Goal: Task Accomplishment & Management: Use online tool/utility

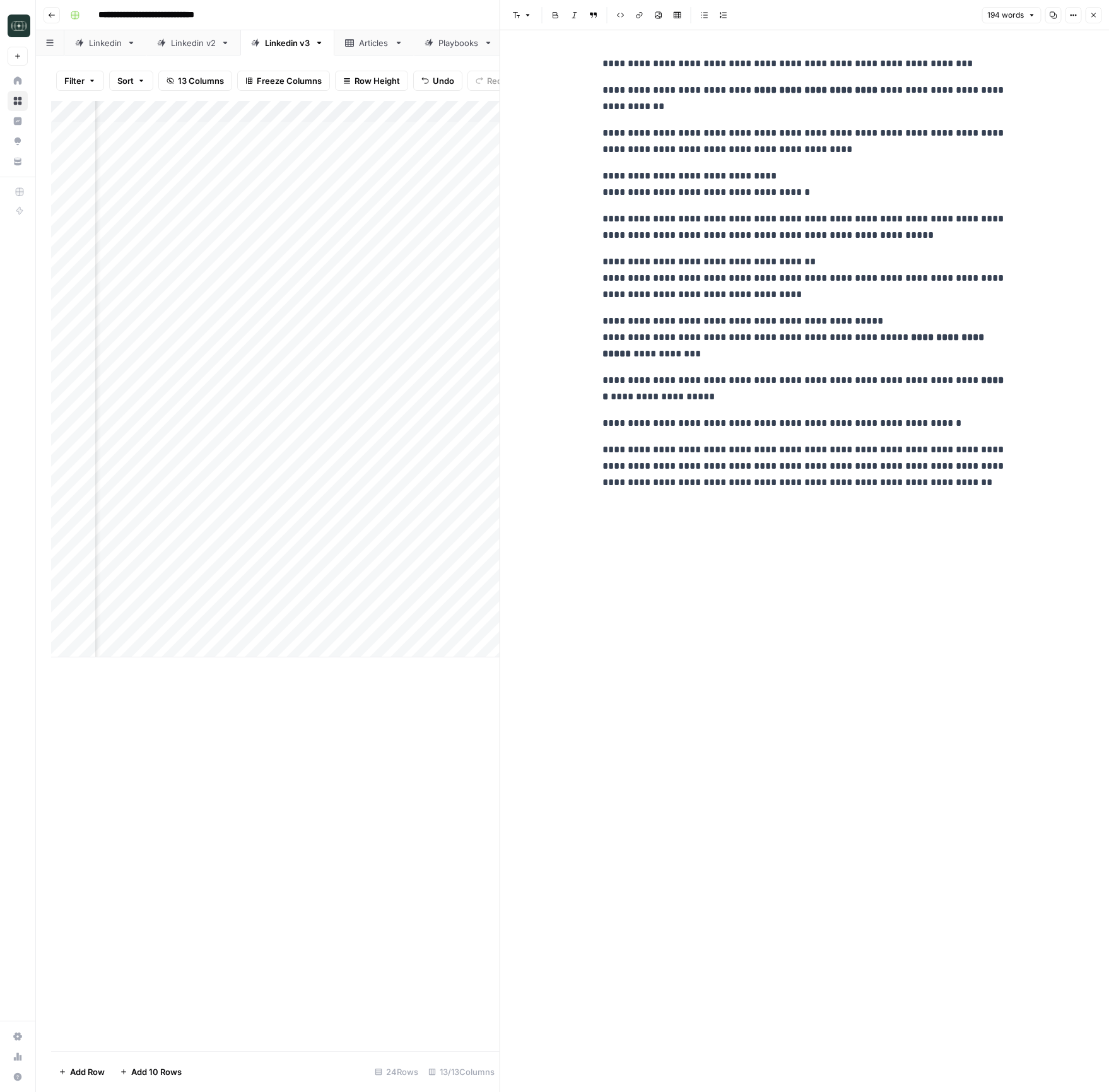
scroll to position [0, 128]
click at [234, 650] on div "Add Column" at bounding box center [275, 379] width 448 height 557
type textarea "**********"
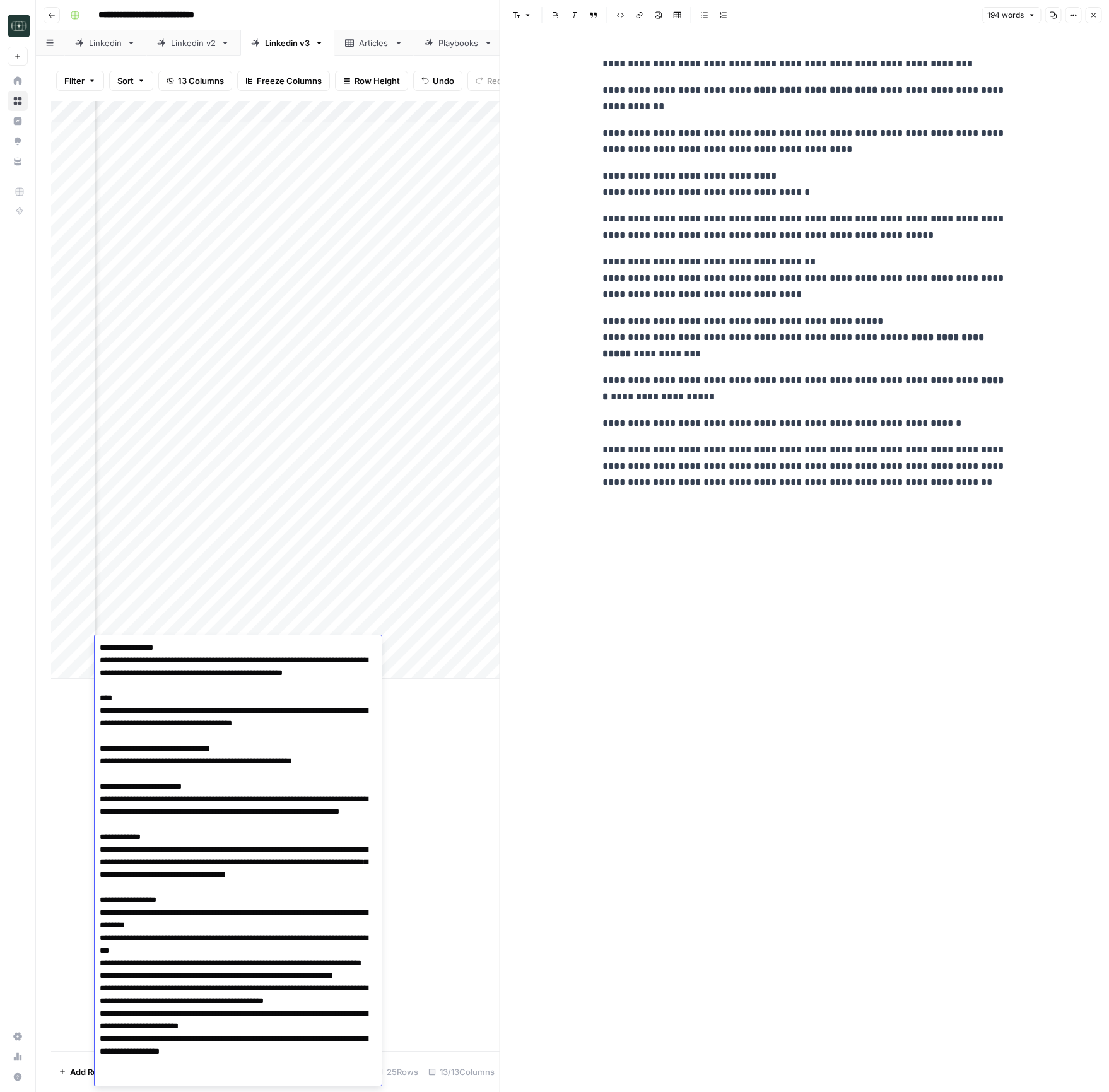
scroll to position [33, 0]
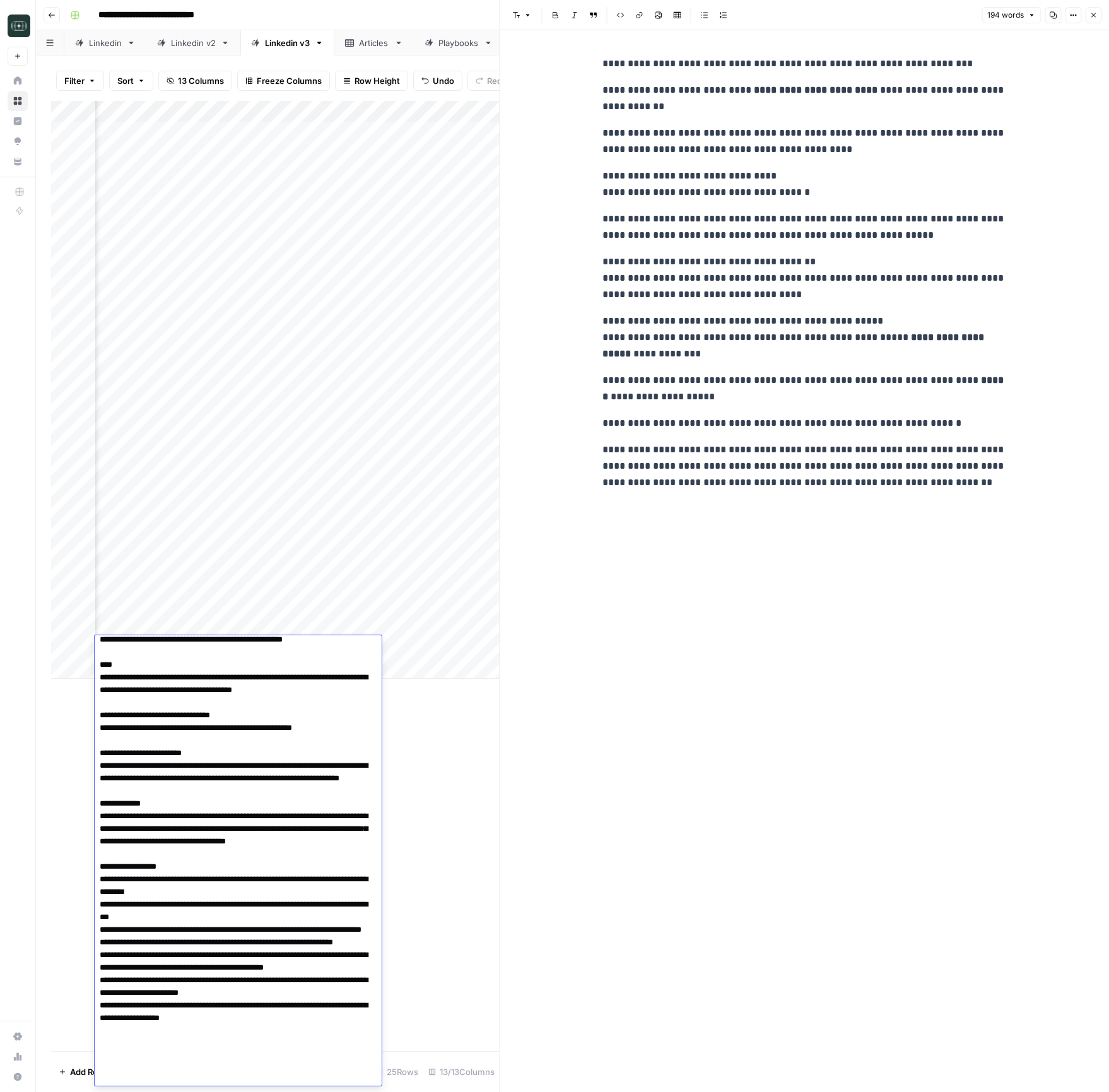
click at [1091, 12] on icon "button" at bounding box center [1093, 15] width 8 height 8
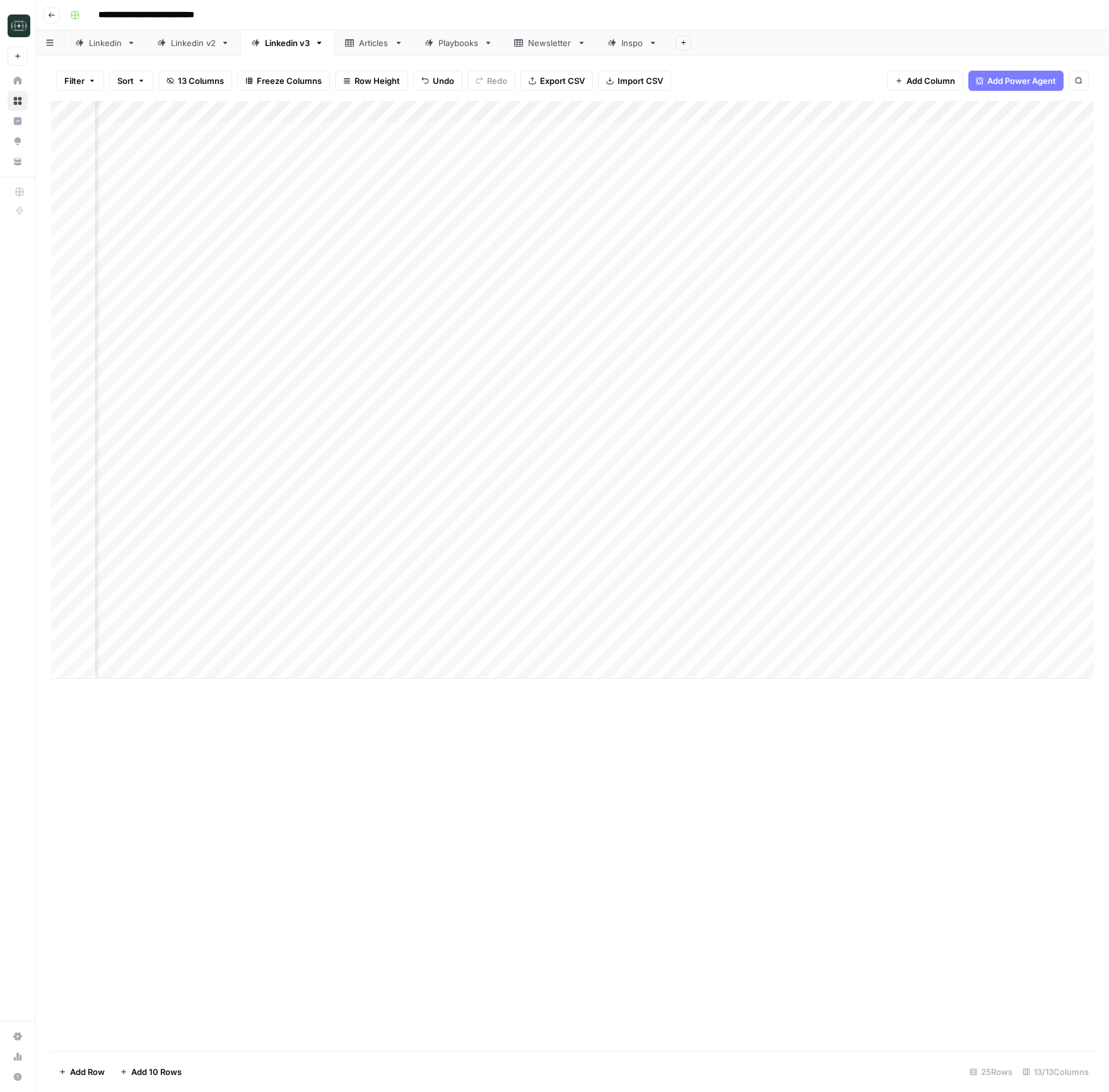
click at [523, 651] on div "Add Column" at bounding box center [572, 390] width 1042 height 578
click at [534, 644] on div "Add Column" at bounding box center [572, 390] width 1042 height 578
click at [534, 644] on div at bounding box center [548, 652] width 127 height 23
click at [551, 682] on button "Medium ( 120-200 words)" at bounding box center [553, 718] width 111 height 15
click at [643, 650] on div "Add Column" at bounding box center [572, 390] width 1042 height 578
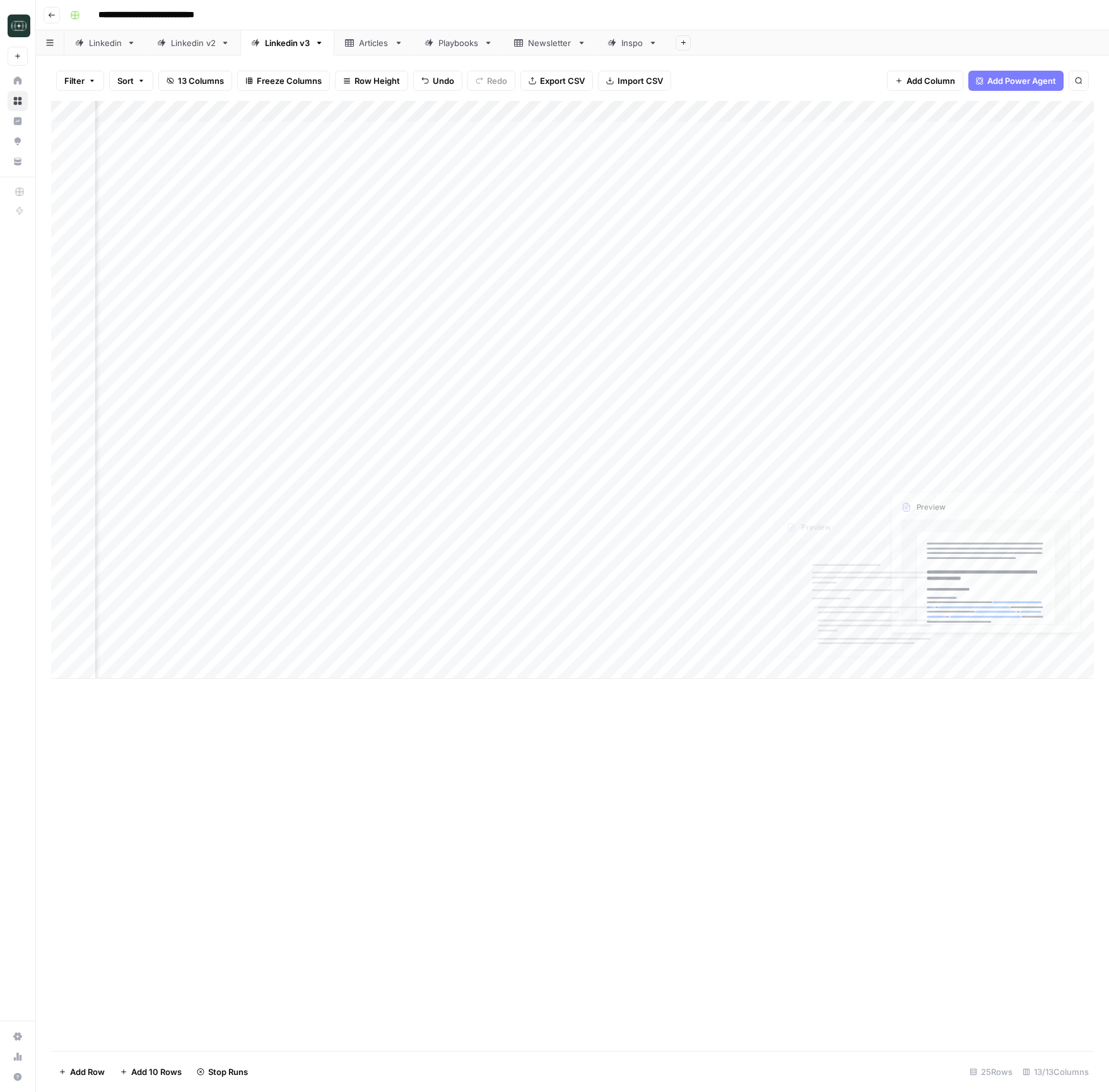
scroll to position [0, 235]
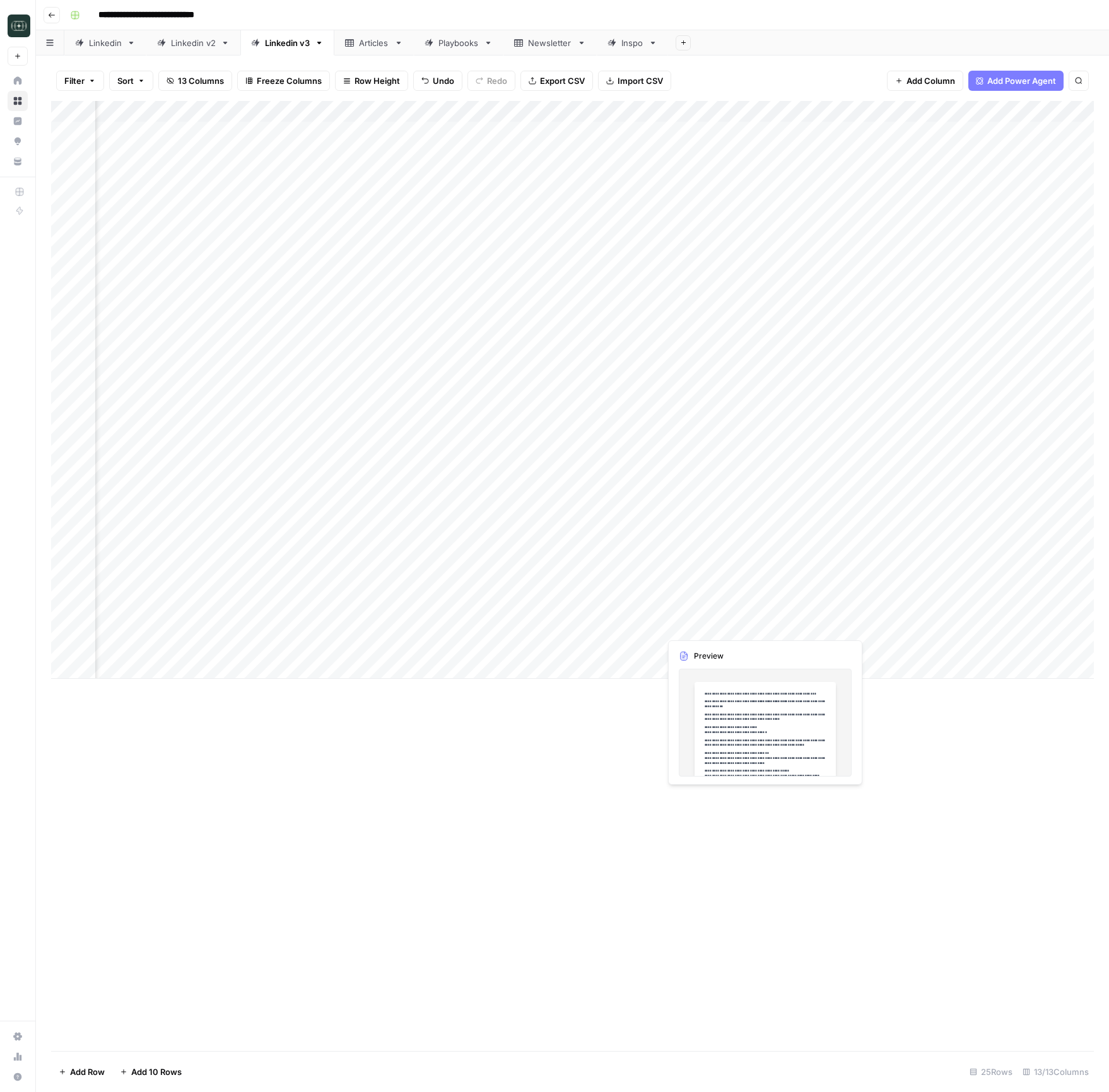
click at [732, 610] on div "Add Column" at bounding box center [572, 390] width 1042 height 578
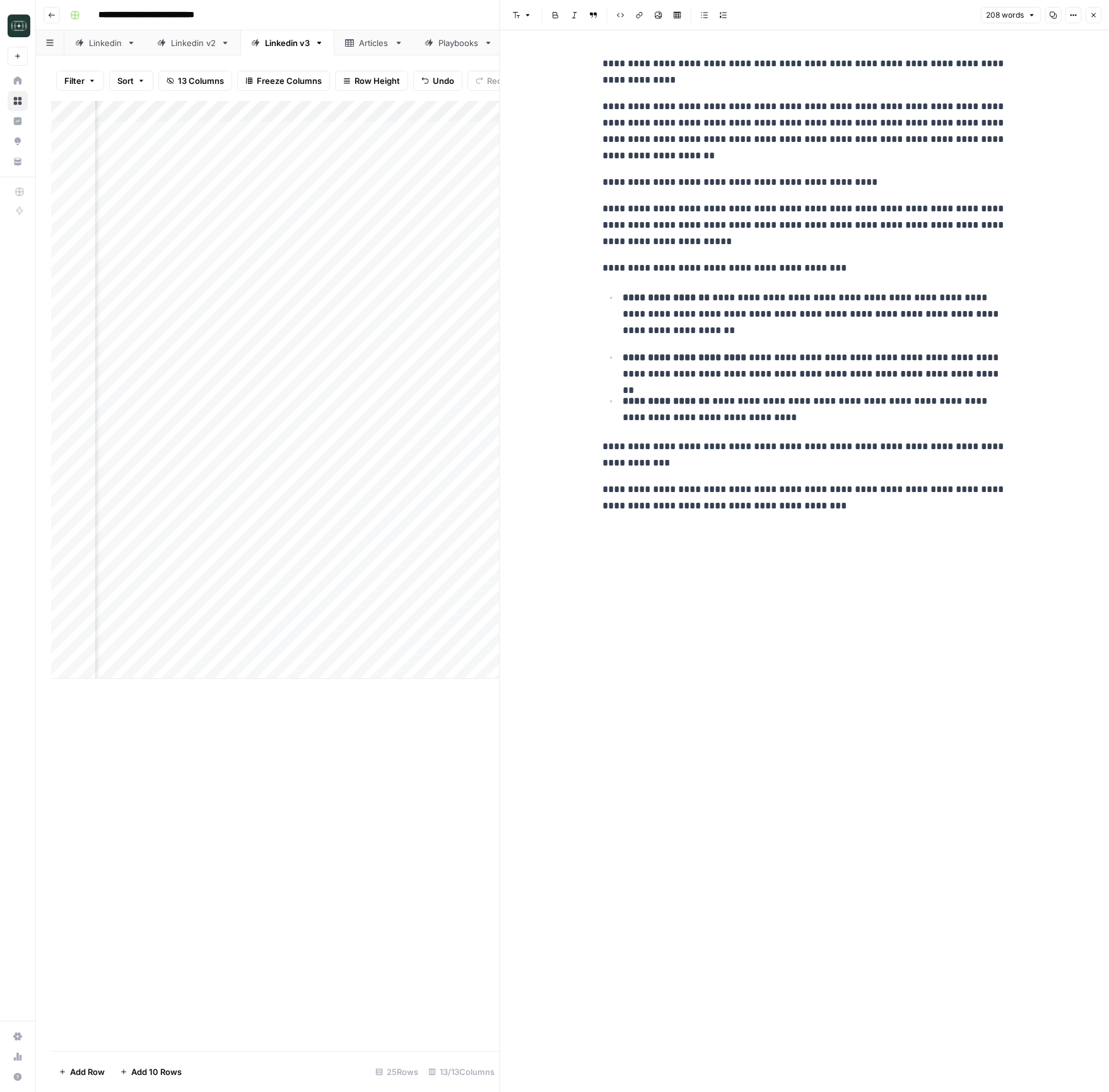
click at [1092, 18] on icon "button" at bounding box center [1093, 15] width 8 height 8
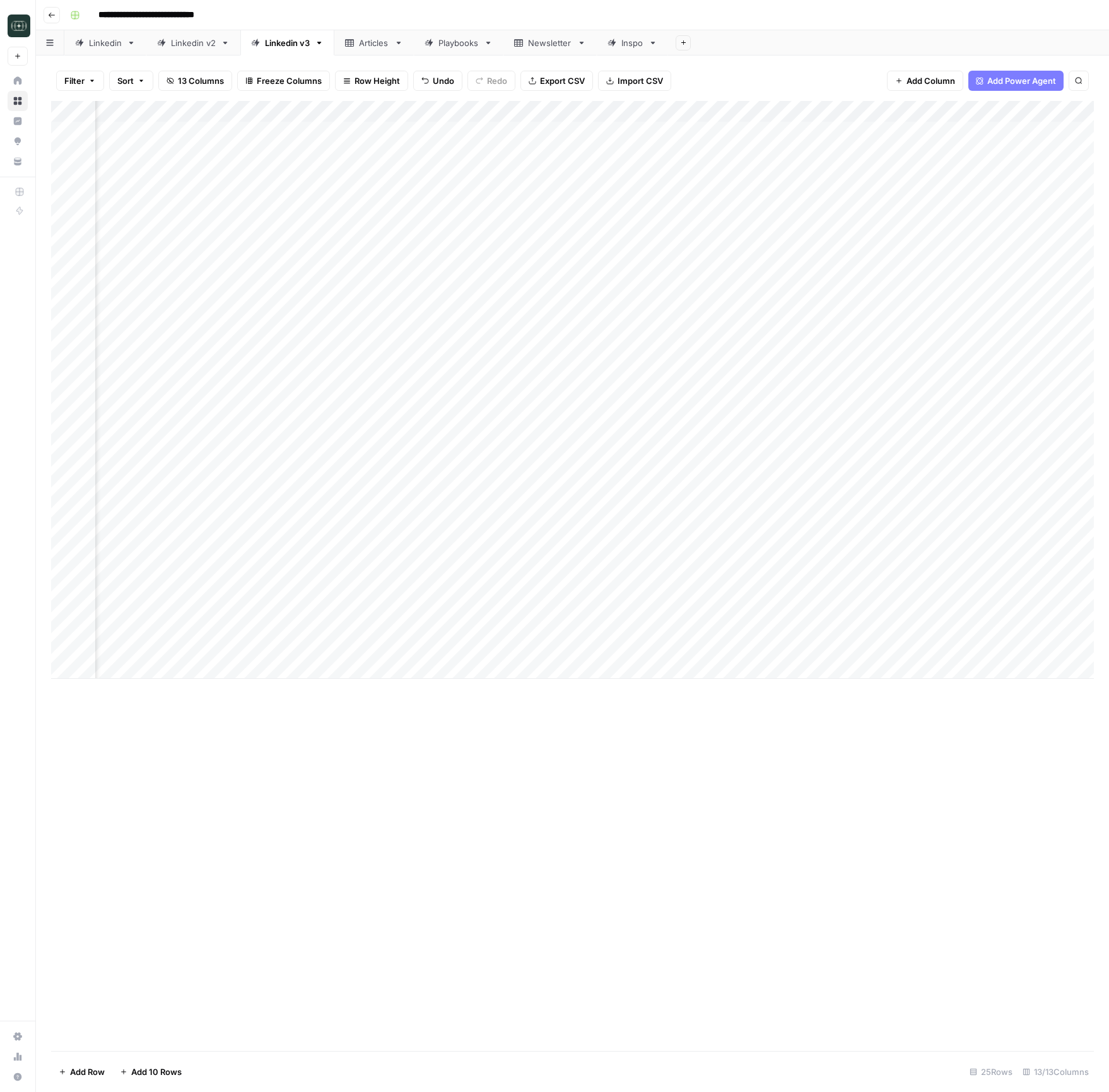
click at [221, 670] on div "Add Column" at bounding box center [572, 390] width 1042 height 578
type textarea "**********"
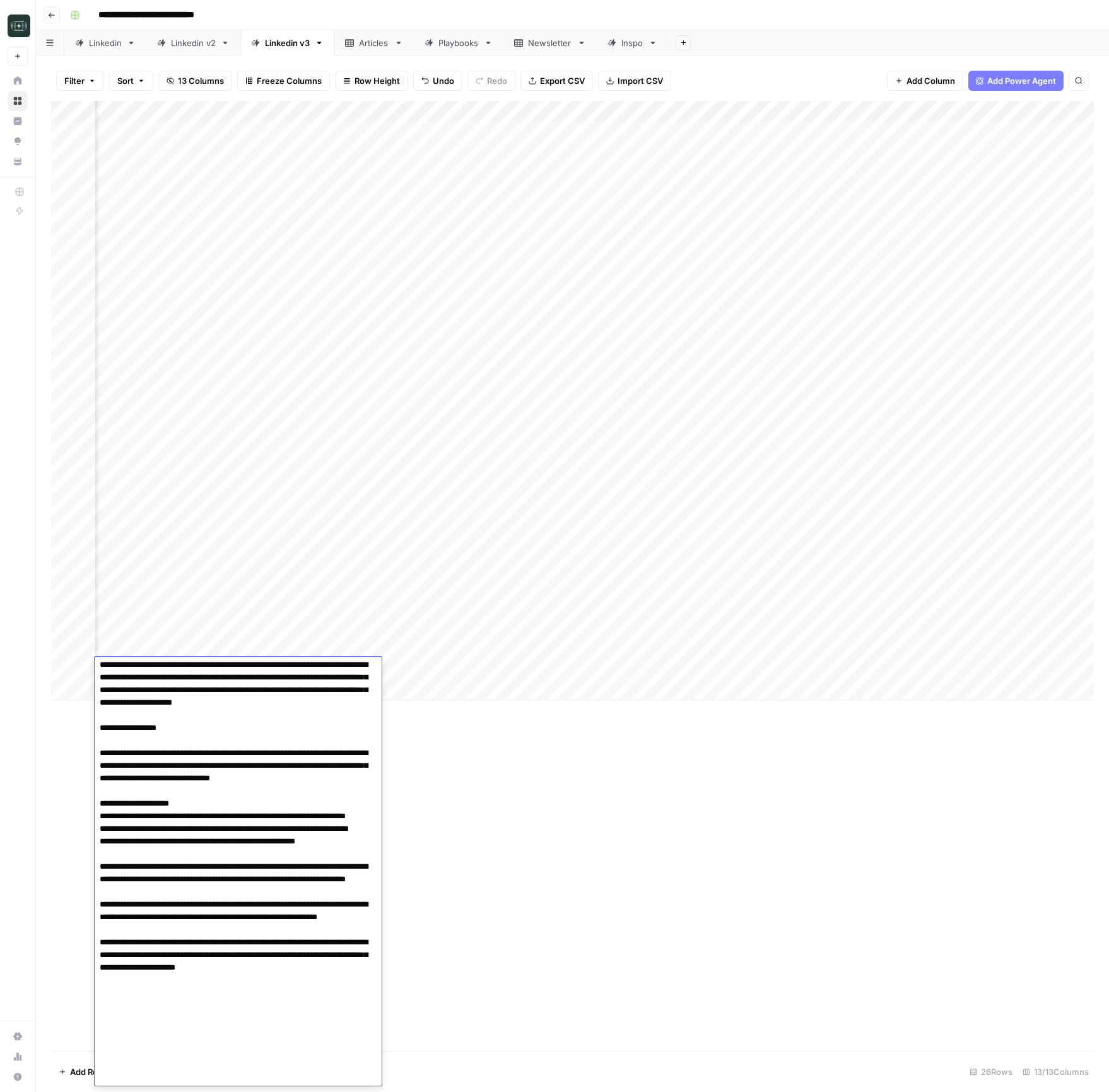
click at [604, 682] on div "Add Column" at bounding box center [572, 576] width 1042 height 950
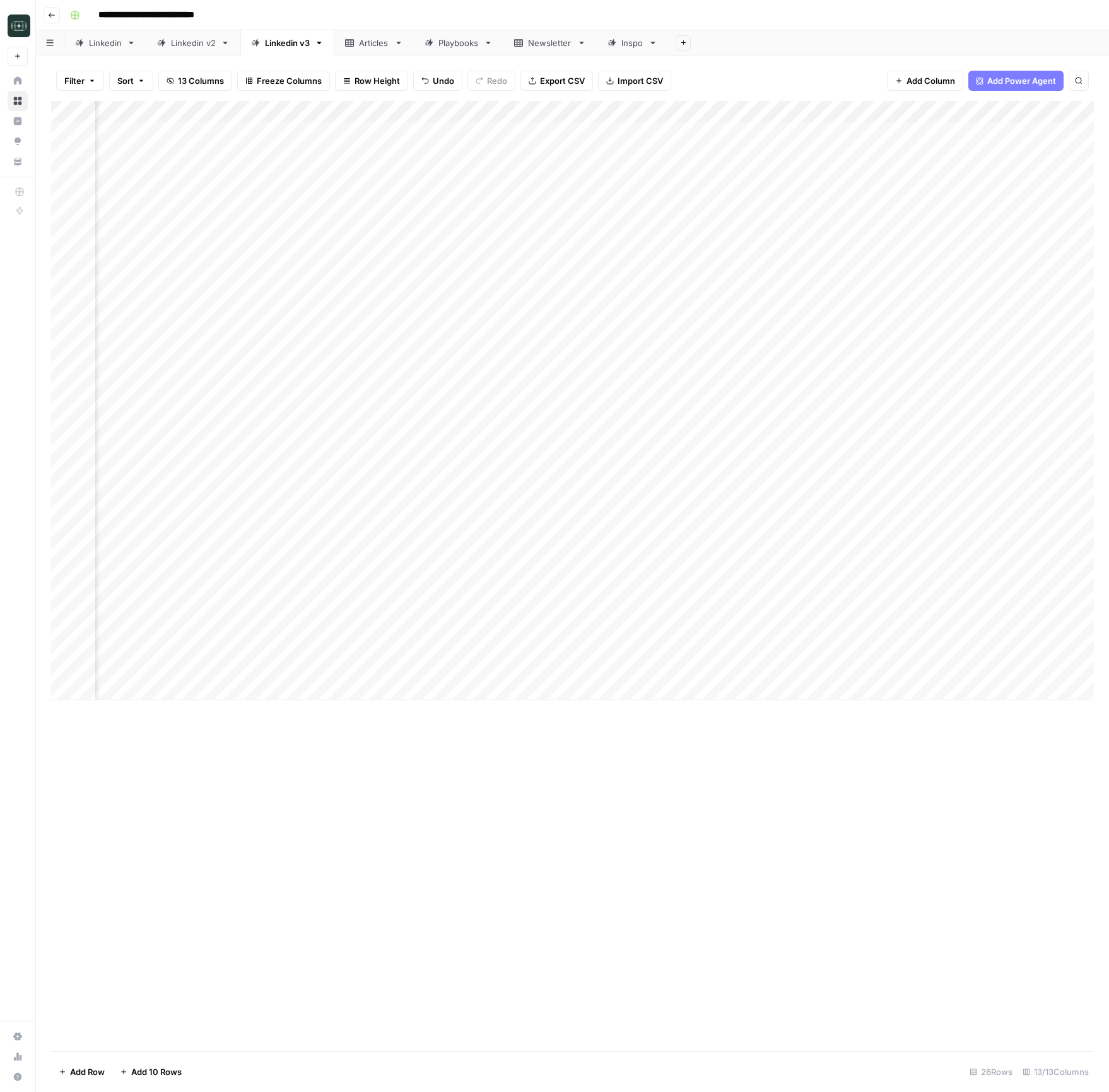
click at [528, 676] on div "Add Column" at bounding box center [572, 400] width 1042 height 599
click at [535, 682] on button "Medium ( 120-200 words)" at bounding box center [553, 740] width 111 height 15
click at [699, 666] on div "Add Column" at bounding box center [572, 400] width 1042 height 599
click at [868, 670] on div "Add Column" at bounding box center [572, 400] width 1042 height 599
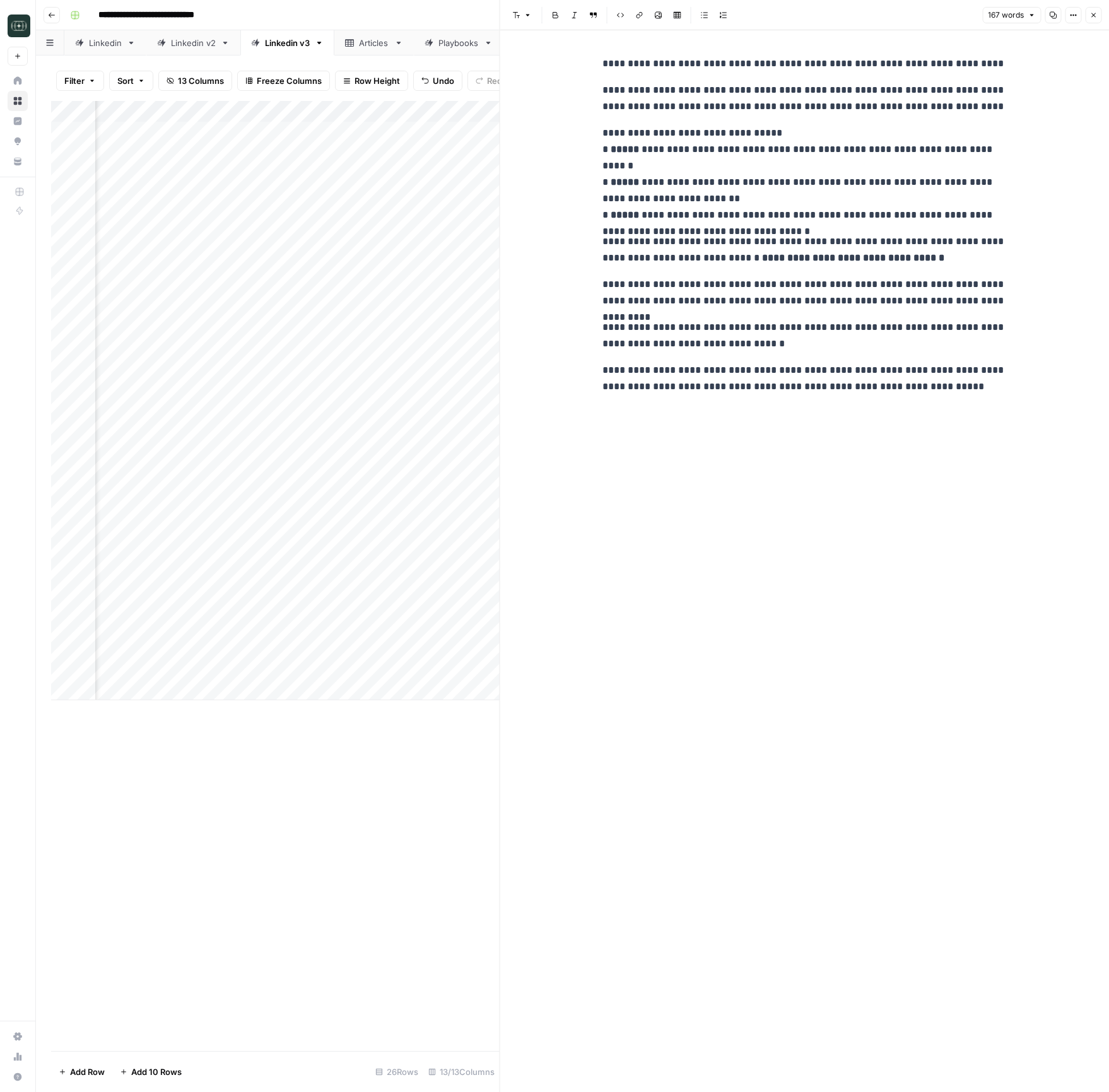
click at [869, 670] on div "**********" at bounding box center [805, 561] width 419 height 1062
click at [1094, 18] on icon "button" at bounding box center [1093, 15] width 8 height 8
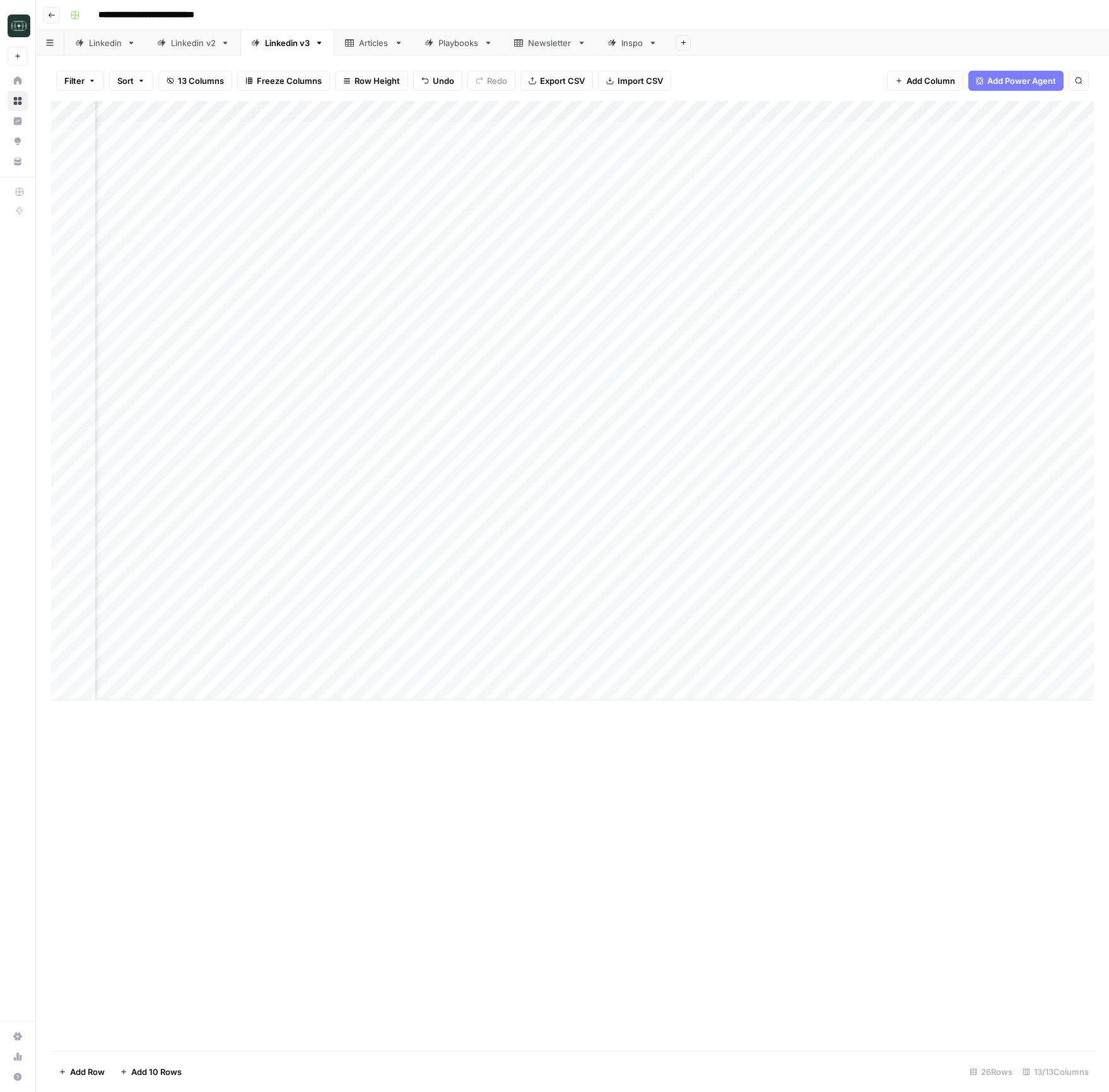
click at [952, 682] on div "Add Column" at bounding box center [572, 576] width 1042 height 950
click at [593, 682] on div "Add Column" at bounding box center [572, 576] width 1042 height 950
click at [841, 648] on div "Add Column" at bounding box center [572, 400] width 1042 height 599
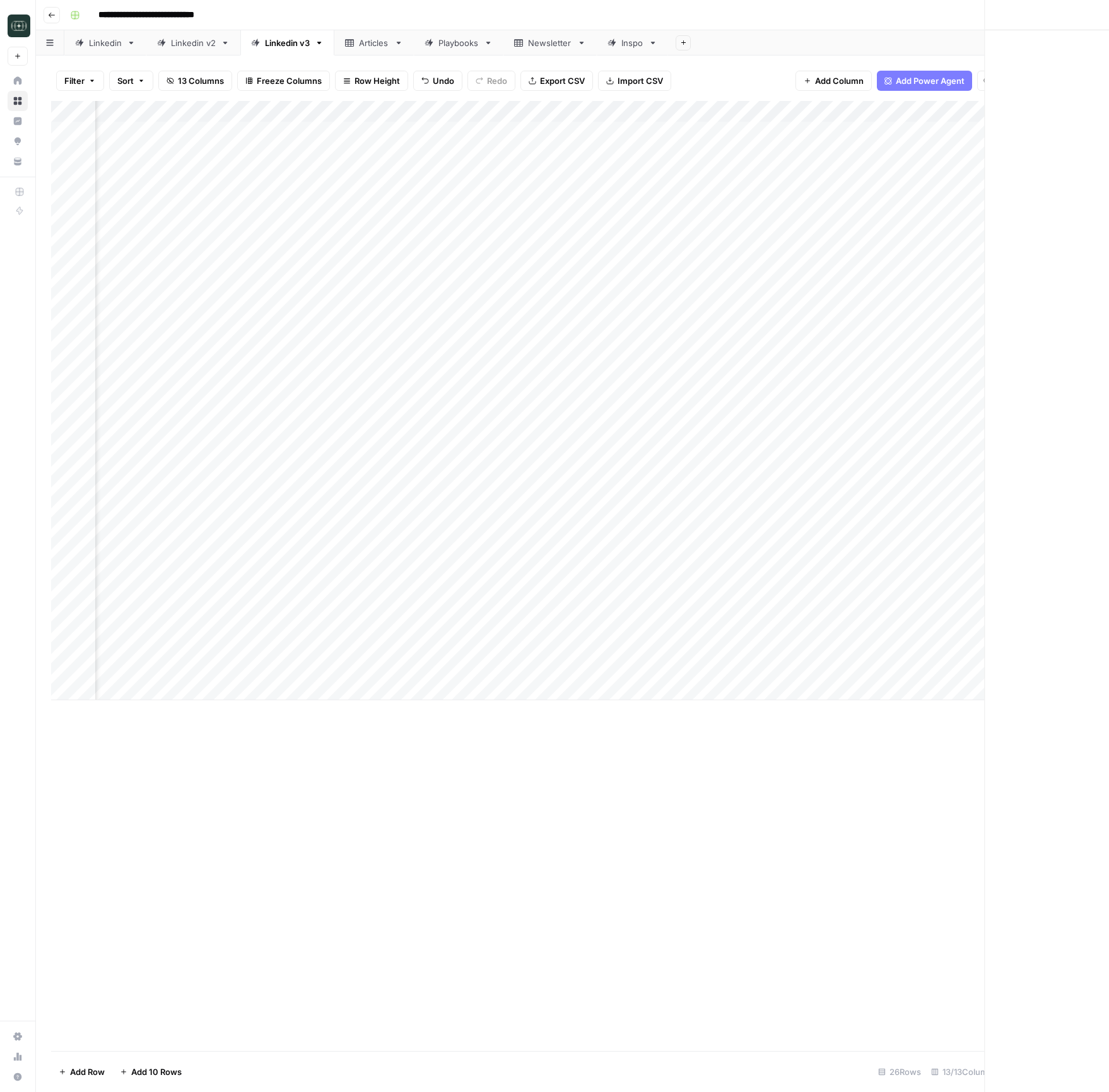
scroll to position [0, 773]
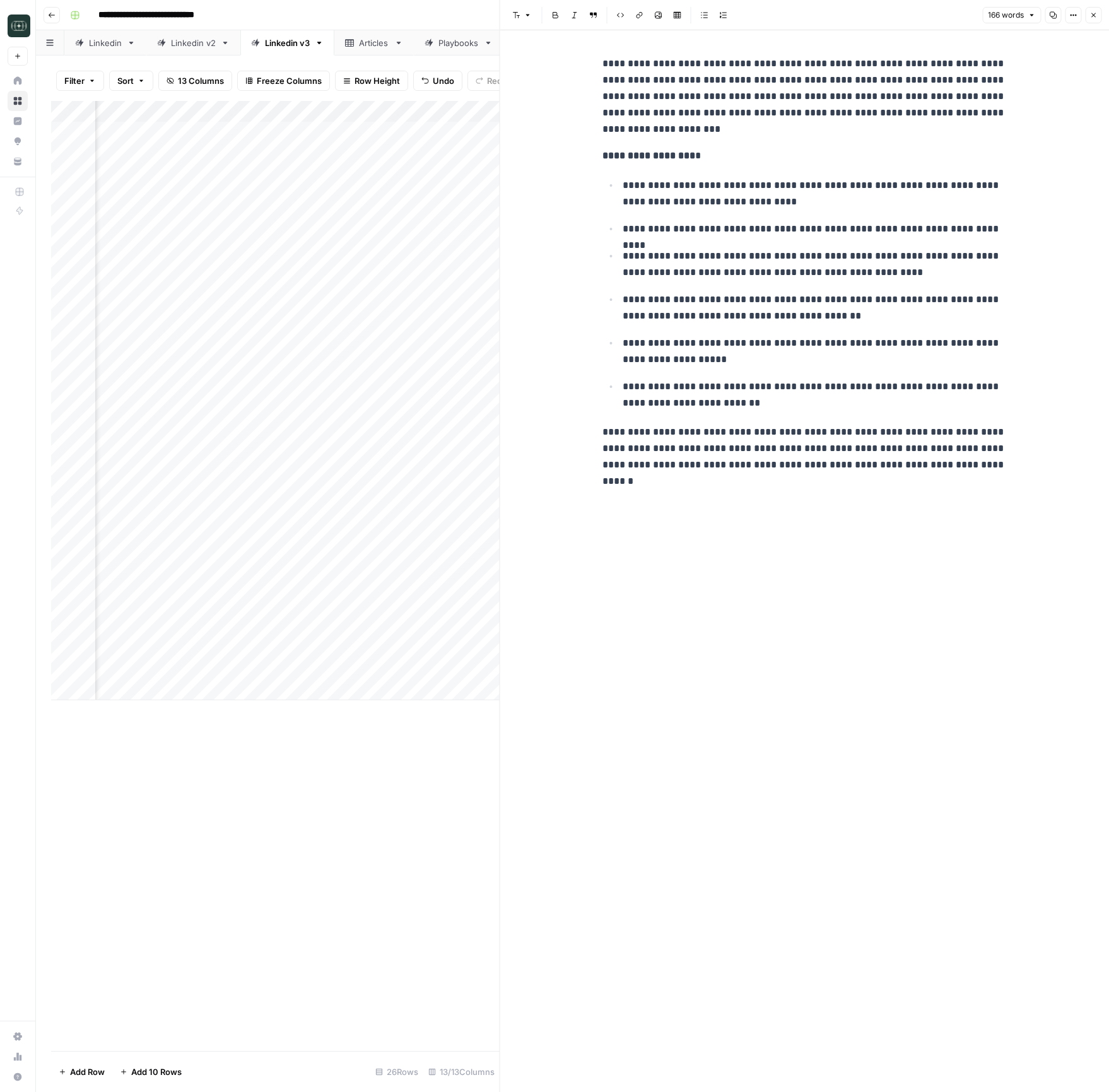
click at [1088, 21] on button "Close" at bounding box center [1093, 15] width 16 height 16
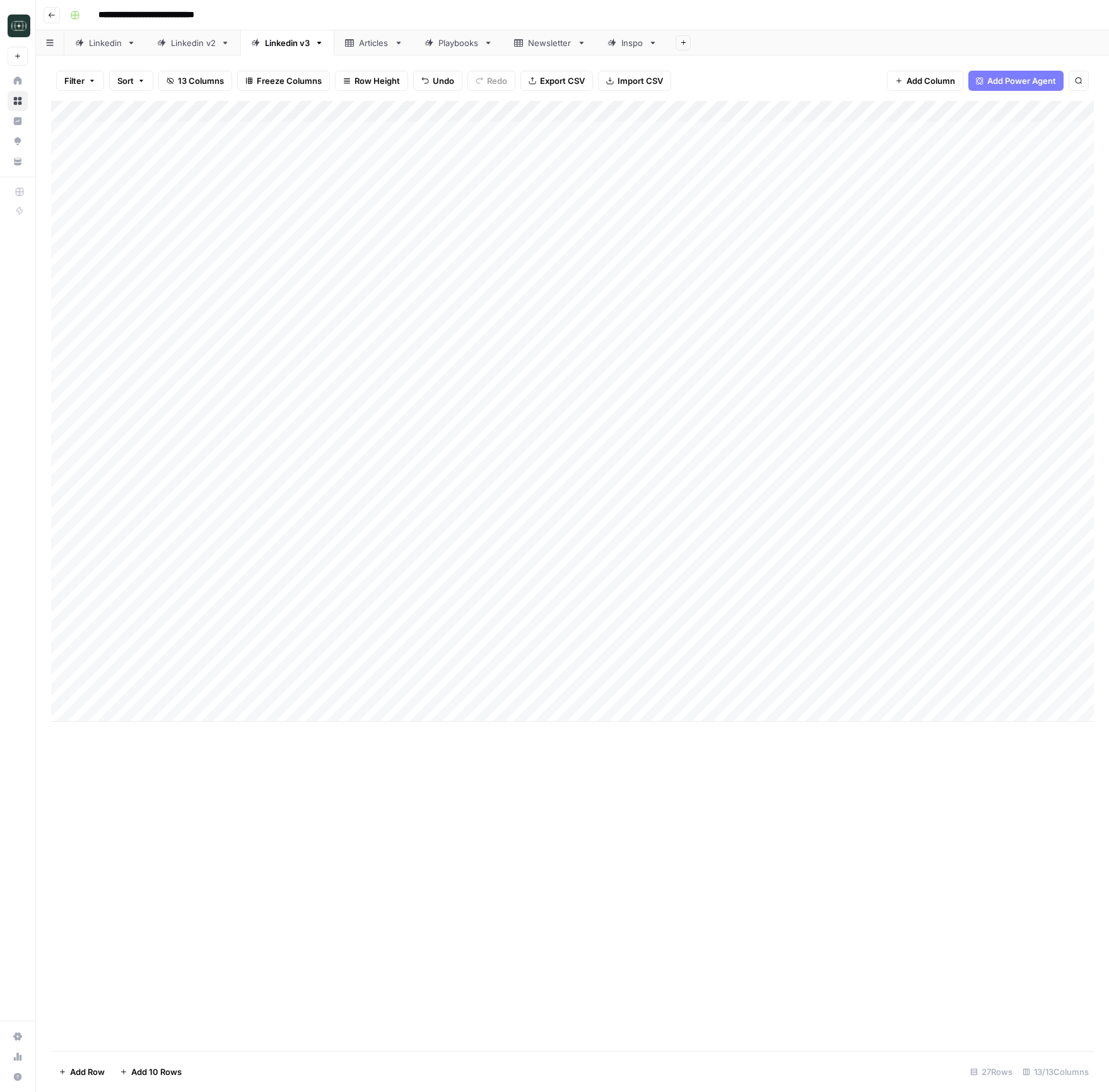
click at [295, 682] on div "Add Column" at bounding box center [572, 411] width 1042 height 621
type textarea "**********"
click at [581, 682] on div "Add Column" at bounding box center [572, 576] width 1042 height 950
click at [663, 682] on div "Add Column" at bounding box center [572, 411] width 1042 height 621
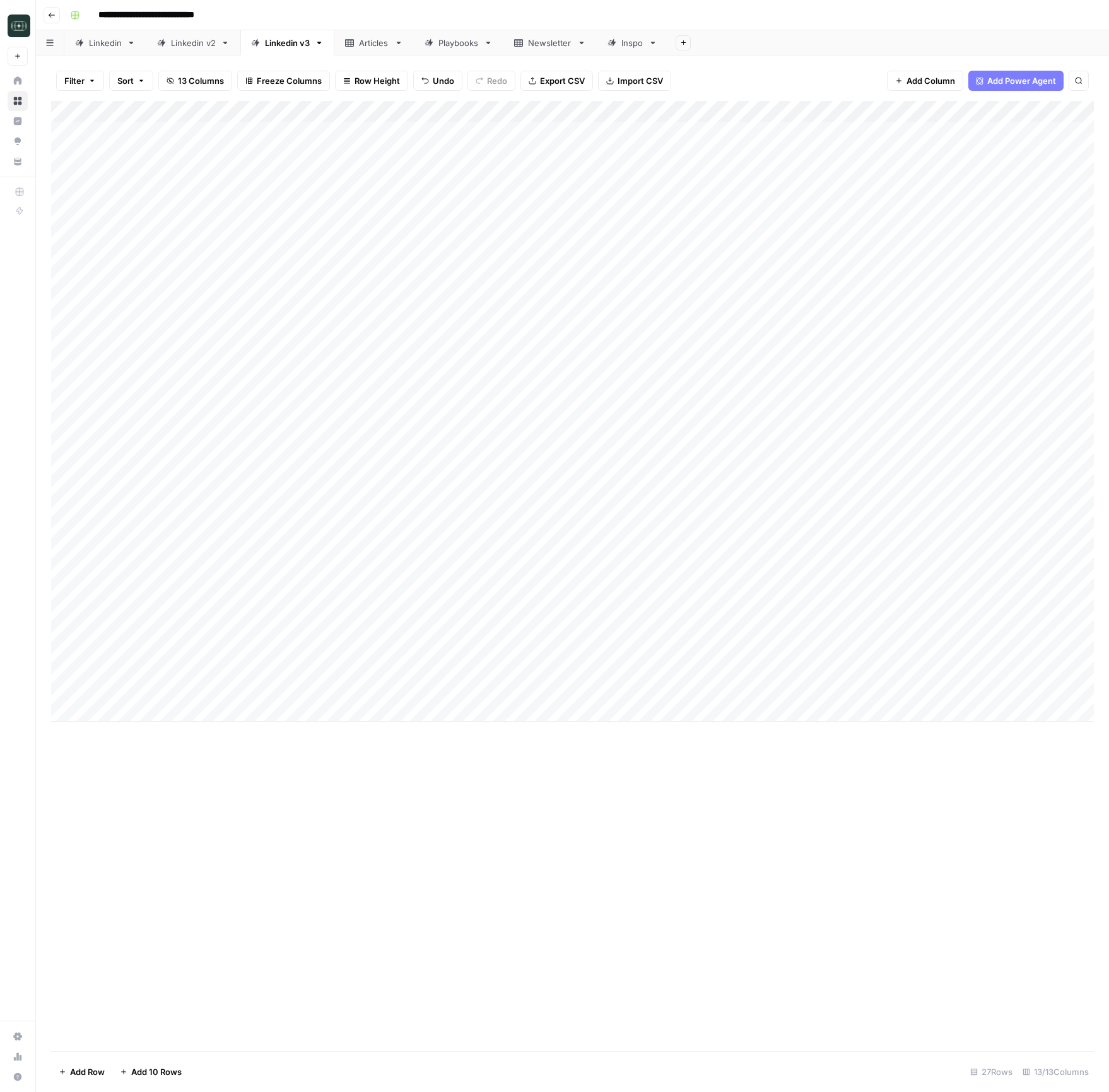
click at [663, 682] on div "Add Column" at bounding box center [572, 411] width 1042 height 621
click at [677, 682] on button "Long (210-300 word)" at bounding box center [672, 784] width 92 height 15
click at [788, 682] on div "Add Column" at bounding box center [572, 411] width 1042 height 621
click at [300, 682] on div "Add Column" at bounding box center [572, 411] width 1042 height 621
type textarea "**********"
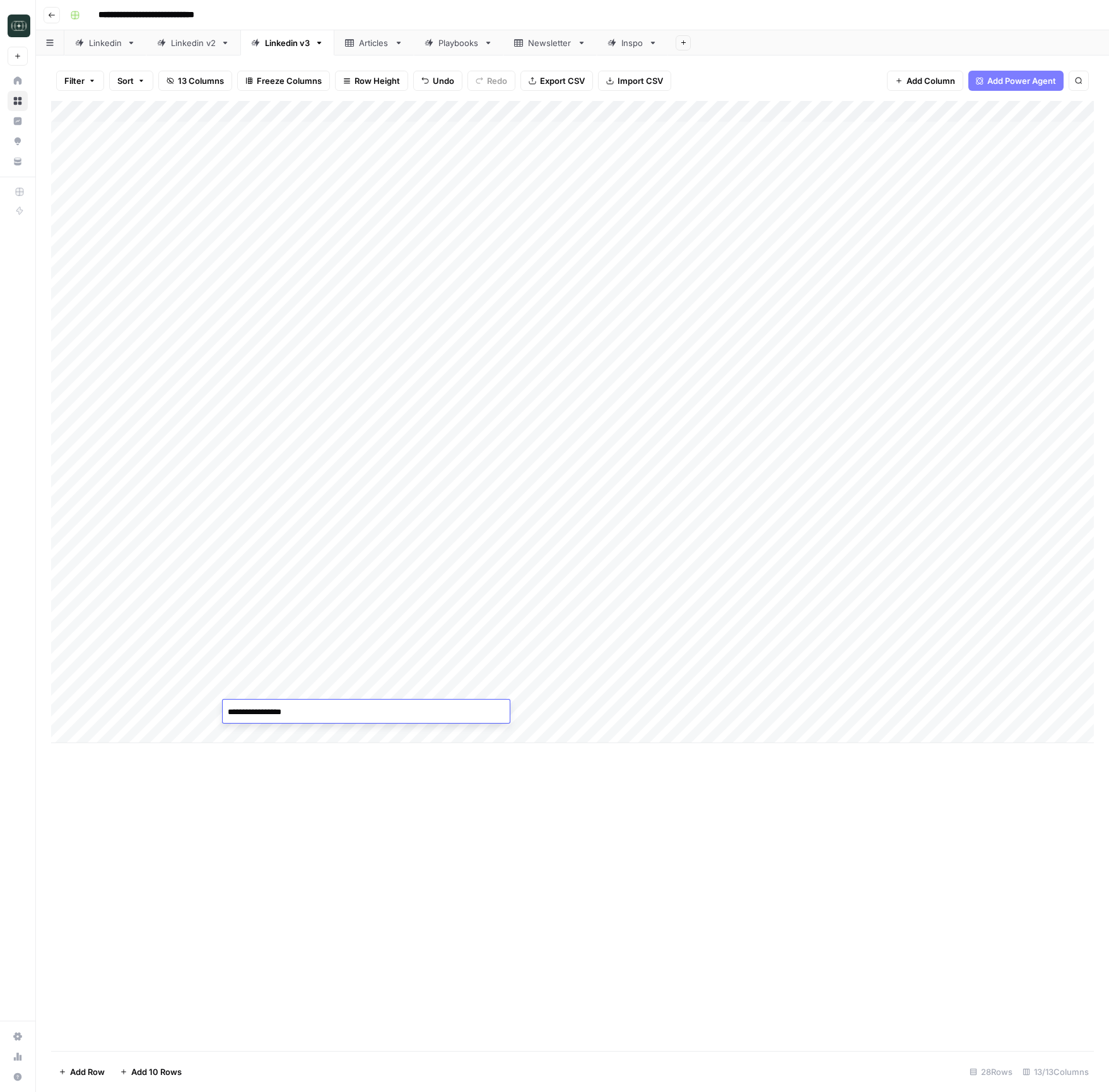
scroll to position [110, 0]
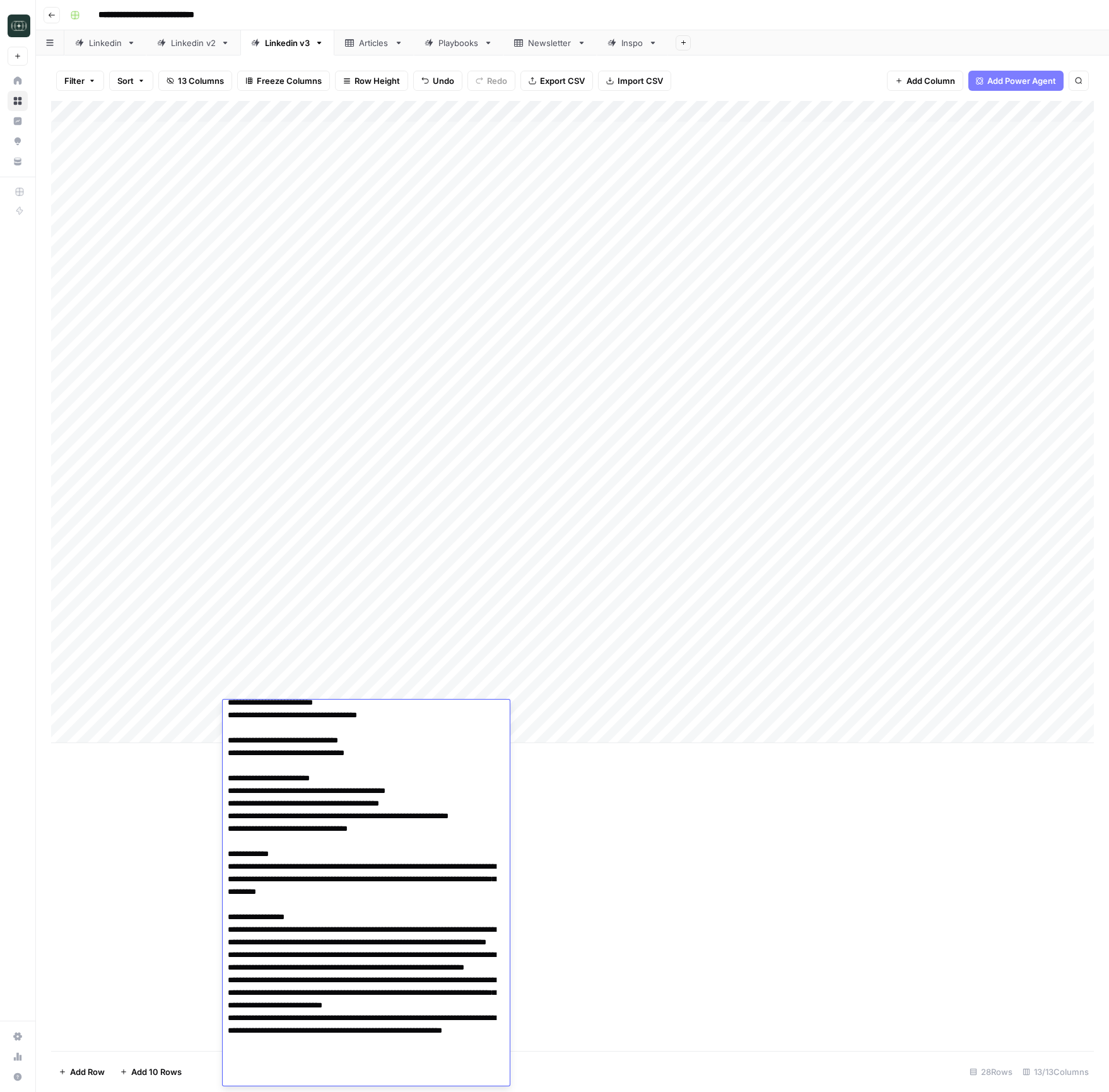
click at [707, 682] on div "Add Column" at bounding box center [572, 576] width 1042 height 950
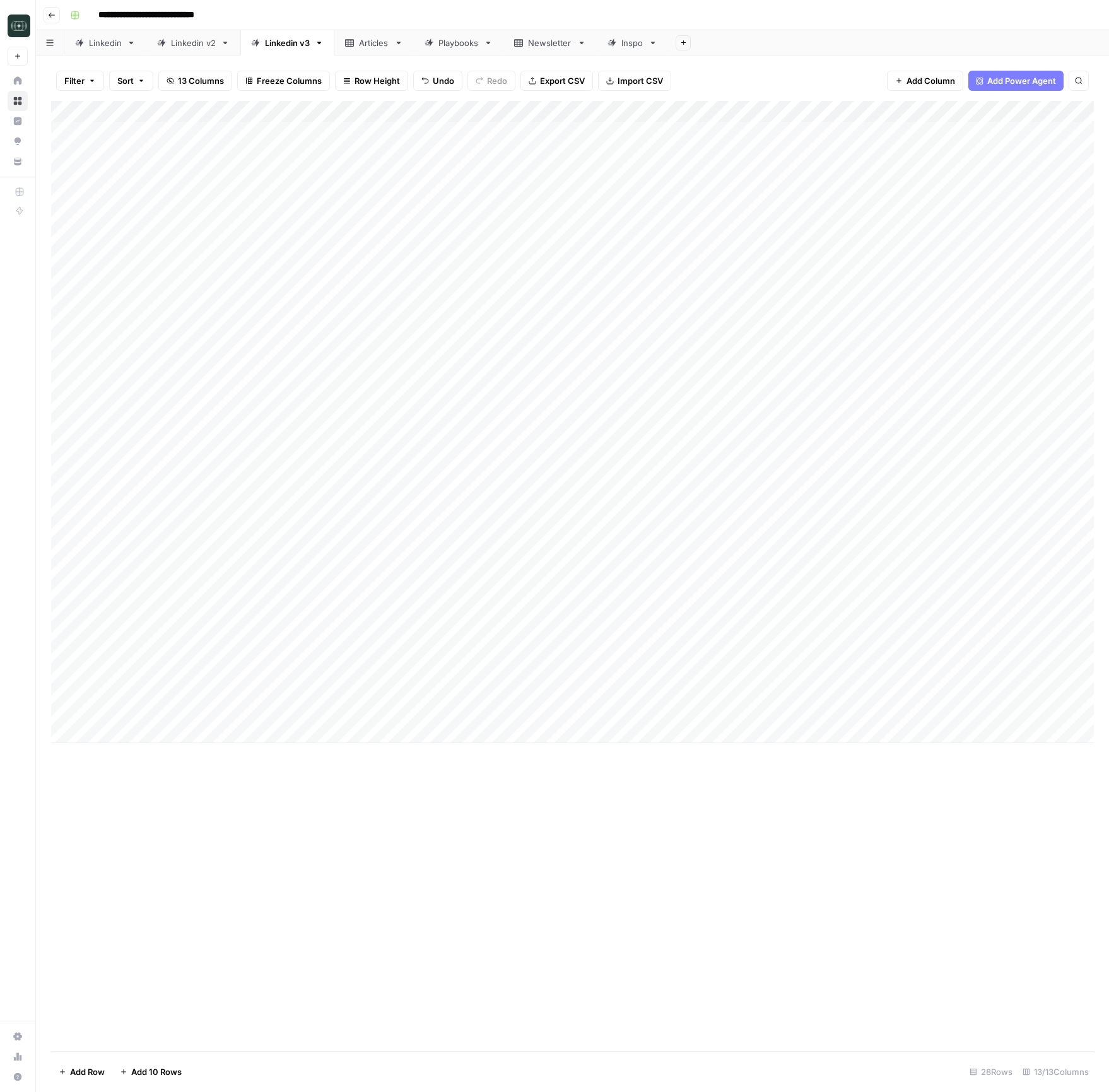
click at [651, 682] on div "Add Column" at bounding box center [572, 422] width 1042 height 642
click at [663, 682] on button "Medium ( 120-200 words)" at bounding box center [681, 783] width 111 height 15
drag, startPoint x: 787, startPoint y: 716, endPoint x: 782, endPoint y: 744, distance: 28.4
click at [786, 682] on div "Add Column" at bounding box center [572, 422] width 1042 height 642
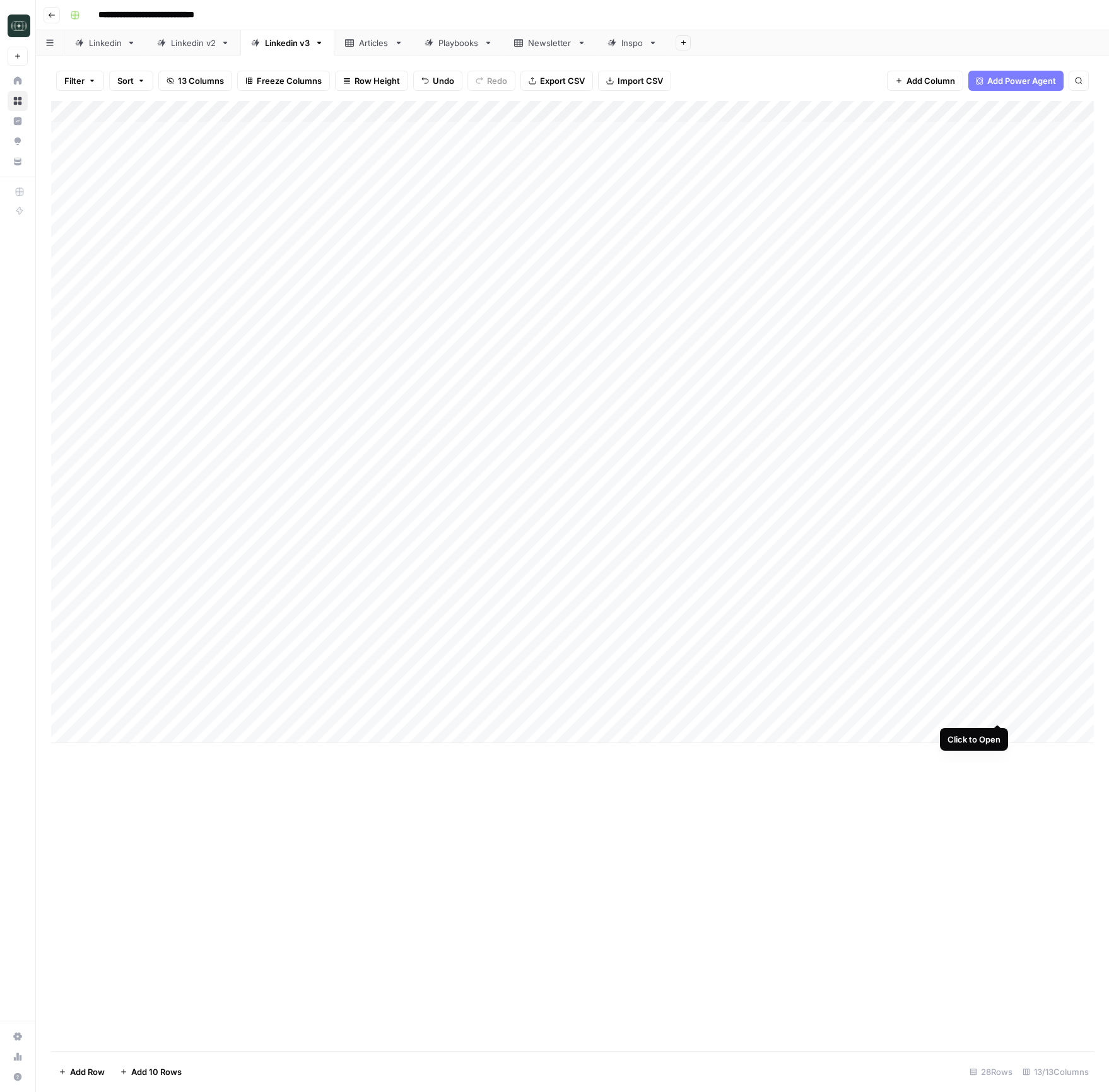
click at [998, 682] on div "Add Column" at bounding box center [572, 422] width 1042 height 642
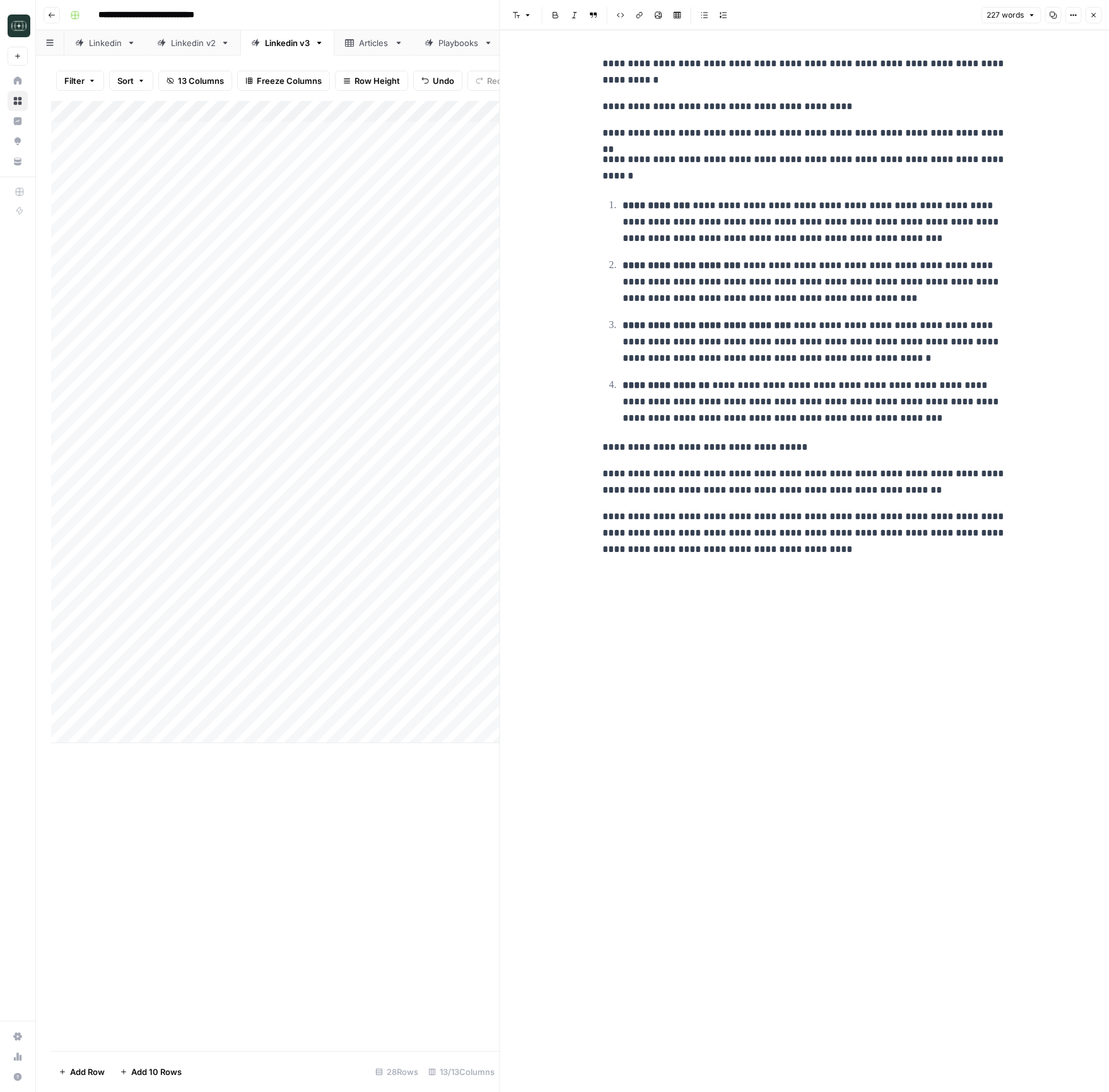
click at [998, 682] on div "**********" at bounding box center [805, 561] width 419 height 1062
click at [1088, 8] on button "Close" at bounding box center [1093, 15] width 16 height 16
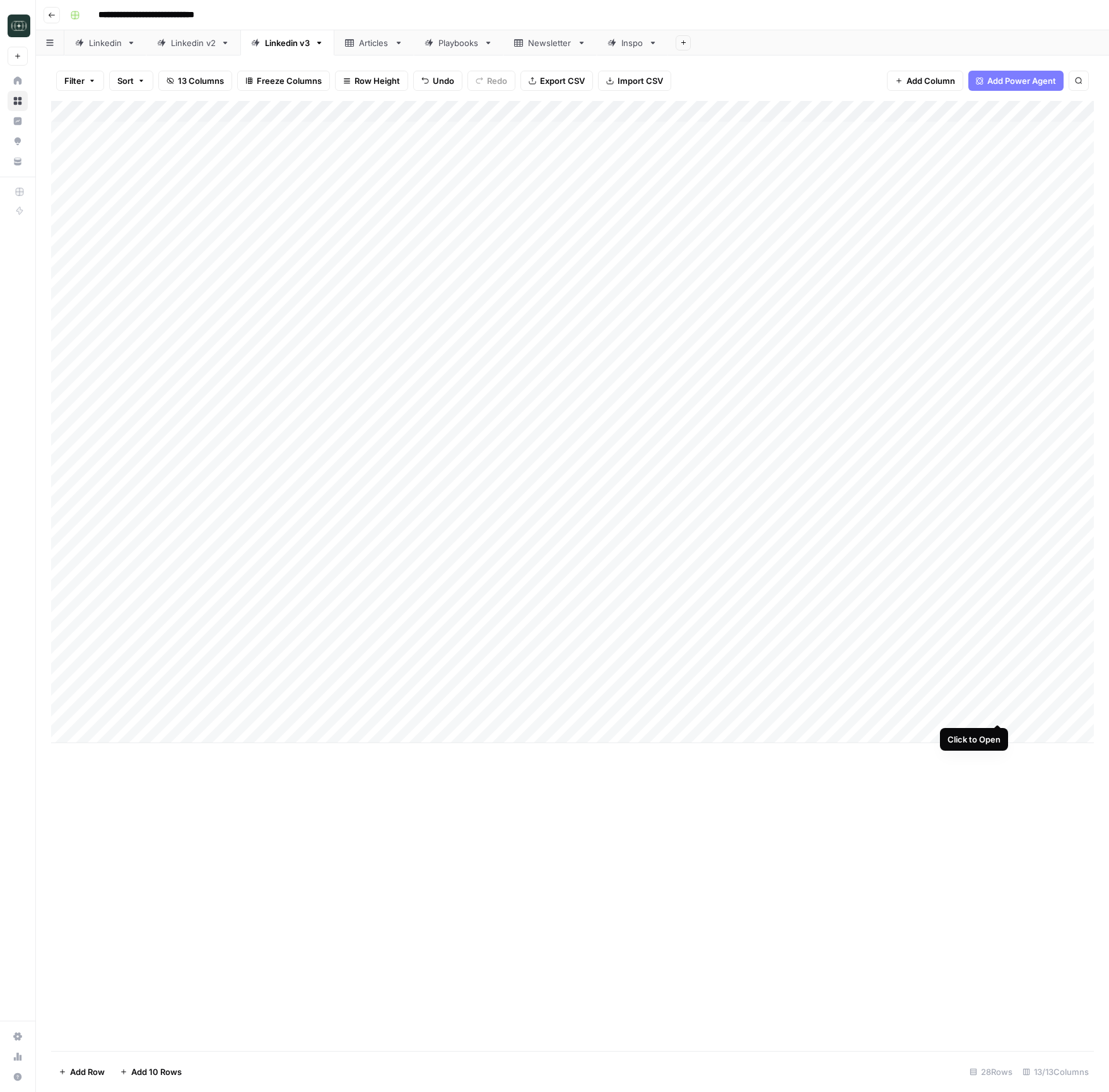
click at [997, 682] on div "Add Column" at bounding box center [572, 422] width 1042 height 642
click at [884, 682] on div "Add Column" at bounding box center [572, 422] width 1042 height 642
drag, startPoint x: 877, startPoint y: 111, endPoint x: 837, endPoint y: 112, distance: 40.0
click at [837, 112] on div "Add Column" at bounding box center [572, 422] width 1042 height 642
click at [938, 682] on div "Add Column" at bounding box center [572, 422] width 1042 height 642
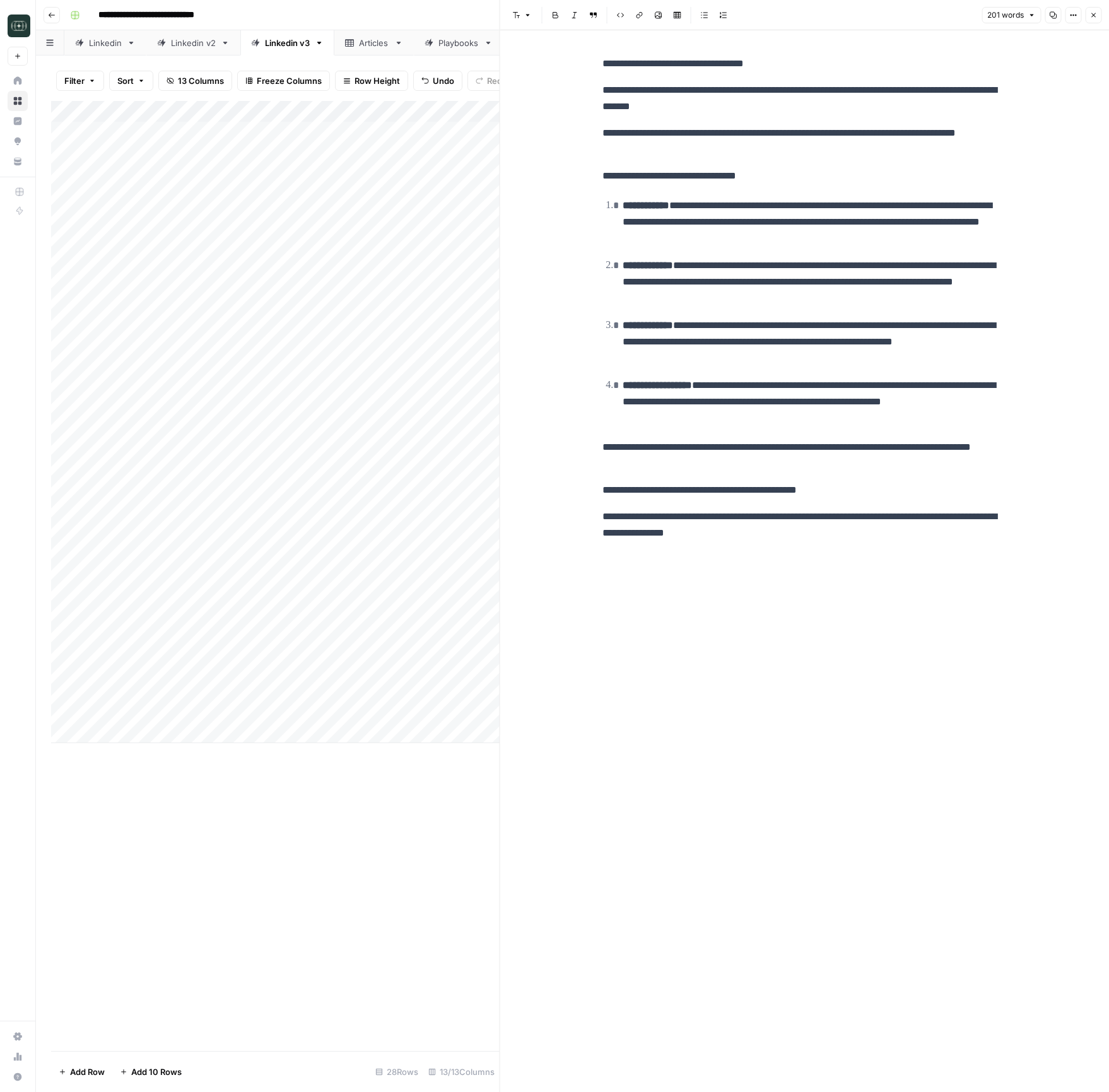
click at [745, 541] on div "**********" at bounding box center [805, 298] width 419 height 496
click at [1086, 15] on button "Close" at bounding box center [1093, 15] width 16 height 16
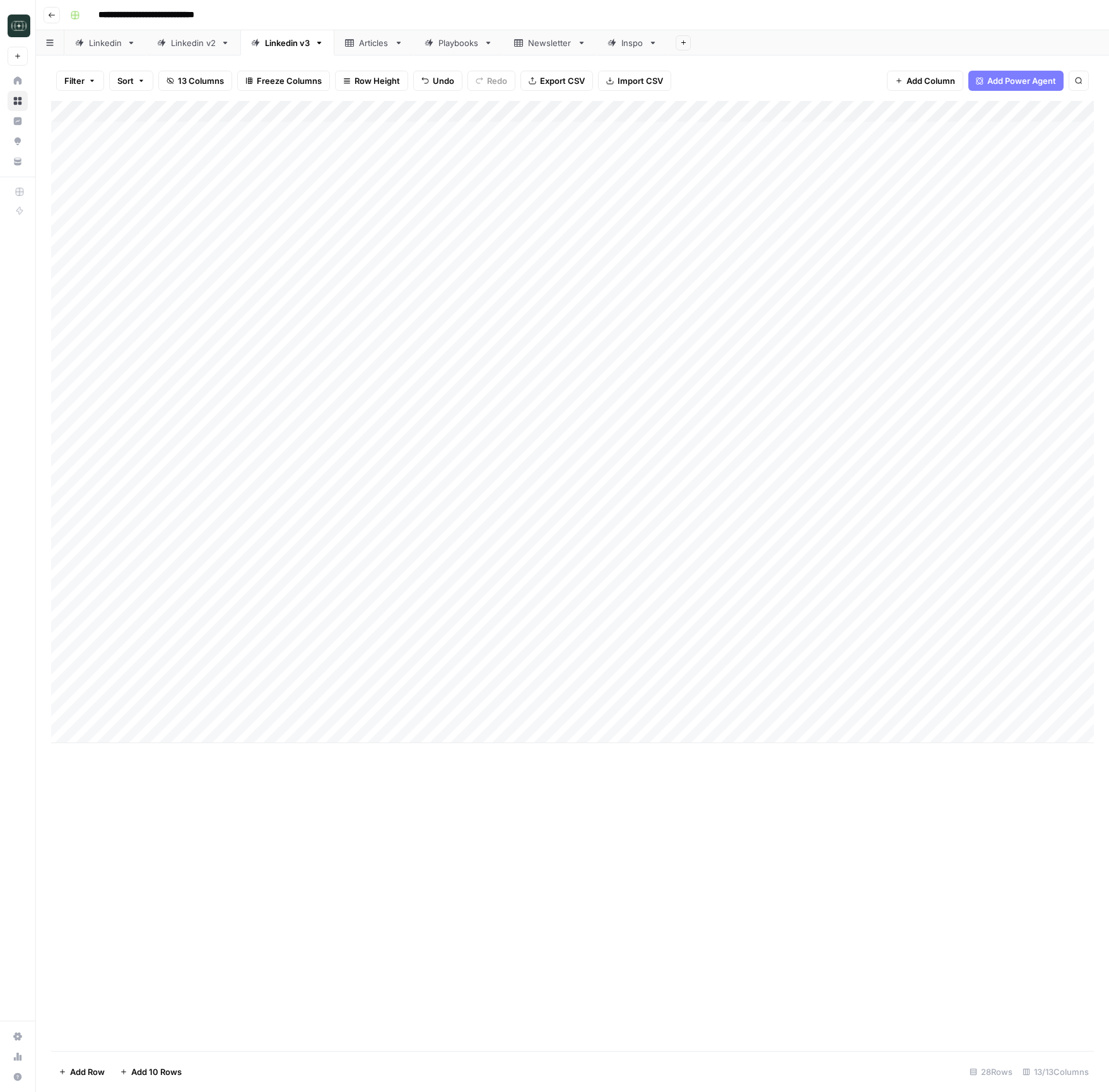
click at [938, 682] on div "Add Column" at bounding box center [572, 422] width 1042 height 642
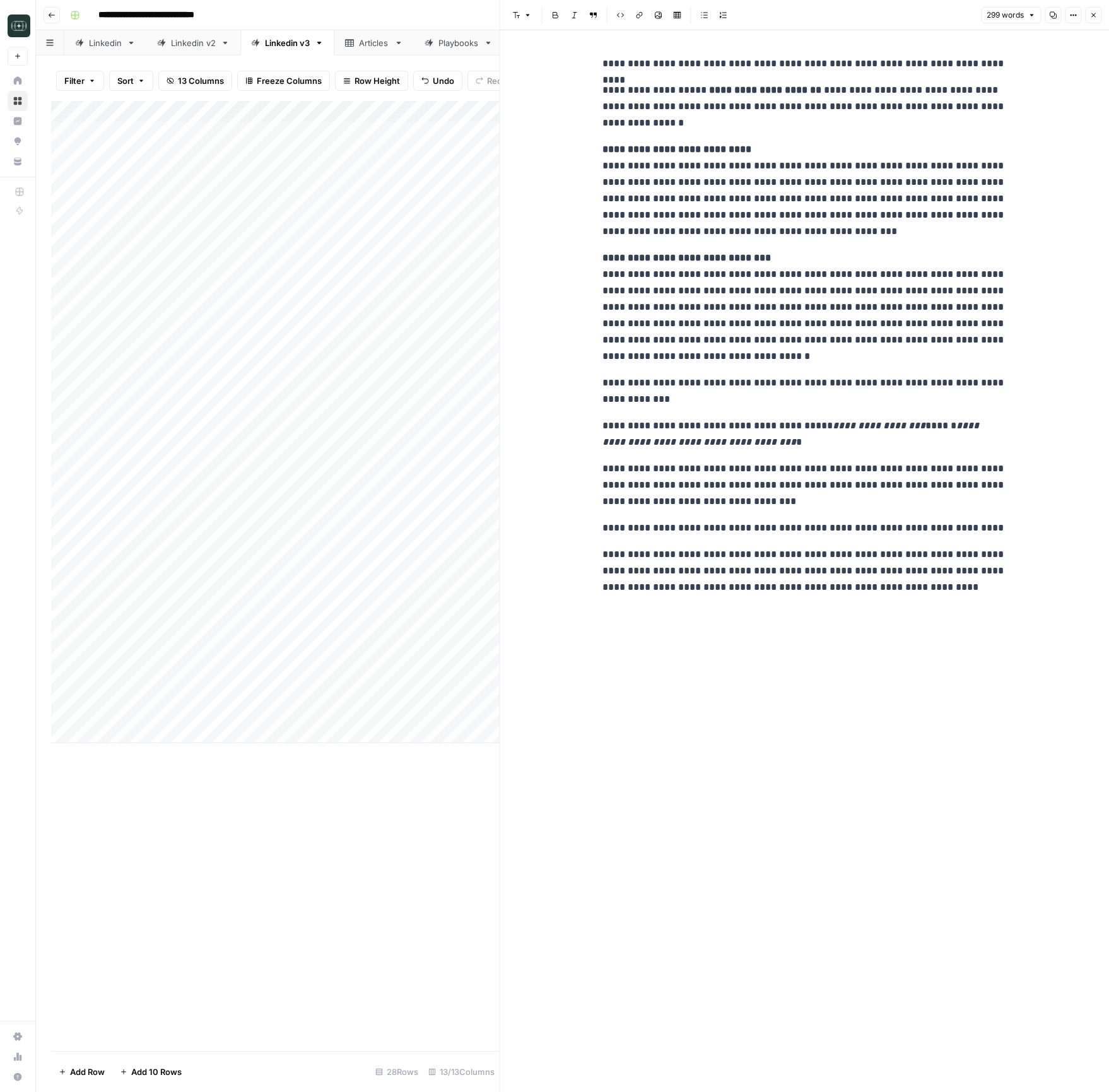
click at [1091, 21] on button "Close" at bounding box center [1093, 15] width 16 height 16
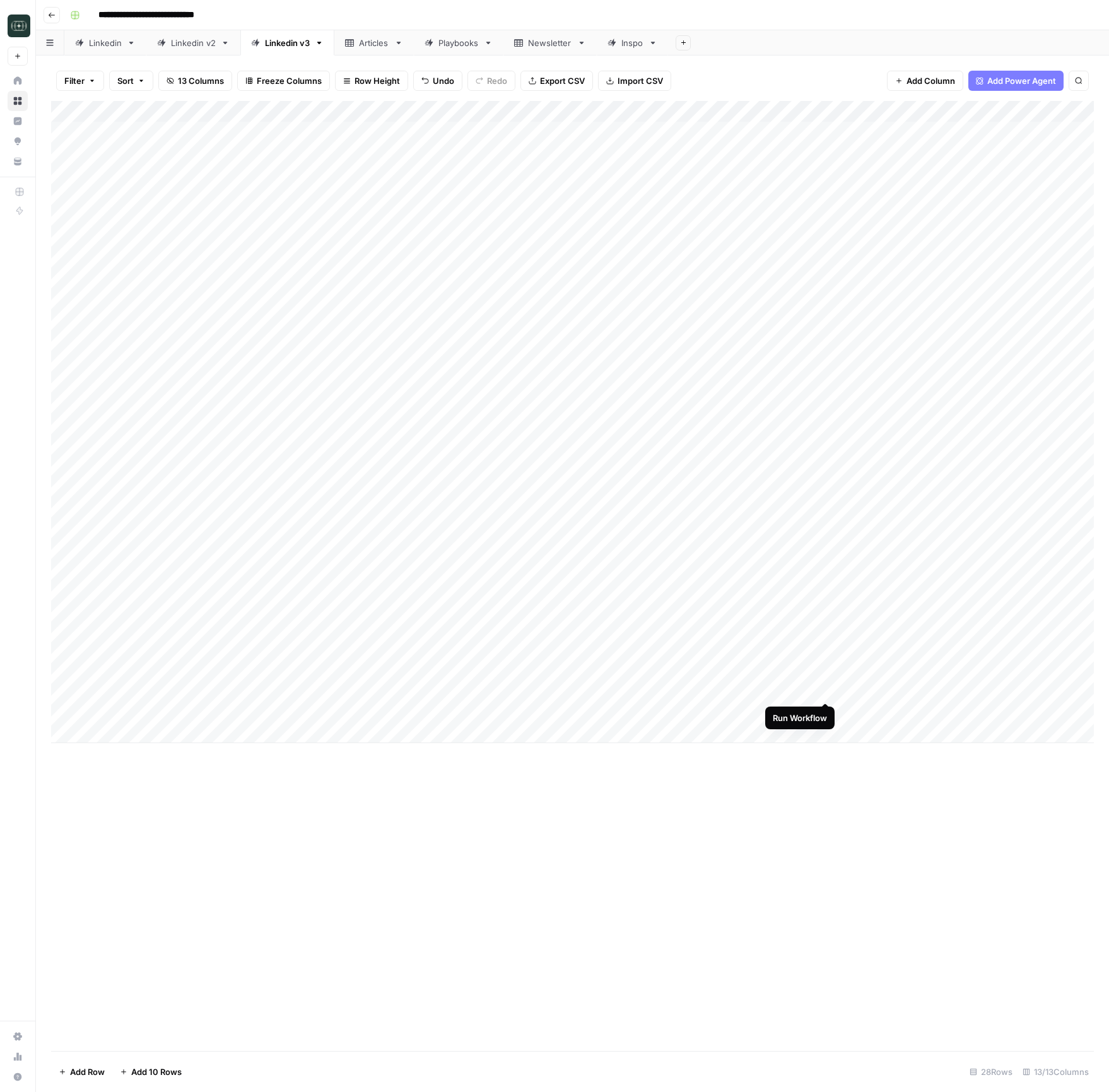
click at [823, 682] on div "Add Column" at bounding box center [572, 422] width 1042 height 642
click at [823, 667] on div "Add Column" at bounding box center [572, 422] width 1042 height 642
click at [827, 647] on div "Add Column" at bounding box center [572, 422] width 1042 height 642
click at [935, 561] on div "Add Column" at bounding box center [572, 422] width 1042 height 642
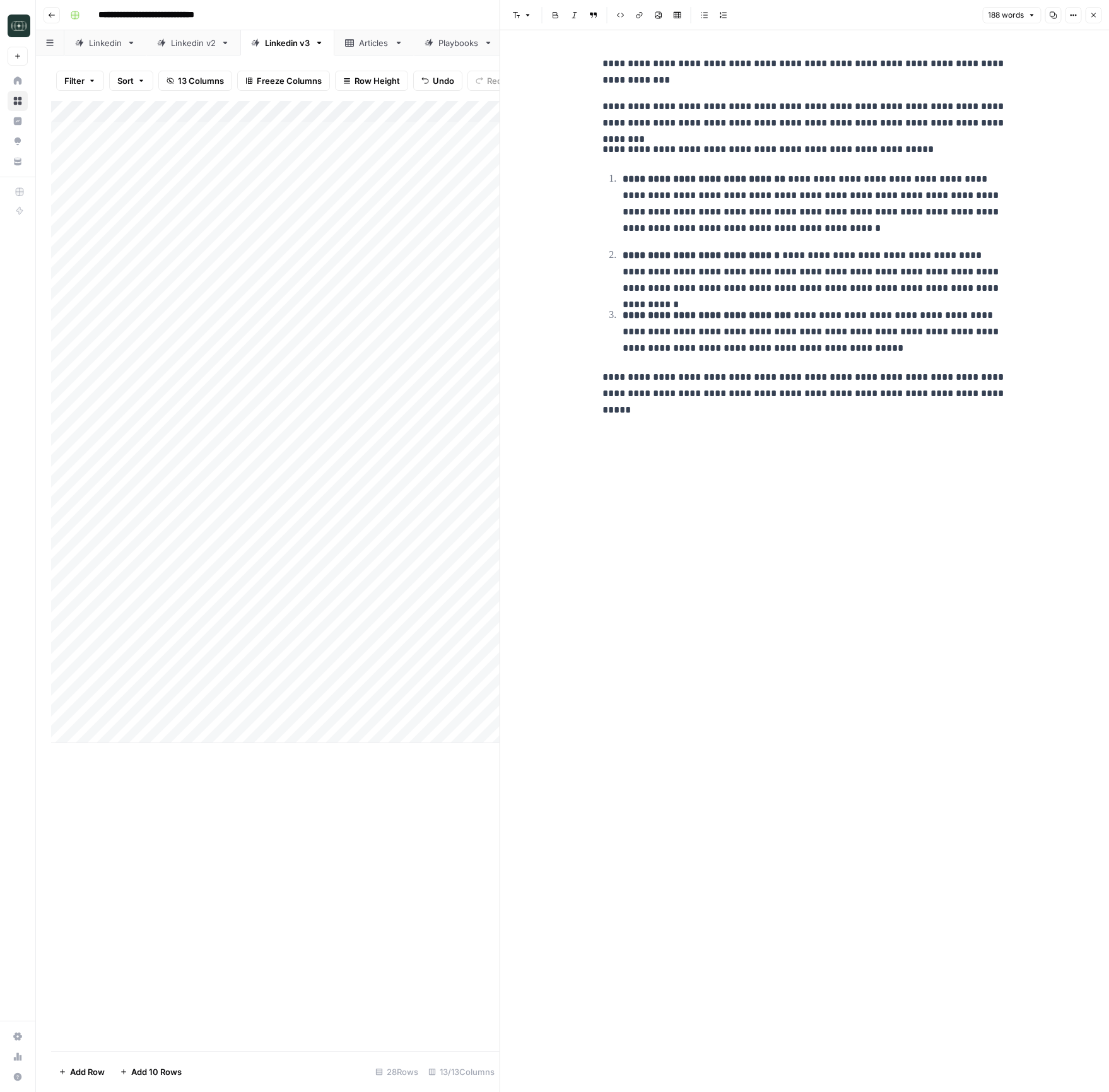
click at [917, 579] on div "**********" at bounding box center [805, 561] width 419 height 1062
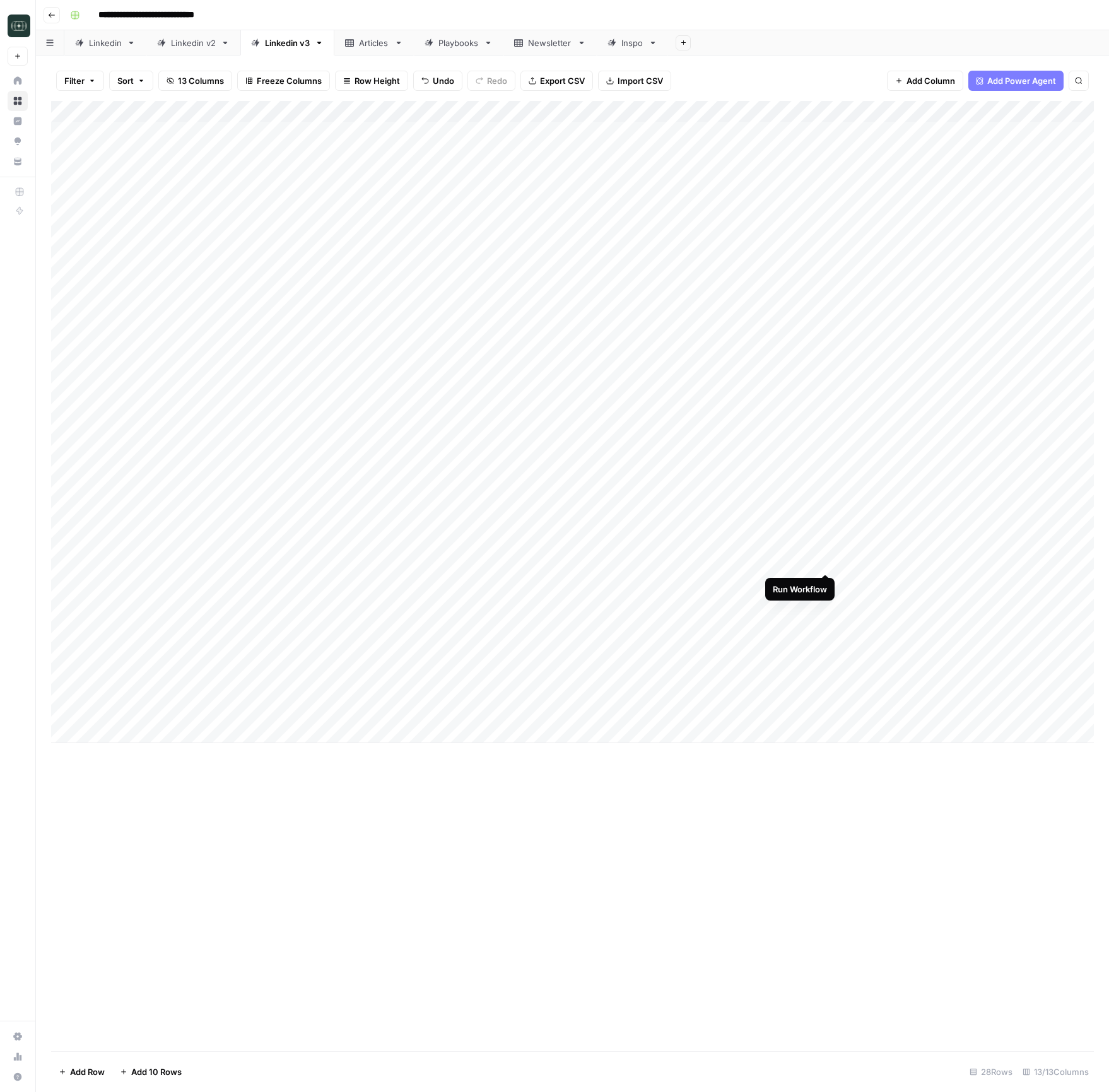
click at [823, 561] on div "Add Column" at bounding box center [572, 422] width 1042 height 642
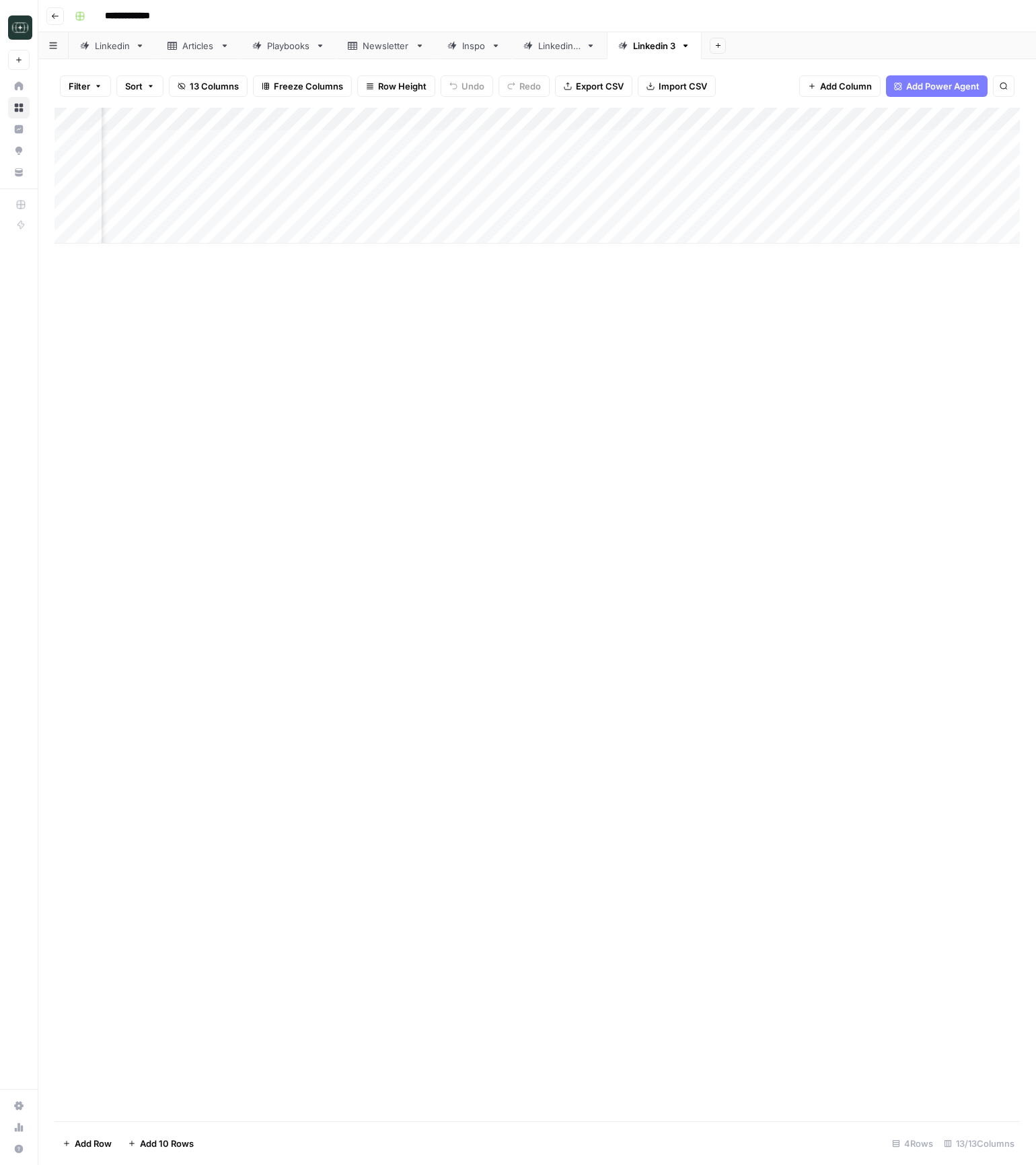
scroll to position [0, 258]
click at [650, 140] on div "Add Column" at bounding box center [537, 175] width 966 height 136
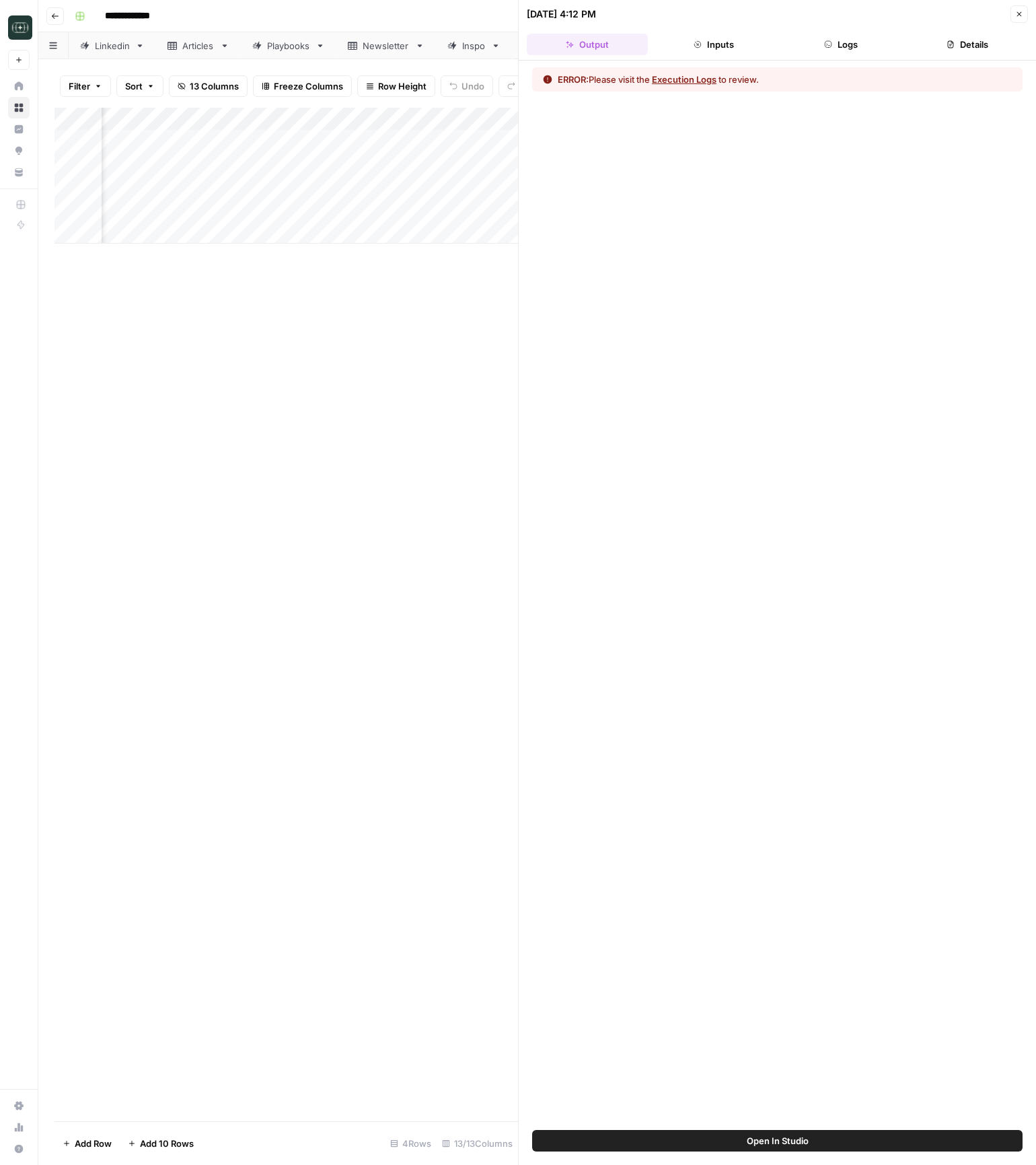
click at [849, 47] on button "Logs" at bounding box center [841, 45] width 121 height 22
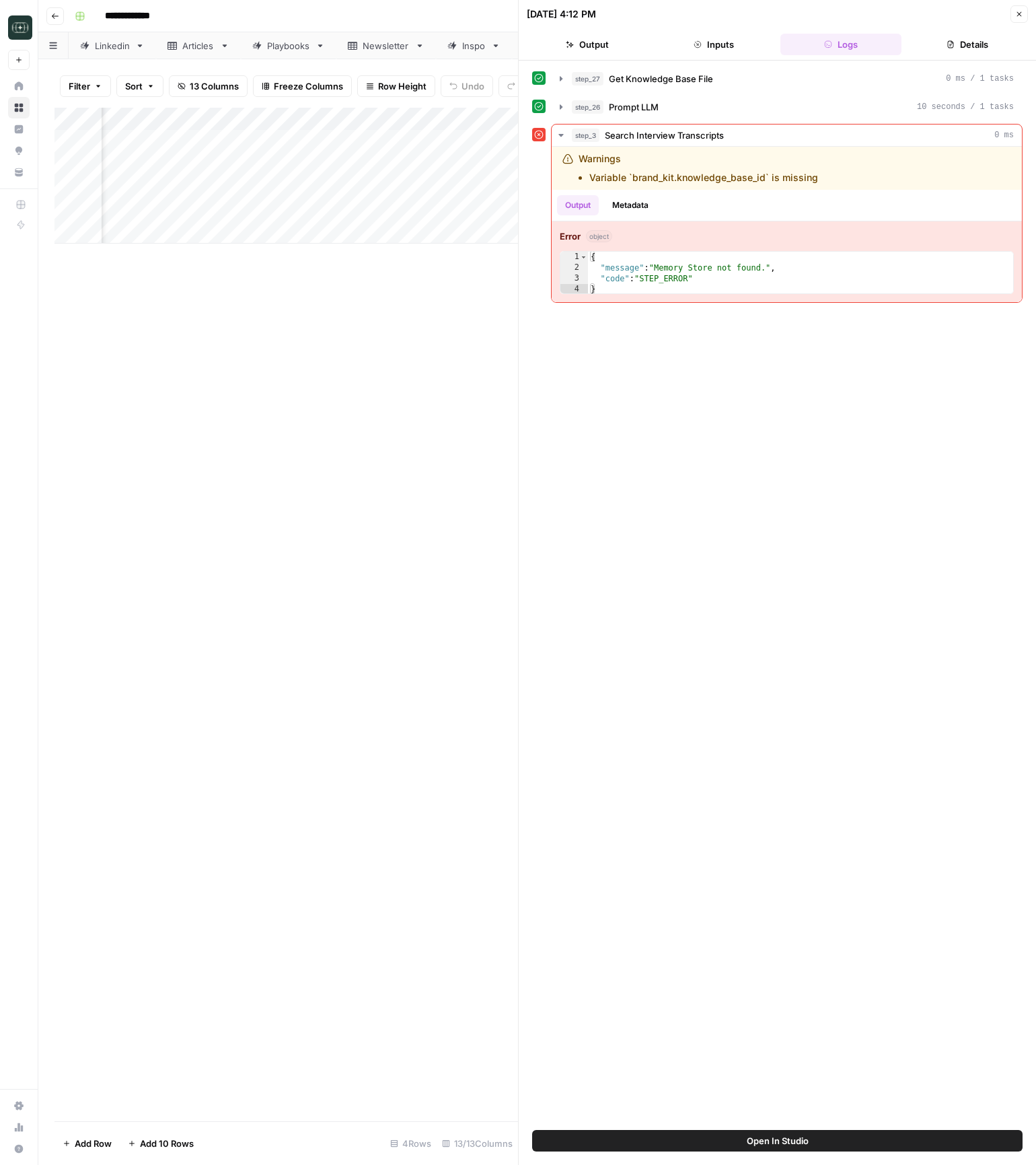
click at [1020, 16] on icon "button" at bounding box center [1019, 14] width 8 height 8
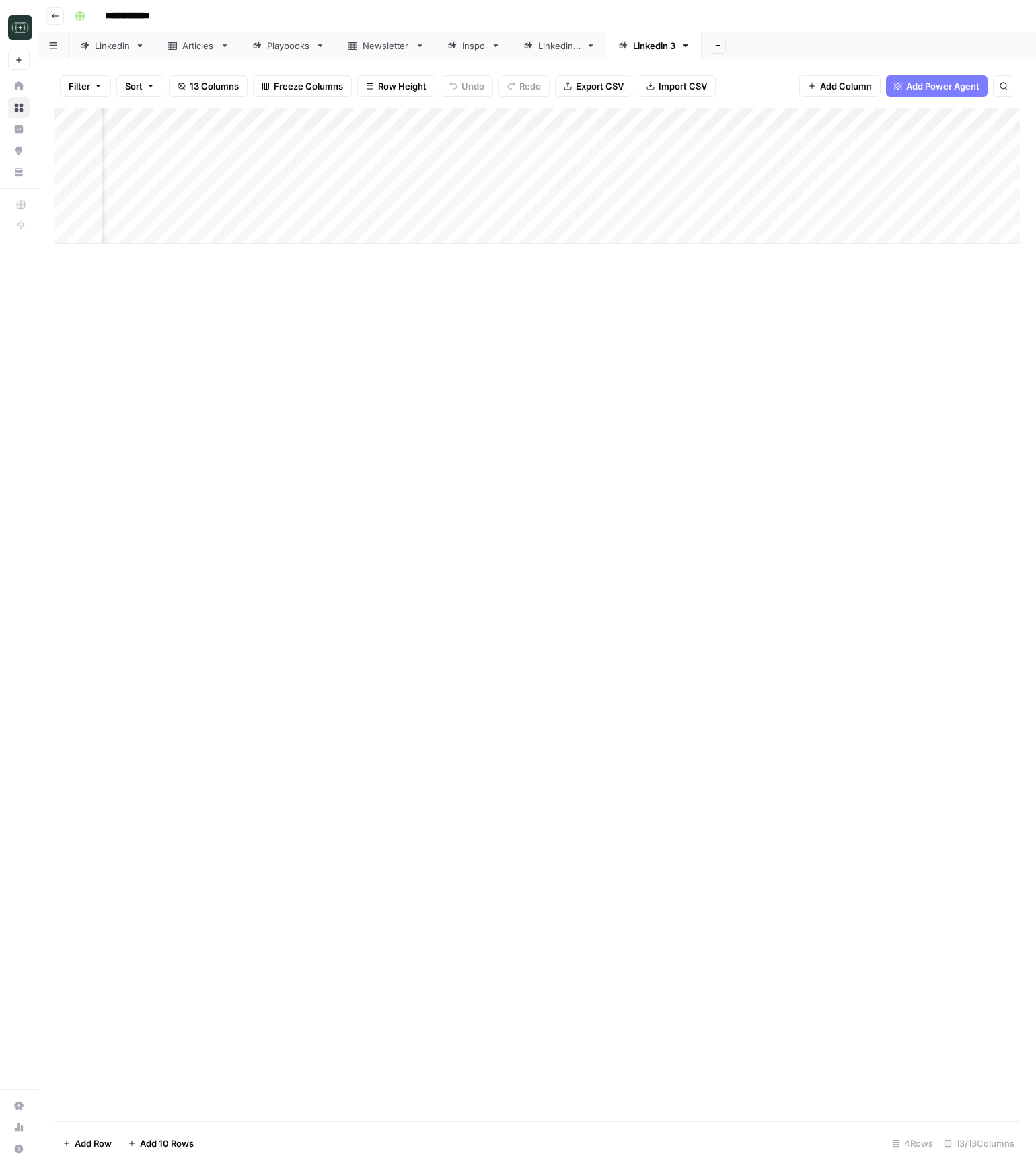
click at [624, 745] on div "Add Column" at bounding box center [537, 614] width 966 height 1014
click at [656, 140] on div "Add Column" at bounding box center [537, 175] width 966 height 136
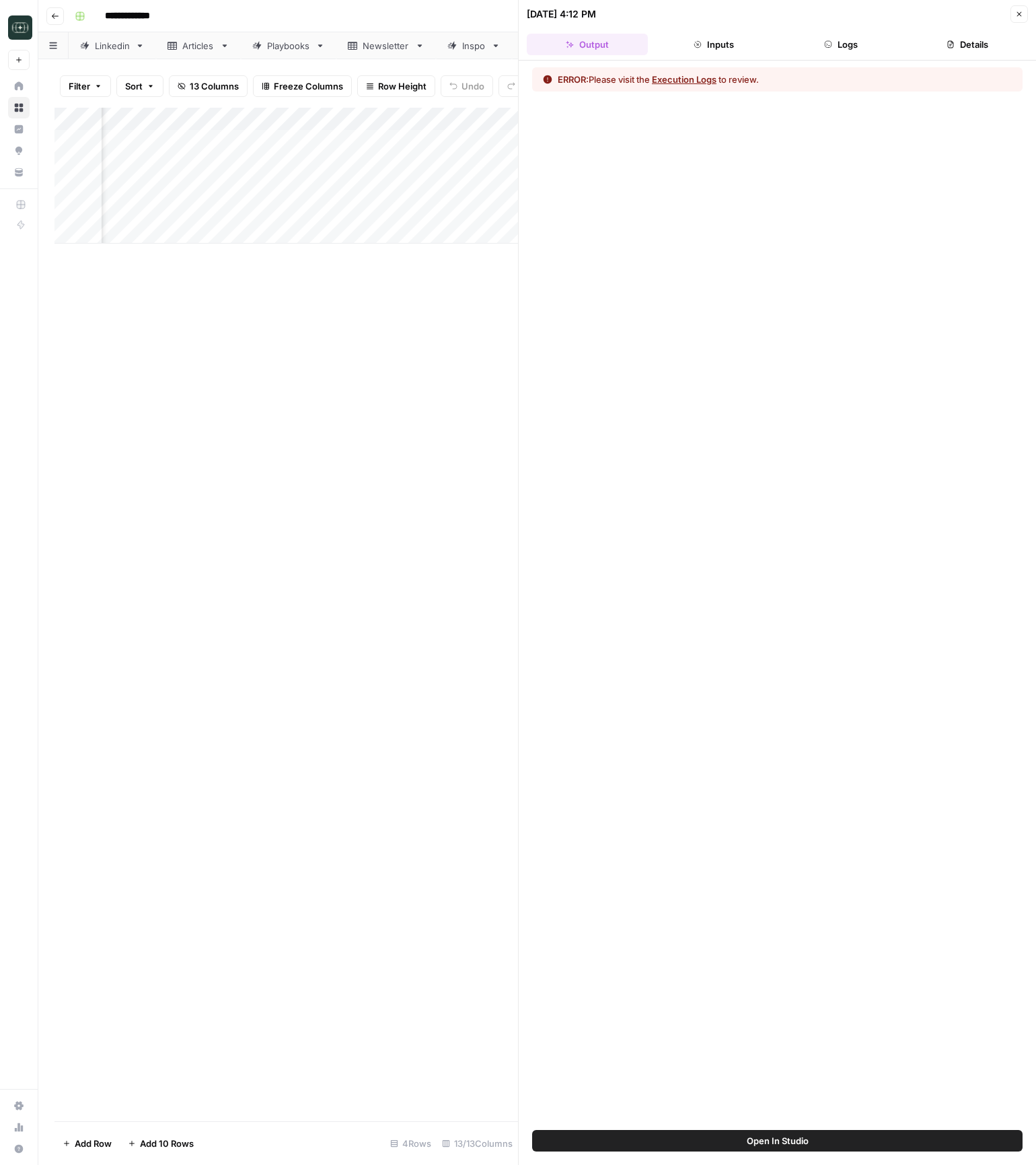
click at [820, 32] on header "09/22/25 at 4:12 PM Close Output Inputs Logs Details" at bounding box center [777, 30] width 517 height 60
drag, startPoint x: 817, startPoint y: 45, endPoint x: 853, endPoint y: 30, distance: 39.0
click at [824, 40] on button "Logs" at bounding box center [841, 45] width 121 height 22
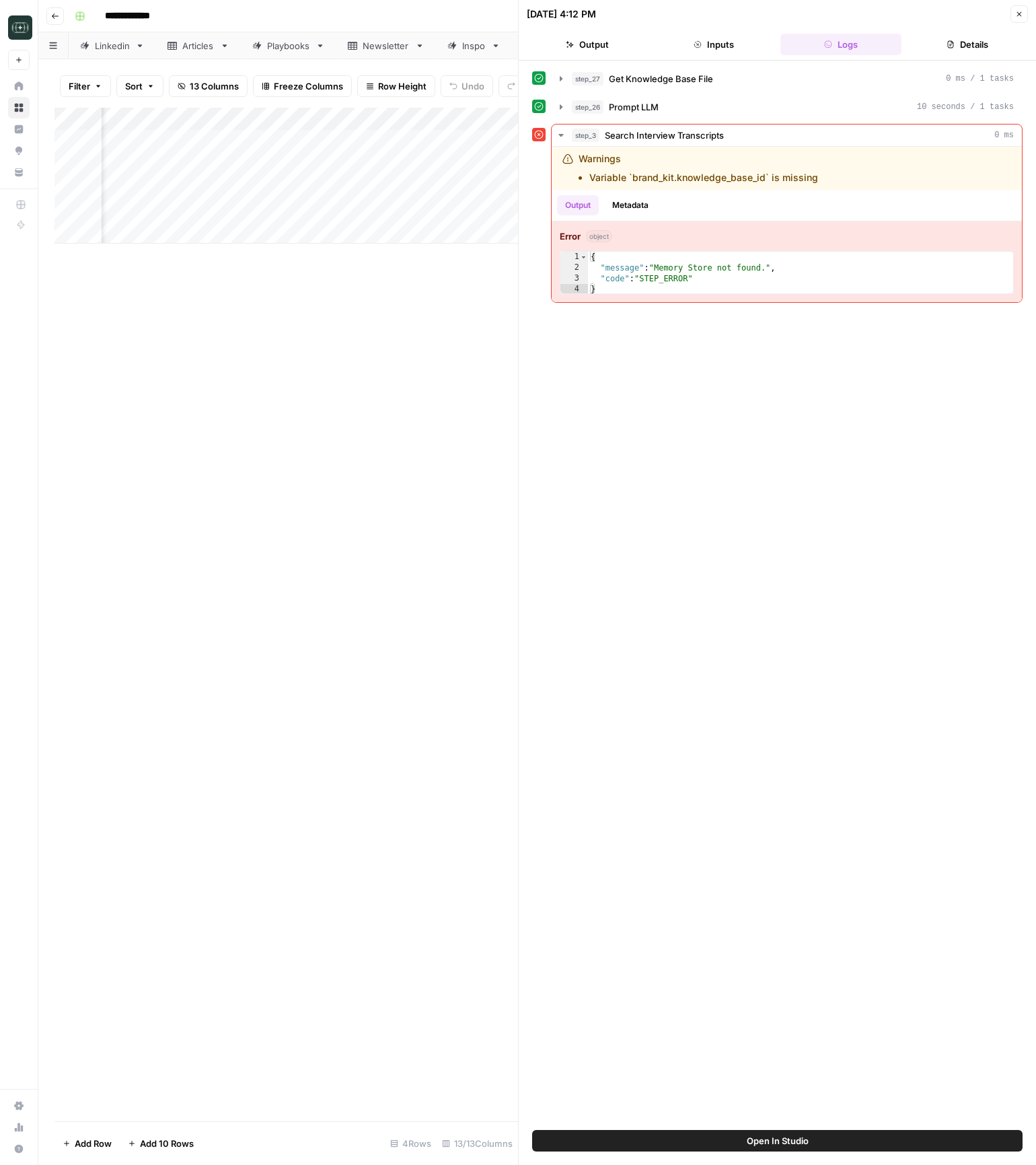
drag, startPoint x: 1021, startPoint y: 16, endPoint x: 963, endPoint y: 20, distance: 58.1
click at [1020, 16] on icon "button" at bounding box center [1019, 14] width 8 height 8
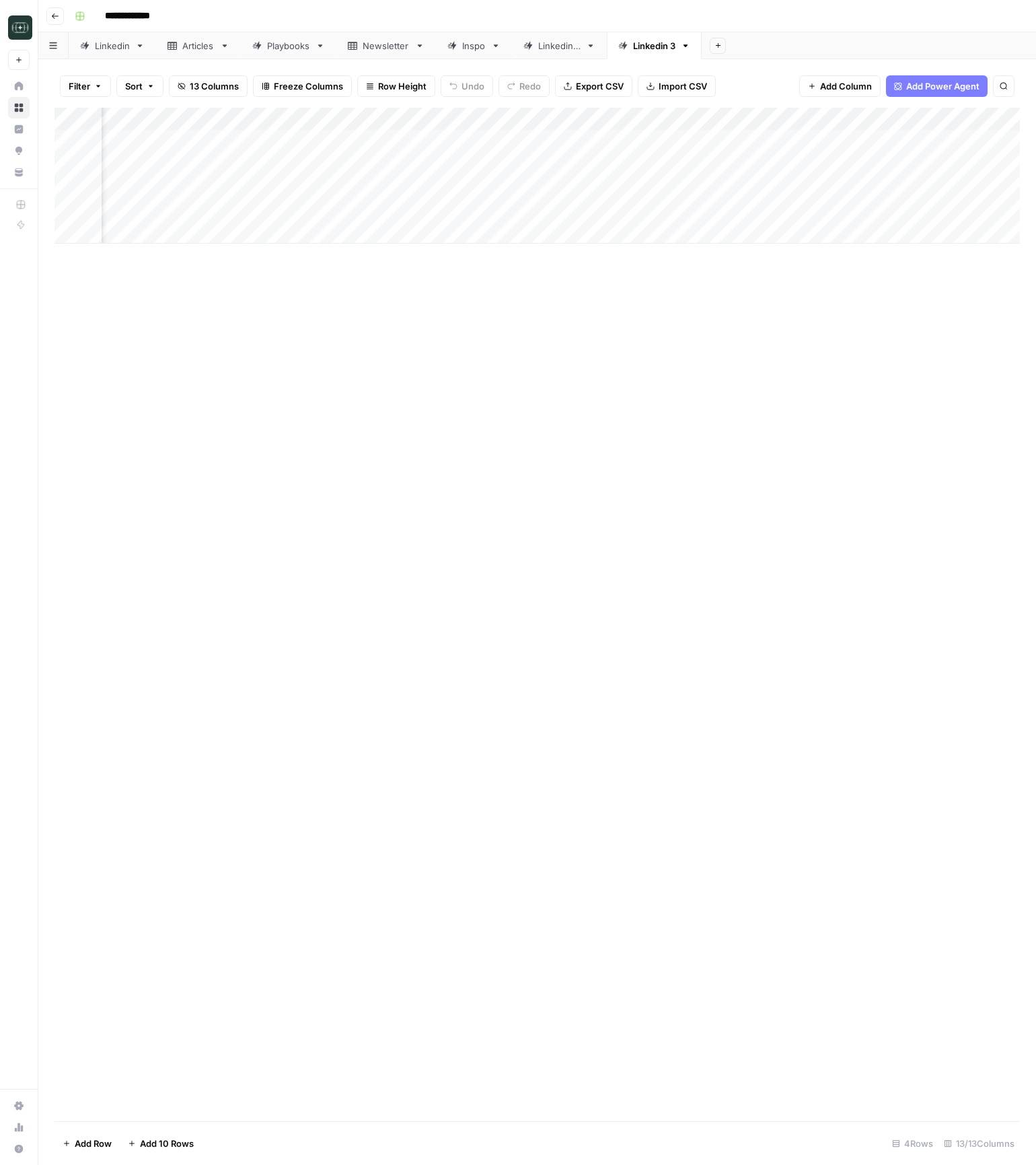
click at [412, 401] on div "Add Column" at bounding box center [537, 614] width 966 height 1014
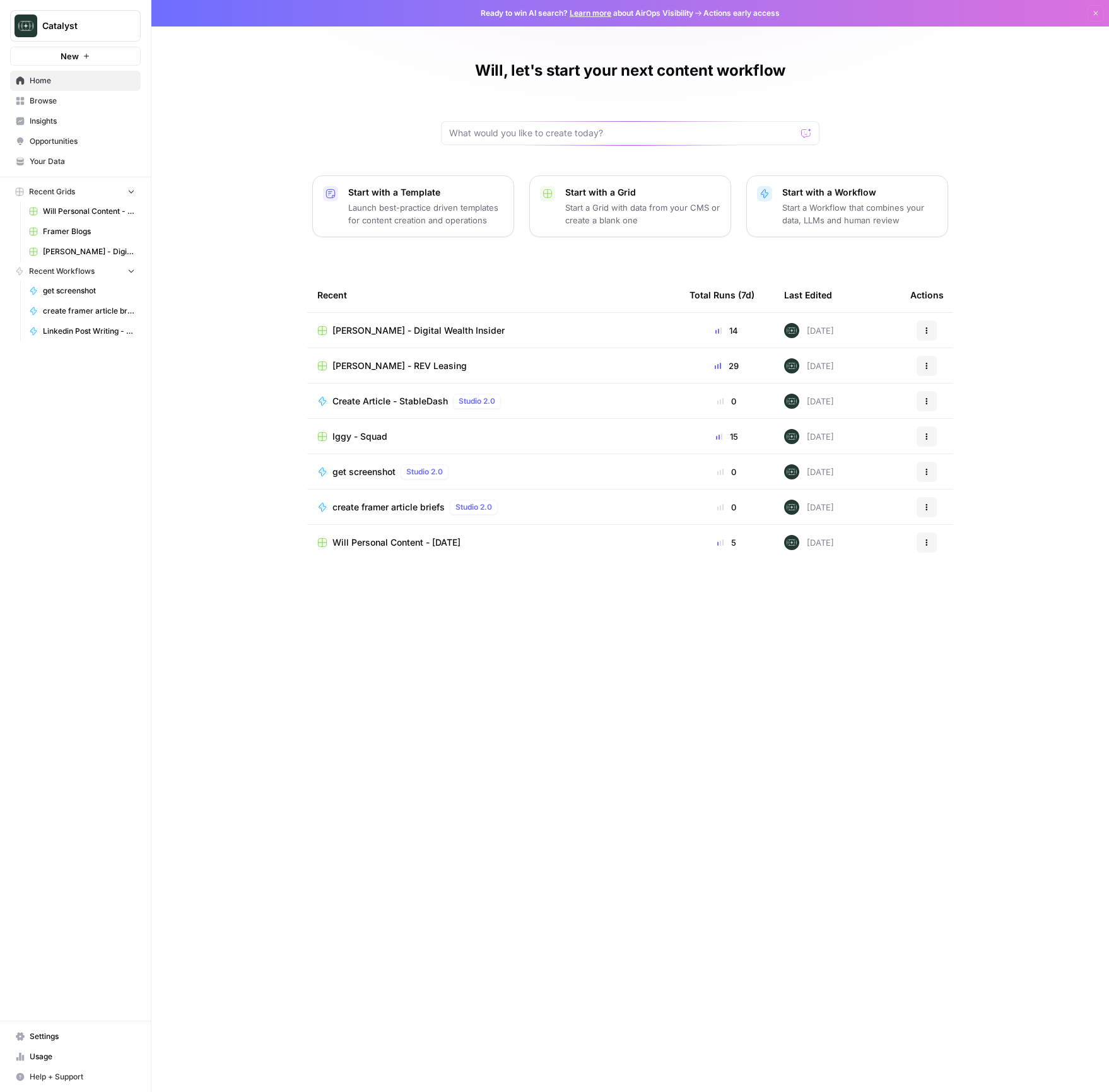
click at [46, 105] on span "Browse" at bounding box center [82, 100] width 105 height 11
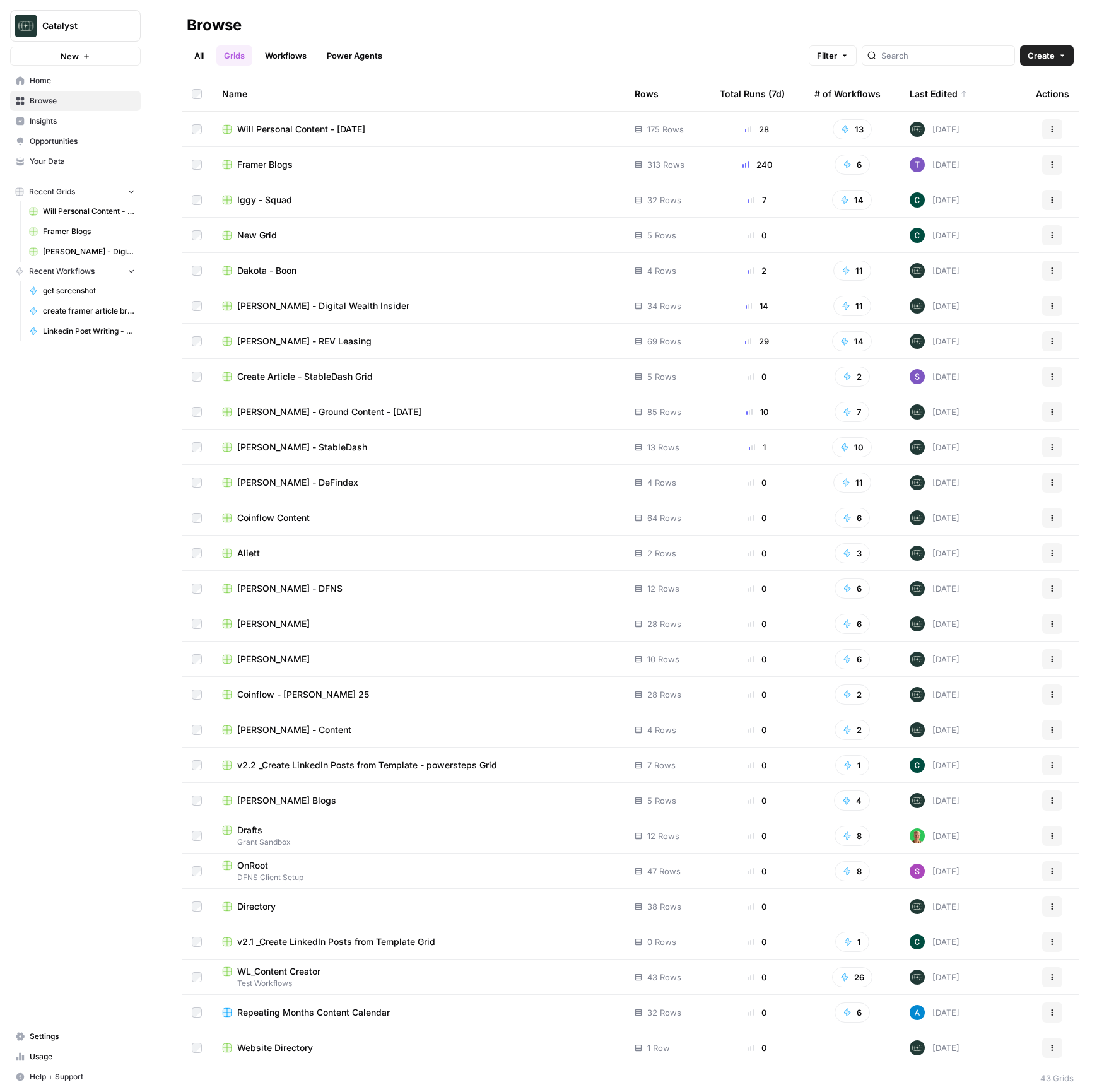
click at [323, 482] on span "Esteban Iglesias - DeFindex" at bounding box center [298, 482] width 121 height 13
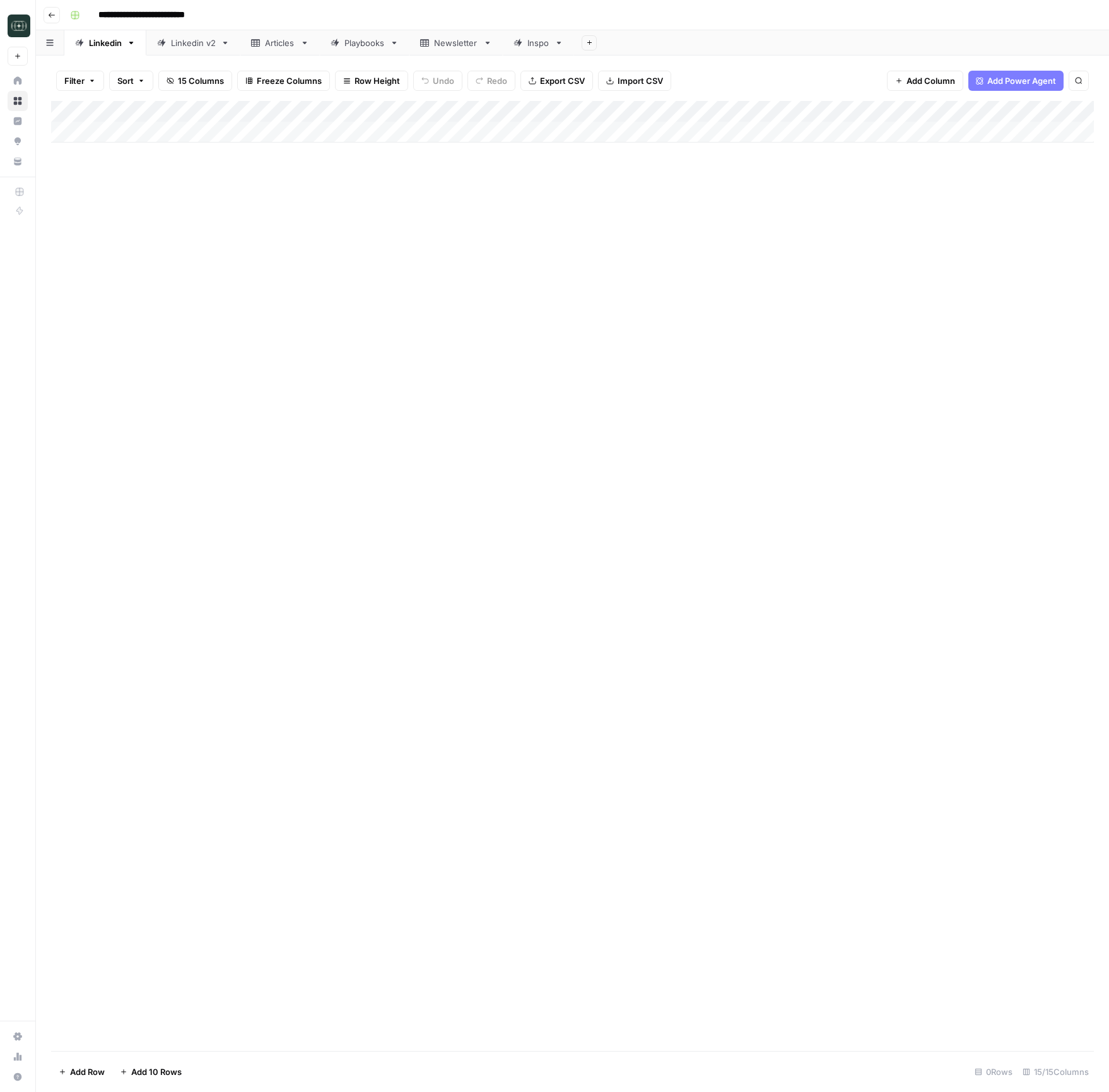
click at [227, 44] on icon at bounding box center [225, 43] width 9 height 9
click at [227, 42] on icon "button" at bounding box center [225, 43] width 9 height 9
click at [265, 89] on span "Duplicate Sheet" at bounding box center [276, 84] width 61 height 13
click at [639, 44] on div "Linkedin v2" at bounding box center [621, 43] width 44 height 13
click at [643, 42] on div "Linkedin v2" at bounding box center [621, 43] width 44 height 13
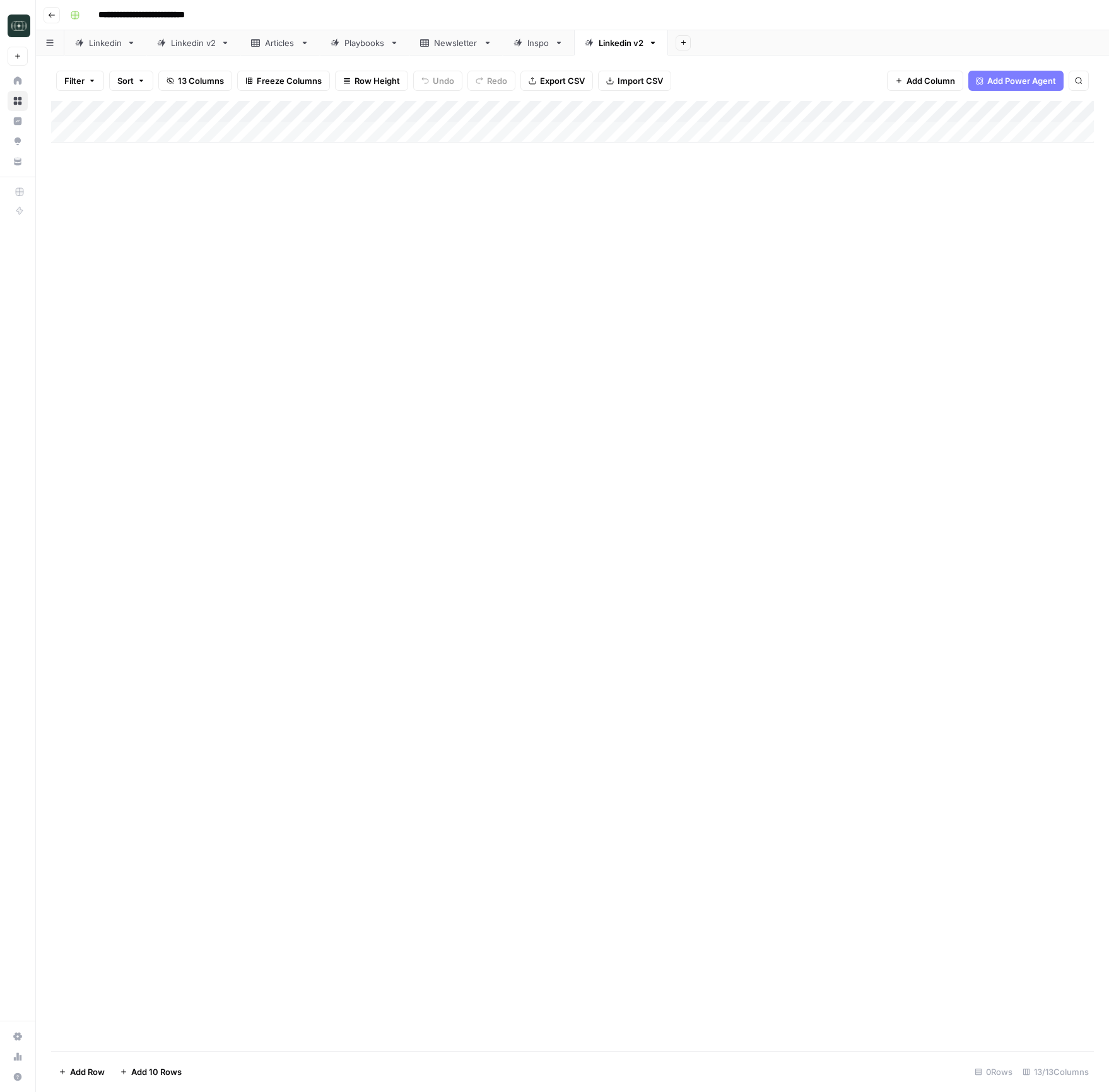
click at [643, 42] on div "Linkedin v2" at bounding box center [621, 43] width 44 height 13
type input "**********"
click at [871, 113] on div "Add Column" at bounding box center [572, 121] width 1042 height 42
click at [761, 331] on span "Remove Column" at bounding box center [799, 334] width 110 height 13
click at [513, 135] on button "Delete" at bounding box center [509, 142] width 42 height 23
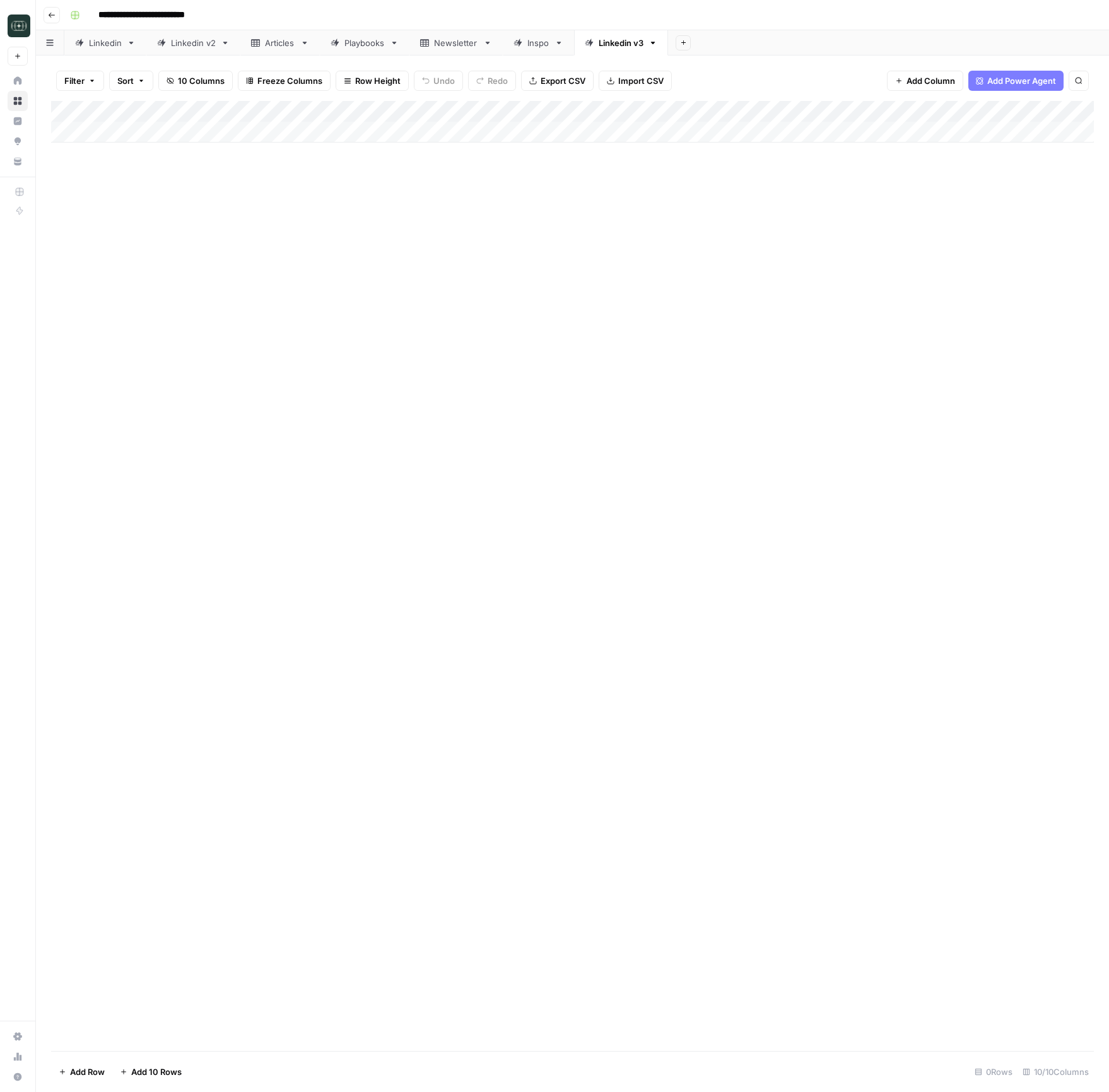
click at [923, 111] on div "Add Column" at bounding box center [572, 121] width 1042 height 42
click at [1066, 114] on span "Add Column" at bounding box center [1065, 111] width 44 height 11
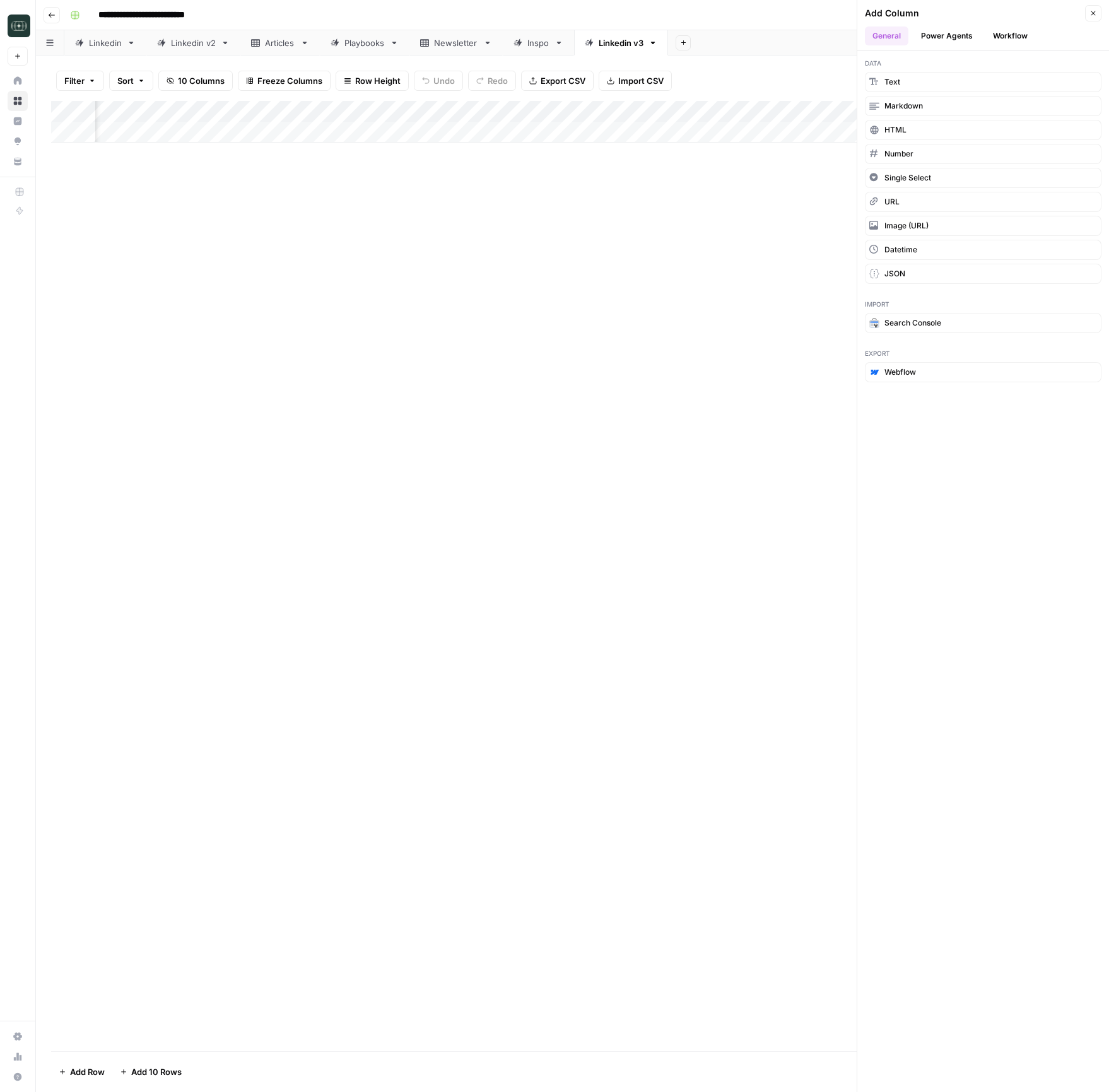
click at [1000, 42] on button "Workflow" at bounding box center [1010, 36] width 50 height 19
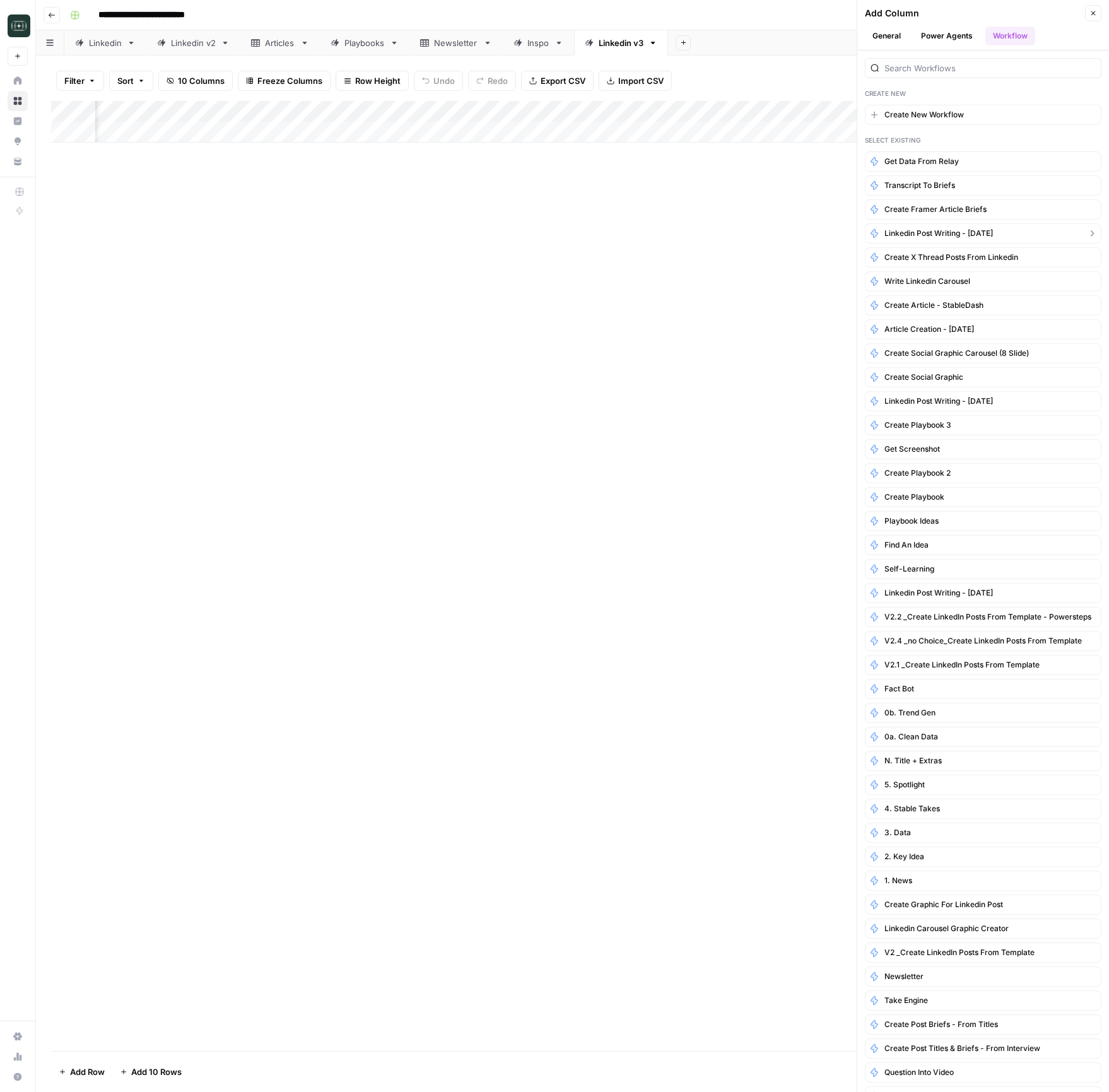
click at [1007, 231] on button "Linkedin Post Writing - [DATE]" at bounding box center [982, 233] width 237 height 21
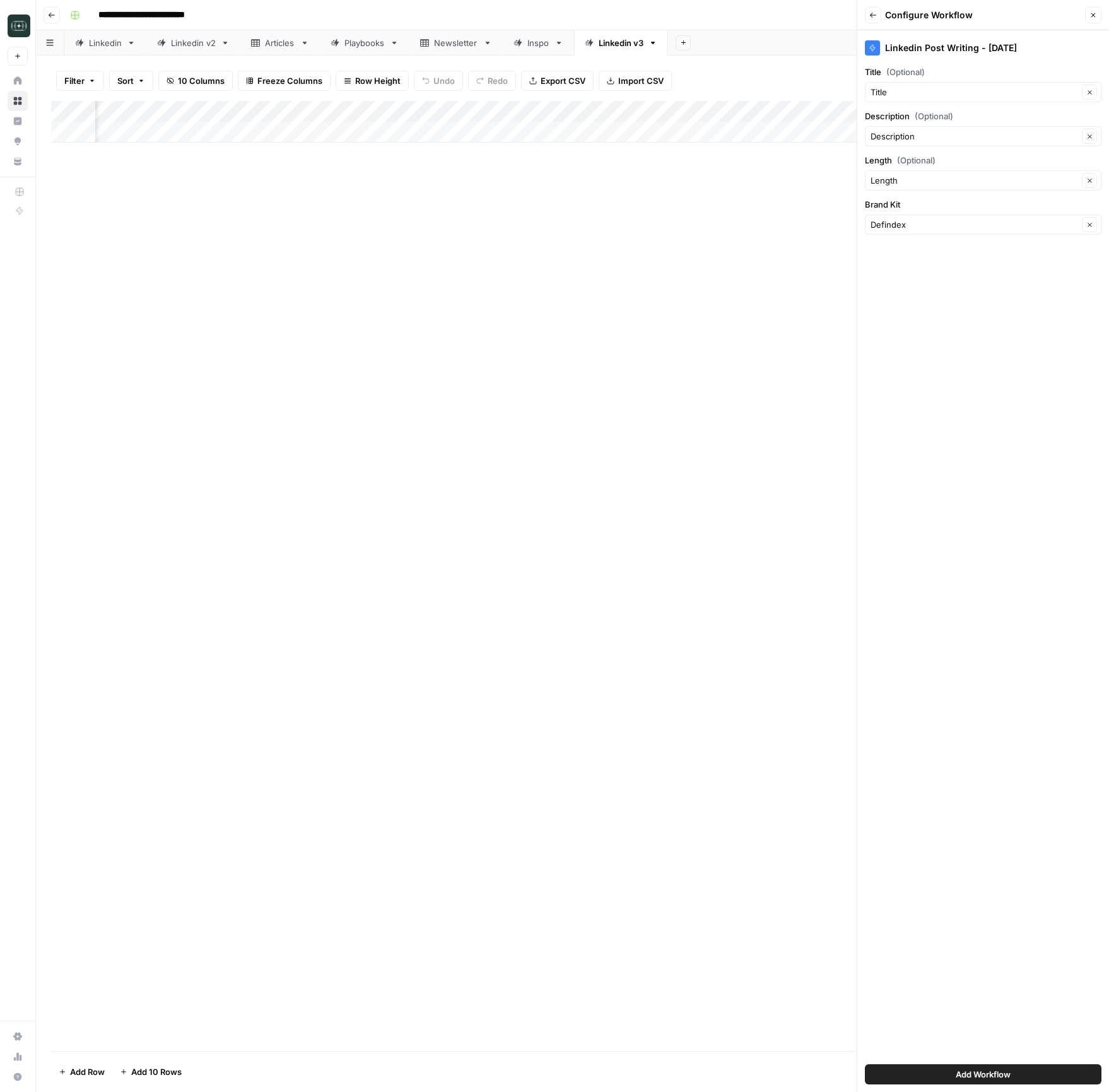
drag, startPoint x: 1042, startPoint y: 1071, endPoint x: 1056, endPoint y: 840, distance: 231.4
click at [1042, 1071] on button "Add Workflow" at bounding box center [982, 1074] width 237 height 21
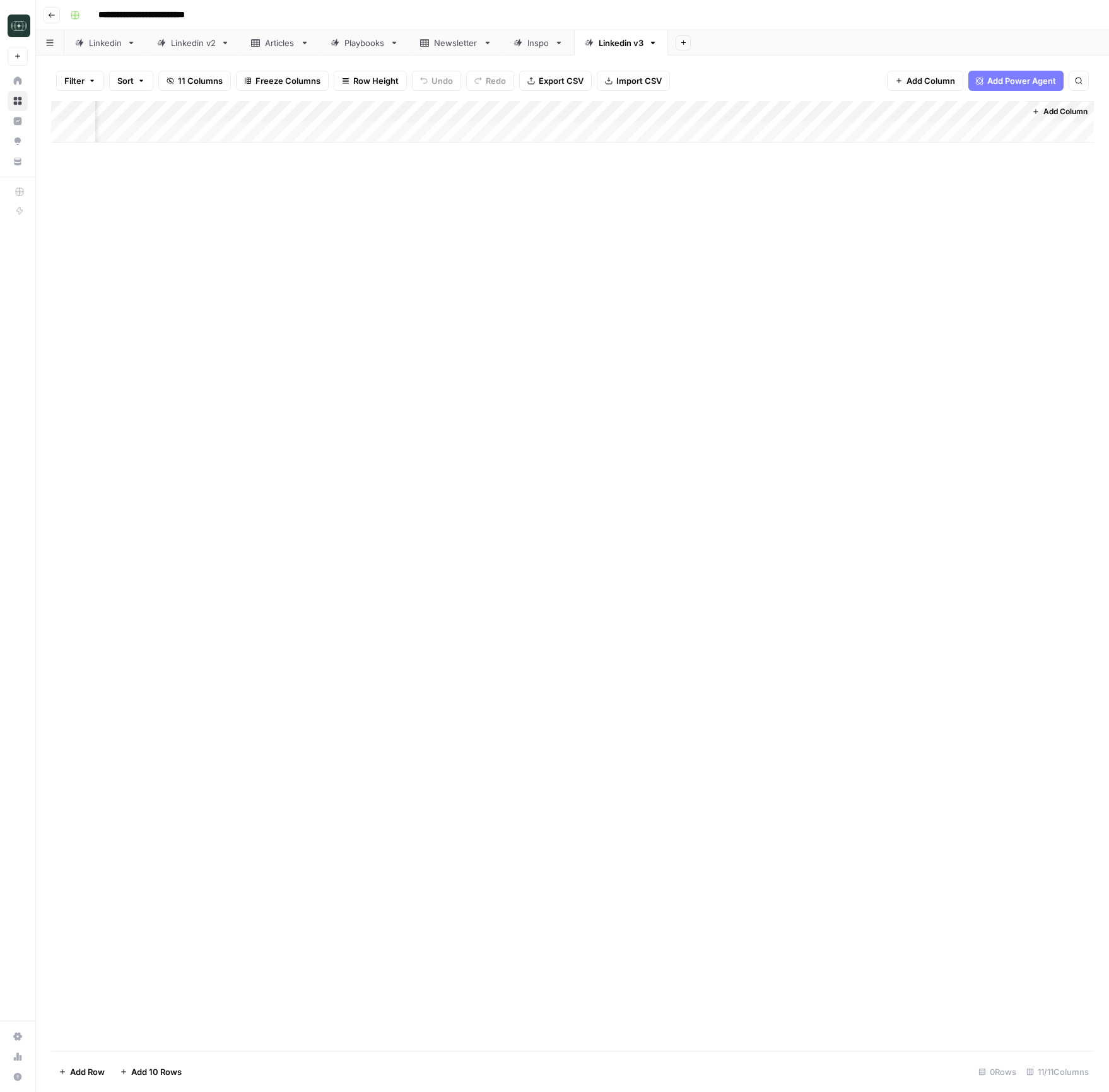
scroll to position [0, 643]
drag, startPoint x: 975, startPoint y: 113, endPoint x: 157, endPoint y: 121, distance: 818.0
click at [157, 121] on div "Add Column" at bounding box center [572, 121] width 1042 height 42
click at [314, 135] on div "Add Column" at bounding box center [572, 121] width 1042 height 42
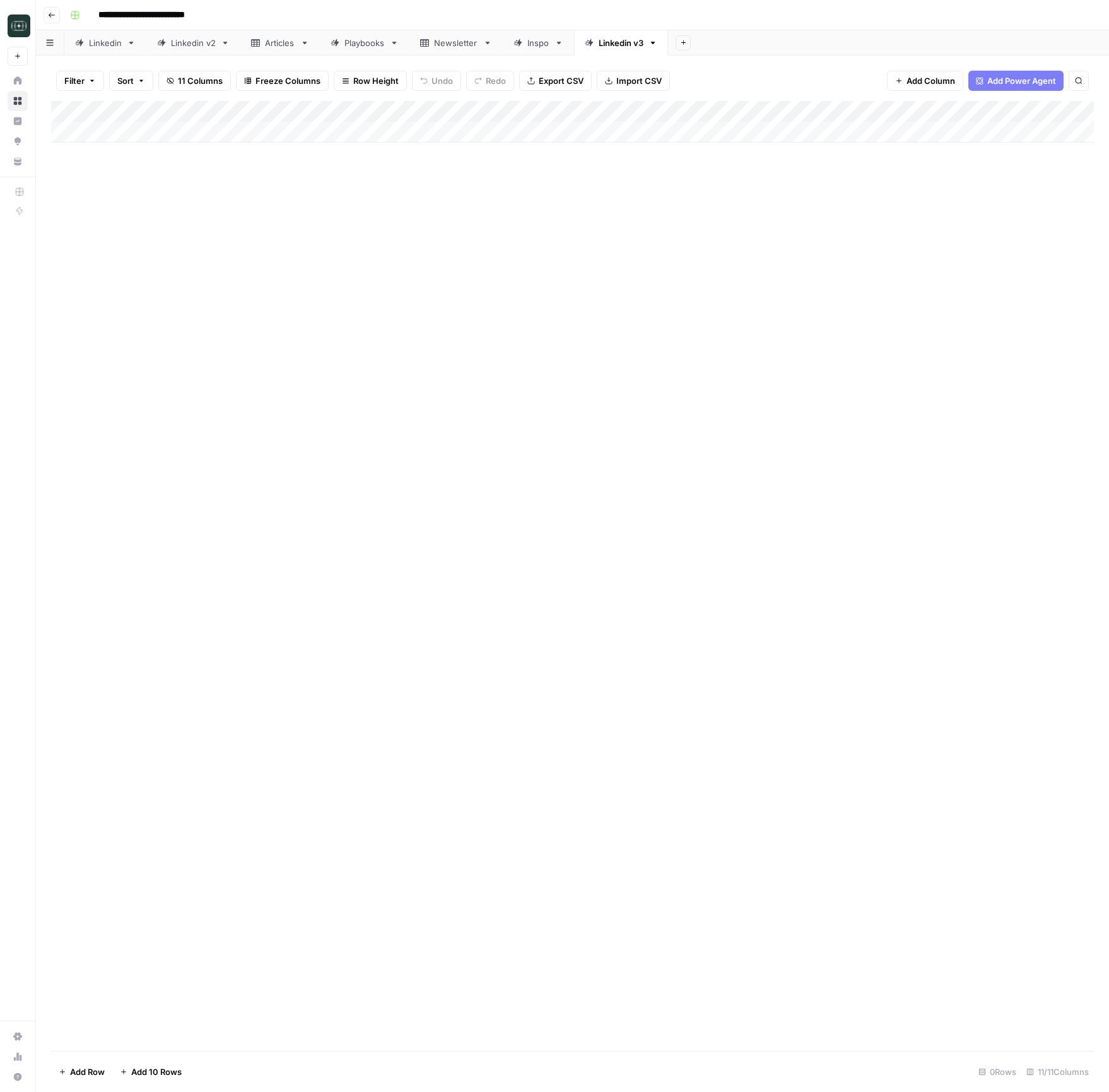
click at [314, 135] on div "Add Column" at bounding box center [572, 121] width 1042 height 42
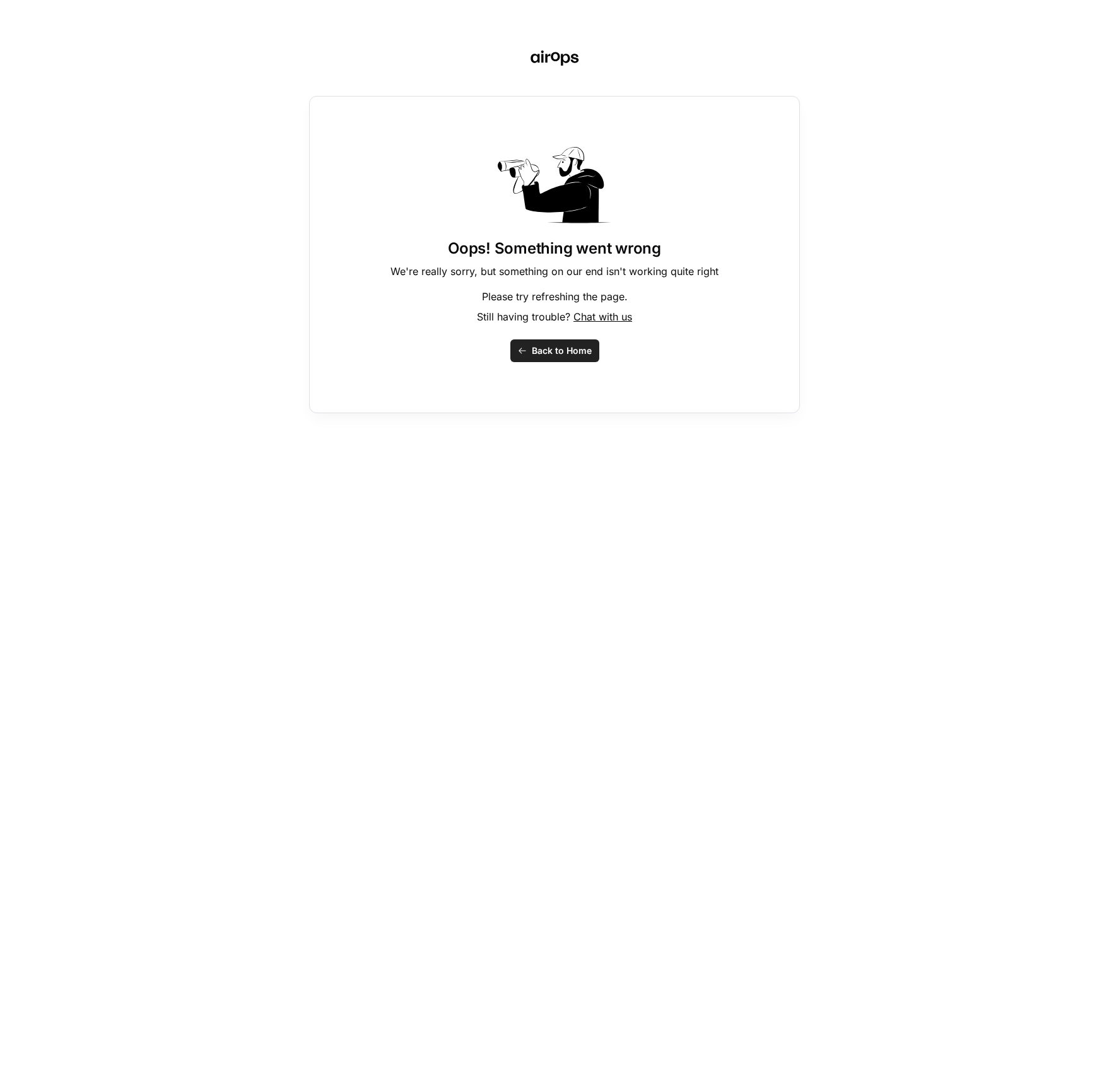
click at [541, 353] on span "Back to Home" at bounding box center [562, 351] width 60 height 13
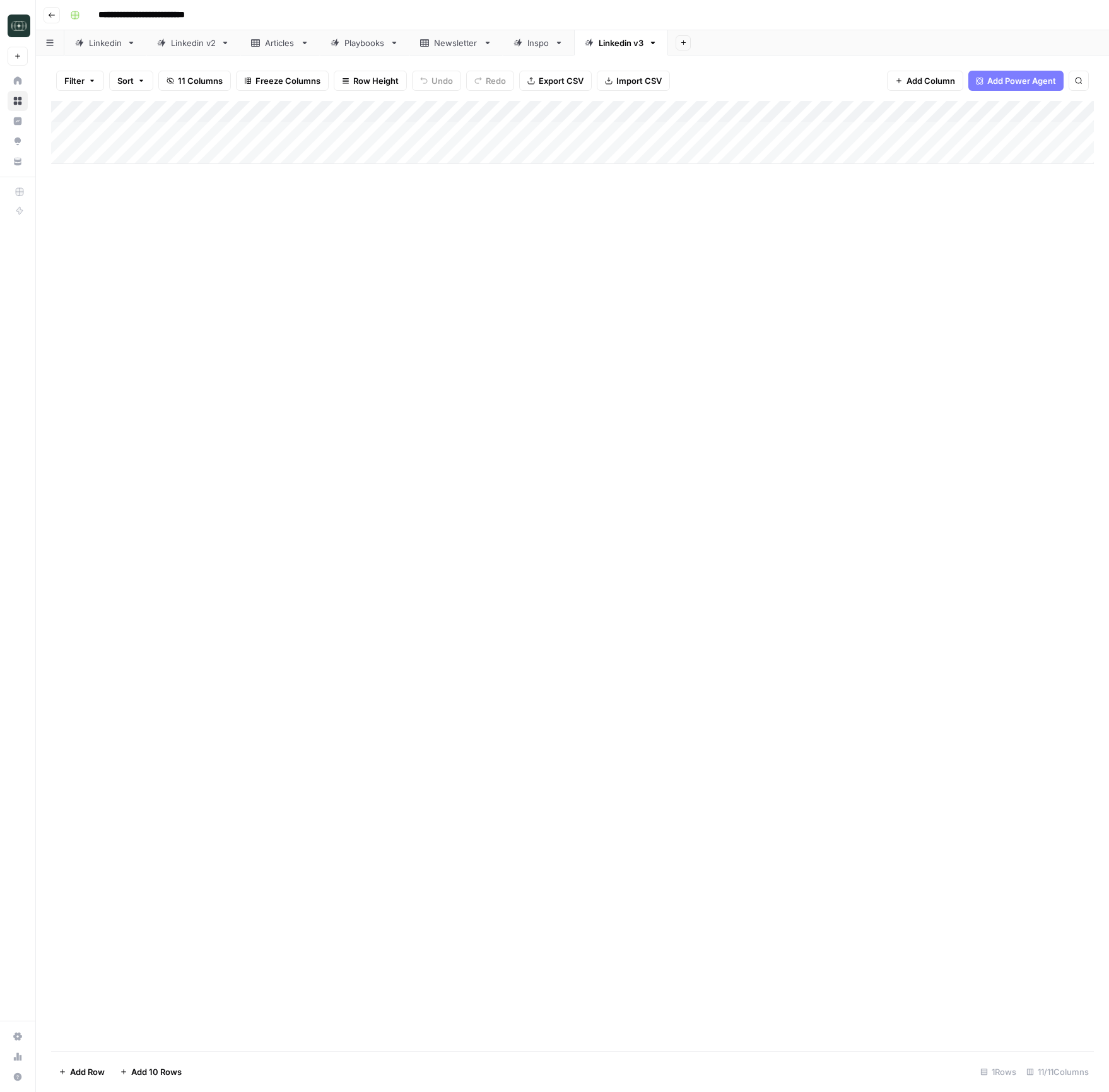
click at [304, 127] on div "Add Column" at bounding box center [572, 133] width 1042 height 63
type textarea "**********"
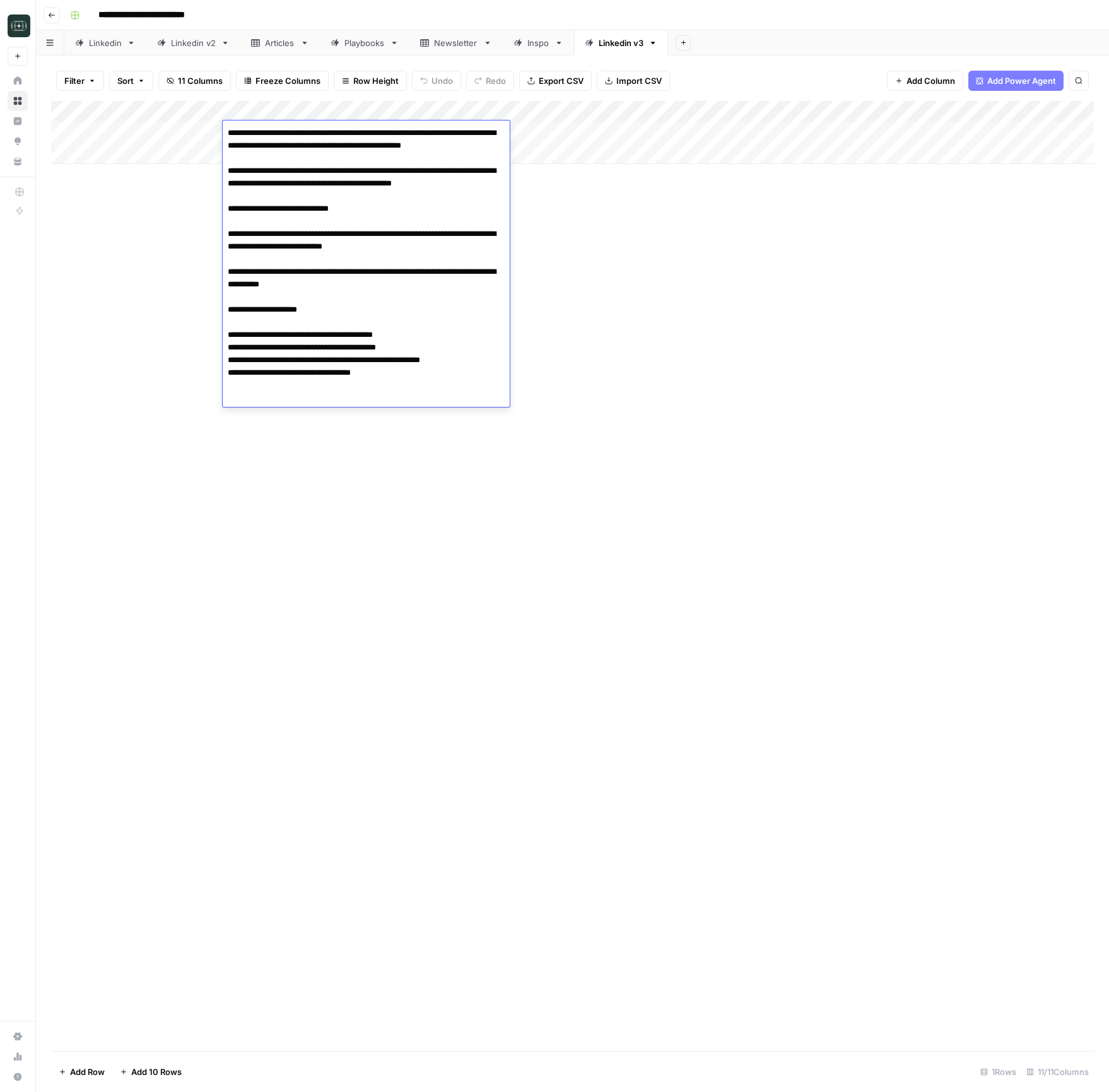
click at [662, 224] on div "Add Column" at bounding box center [572, 576] width 1042 height 950
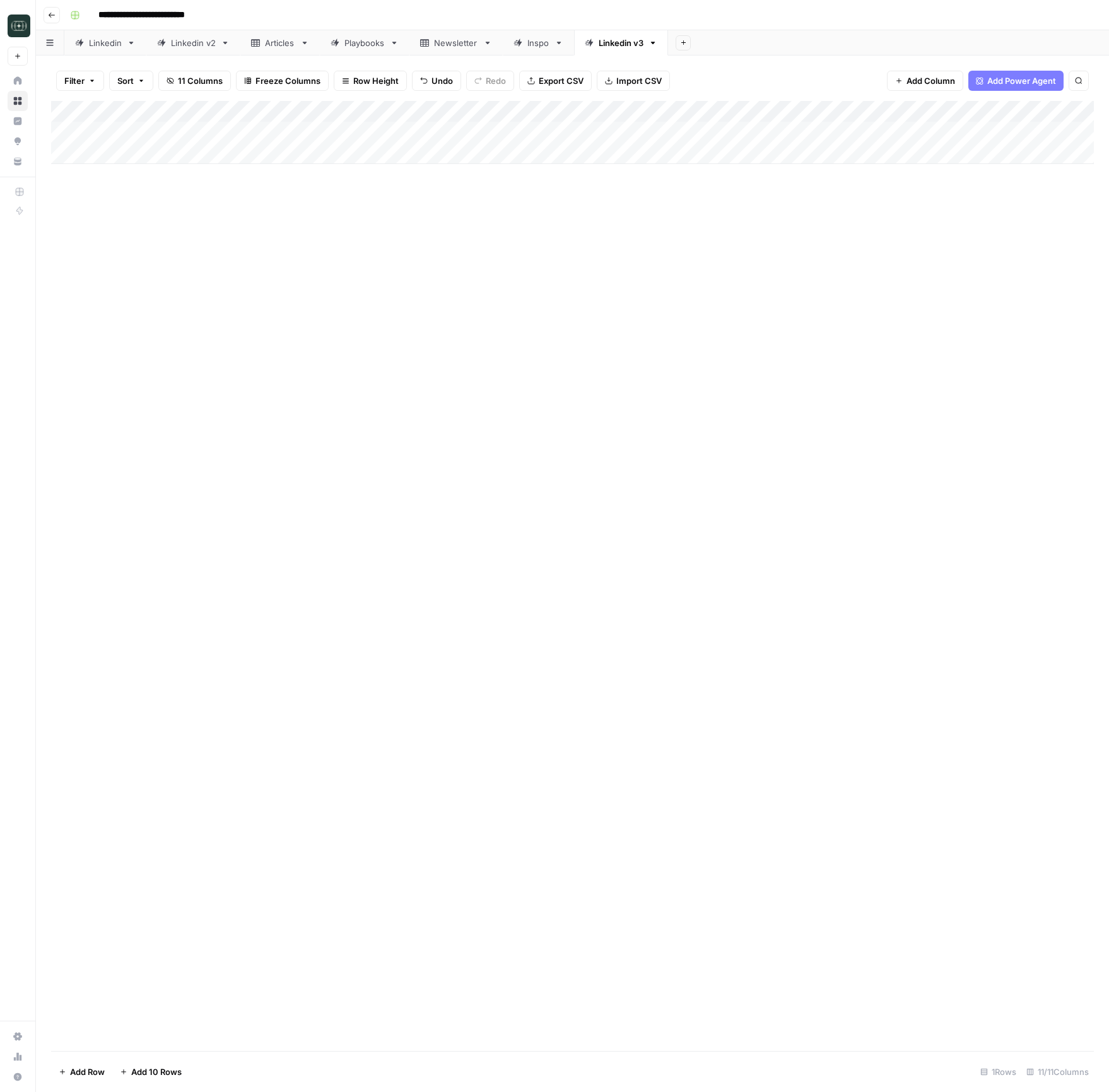
click at [662, 137] on div "Add Column" at bounding box center [572, 133] width 1042 height 63
click at [660, 209] on button "Medium ( 120-200 words)" at bounding box center [681, 204] width 111 height 15
click at [793, 131] on div "Add Column" at bounding box center [572, 133] width 1042 height 63
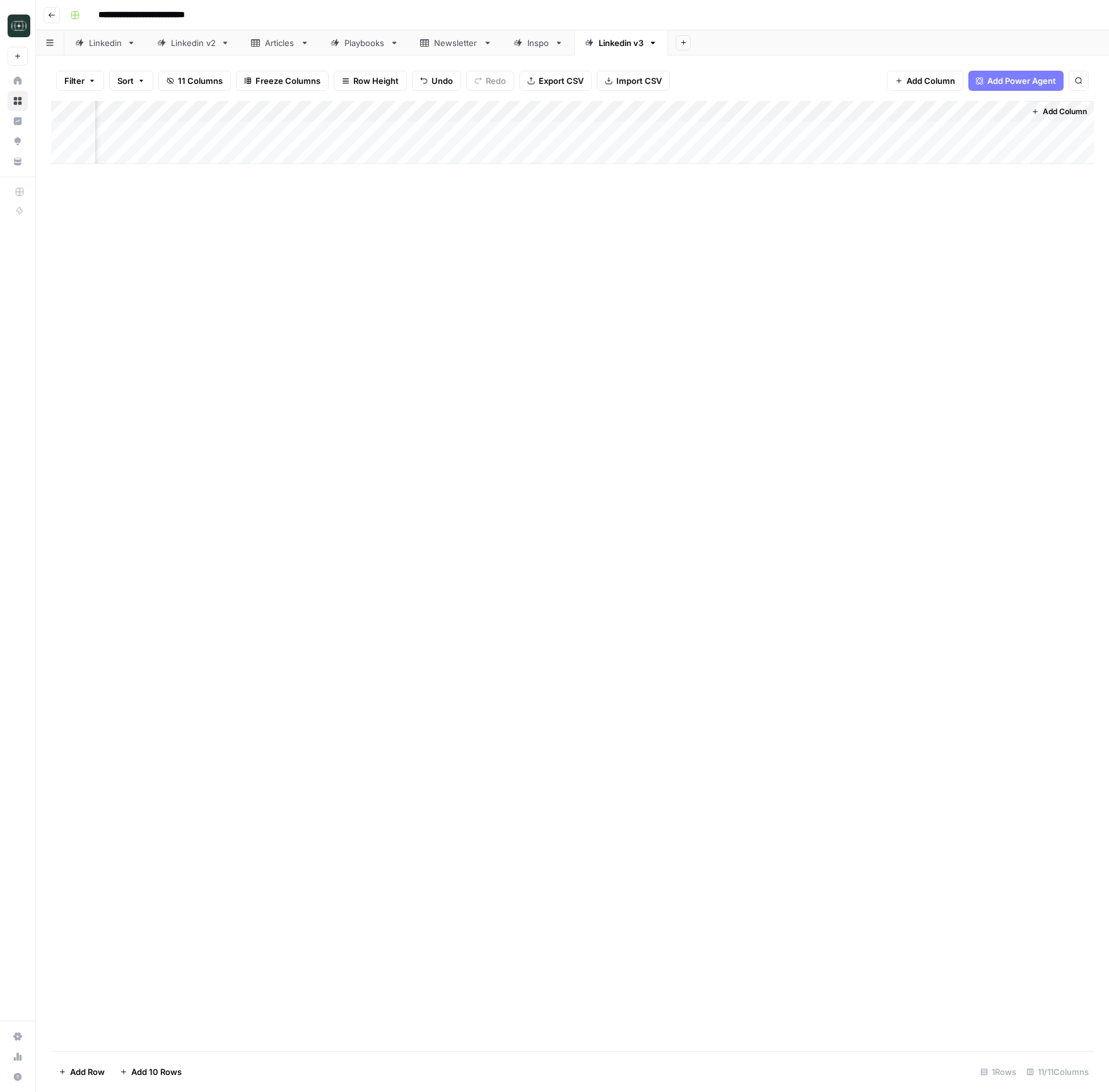
click at [769, 112] on div "Add Column" at bounding box center [572, 133] width 1042 height 63
click at [658, 233] on span "Edit Workflow" at bounding box center [672, 235] width 110 height 13
click at [946, 131] on div "Add Column" at bounding box center [572, 133] width 1042 height 63
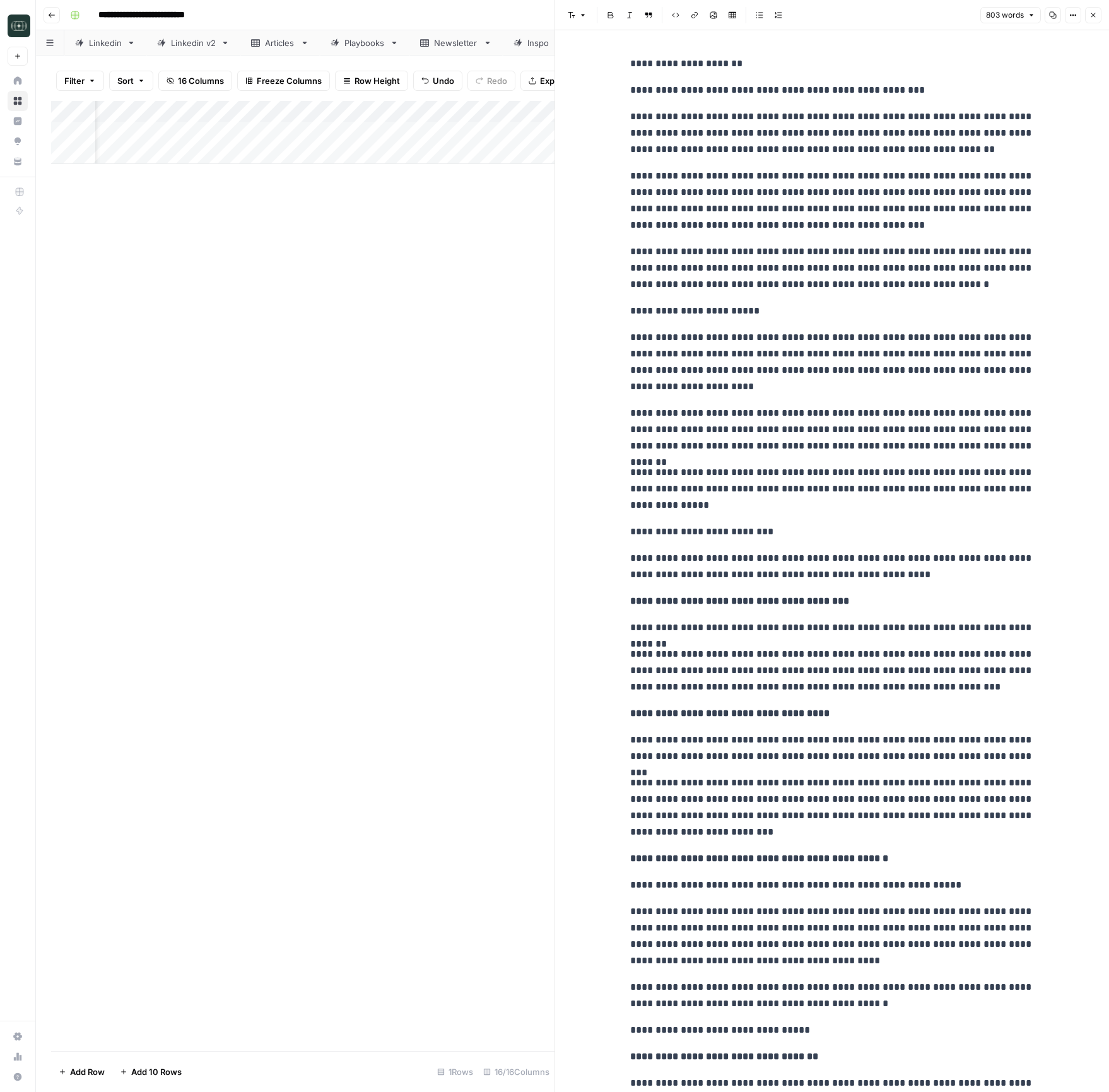
click at [1094, 18] on icon "button" at bounding box center [1093, 15] width 8 height 8
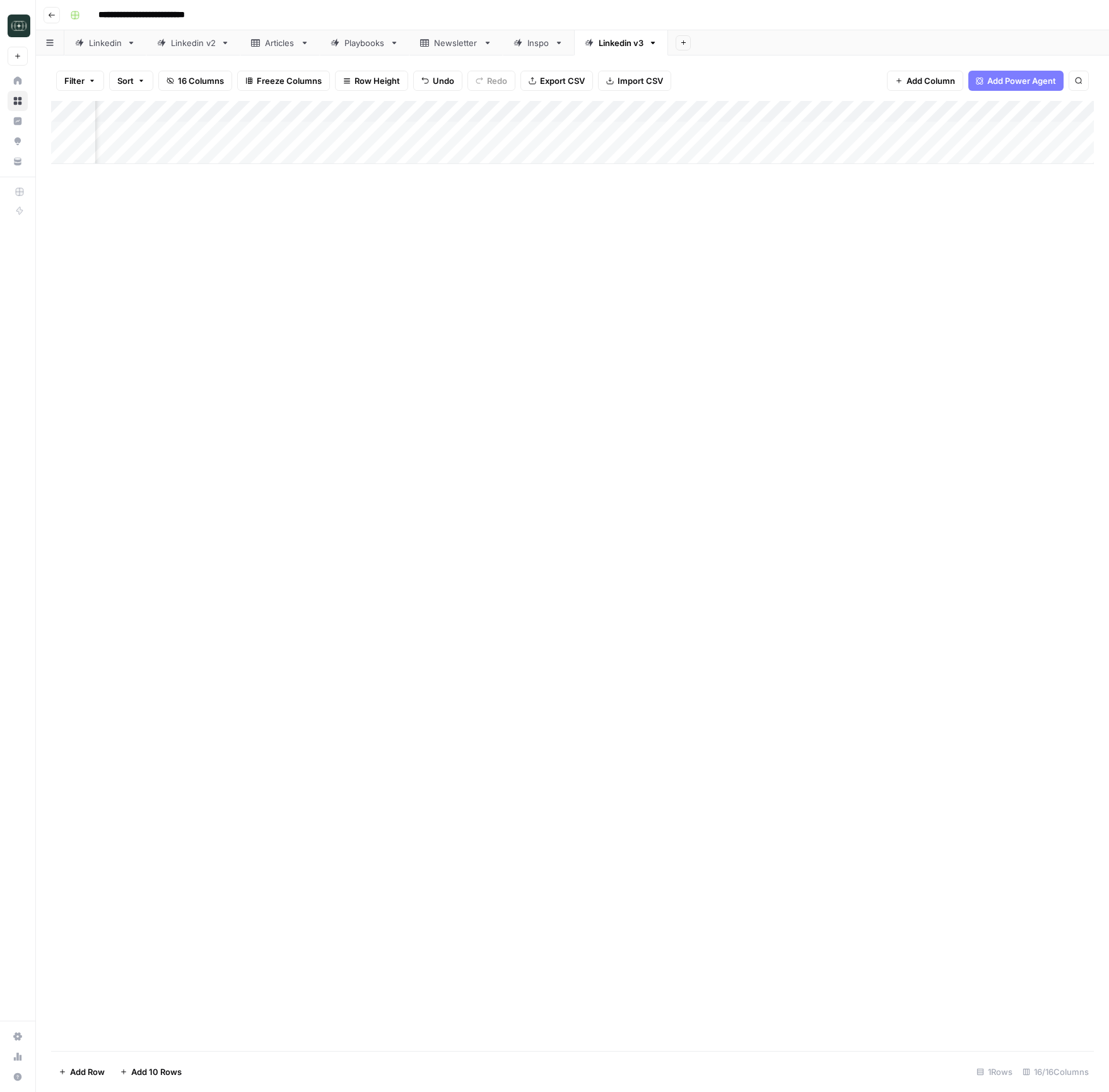
scroll to position [0, 217]
click at [1010, 131] on div "Add Column" at bounding box center [572, 133] width 1042 height 63
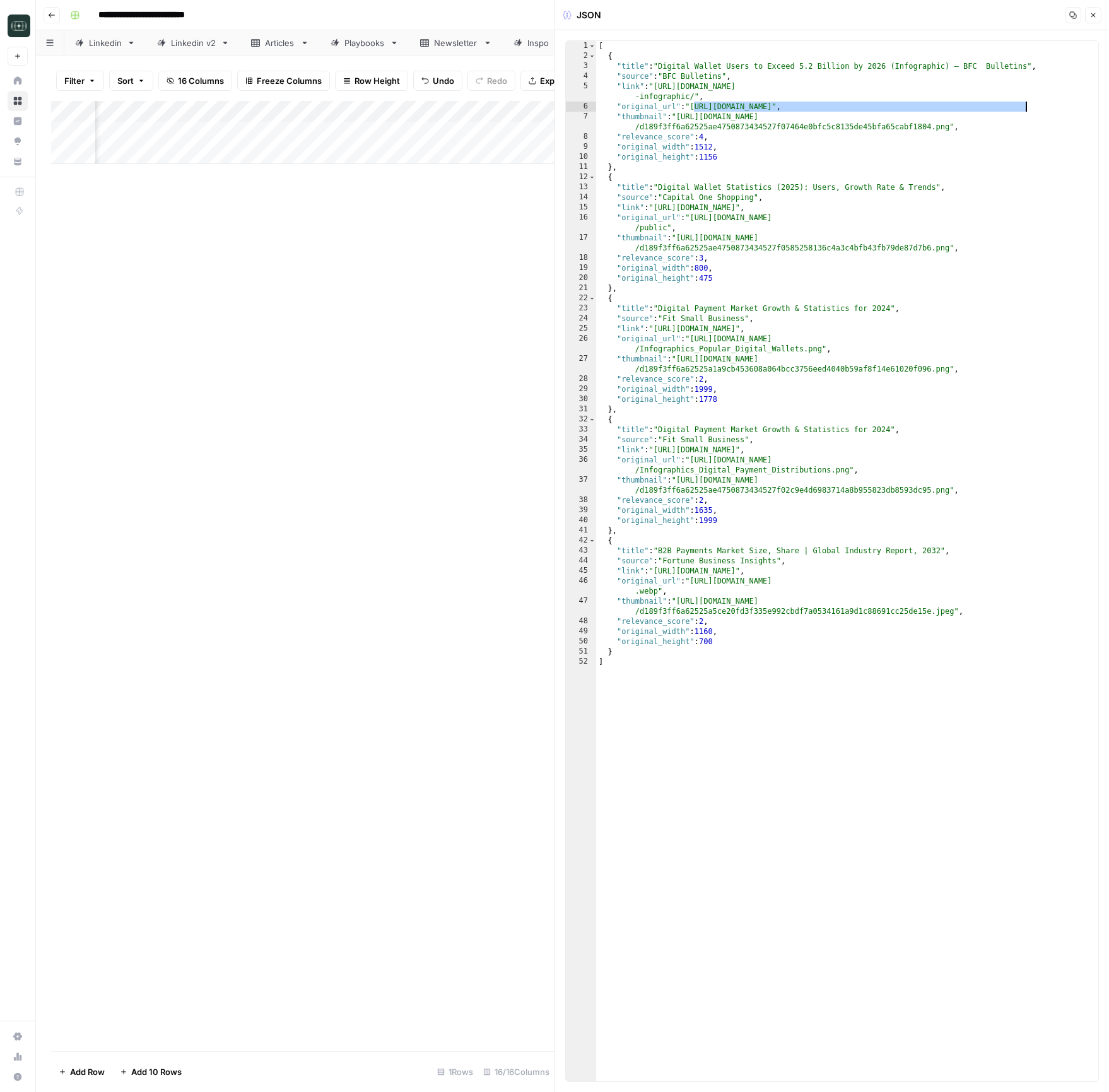
drag, startPoint x: 693, startPoint y: 107, endPoint x: 1024, endPoint y: 108, distance: 331.0
click at [1024, 108] on div "[ { "title" : "Digital Wallet Users to Exceed 5.2 Billion by 2026 (Infographic)…" at bounding box center [846, 571] width 502 height 1060
drag, startPoint x: 657, startPoint y: 209, endPoint x: 924, endPoint y: 203, distance: 267.1
click at [924, 203] on div "[ { "title" : "Digital Wallet Users to Exceed 5.2 Billion by 2026 (Infographic)…" at bounding box center [846, 571] width 502 height 1060
click at [698, 219] on div "[ { "title" : "Digital Wallet Users to Exceed 5.2 Billion by 2026 (Infographic)…" at bounding box center [846, 571] width 502 height 1060
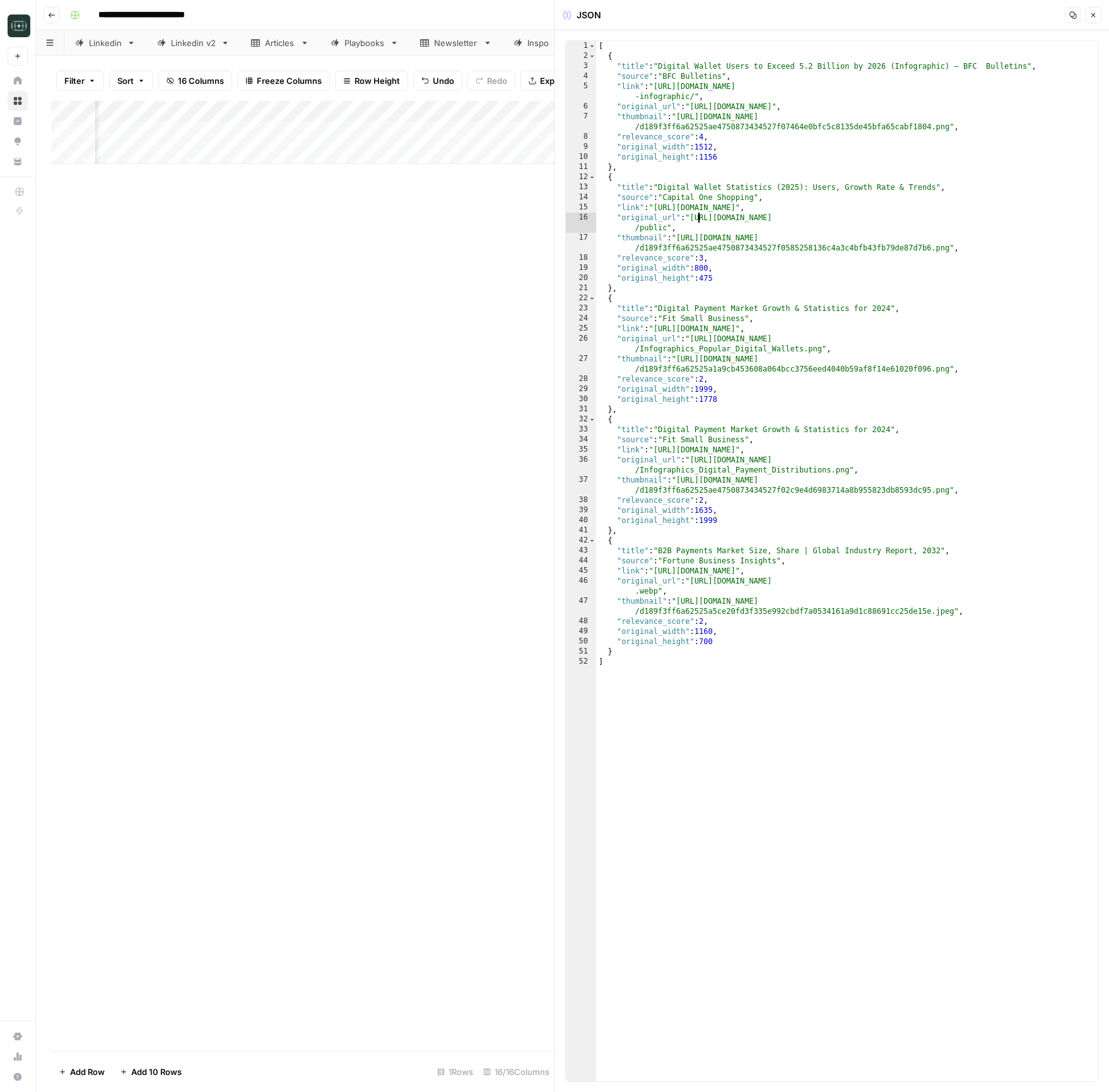
type textarea "**********"
click at [1093, 21] on button "Close" at bounding box center [1093, 15] width 16 height 16
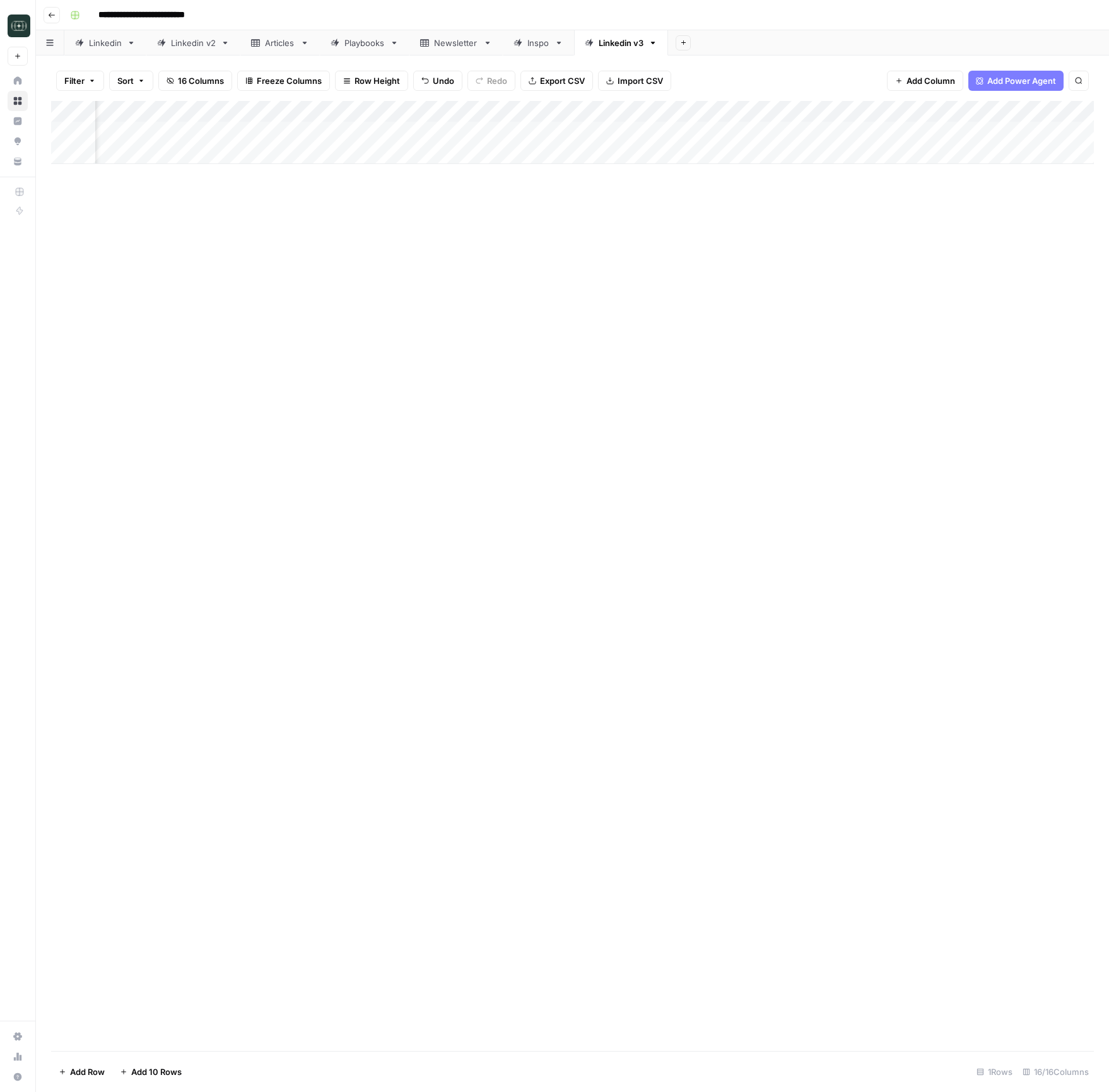
scroll to position [0, 432]
click at [953, 132] on div "Add Column" at bounding box center [572, 133] width 1042 height 63
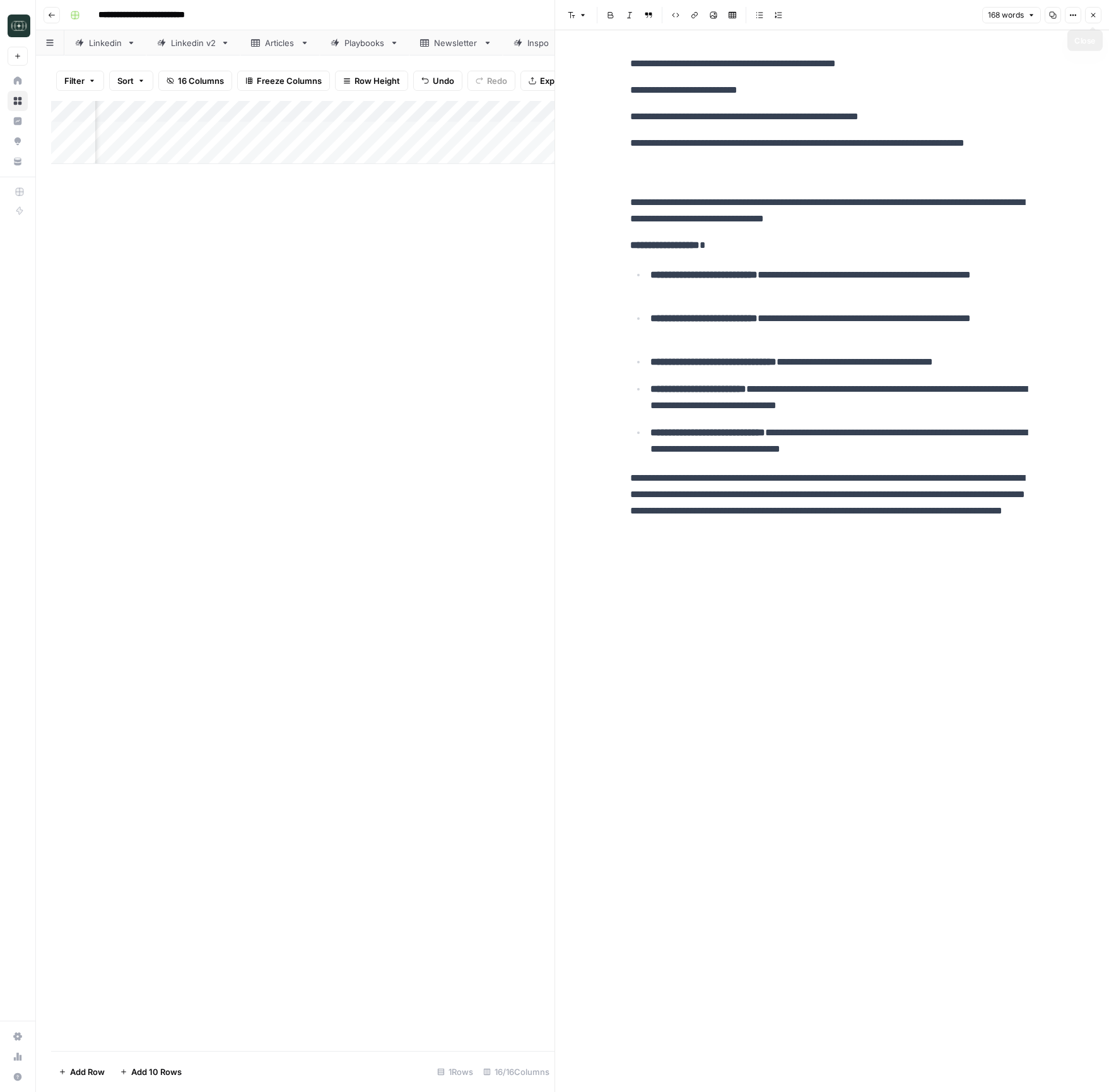
click at [1091, 18] on icon "button" at bounding box center [1093, 15] width 8 height 8
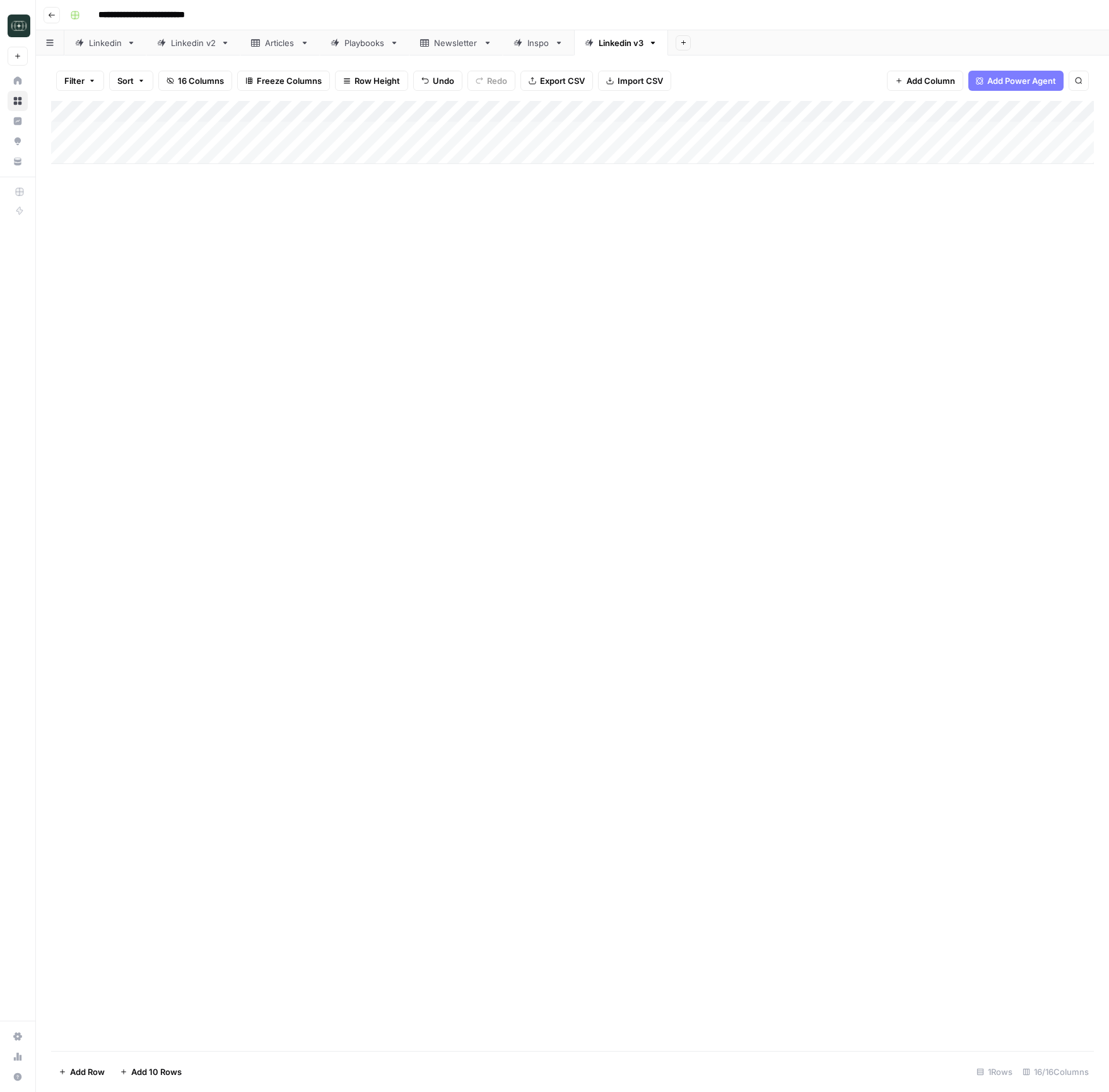
click at [867, 112] on div "Add Column" at bounding box center [572, 133] width 1042 height 63
click at [787, 223] on span "Configure Inputs" at bounding box center [799, 217] width 110 height 13
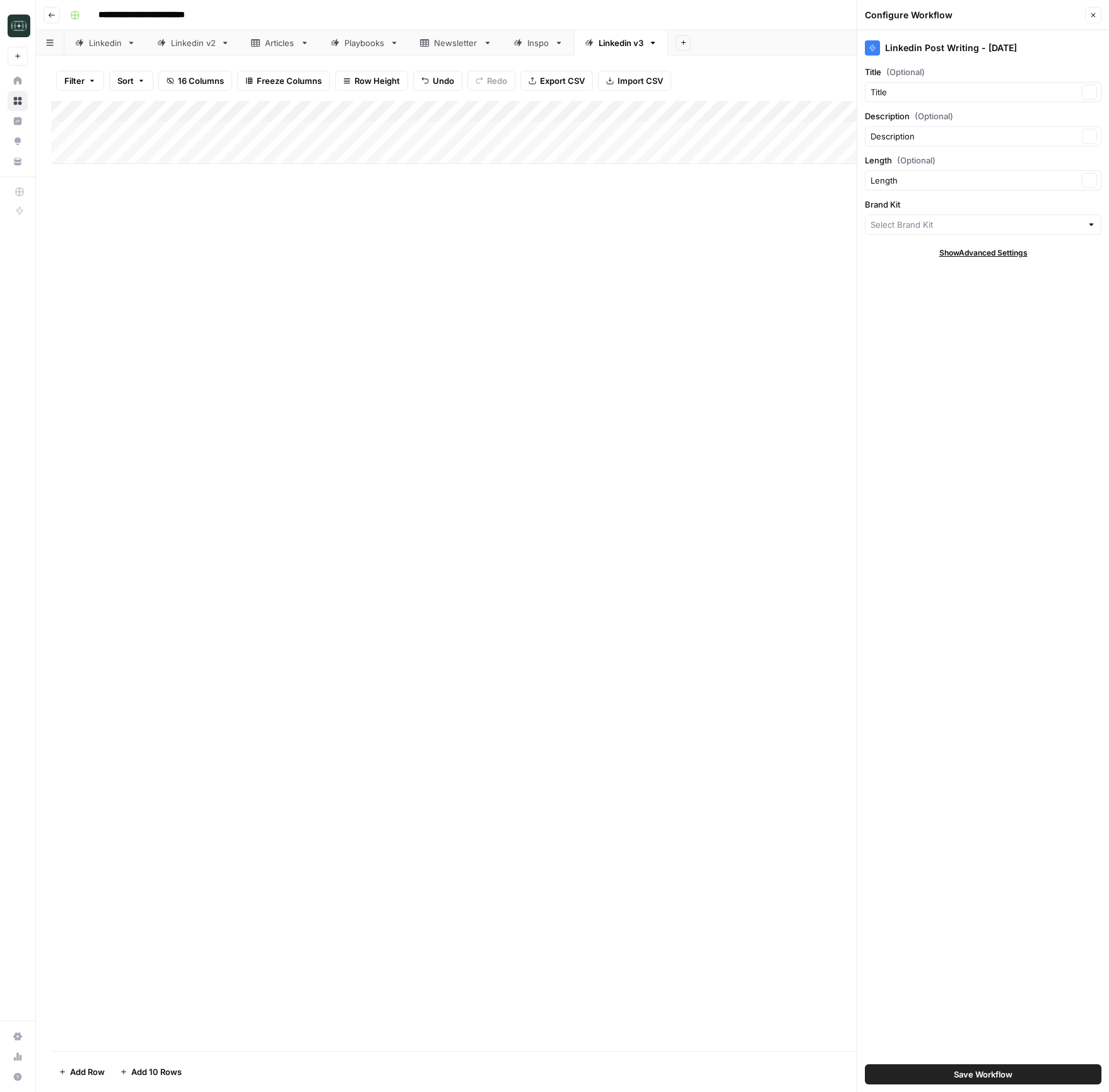
drag, startPoint x: 758, startPoint y: 239, endPoint x: 992, endPoint y: 91, distance: 276.9
click at [761, 239] on div "Add Column" at bounding box center [572, 576] width 1042 height 950
type input "Defindex"
drag, startPoint x: 1090, startPoint y: 17, endPoint x: 963, endPoint y: 109, distance: 156.8
click at [1090, 17] on icon "button" at bounding box center [1093, 15] width 8 height 8
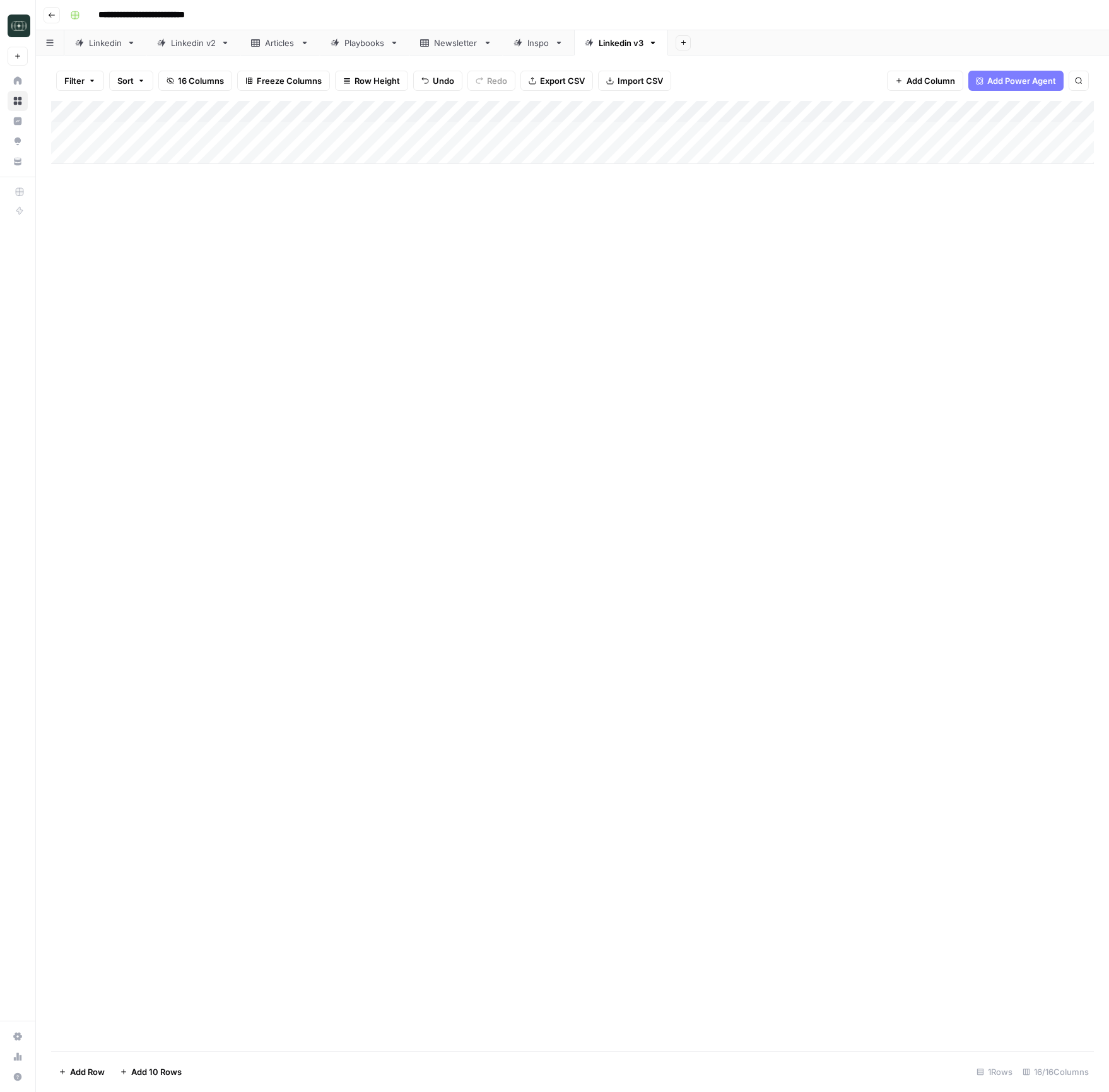
drag, startPoint x: 870, startPoint y: 112, endPoint x: 870, endPoint y: 139, distance: 27.0
click at [870, 112] on div "Add Column" at bounding box center [572, 133] width 1042 height 63
click at [754, 232] on span "Edit Workflow" at bounding box center [799, 235] width 110 height 13
click at [728, 186] on div "Add Column" at bounding box center [572, 576] width 1042 height 950
click at [651, 122] on div "Add Column" at bounding box center [572, 133] width 1042 height 63
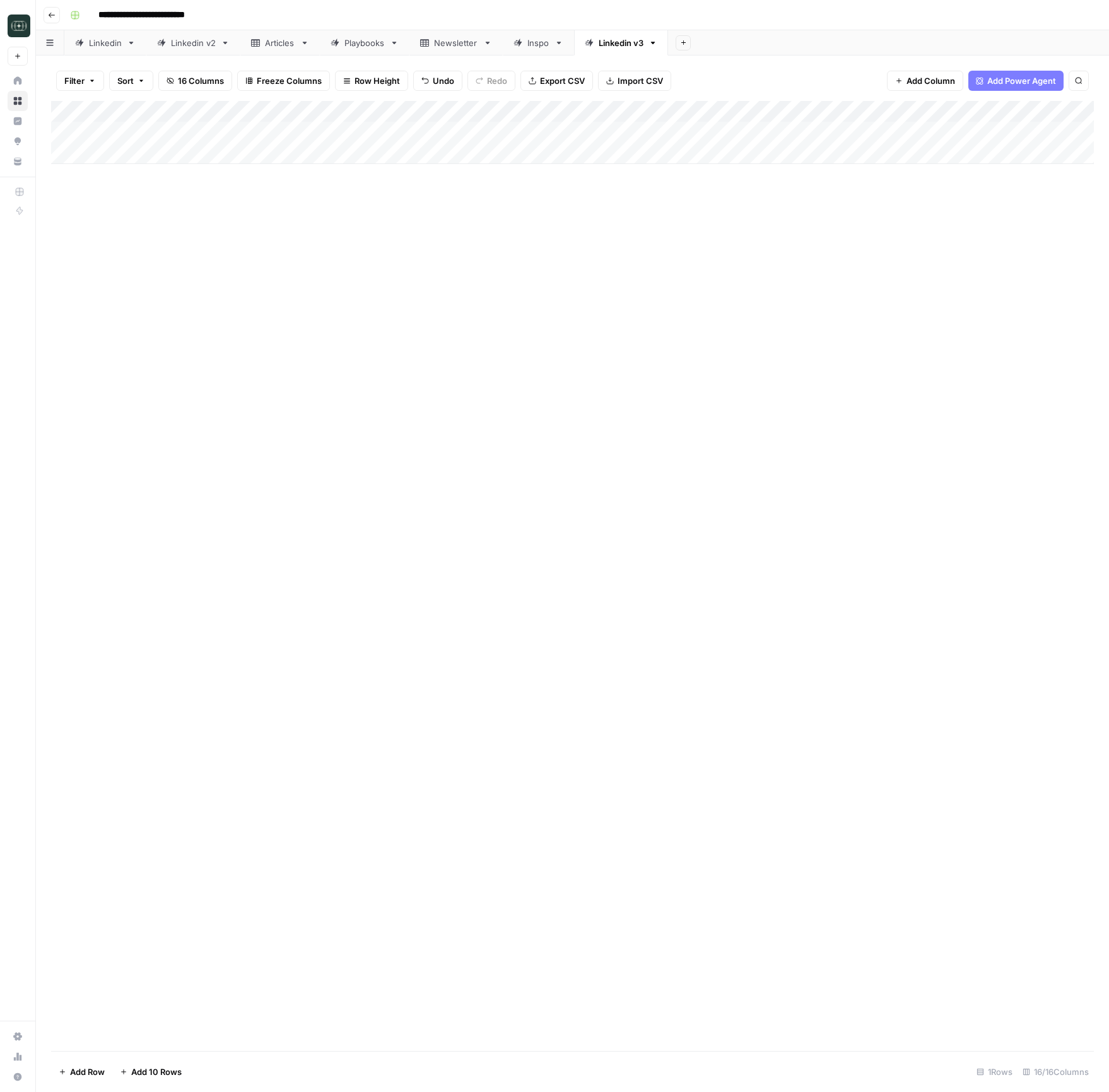
click at [653, 135] on div "Add Column" at bounding box center [572, 133] width 1042 height 63
click at [658, 186] on button "Short ( 50-100 words)" at bounding box center [673, 181] width 95 height 15
click at [658, 134] on div "Add Column" at bounding box center [572, 133] width 1042 height 63
click at [668, 196] on button "Medium ( 120-200 words)" at bounding box center [681, 204] width 111 height 15
click at [882, 133] on div "Add Column" at bounding box center [572, 133] width 1042 height 63
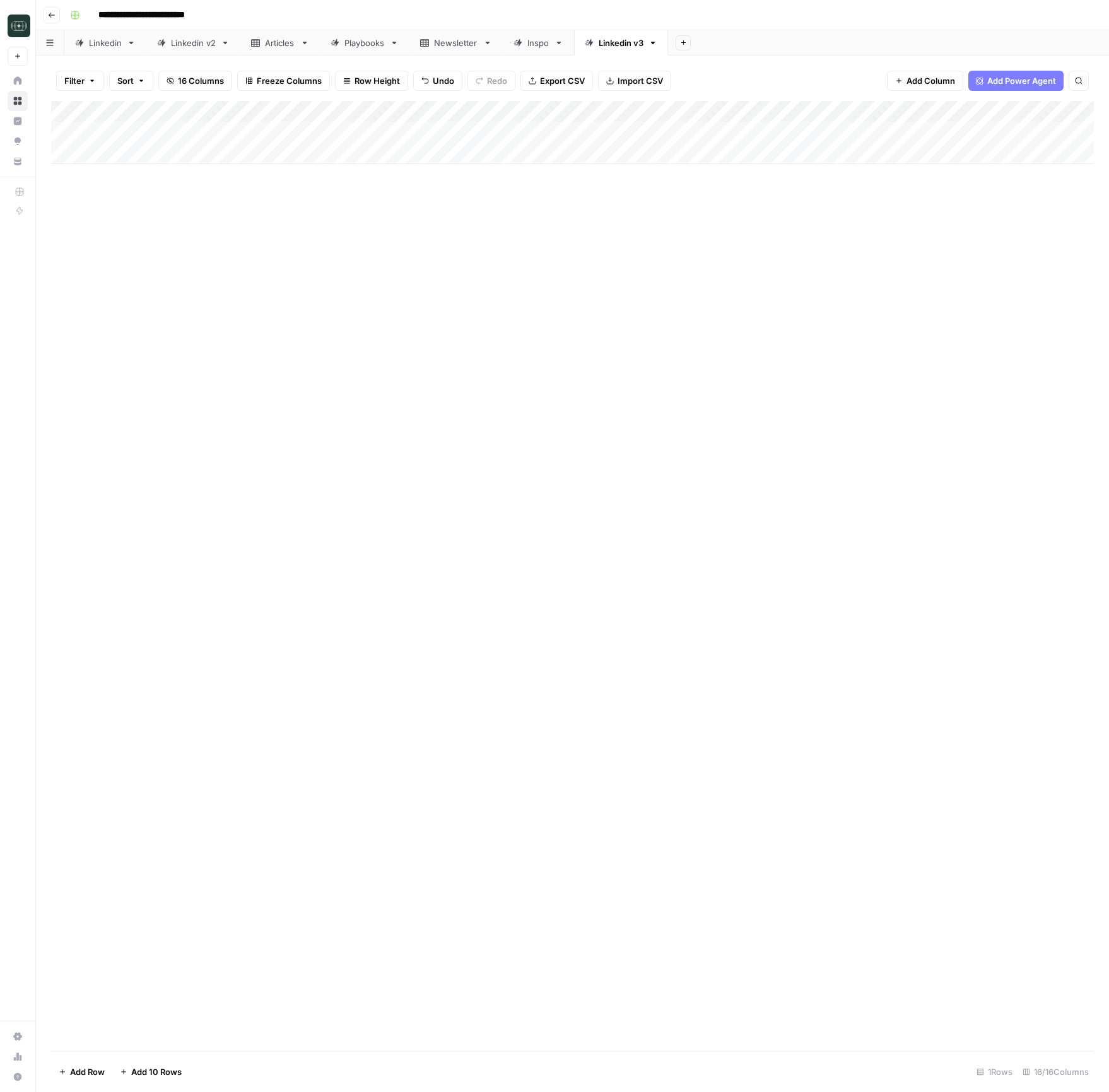
click at [1001, 131] on div "Add Column" at bounding box center [572, 133] width 1042 height 63
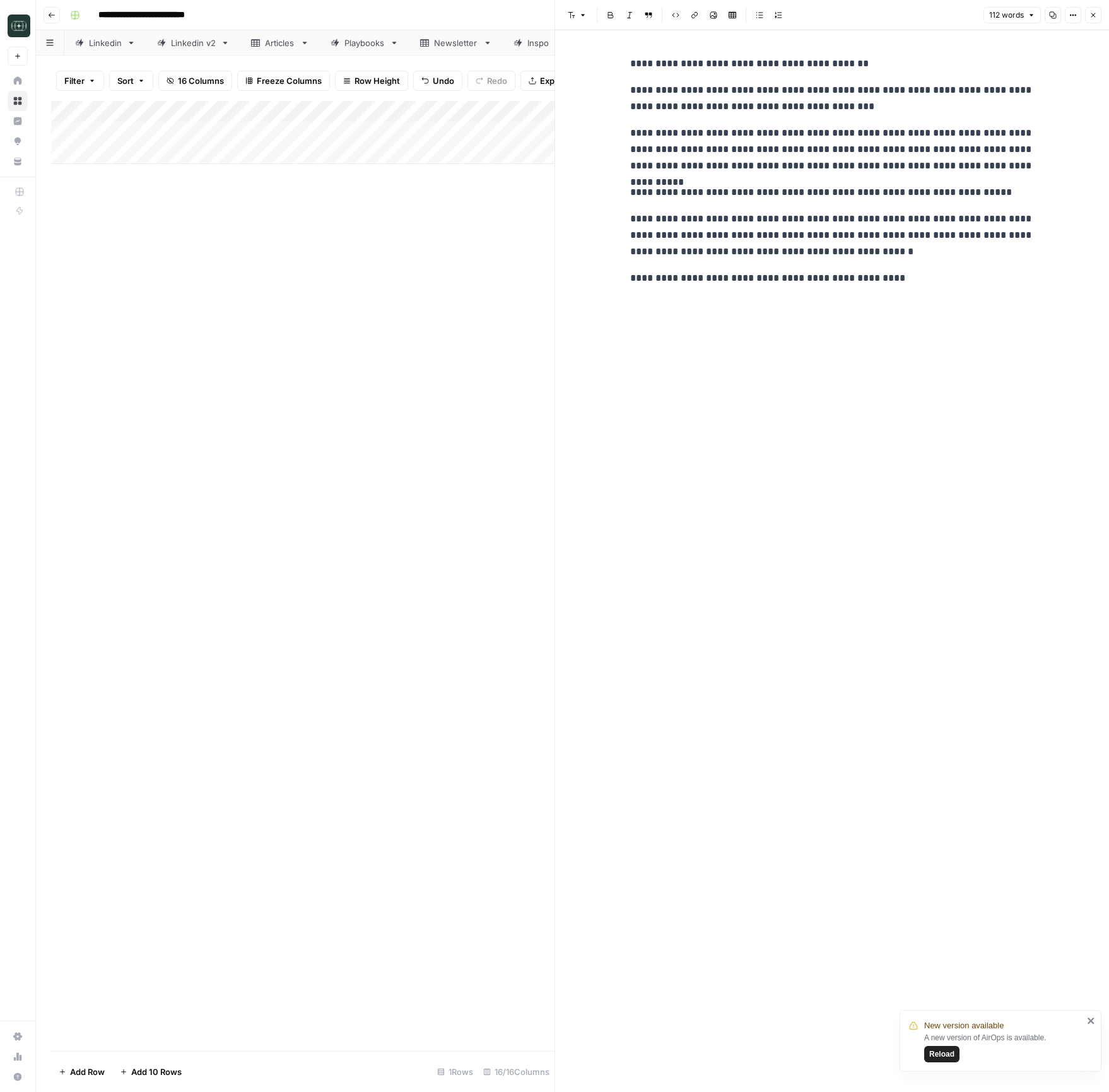
click at [1023, 330] on div "**********" at bounding box center [832, 561] width 419 height 1062
click at [773, 839] on div "**********" at bounding box center [832, 561] width 419 height 1062
click at [1088, 18] on button "Close" at bounding box center [1093, 15] width 16 height 16
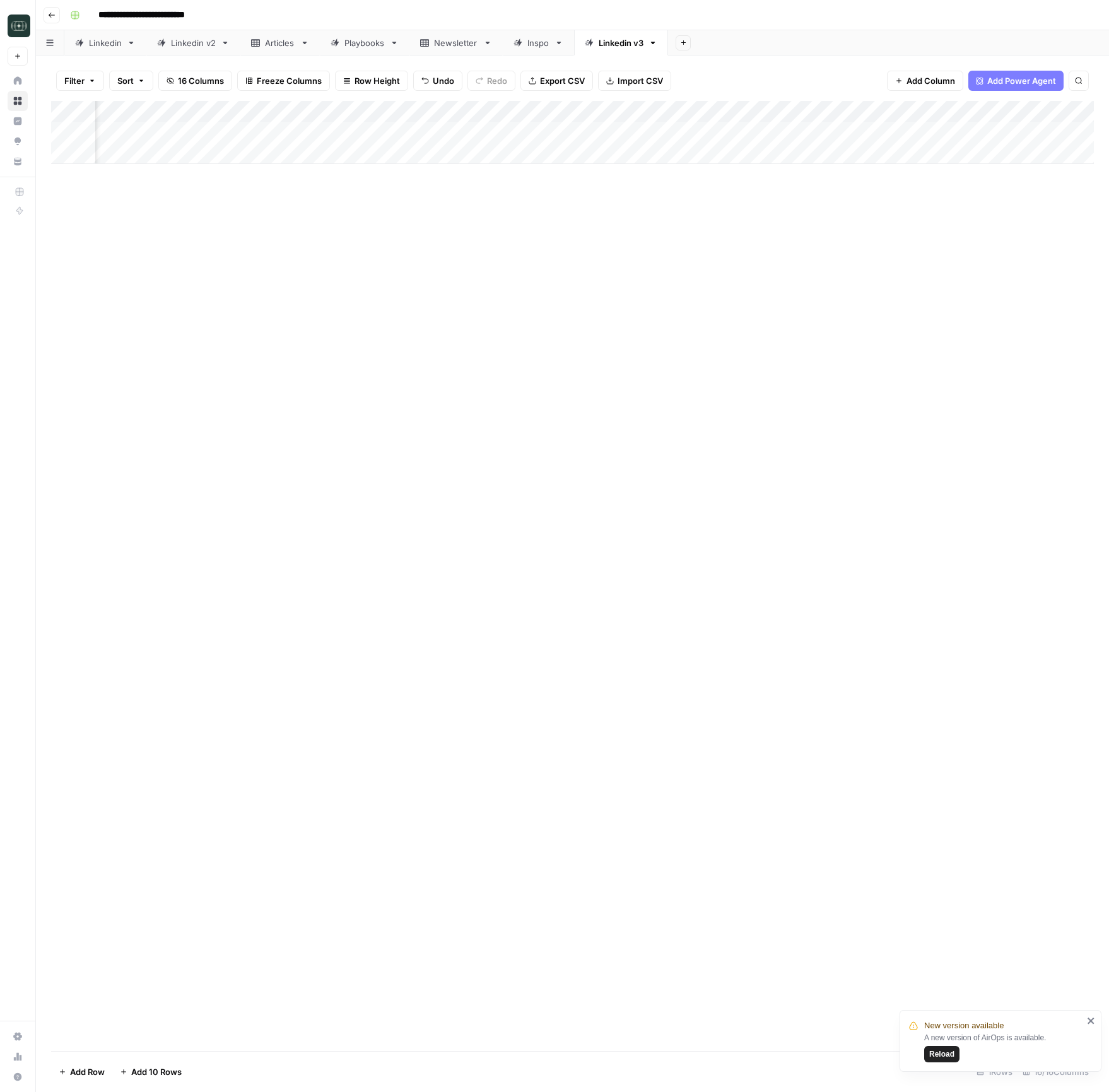
scroll to position [0, 1043]
click at [883, 131] on div "Add Column" at bounding box center [572, 133] width 1042 height 63
click at [797, 226] on div "Add Column" at bounding box center [572, 576] width 1042 height 950
click at [316, 155] on div "Add Column" at bounding box center [572, 133] width 1042 height 63
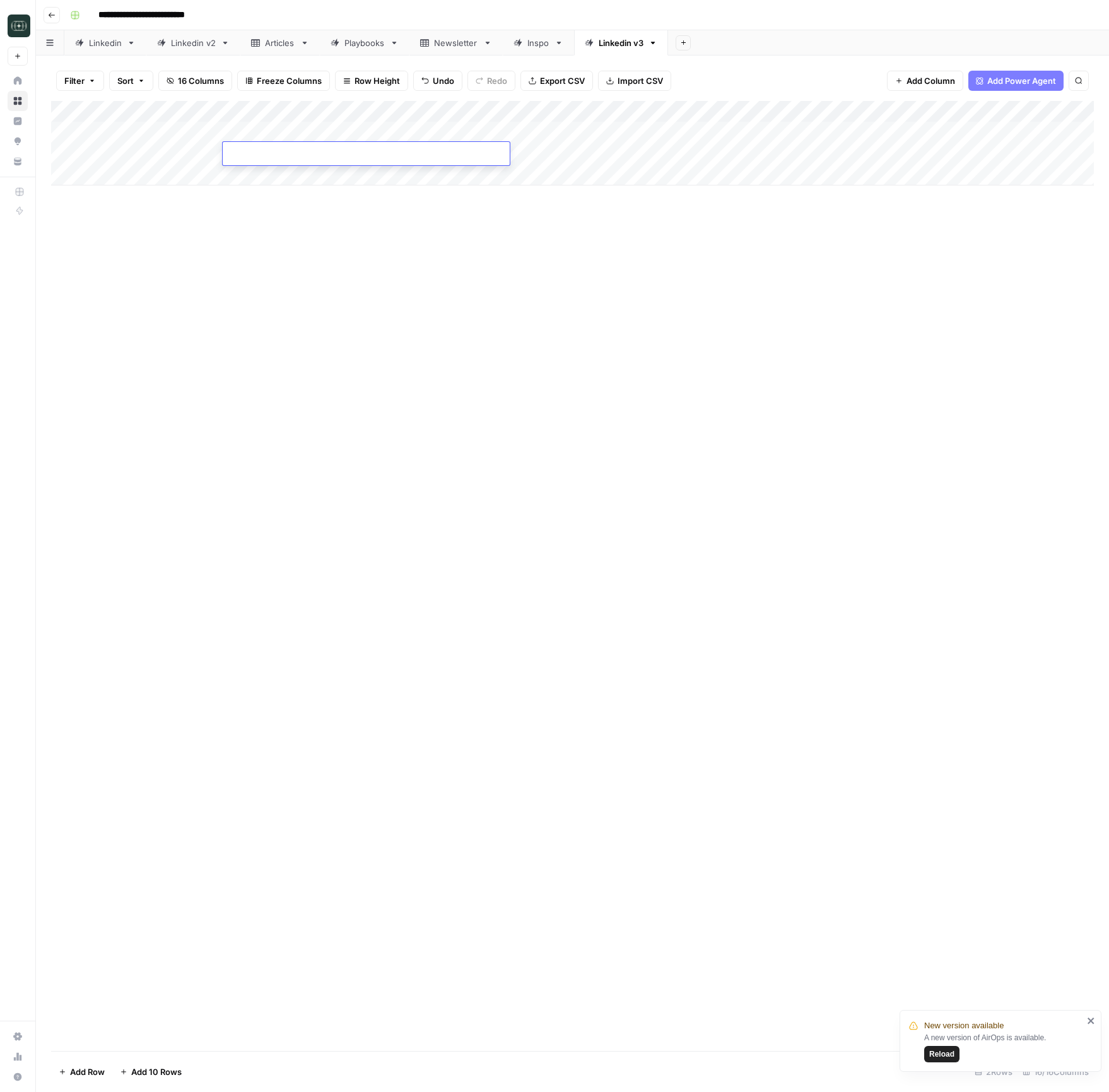
type textarea "**********"
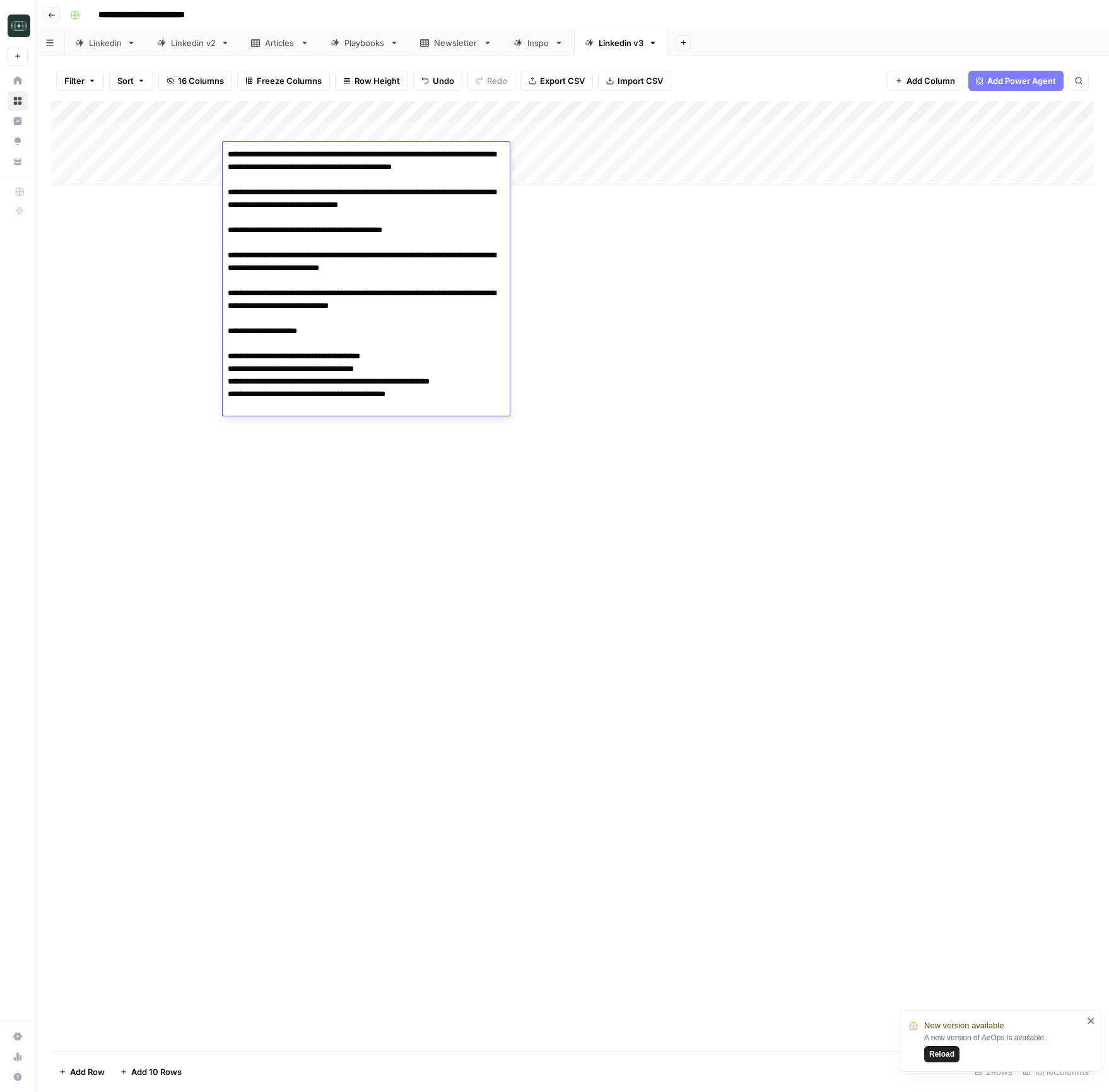
click at [670, 304] on div "Add Column" at bounding box center [572, 576] width 1042 height 950
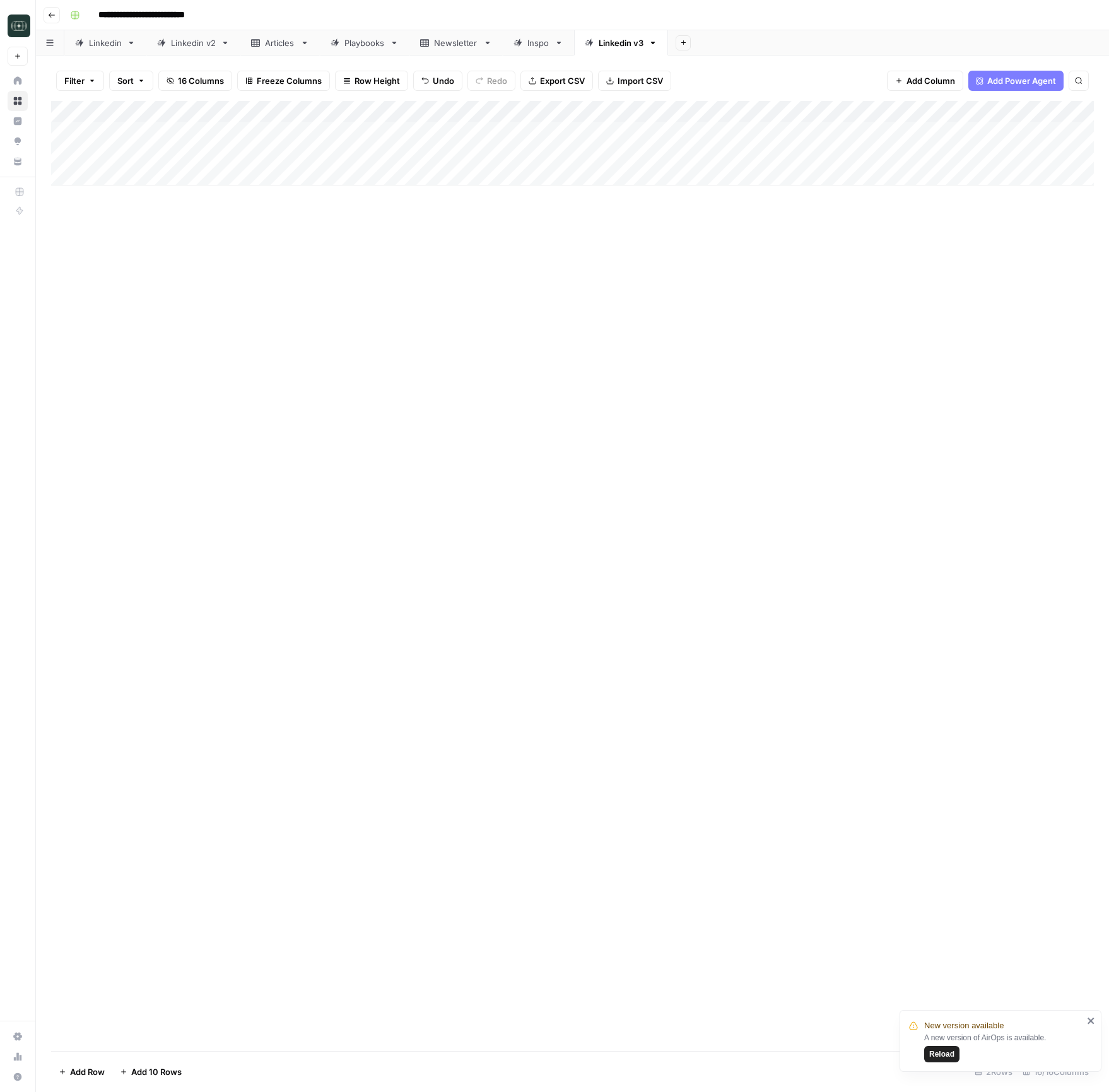
click at [658, 151] on div "Add Column" at bounding box center [572, 143] width 1042 height 85
click at [671, 221] on button "Medium ( 120-200 words)" at bounding box center [681, 226] width 111 height 15
click at [800, 153] on div "Add Column" at bounding box center [572, 143] width 1042 height 85
click at [1000, 133] on div "Add Column" at bounding box center [572, 143] width 1042 height 85
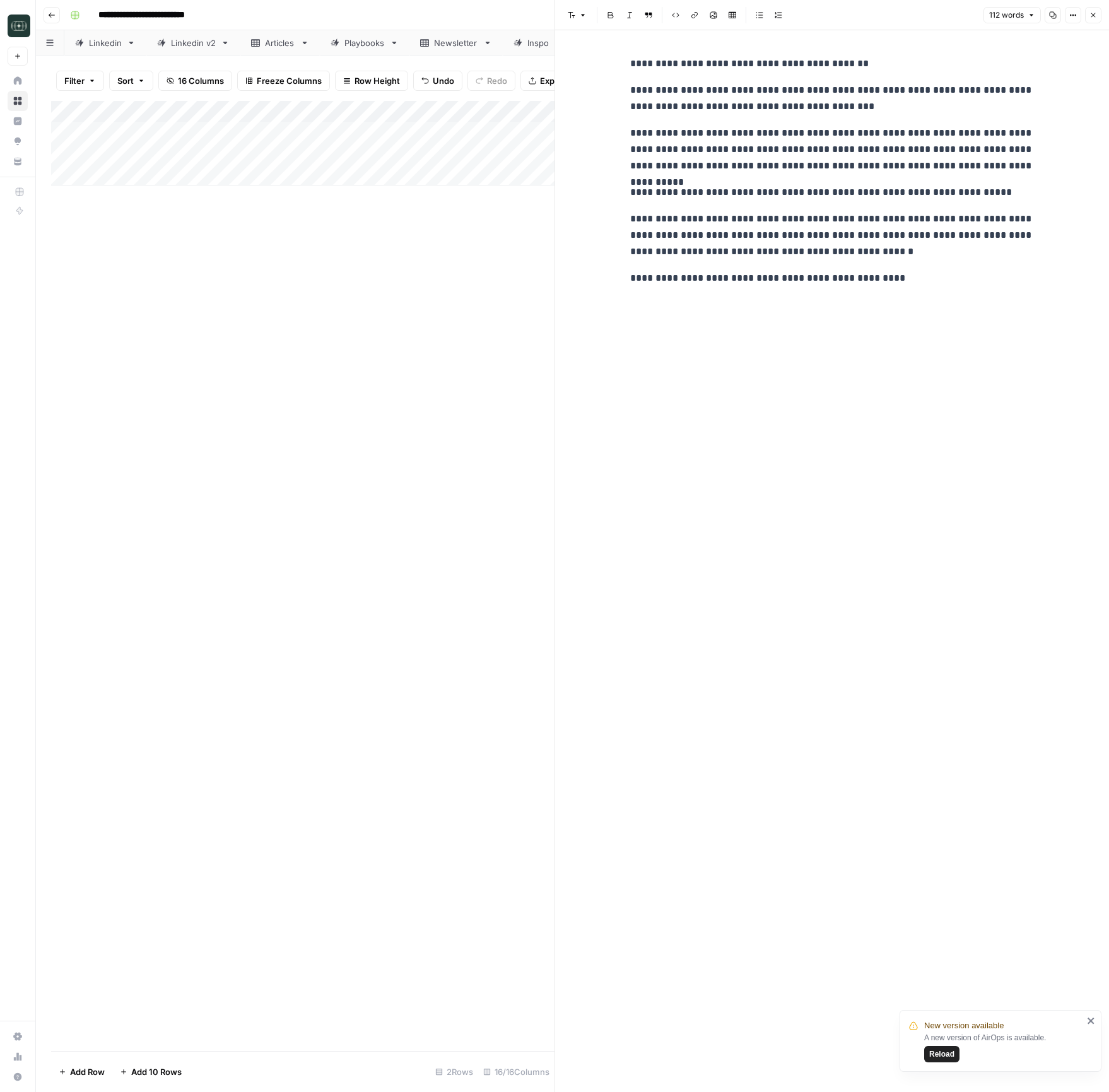
click at [436, 278] on div "Add Column" at bounding box center [303, 576] width 504 height 950
click at [417, 131] on div "Add Column" at bounding box center [303, 143] width 504 height 85
click at [433, 133] on div "Add Column" at bounding box center [303, 143] width 504 height 85
drag, startPoint x: 891, startPoint y: 273, endPoint x: 630, endPoint y: 64, distance: 334.4
click at [630, 64] on div "**********" at bounding box center [832, 171] width 419 height 241
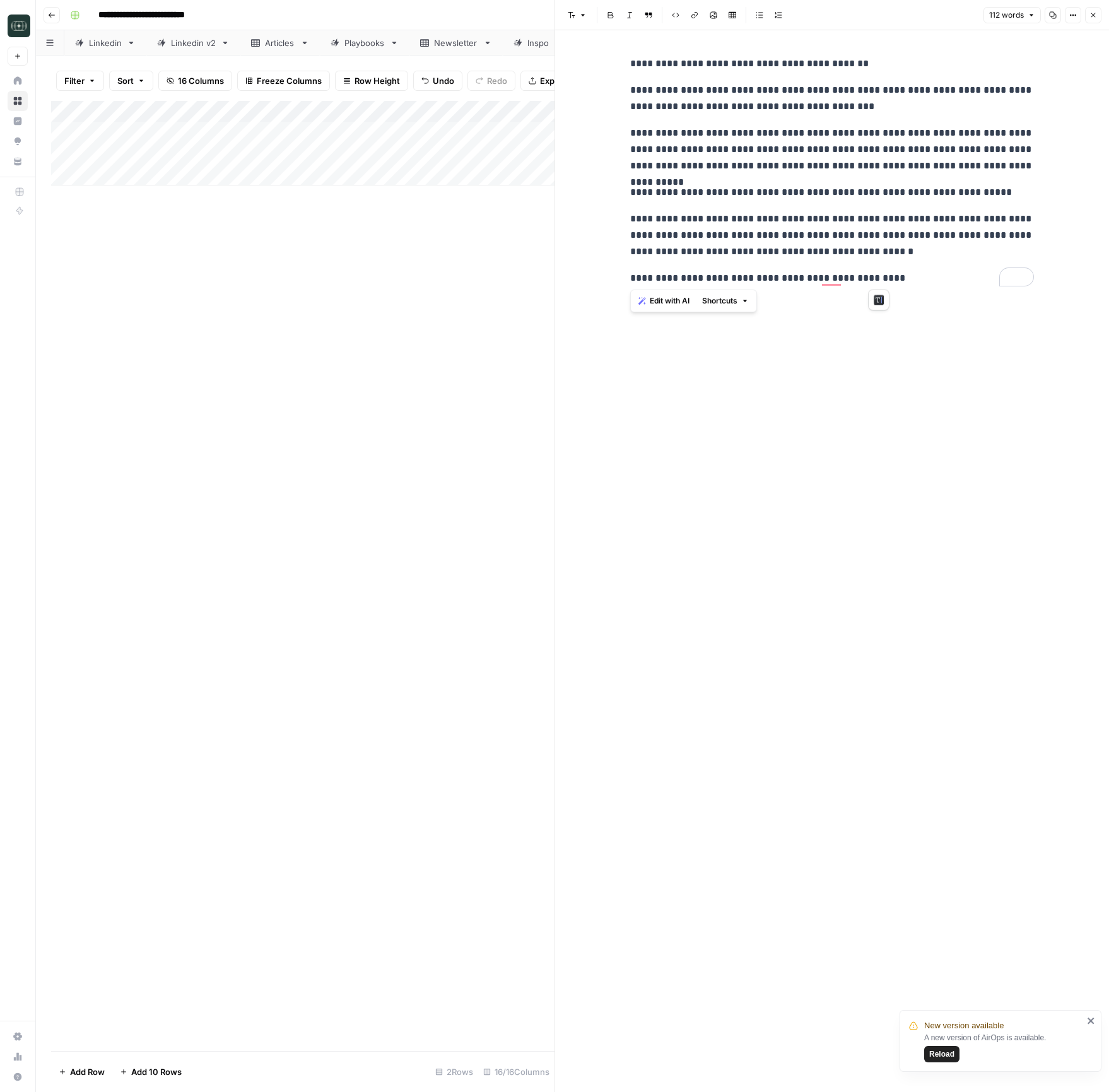
copy div "**********"
click at [802, 422] on div "**********" at bounding box center [832, 561] width 419 height 1062
click at [1087, 13] on button "Close" at bounding box center [1093, 15] width 16 height 16
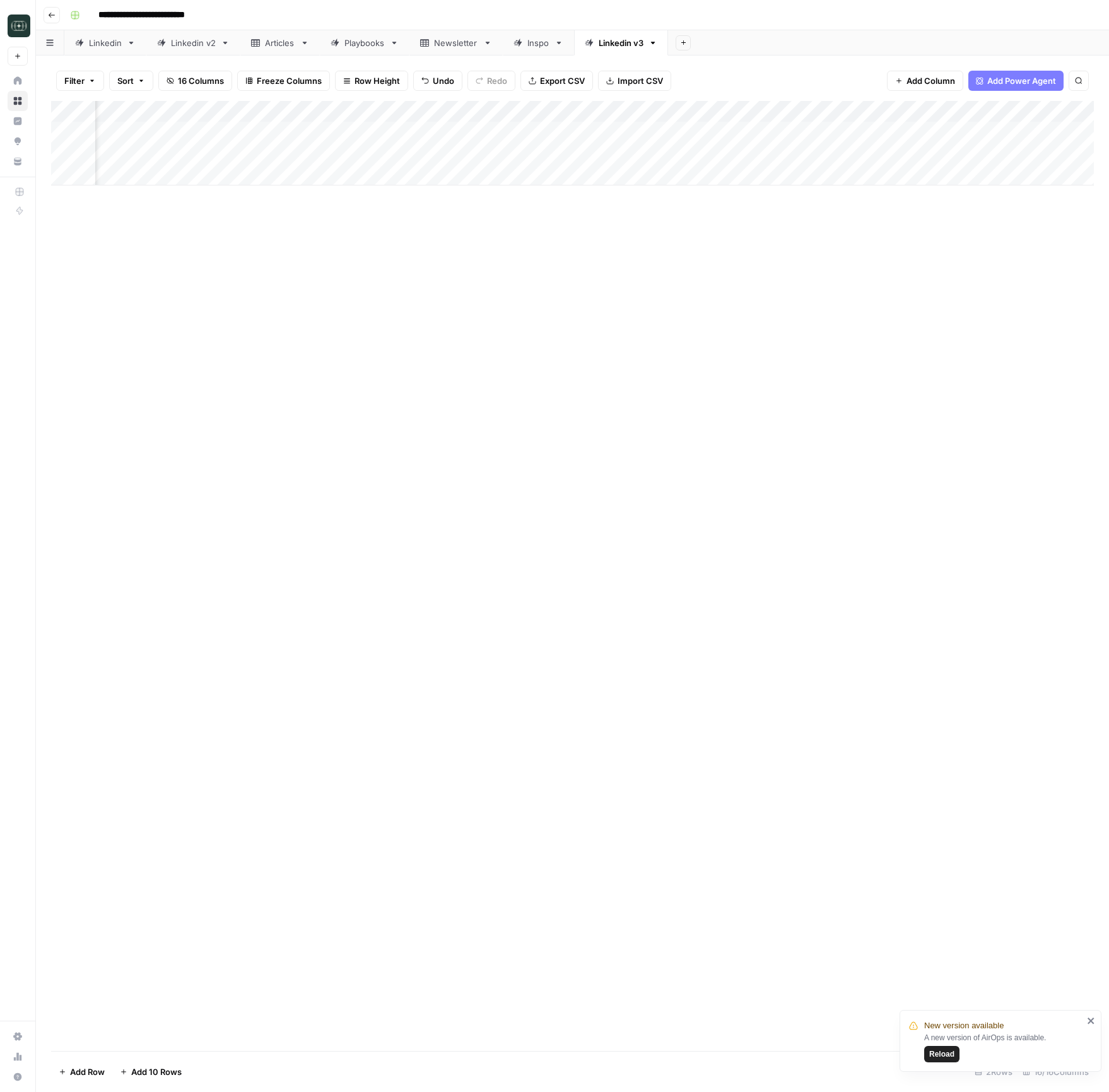
scroll to position [0, 1130]
click at [863, 133] on div "Add Column" at bounding box center [572, 143] width 1042 height 85
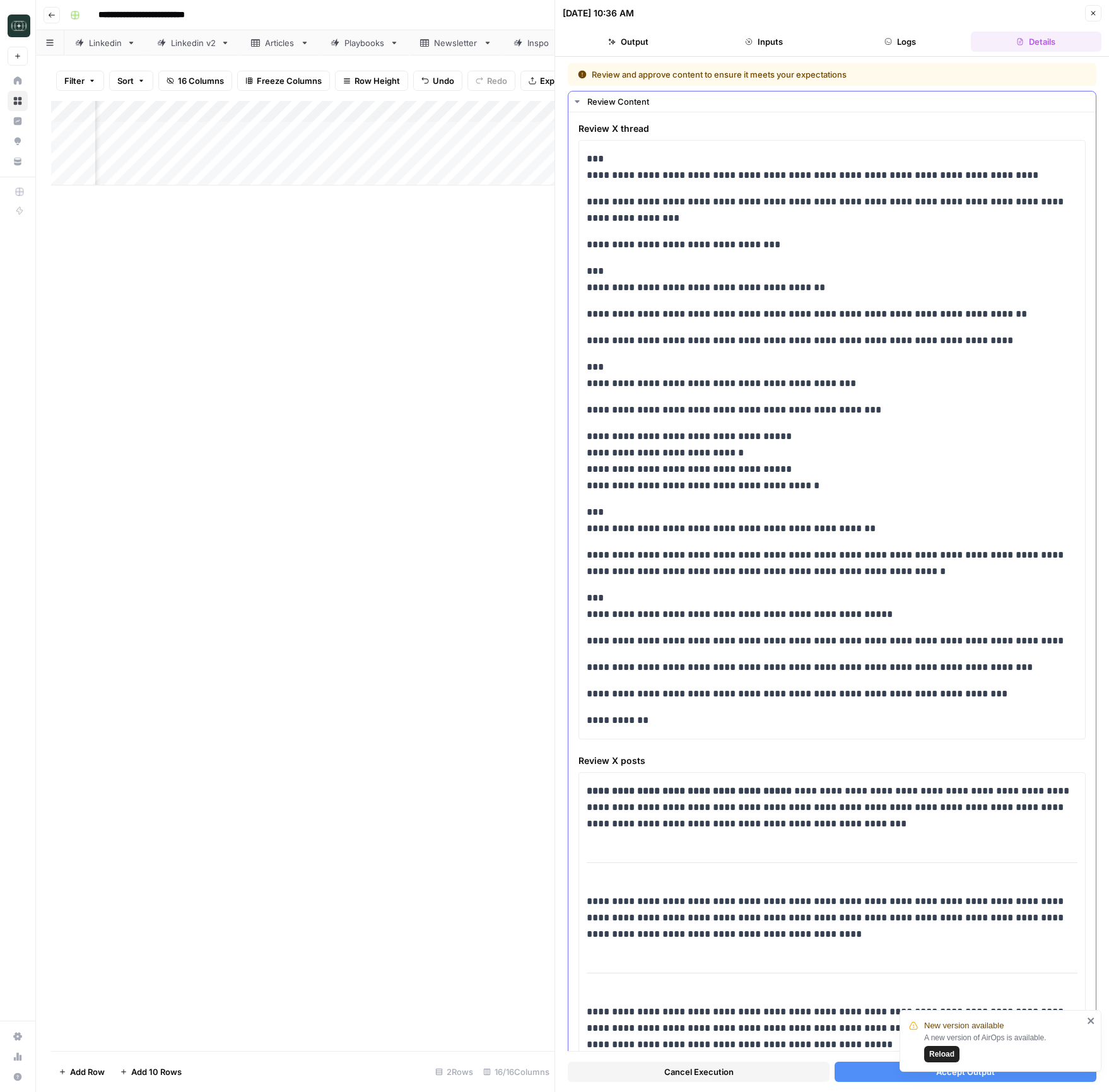
scroll to position [304, 0]
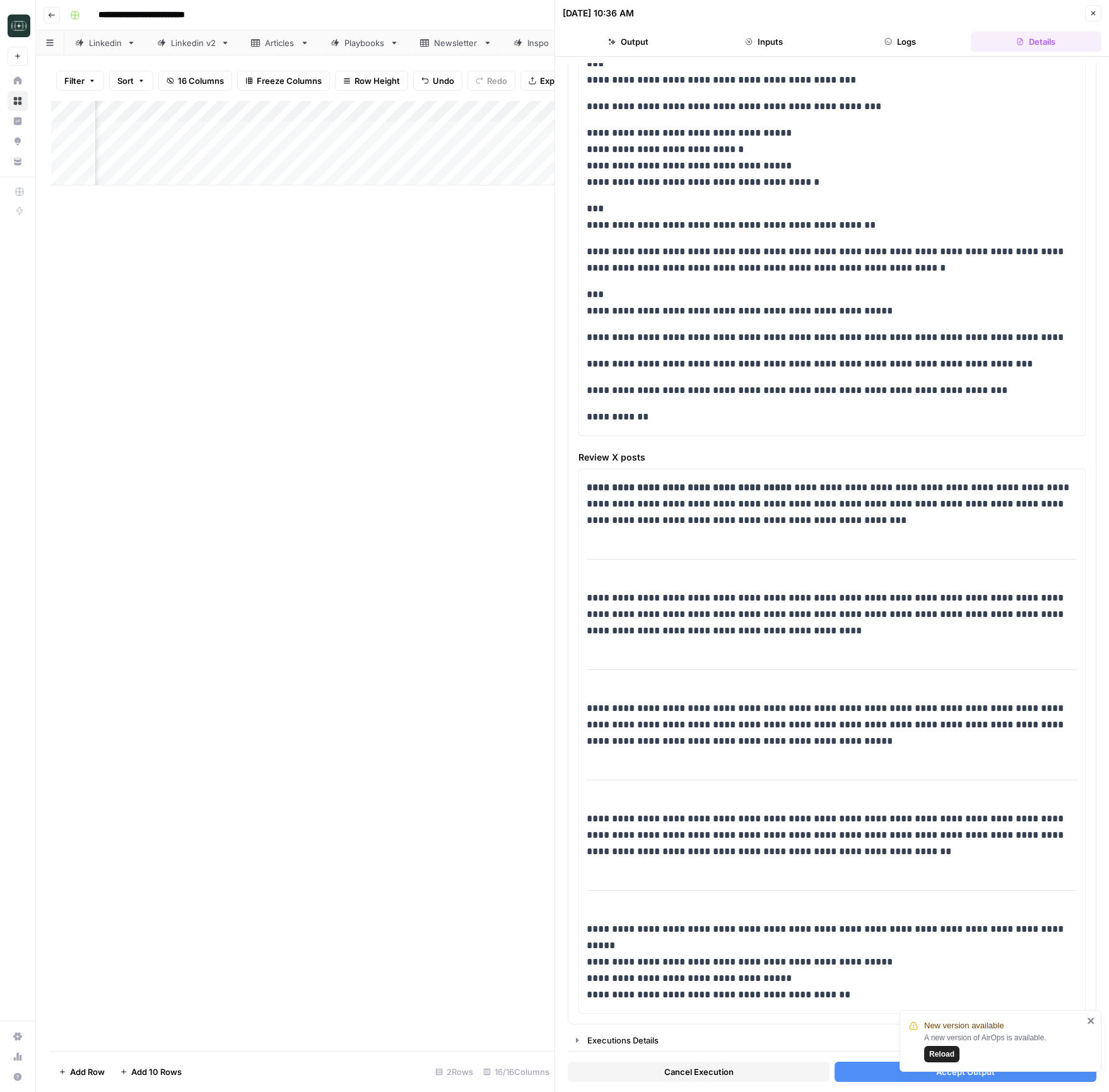
click at [859, 1073] on button "Accept Output" at bounding box center [965, 1072] width 262 height 21
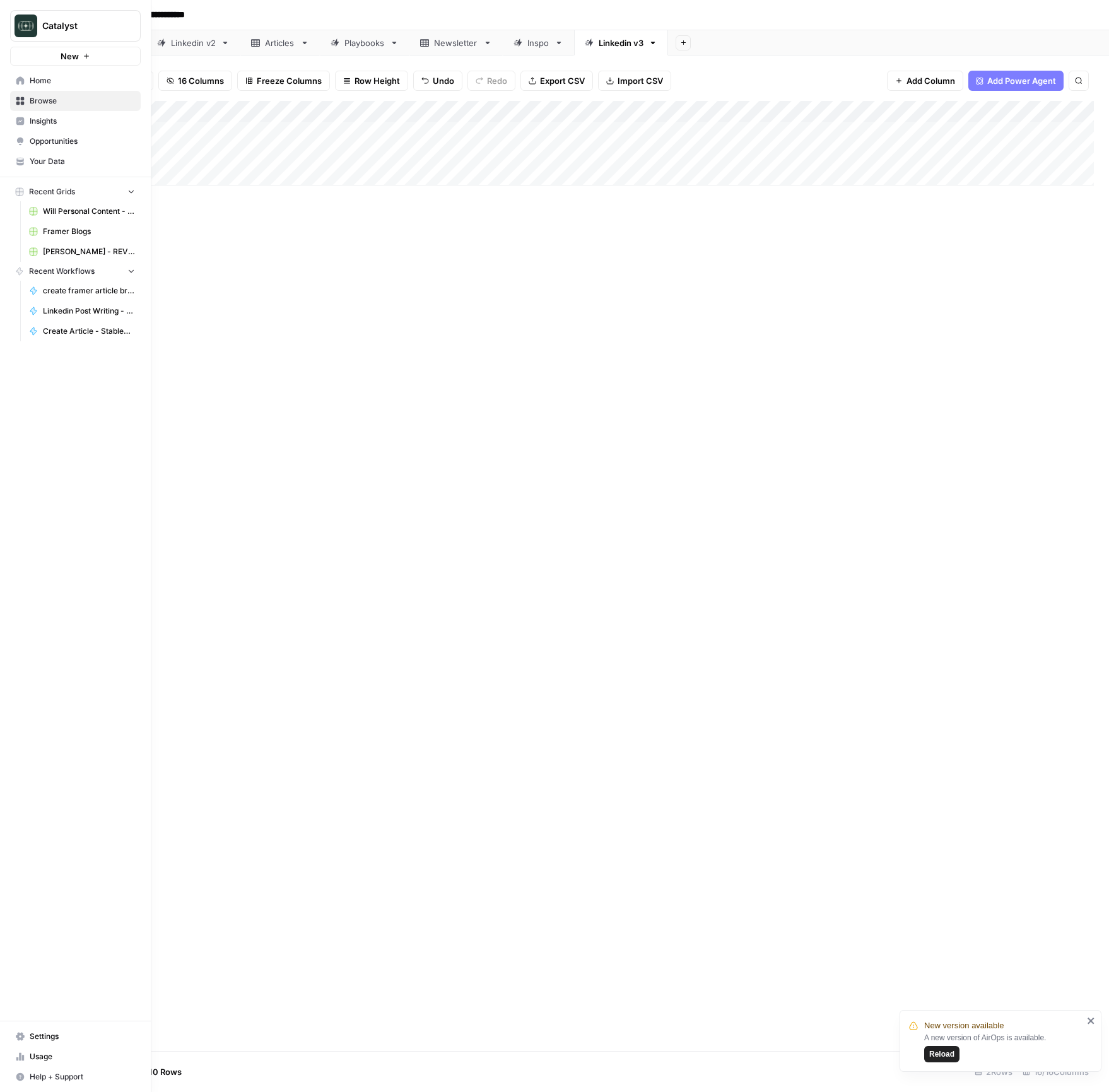
click at [55, 103] on span "Browse" at bounding box center [82, 100] width 105 height 11
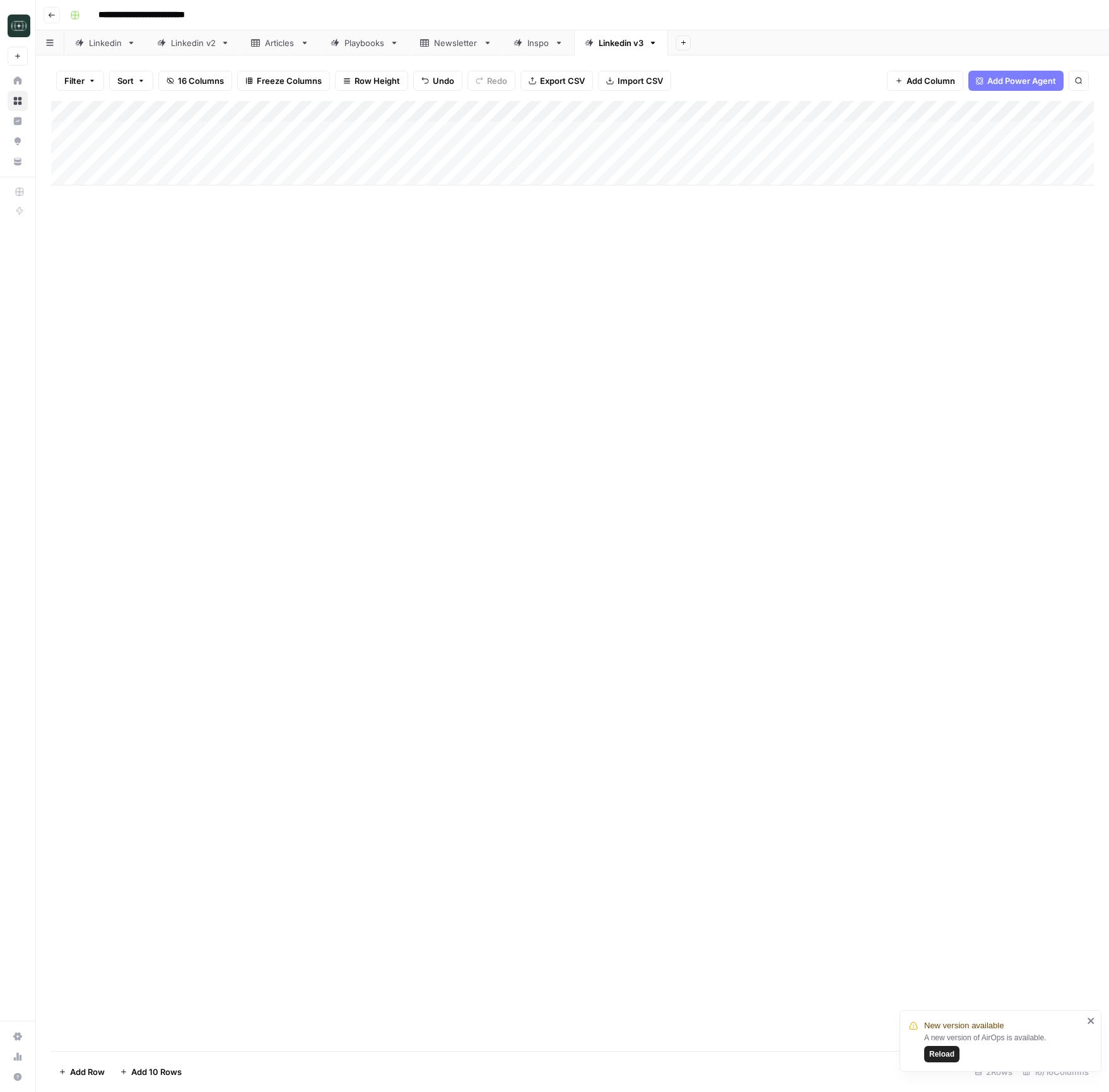
click at [1088, 1017] on icon "close" at bounding box center [1091, 1021] width 9 height 10
click at [991, 853] on div "Add Column" at bounding box center [572, 576] width 1042 height 950
click at [808, 422] on div "Add Column" at bounding box center [572, 576] width 1042 height 950
click at [308, 167] on div "Add Column" at bounding box center [572, 143] width 1042 height 85
type textarea "**********"
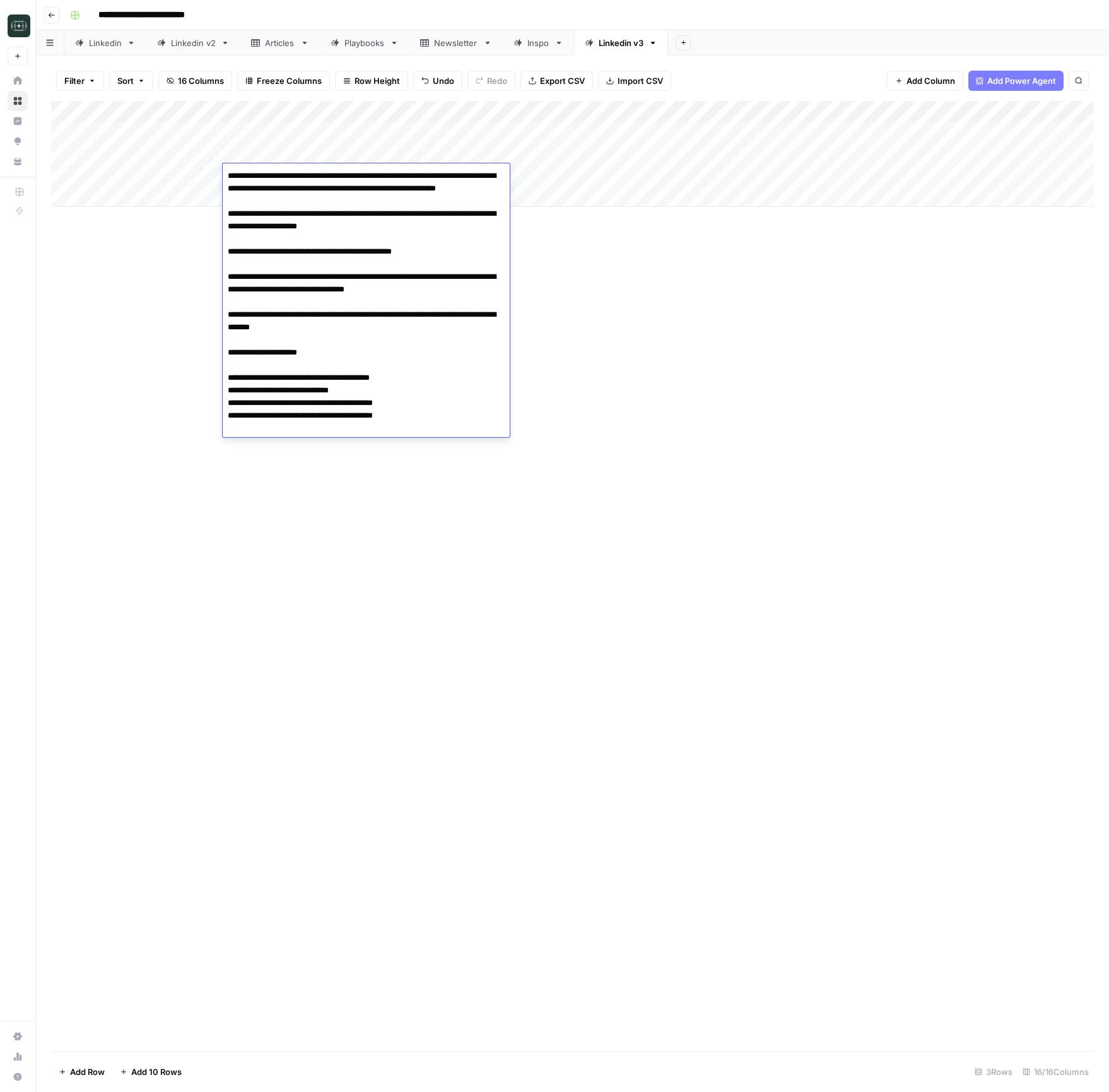
drag, startPoint x: 627, startPoint y: 302, endPoint x: 629, endPoint y: 201, distance: 101.0
click at [626, 302] on div "Add Column" at bounding box center [572, 576] width 1042 height 950
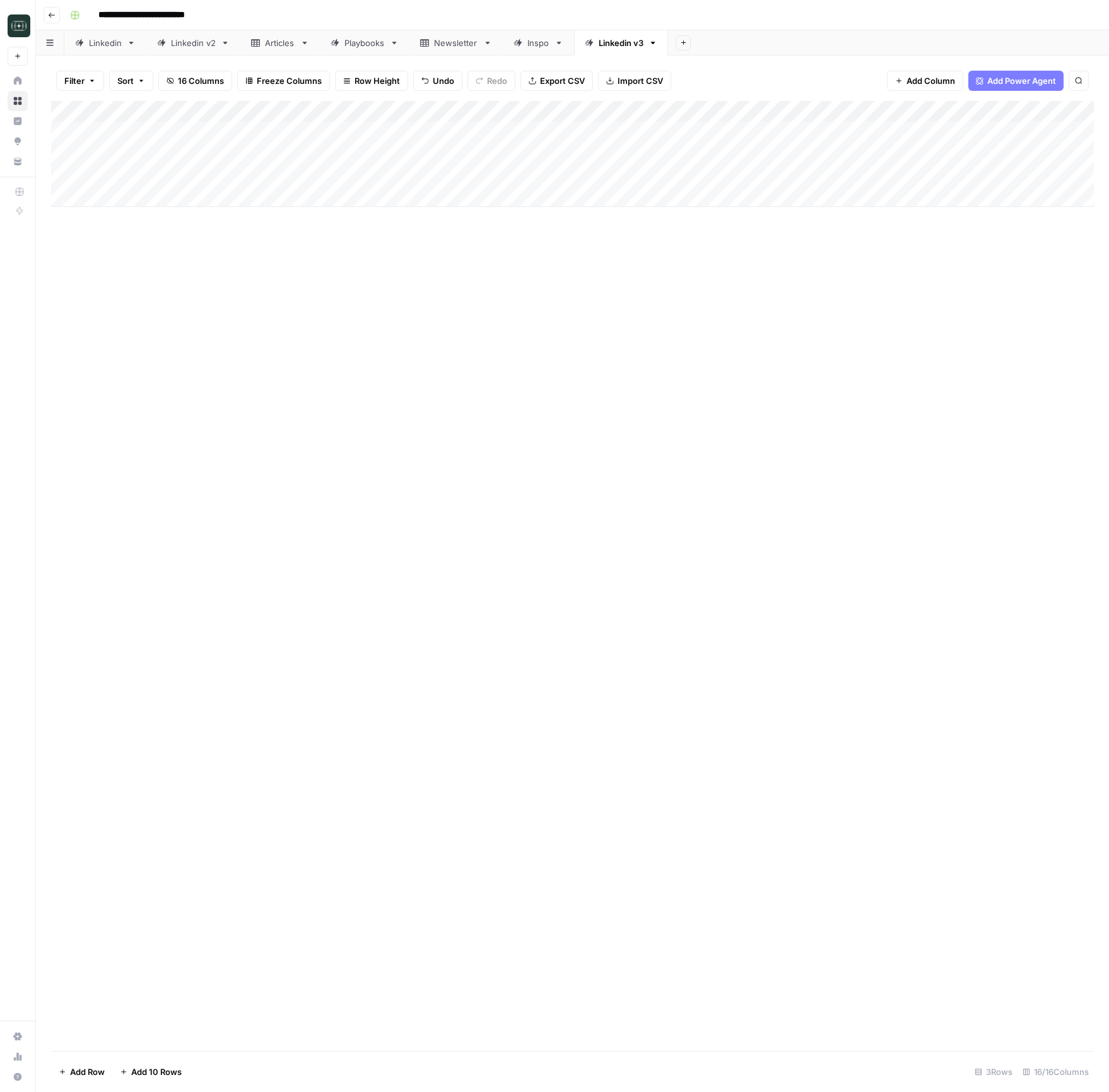
click at [641, 174] on div "Add Column" at bounding box center [572, 154] width 1042 height 106
click at [643, 243] on button "Medium ( 120-200 words)" at bounding box center [681, 247] width 111 height 15
click at [857, 169] on div "Add Column" at bounding box center [572, 154] width 1042 height 106
click at [380, 204] on div "Add Column" at bounding box center [572, 154] width 1042 height 106
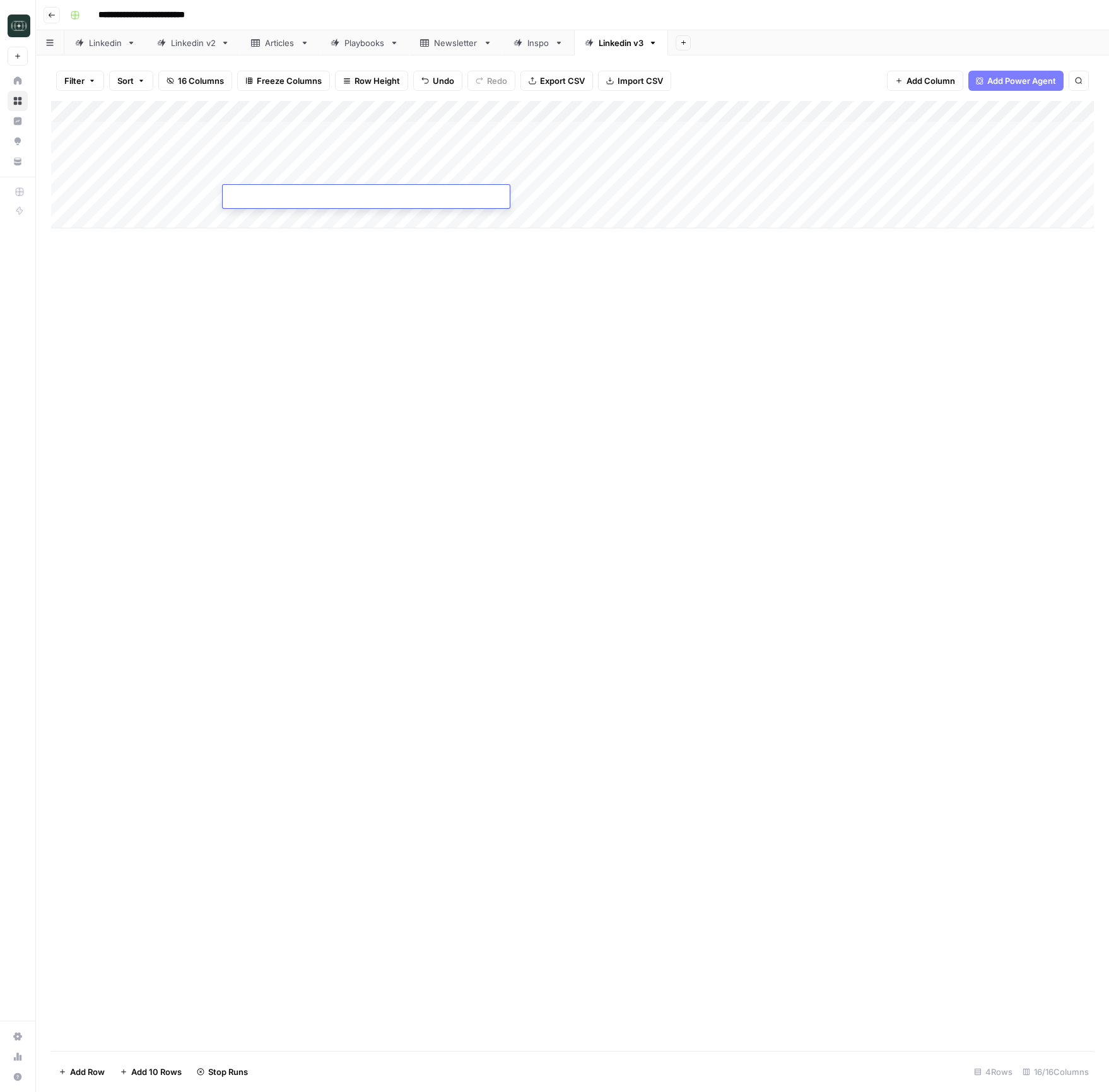
type textarea "**********"
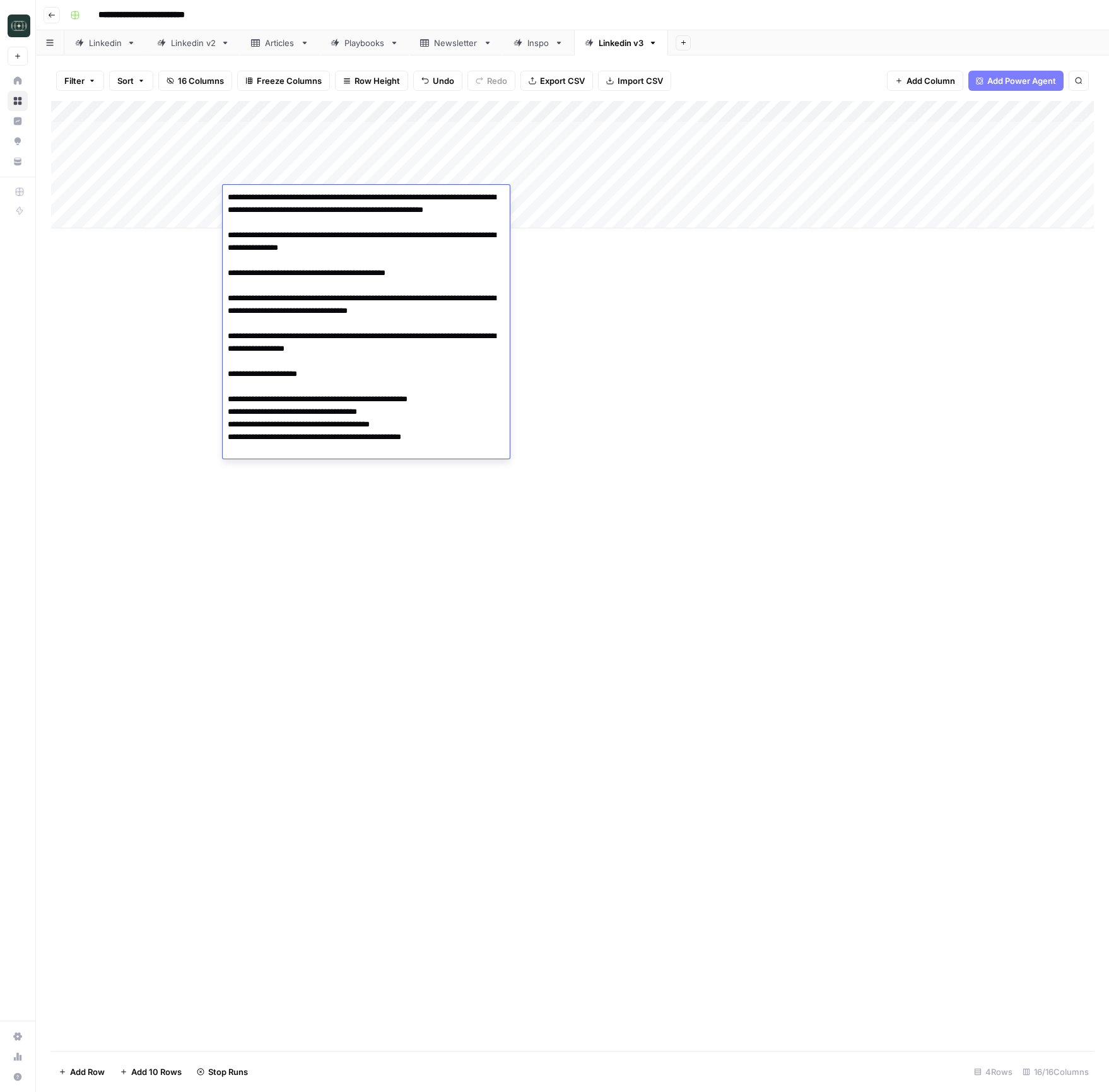
click at [588, 272] on div "Add Column" at bounding box center [572, 576] width 1042 height 950
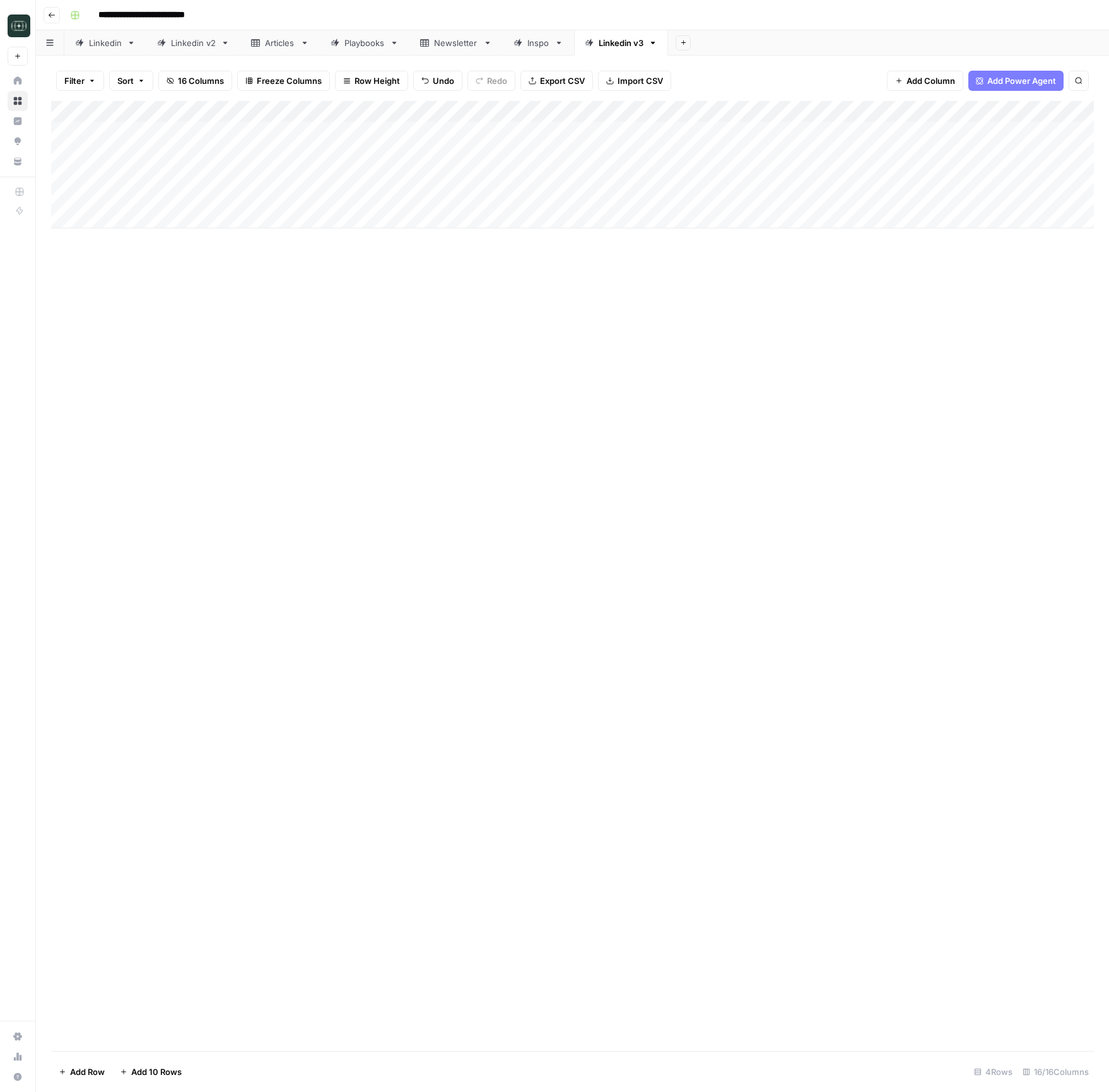
click at [646, 195] on div "Add Column" at bounding box center [572, 164] width 1042 height 127
click at [666, 263] on button "Medium ( 120-200 words)" at bounding box center [681, 269] width 111 height 15
click at [776, 203] on div "Add Column" at bounding box center [572, 164] width 1042 height 127
click at [363, 221] on div "Add Column" at bounding box center [572, 164] width 1042 height 127
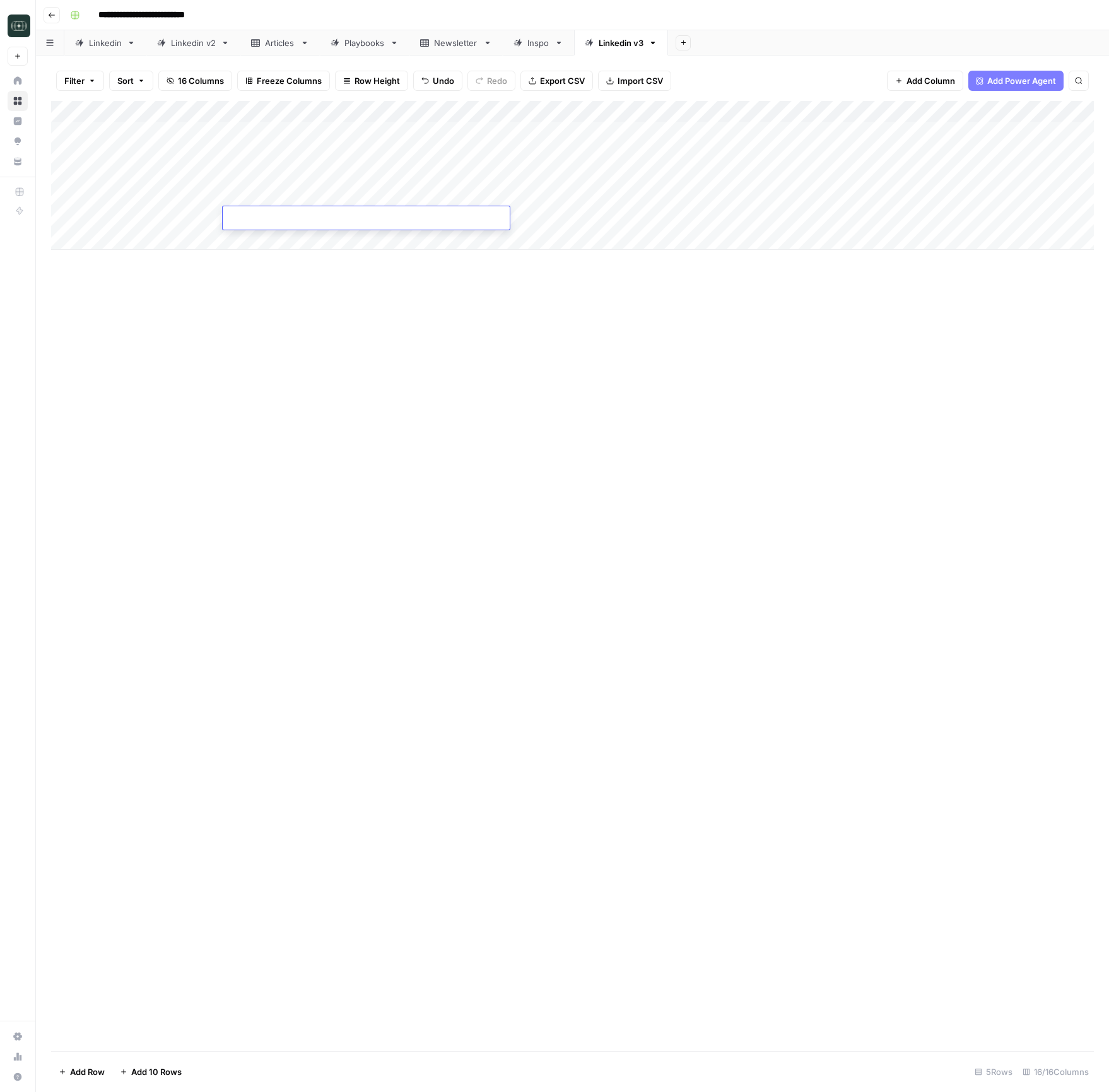
type textarea "**********"
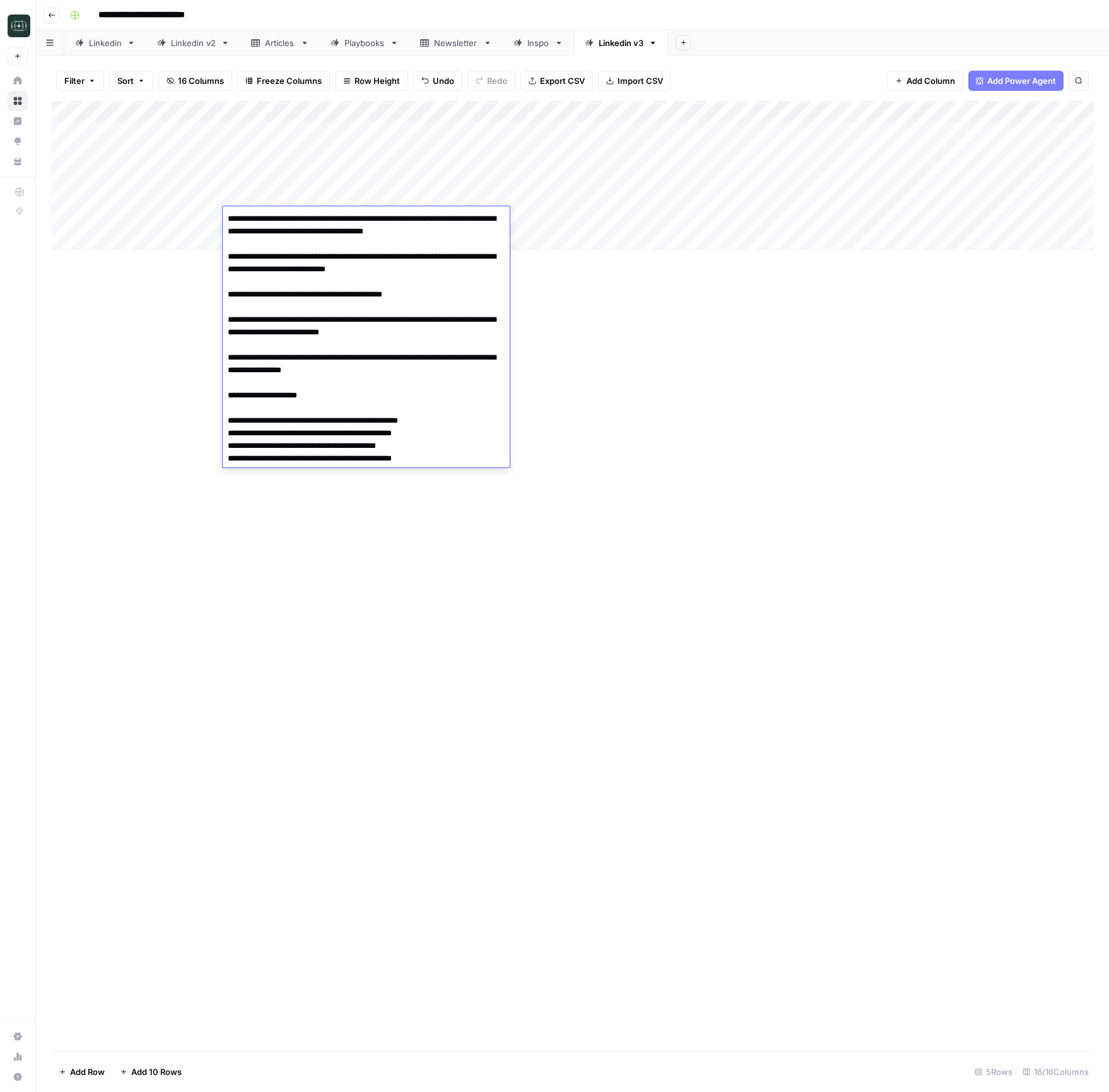
click at [675, 216] on div "Add Column" at bounding box center [572, 175] width 1042 height 149
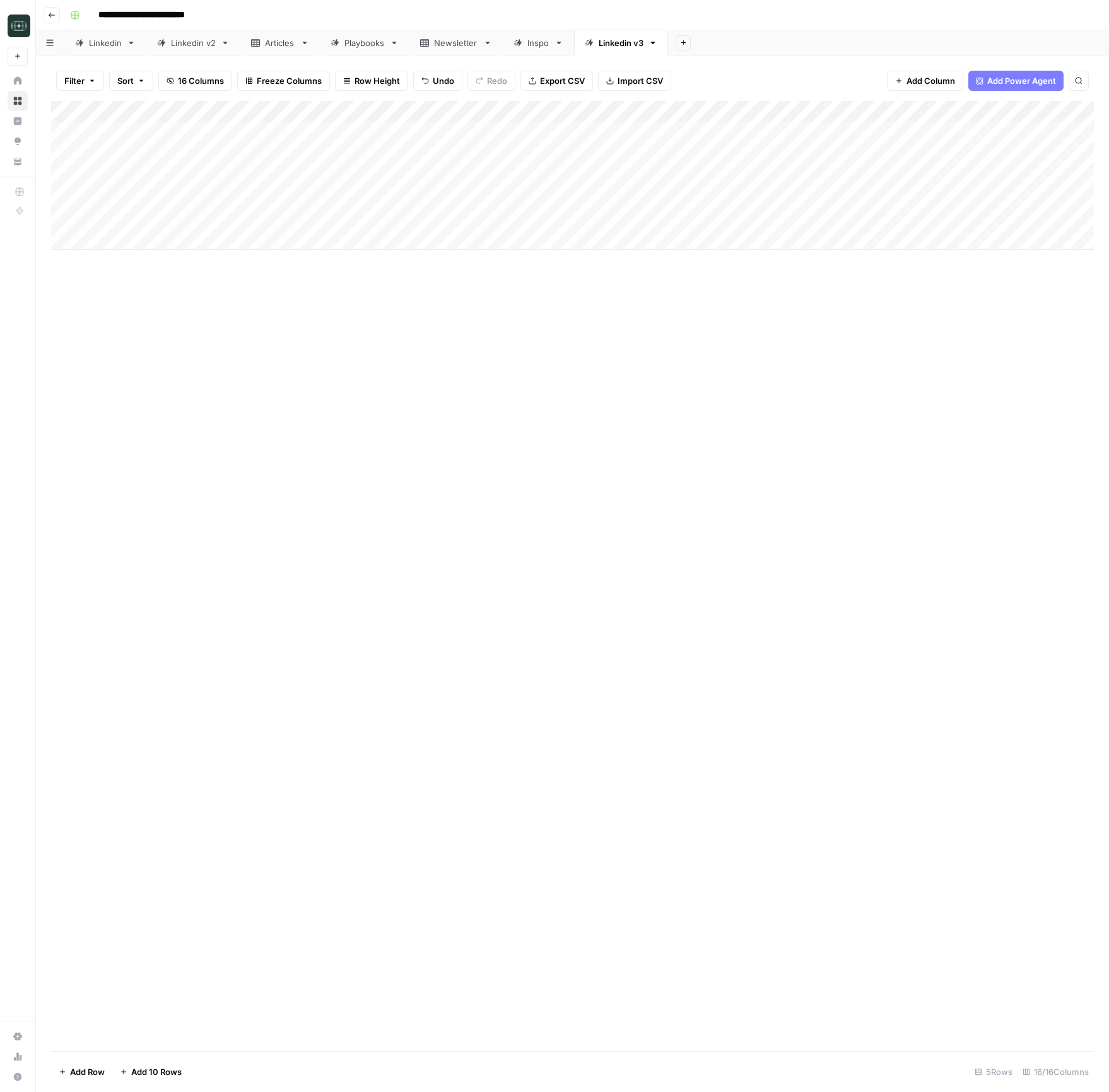
click at [675, 216] on div "Add Column" at bounding box center [572, 175] width 1042 height 149
click at [678, 289] on button "Medium ( 120-200 words)" at bounding box center [681, 290] width 111 height 15
click at [319, 234] on div "Add Column" at bounding box center [572, 175] width 1042 height 149
click at [319, 234] on body "**********" at bounding box center [554, 546] width 1109 height 1092
type textarea "**********"
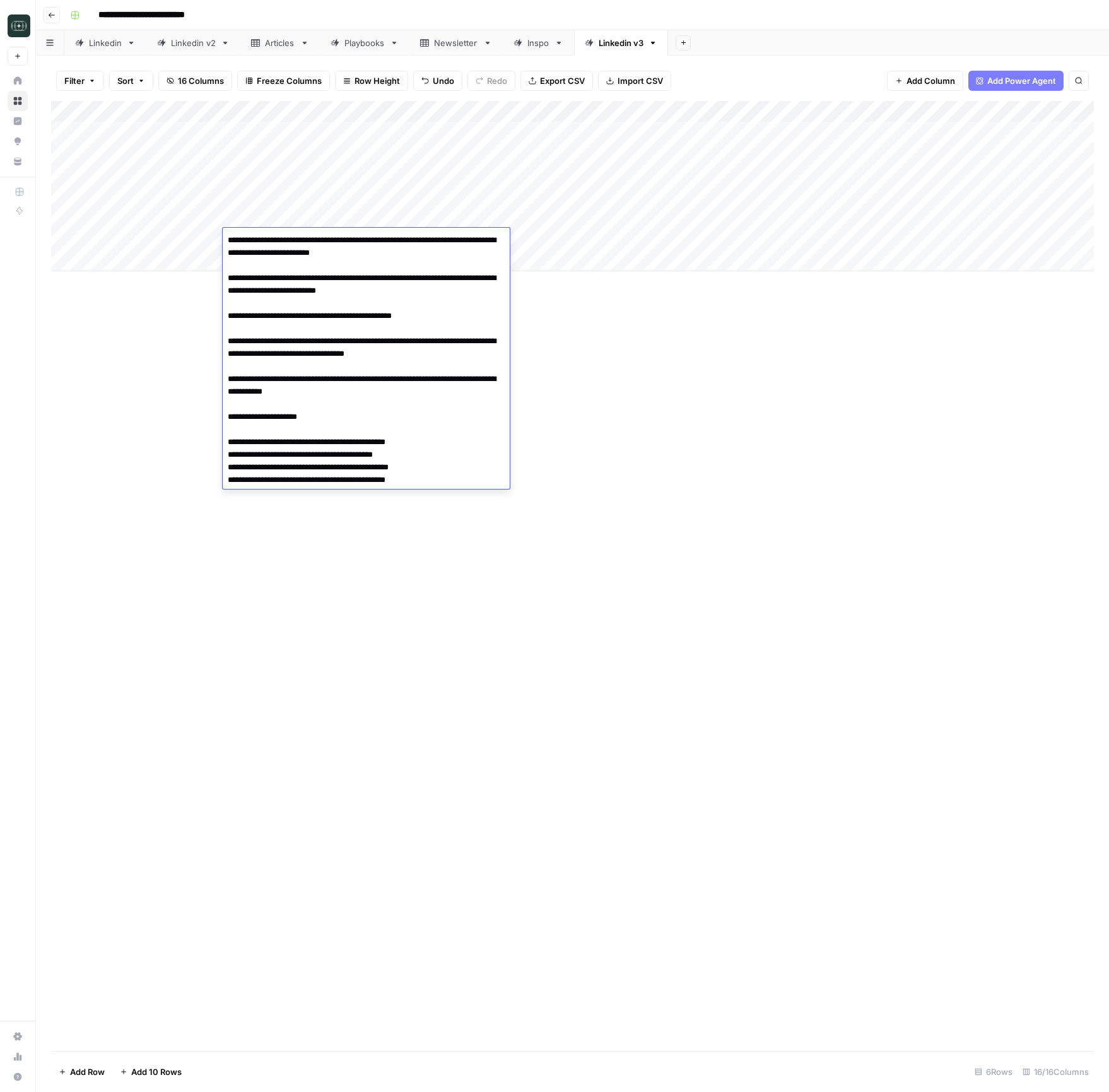
click at [663, 246] on div "Add Column" at bounding box center [572, 186] width 1042 height 170
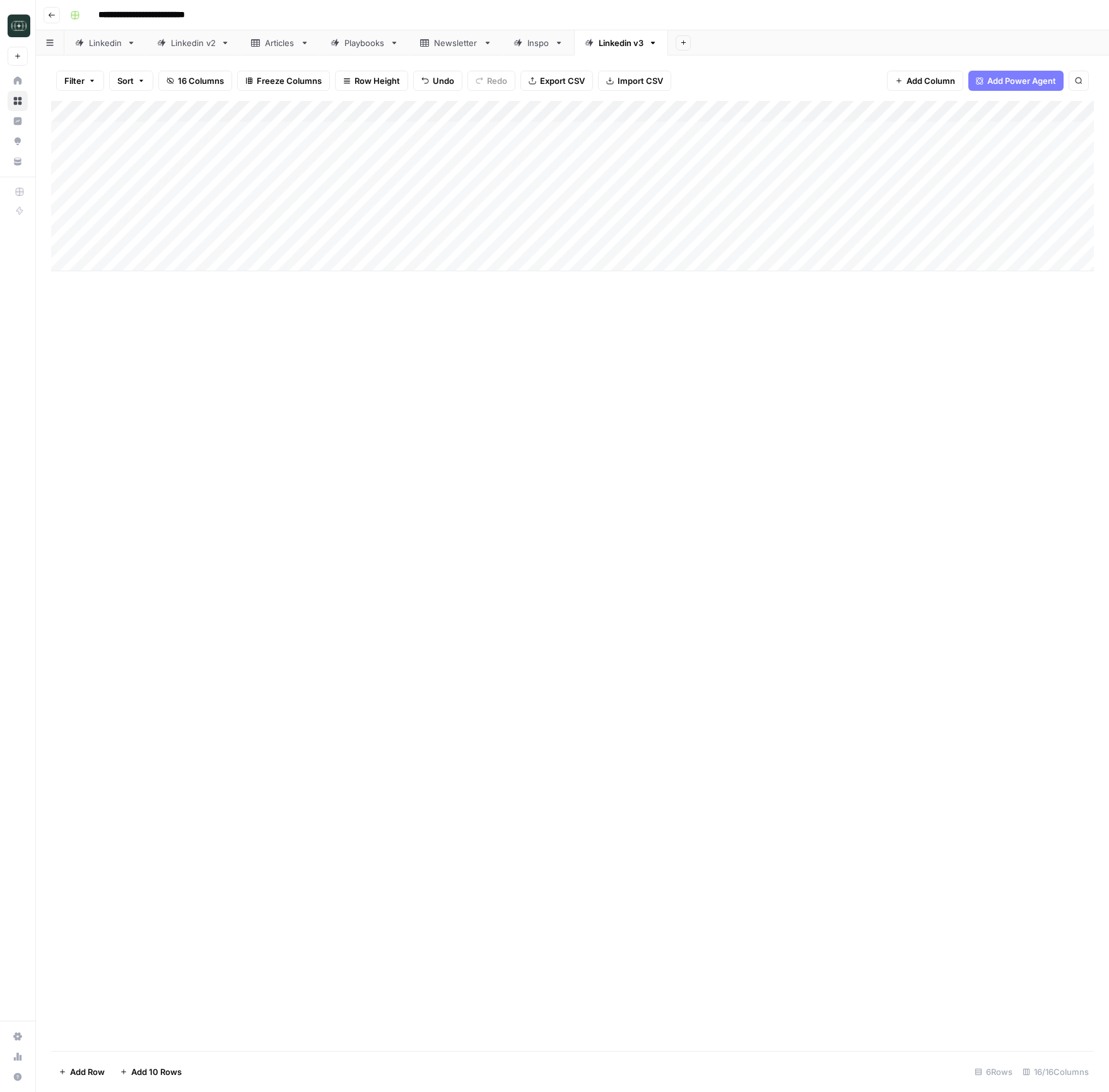
click at [663, 246] on div "Add Column" at bounding box center [572, 186] width 1042 height 170
click at [669, 310] on button "Medium ( 120-200 words)" at bounding box center [681, 311] width 111 height 15
click at [793, 236] on div "Add Column" at bounding box center [572, 186] width 1042 height 170
click at [787, 216] on div "Add Column" at bounding box center [572, 186] width 1042 height 170
click at [622, 360] on div "Add Column" at bounding box center [572, 576] width 1042 height 950
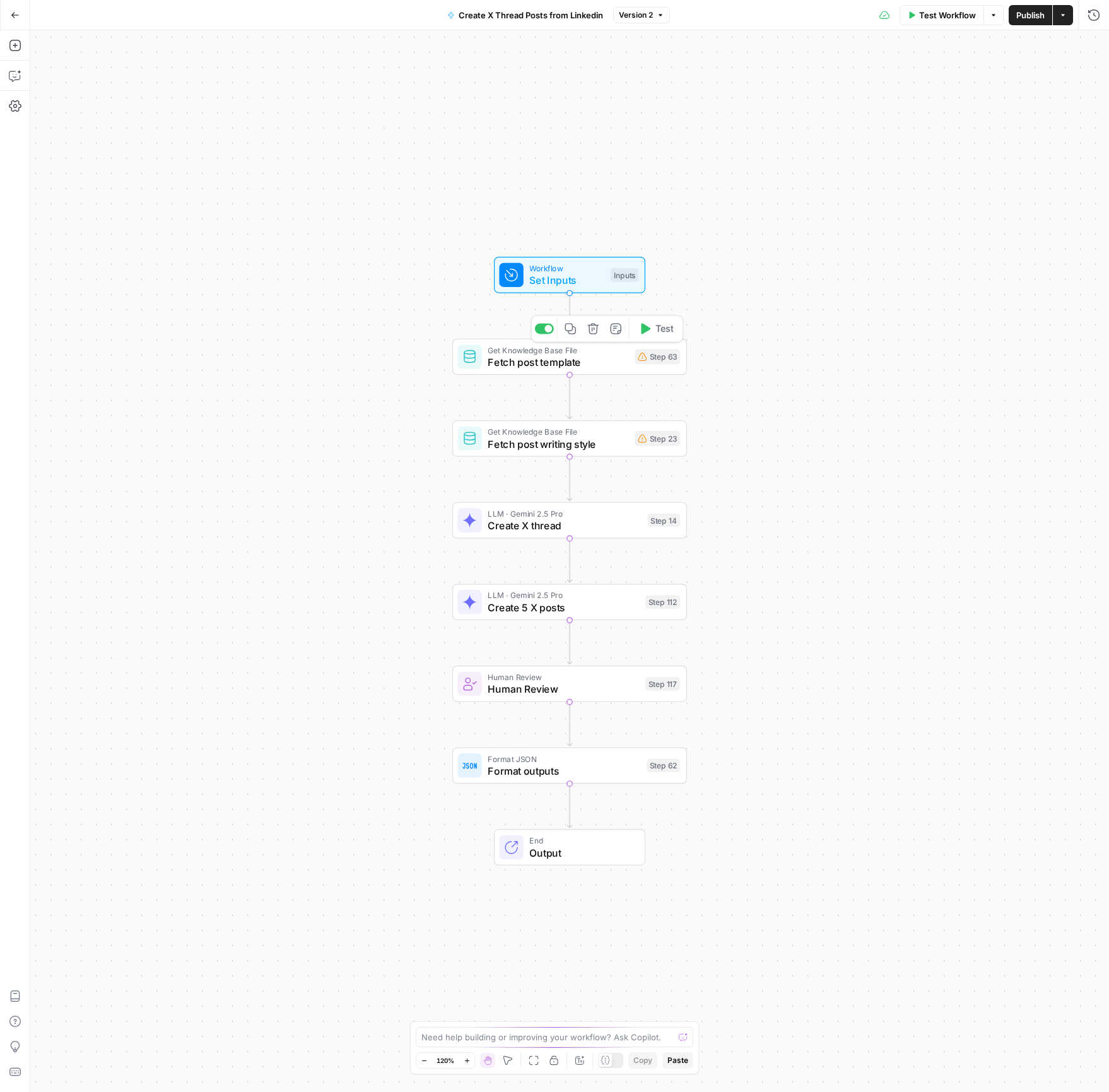
click at [575, 364] on span "Fetch post template" at bounding box center [557, 363] width 141 height 15
type input "Kleo - LinkedIn Post Formats"
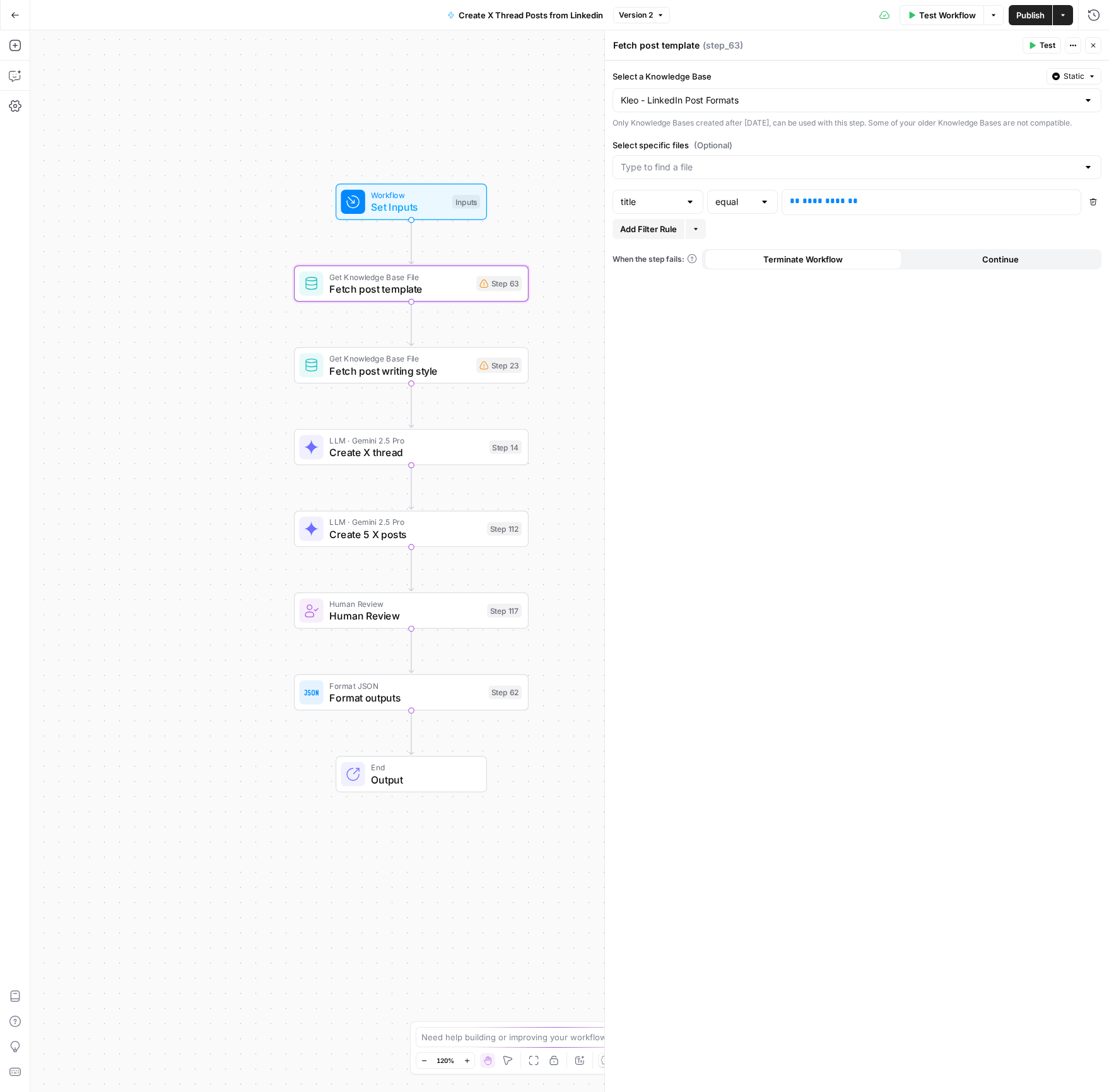
drag, startPoint x: 351, startPoint y: 386, endPoint x: 199, endPoint y: 321, distance: 165.3
click at [199, 321] on div "Workflow Set Inputs Inputs Get Knowledge Base File Fetch post template Step 63 …" at bounding box center [569, 561] width 1078 height 1062
click at [386, 376] on span "Fetch post writing style" at bounding box center [399, 371] width 141 height 15
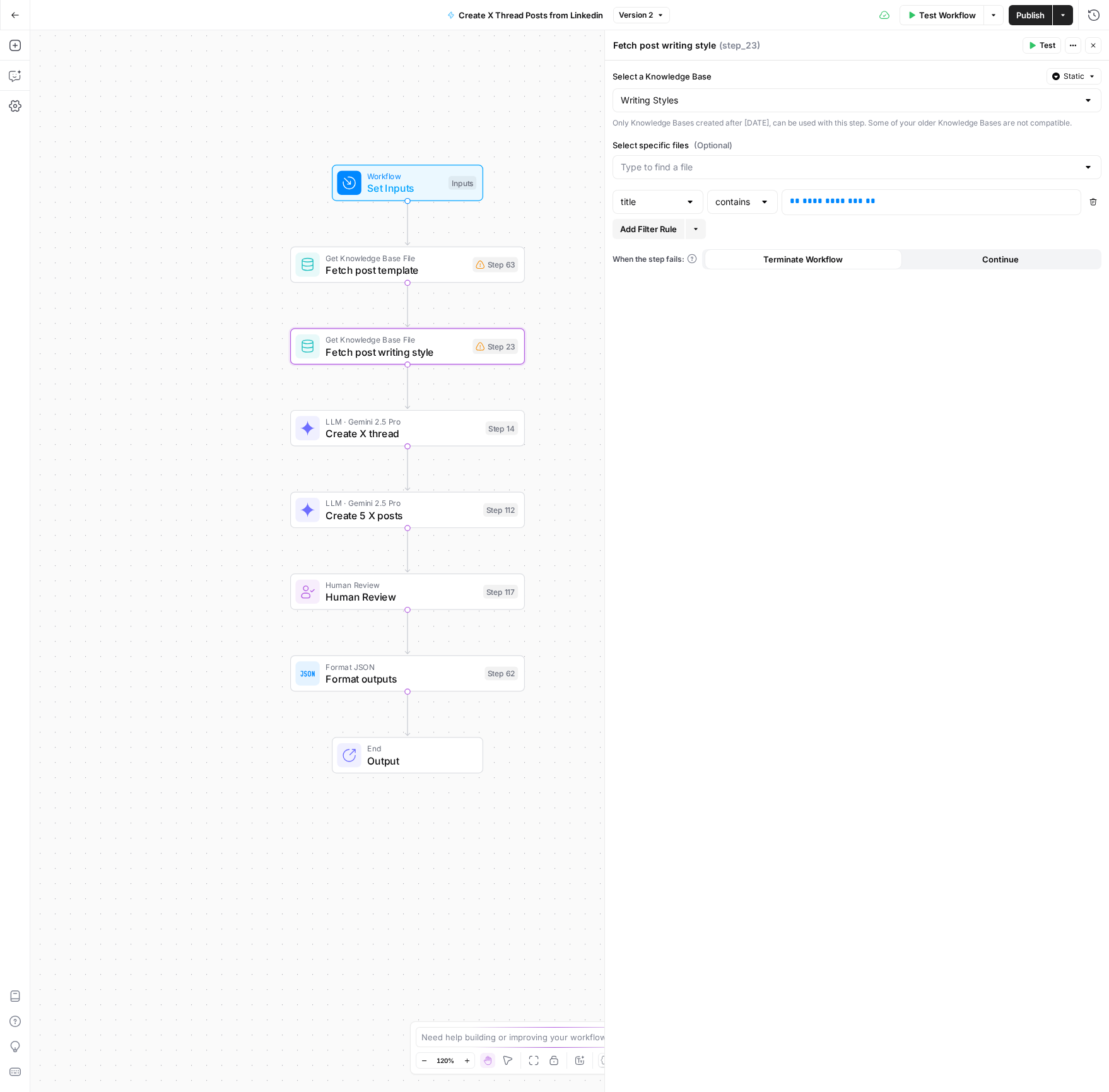
drag, startPoint x: 213, startPoint y: 308, endPoint x: 175, endPoint y: 230, distance: 86.8
click at [175, 230] on div "Workflow Set Inputs Inputs Get Knowledge Base File Fetch post template Step 63 …" at bounding box center [569, 561] width 1078 height 1062
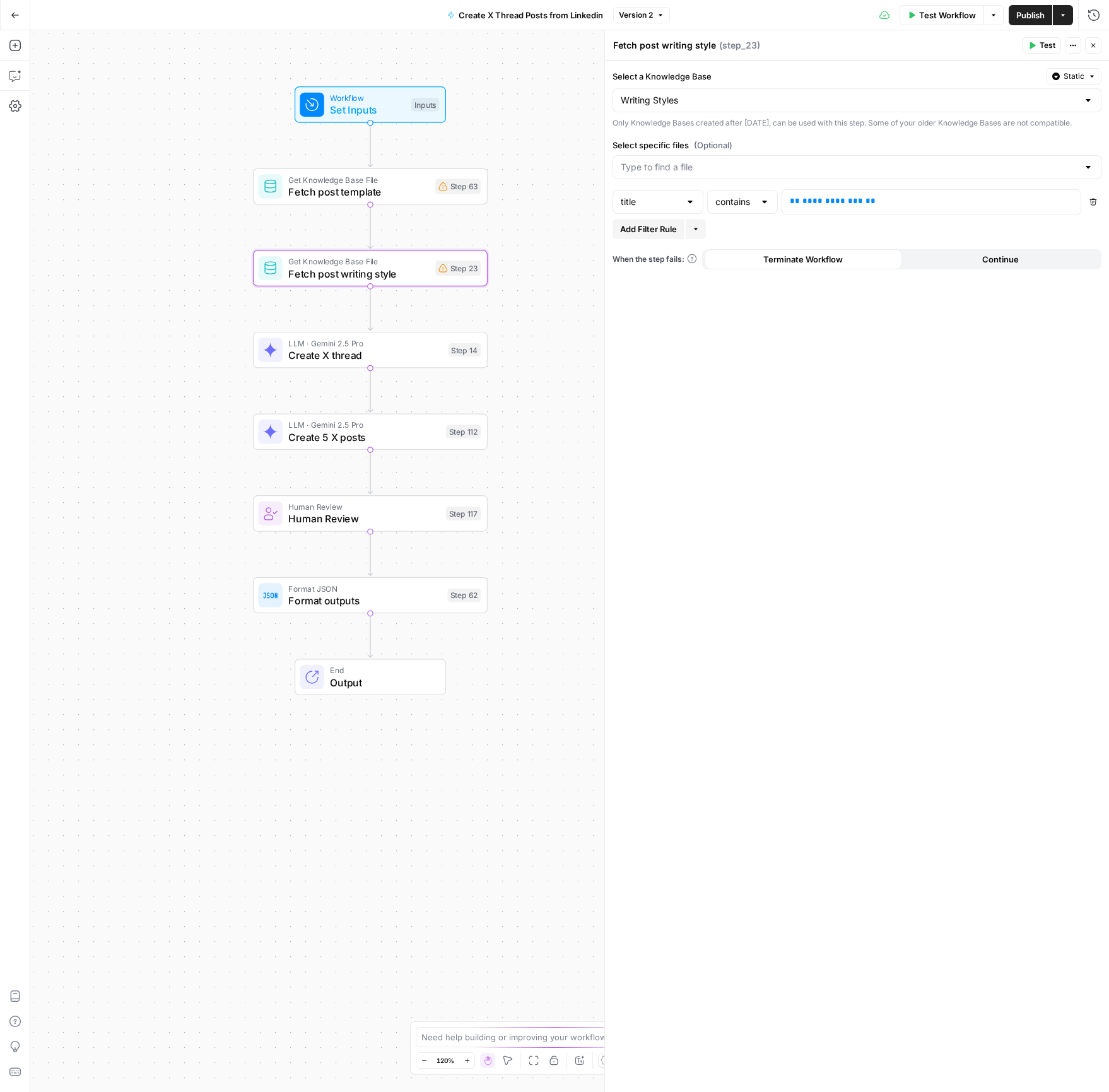
click at [338, 357] on span "Create X thread" at bounding box center [365, 355] width 154 height 15
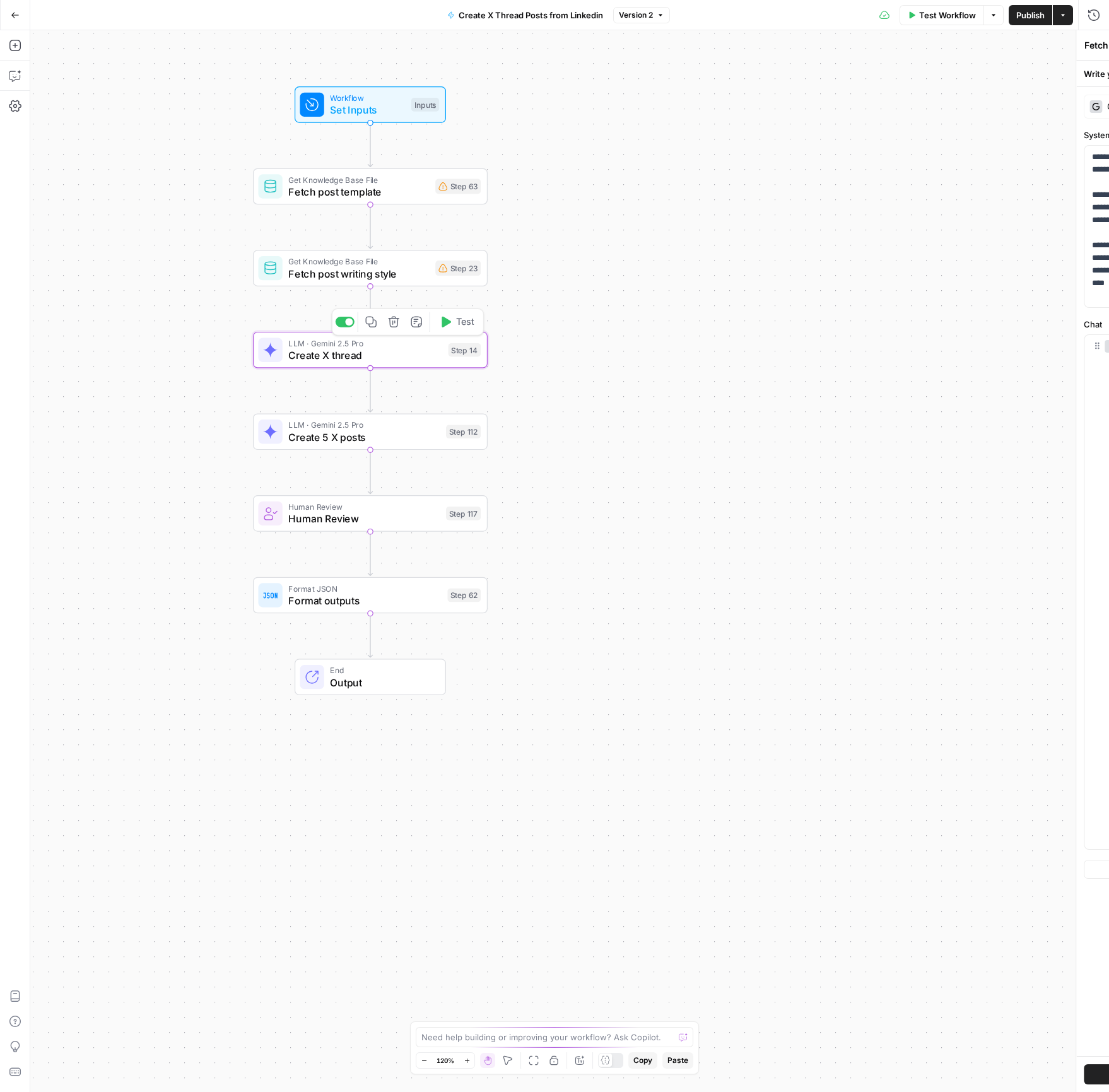
type textarea "Create X thread"
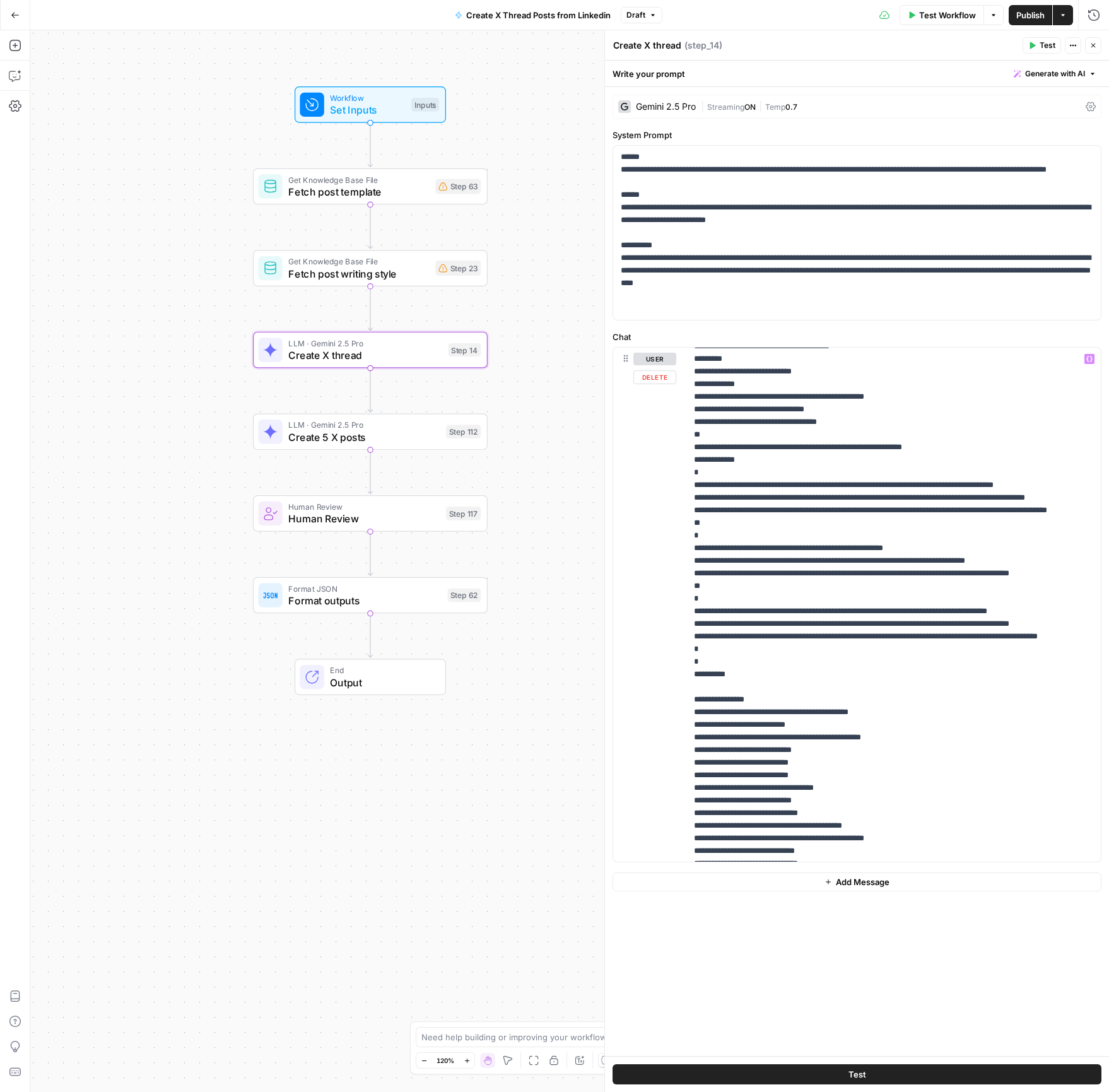
scroll to position [455, 0]
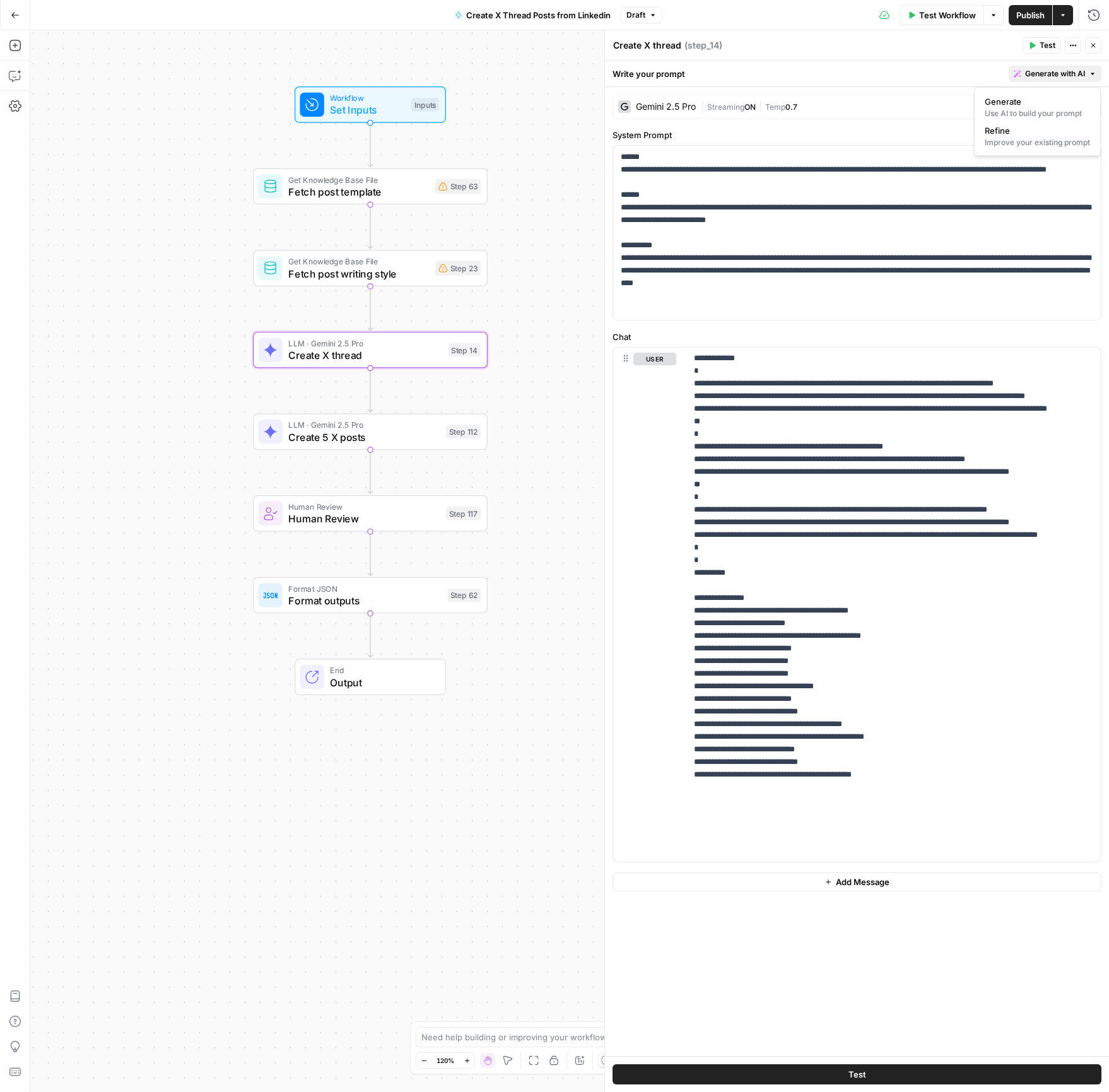
click at [1053, 67] on button "Generate with AI" at bounding box center [1055, 74] width 92 height 16
click at [1039, 133] on span "Refine" at bounding box center [1035, 130] width 100 height 13
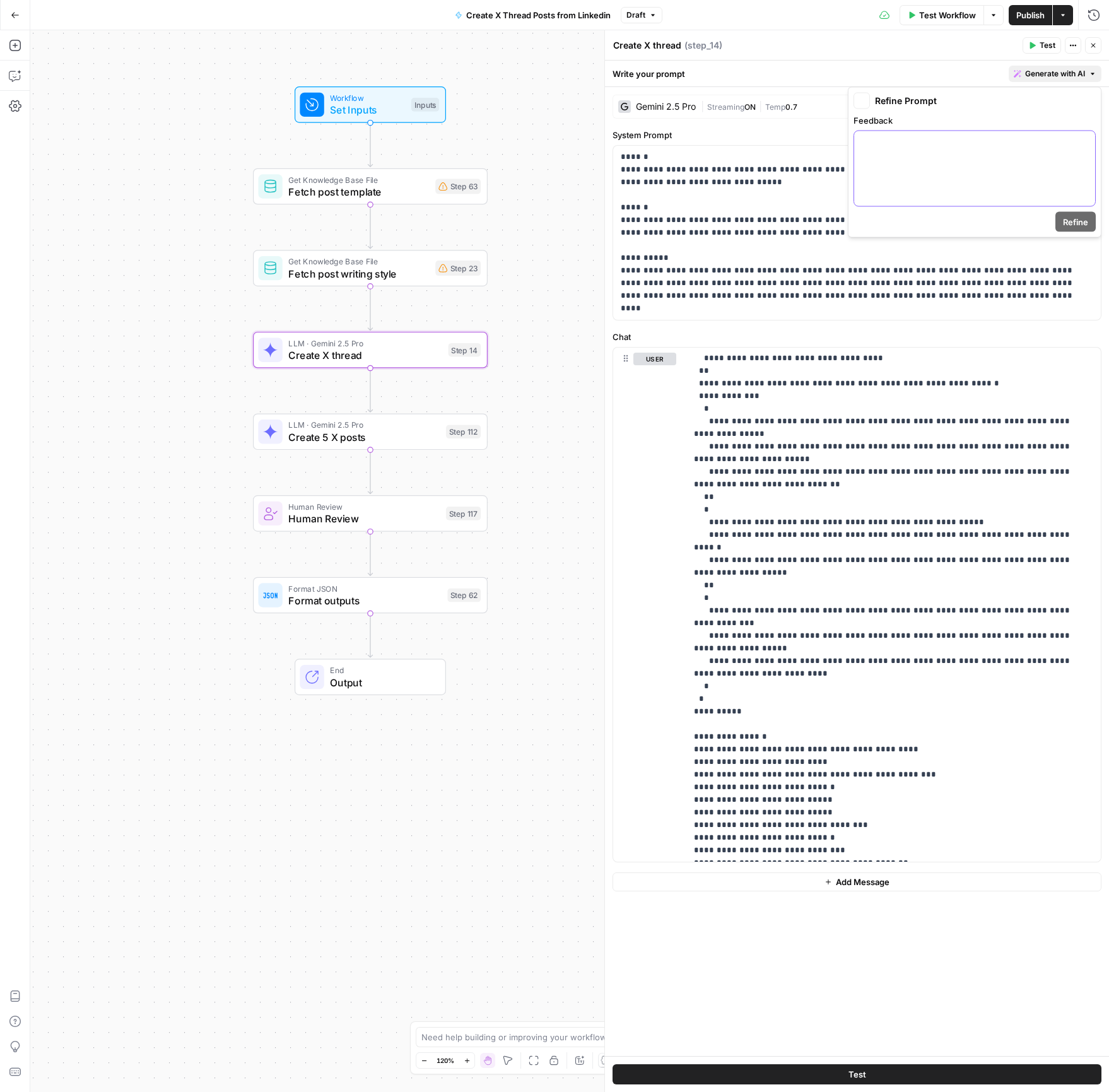
click at [1006, 155] on div at bounding box center [975, 168] width 241 height 75
drag, startPoint x: 1080, startPoint y: 233, endPoint x: 1080, endPoint y: 224, distance: 9.0
click at [1080, 232] on div "**********" at bounding box center [974, 162] width 254 height 151
click at [1080, 224] on span "Refine" at bounding box center [1076, 221] width 26 height 13
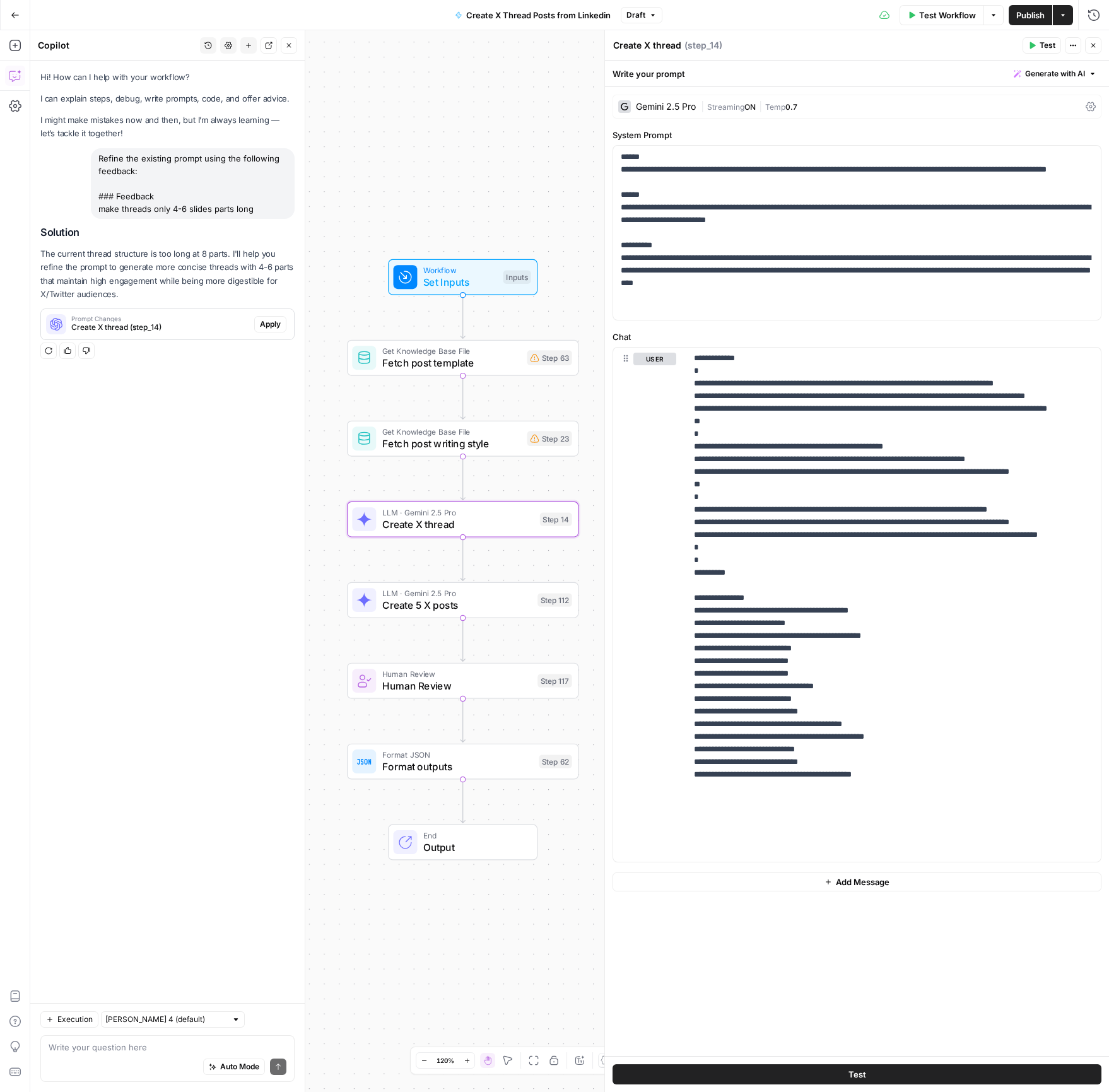
click at [272, 321] on span "Apply" at bounding box center [270, 324] width 21 height 11
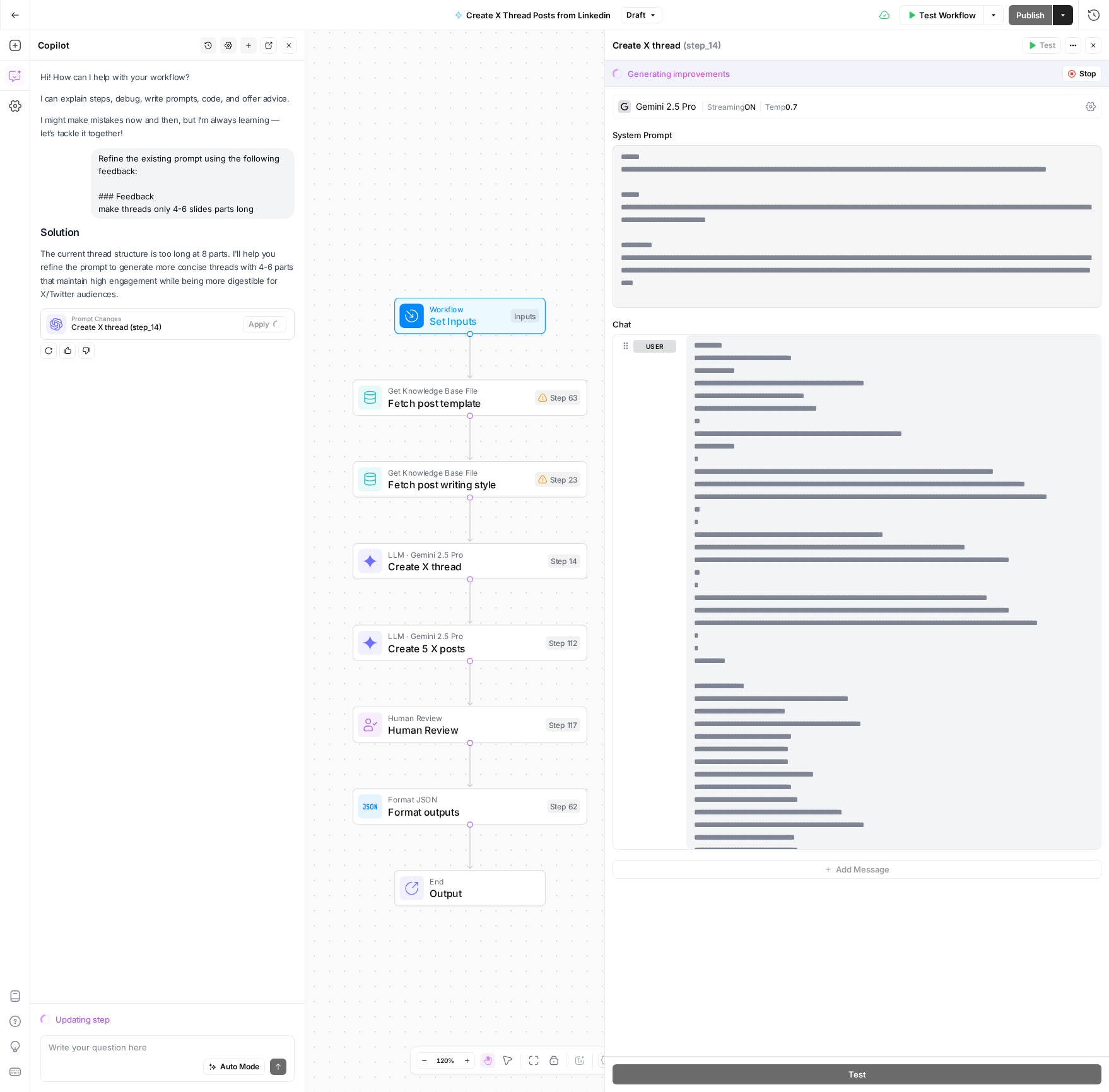
scroll to position [0, 0]
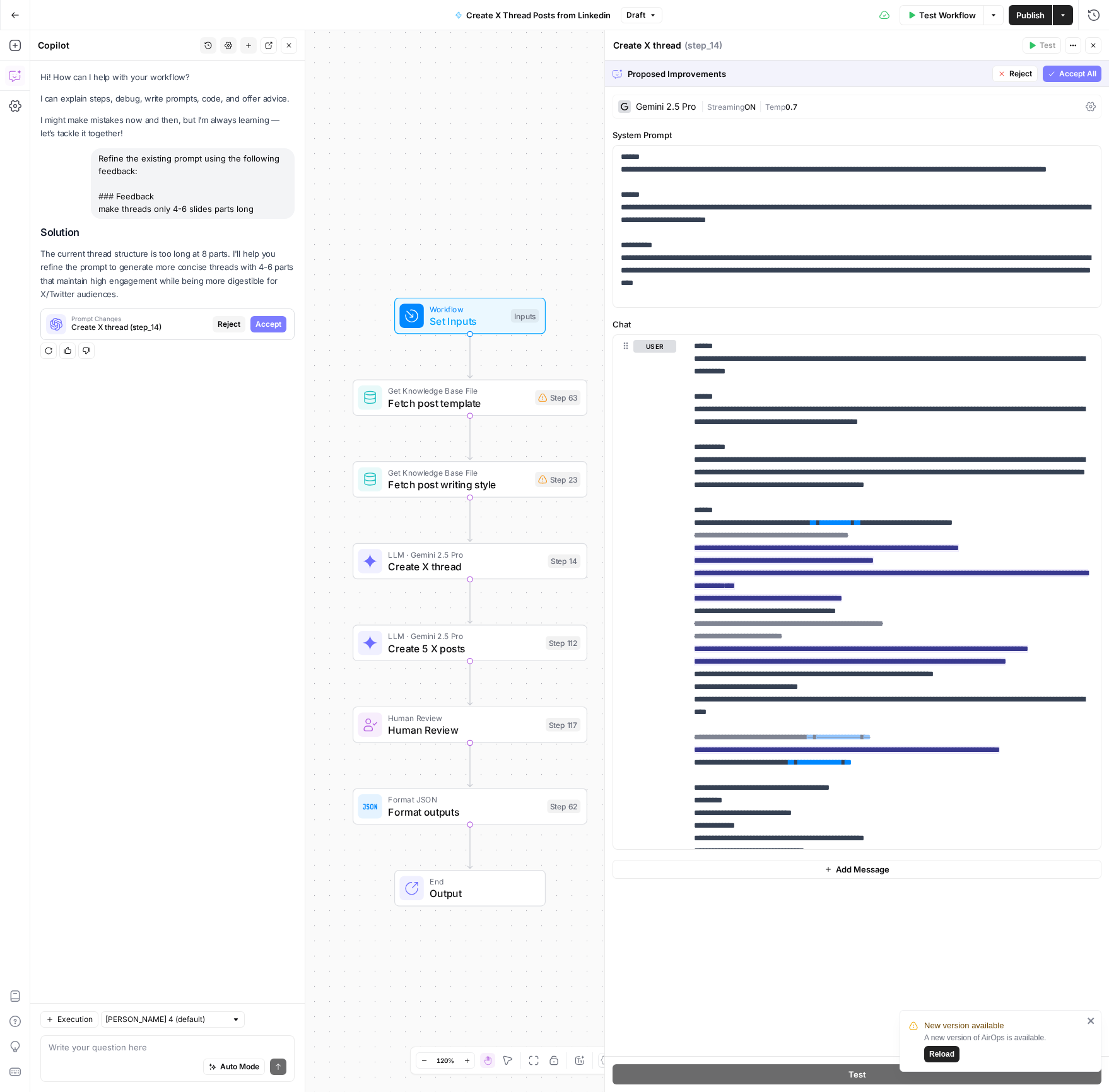
click at [1063, 66] on button "Accept All" at bounding box center [1071, 74] width 59 height 16
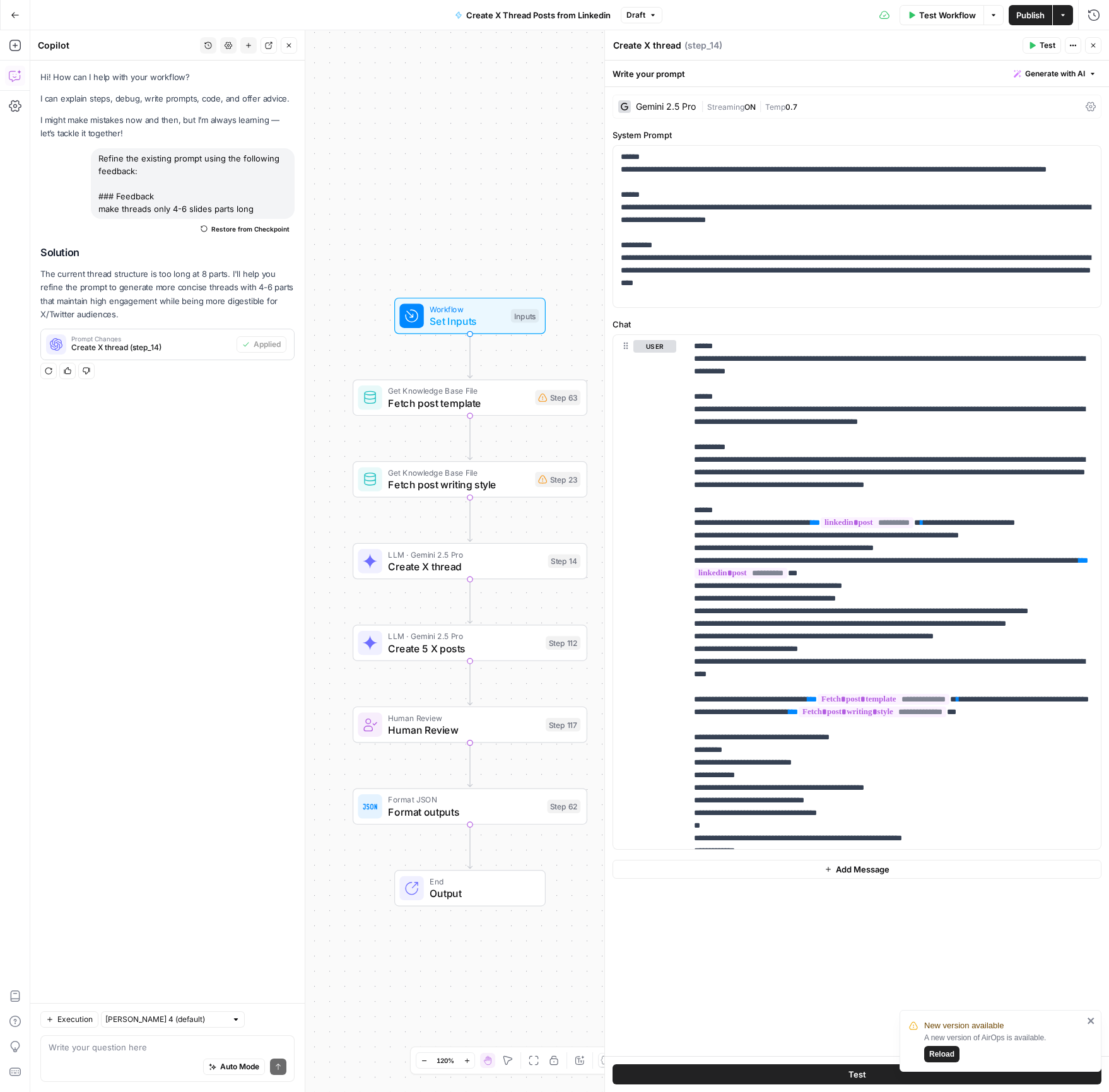
drag, startPoint x: 1052, startPoint y: 26, endPoint x: 1035, endPoint y: 18, distance: 18.8
click at [1050, 25] on div "Test Workflow Options Publish Actions Run History" at bounding box center [886, 15] width 447 height 30
click at [1035, 18] on span "Publish" at bounding box center [1029, 15] width 28 height 13
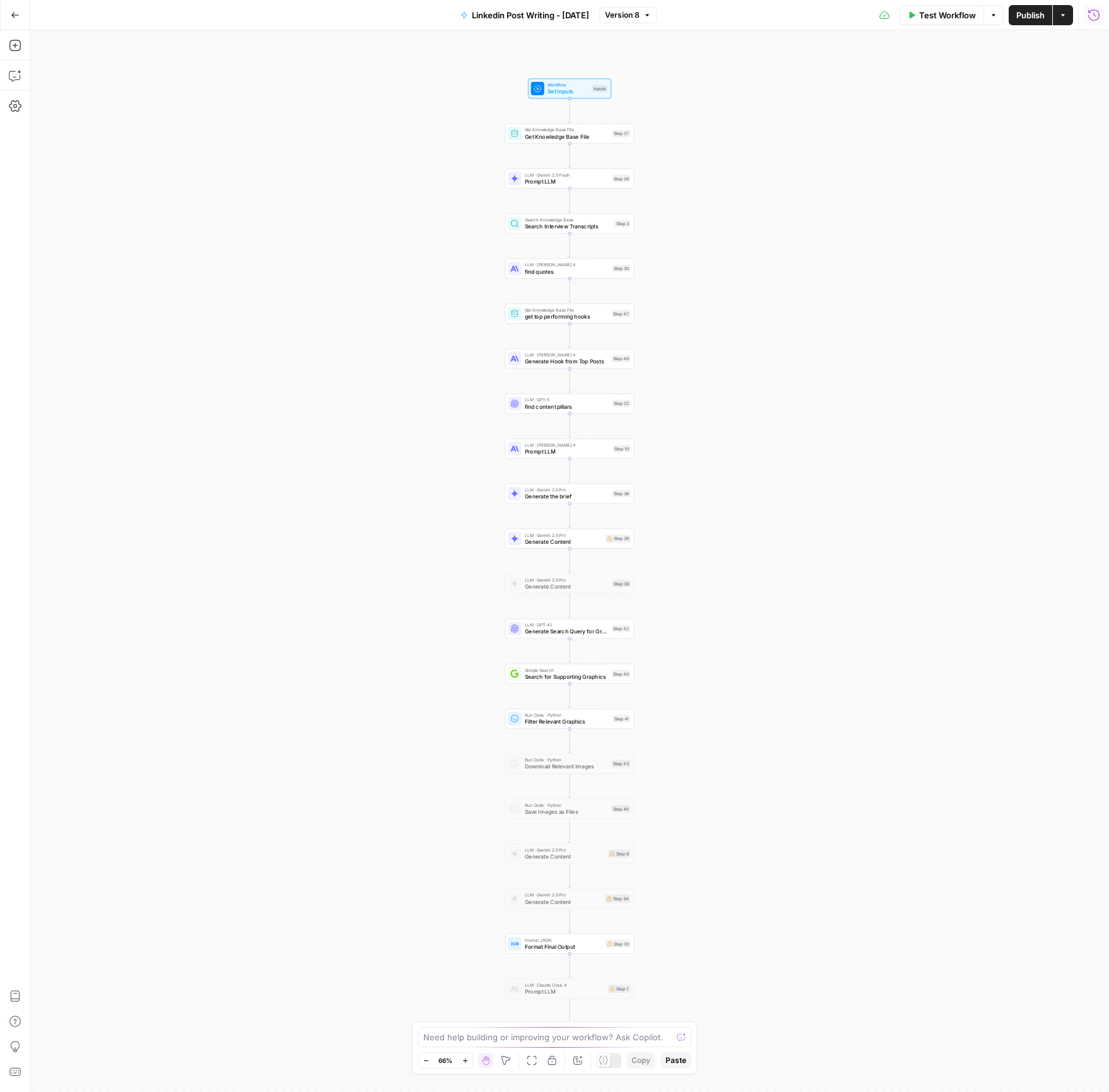
click at [1094, 6] on button "Run History" at bounding box center [1094, 15] width 21 height 21
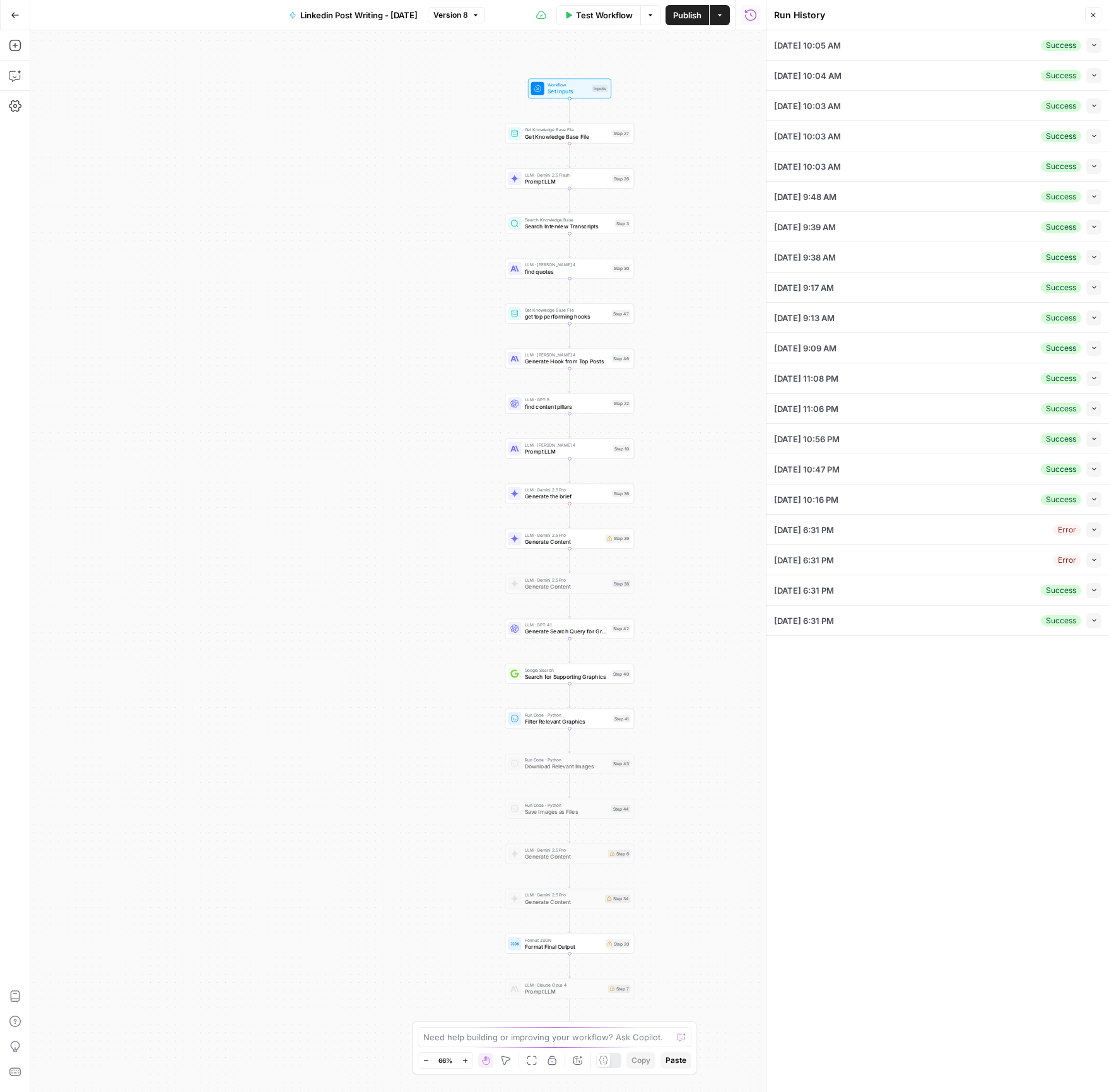
click at [1090, 44] on icon "button" at bounding box center [1094, 45] width 7 height 7
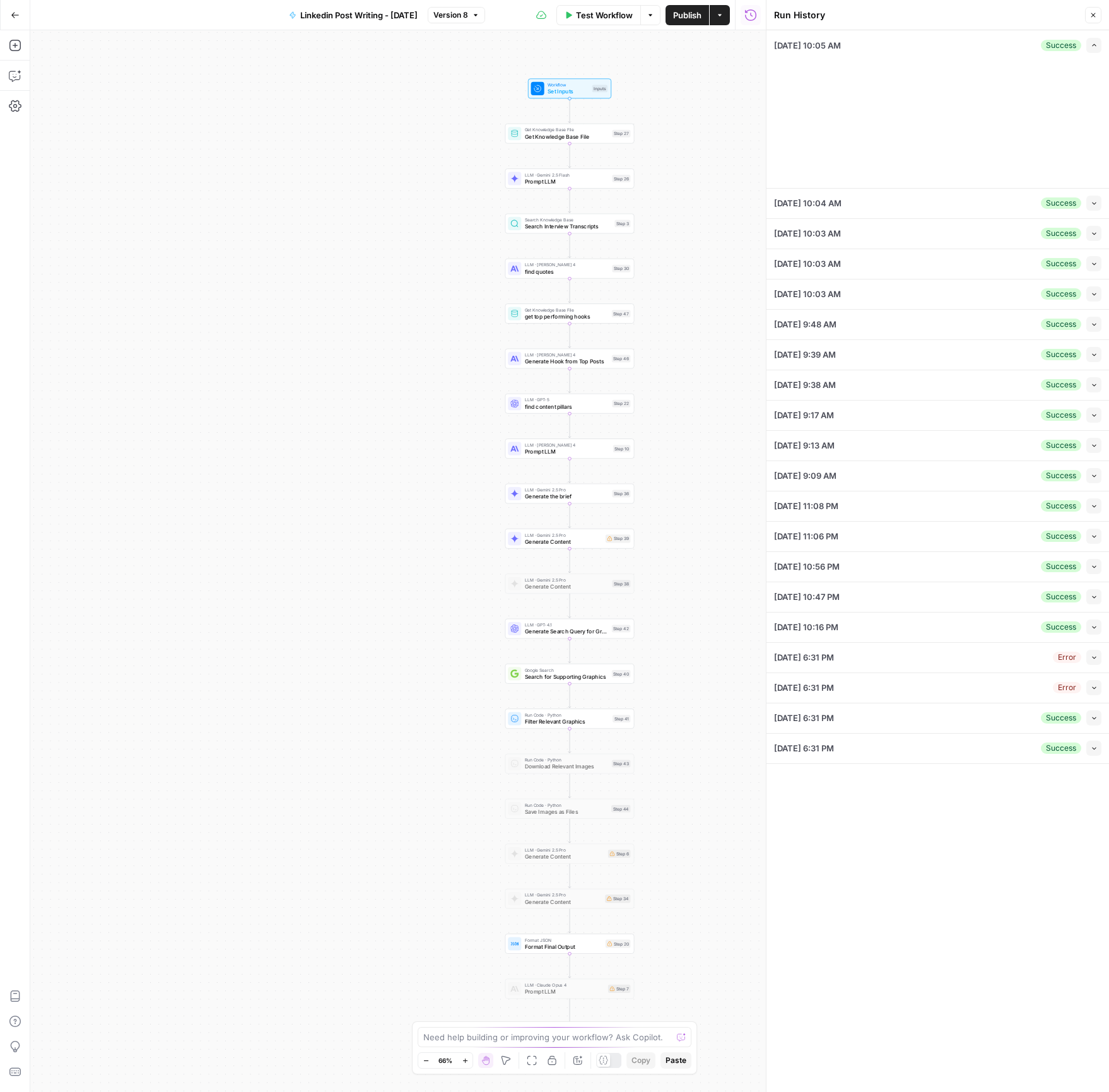
type input "Defindex"
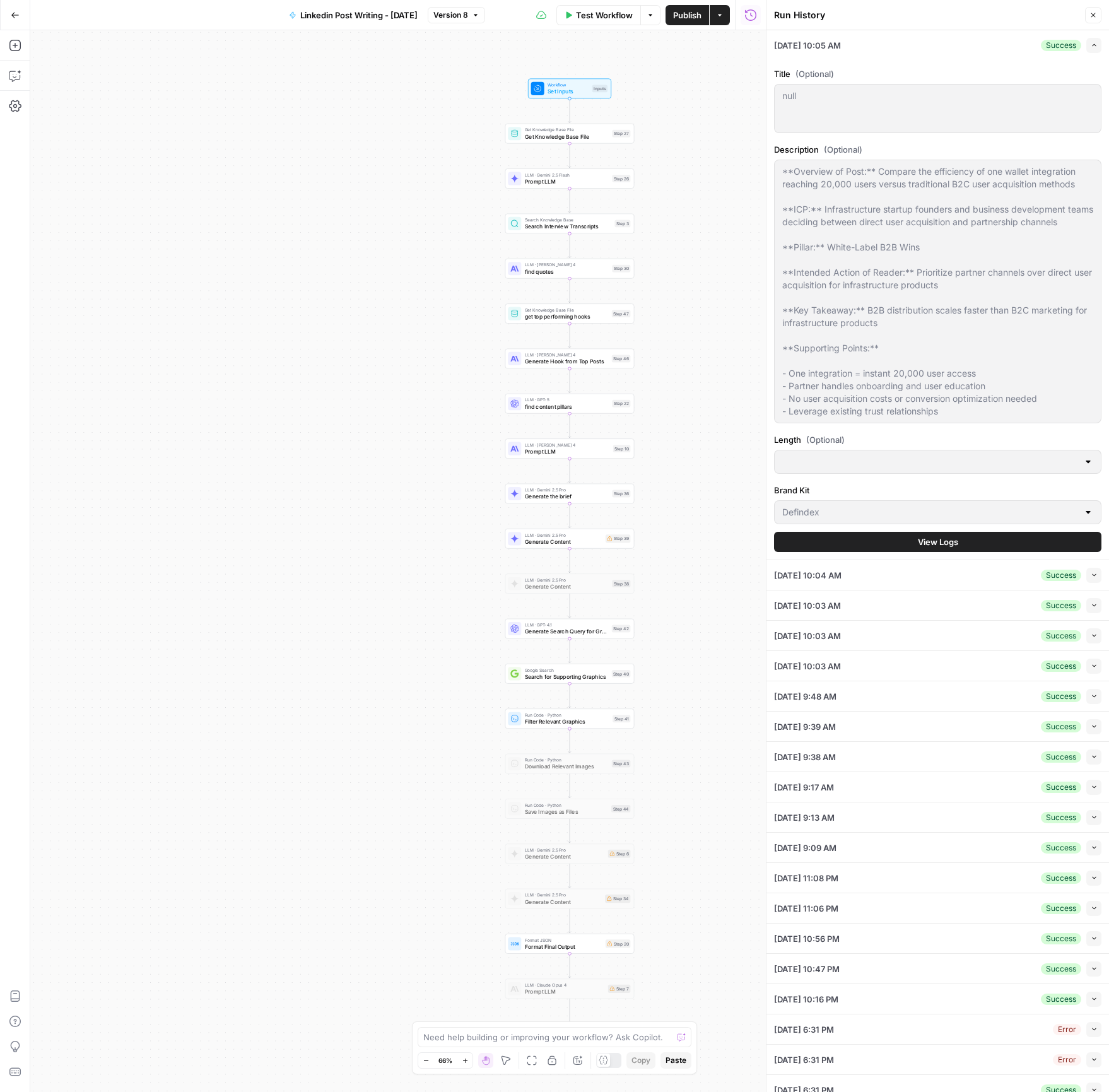
click at [869, 469] on div at bounding box center [937, 462] width 327 height 24
click at [968, 542] on button "View Logs" at bounding box center [937, 542] width 327 height 21
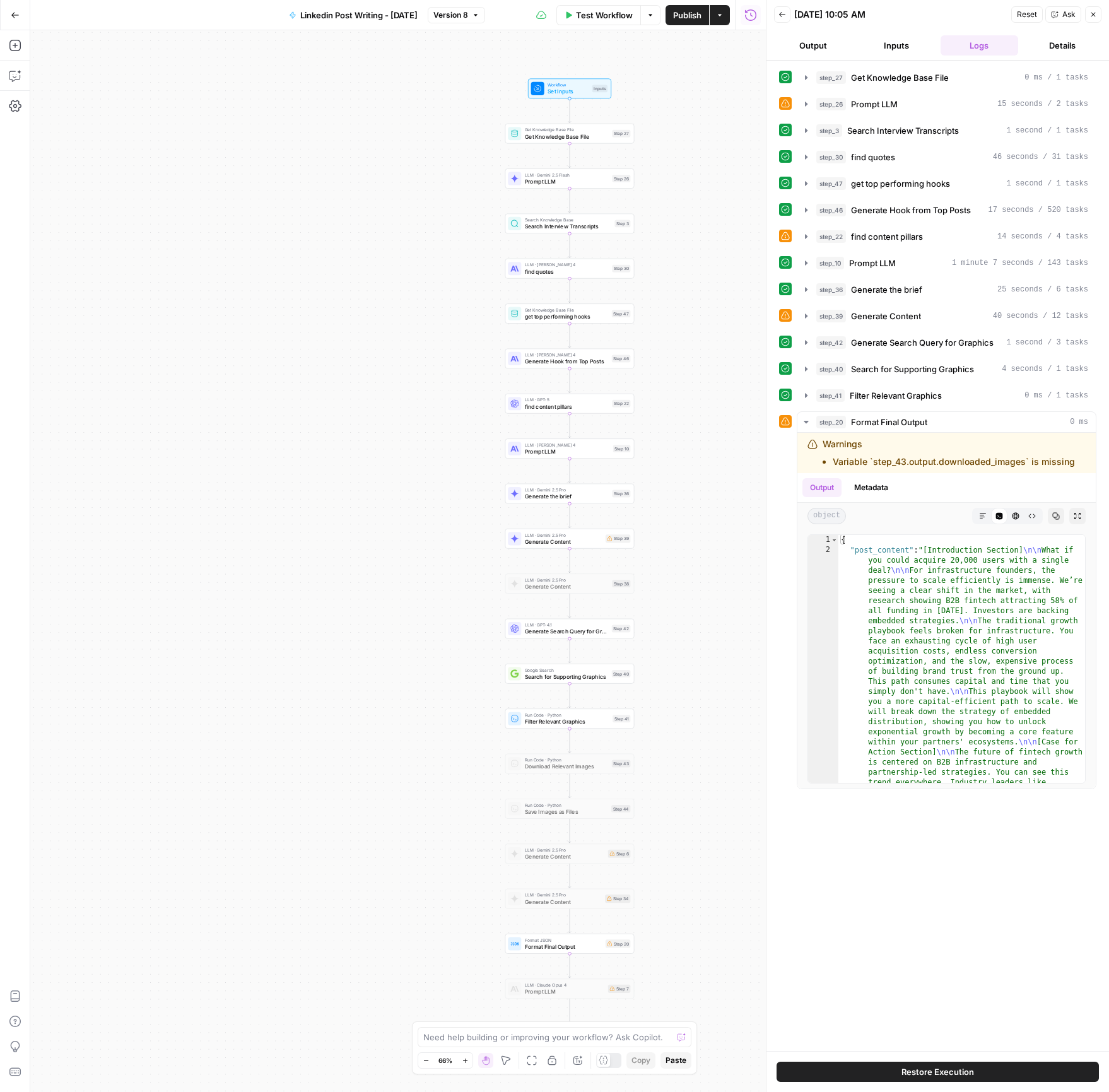
click at [784, 18] on icon "button" at bounding box center [782, 15] width 8 height 8
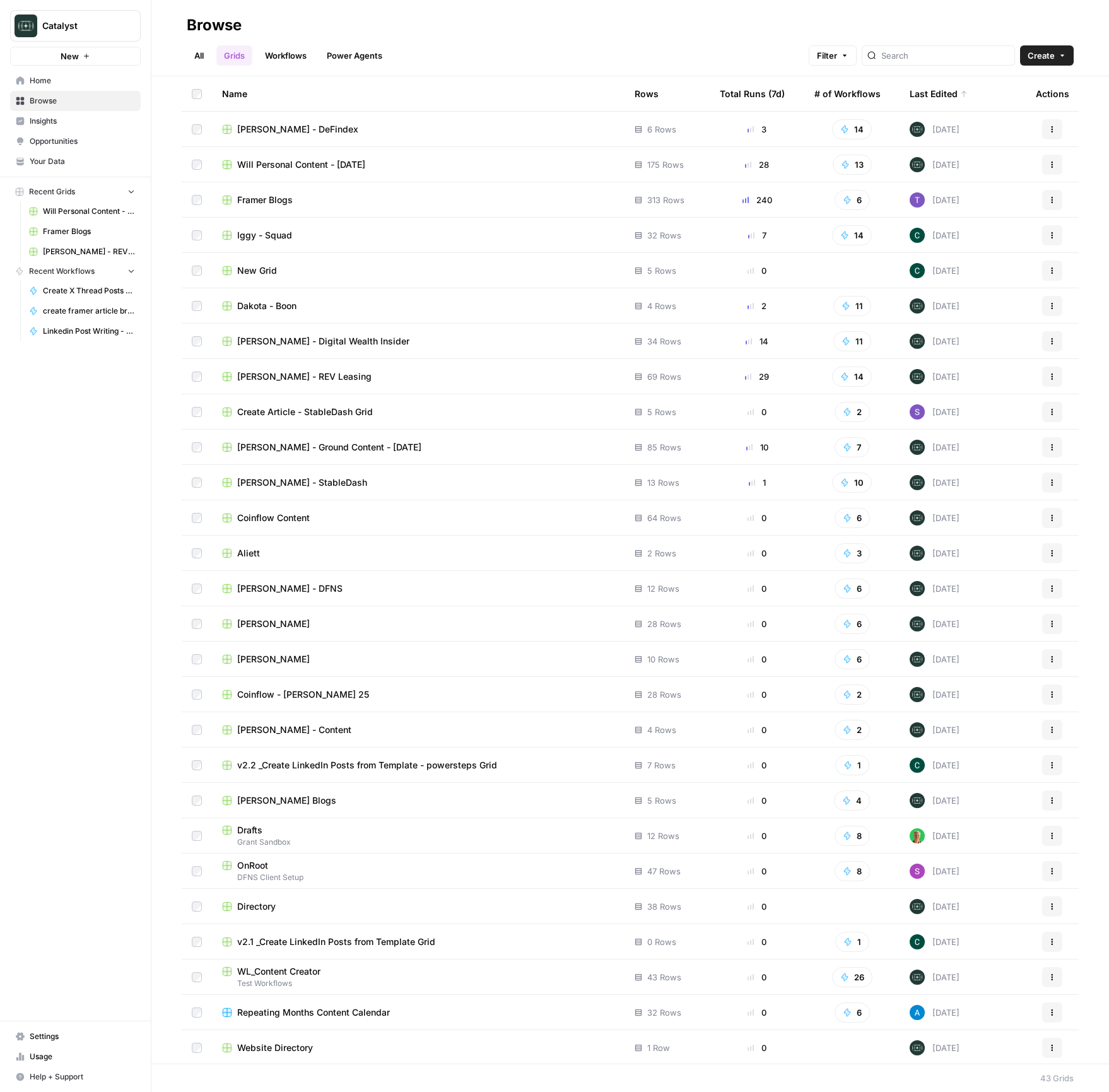
click at [61, 85] on span "Home" at bounding box center [82, 80] width 105 height 11
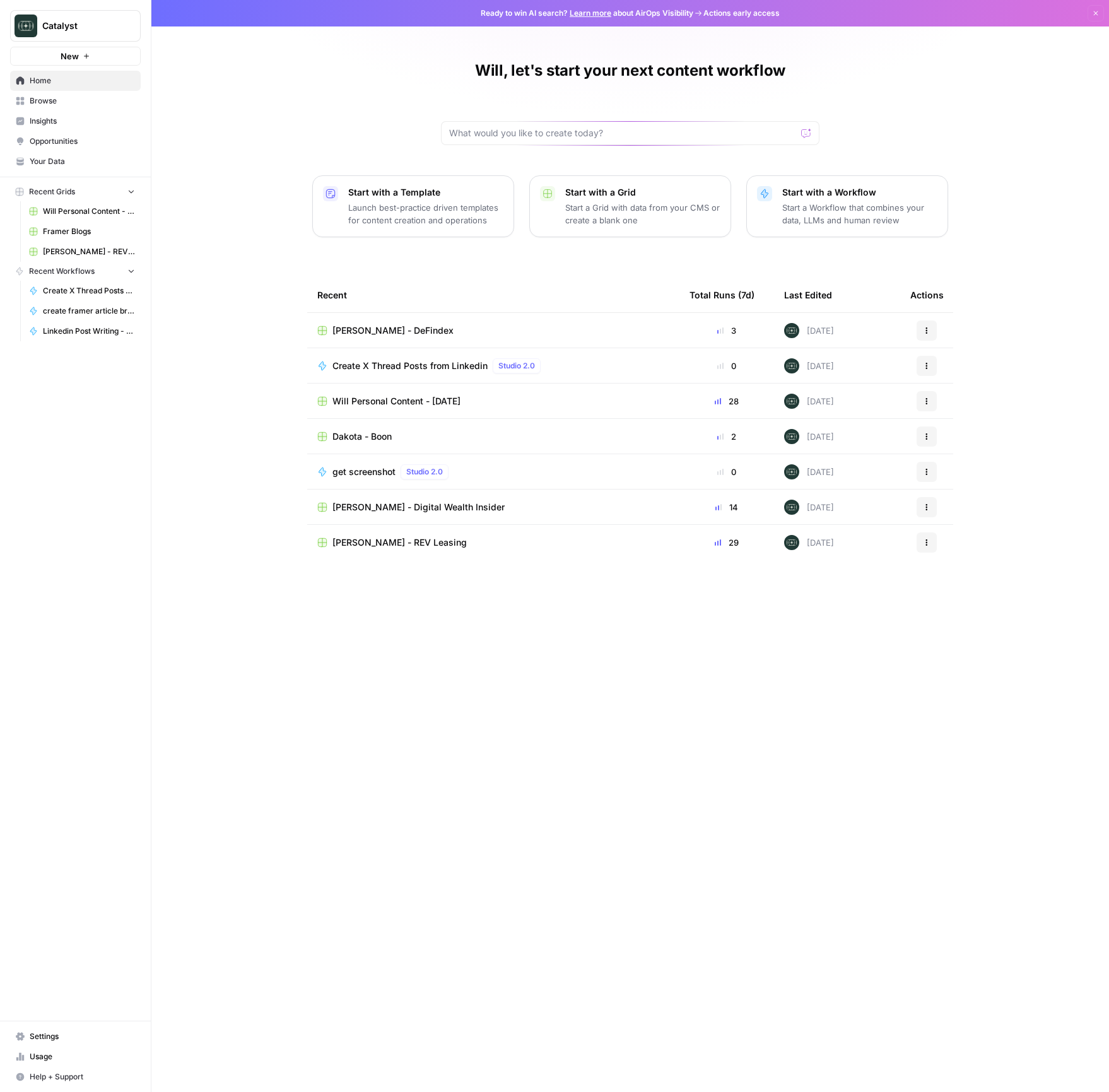
click at [50, 107] on link "Browse" at bounding box center [75, 101] width 131 height 21
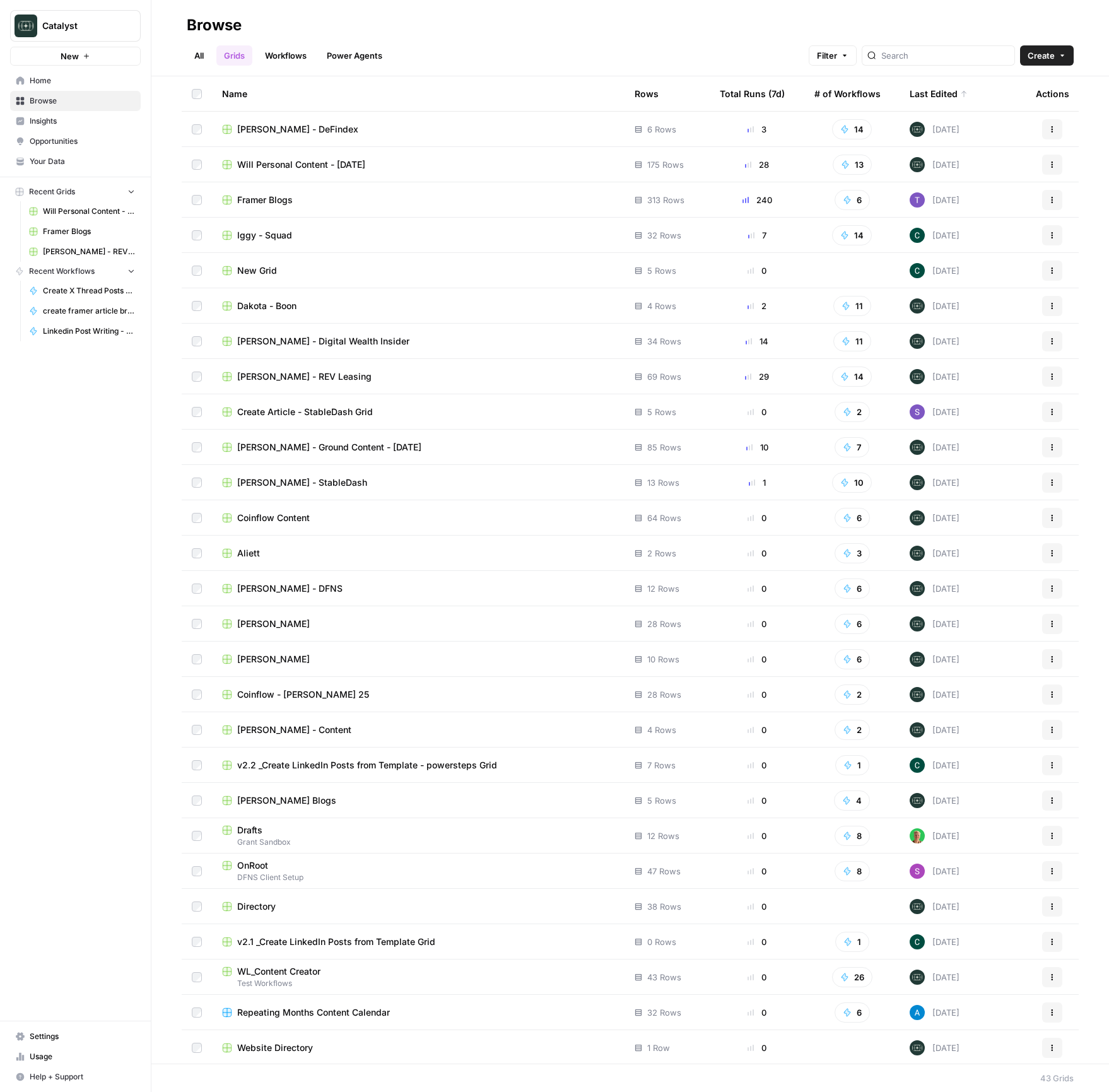
click at [270, 229] on span "Iggy - Squad" at bounding box center [264, 235] width 55 height 13
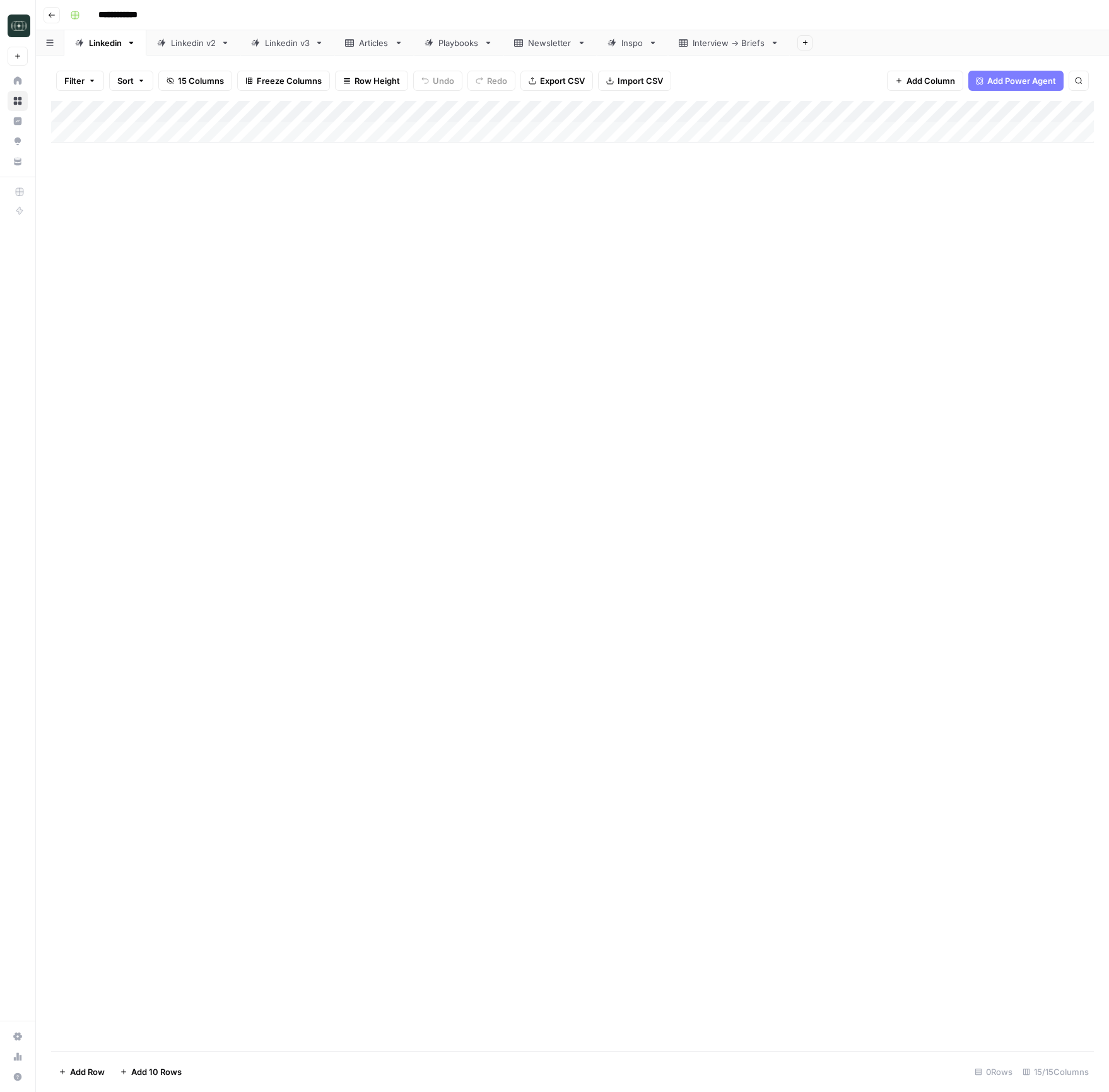
click at [283, 53] on link "Linkedin v3" at bounding box center [287, 43] width 94 height 26
click at [313, 458] on div "Add Column" at bounding box center [572, 304] width 1042 height 406
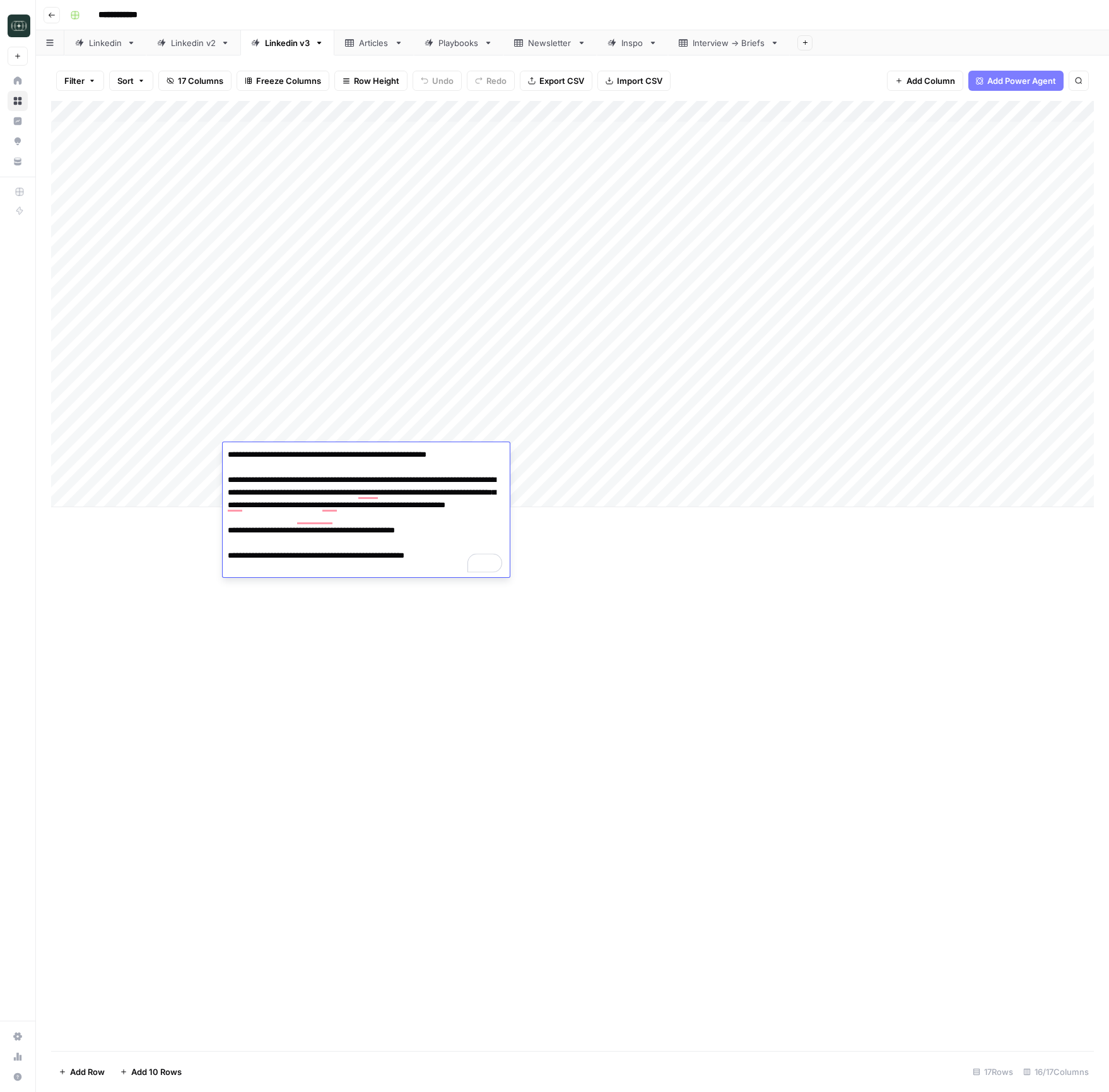
click at [728, 686] on div "Add Column" at bounding box center [572, 576] width 1042 height 950
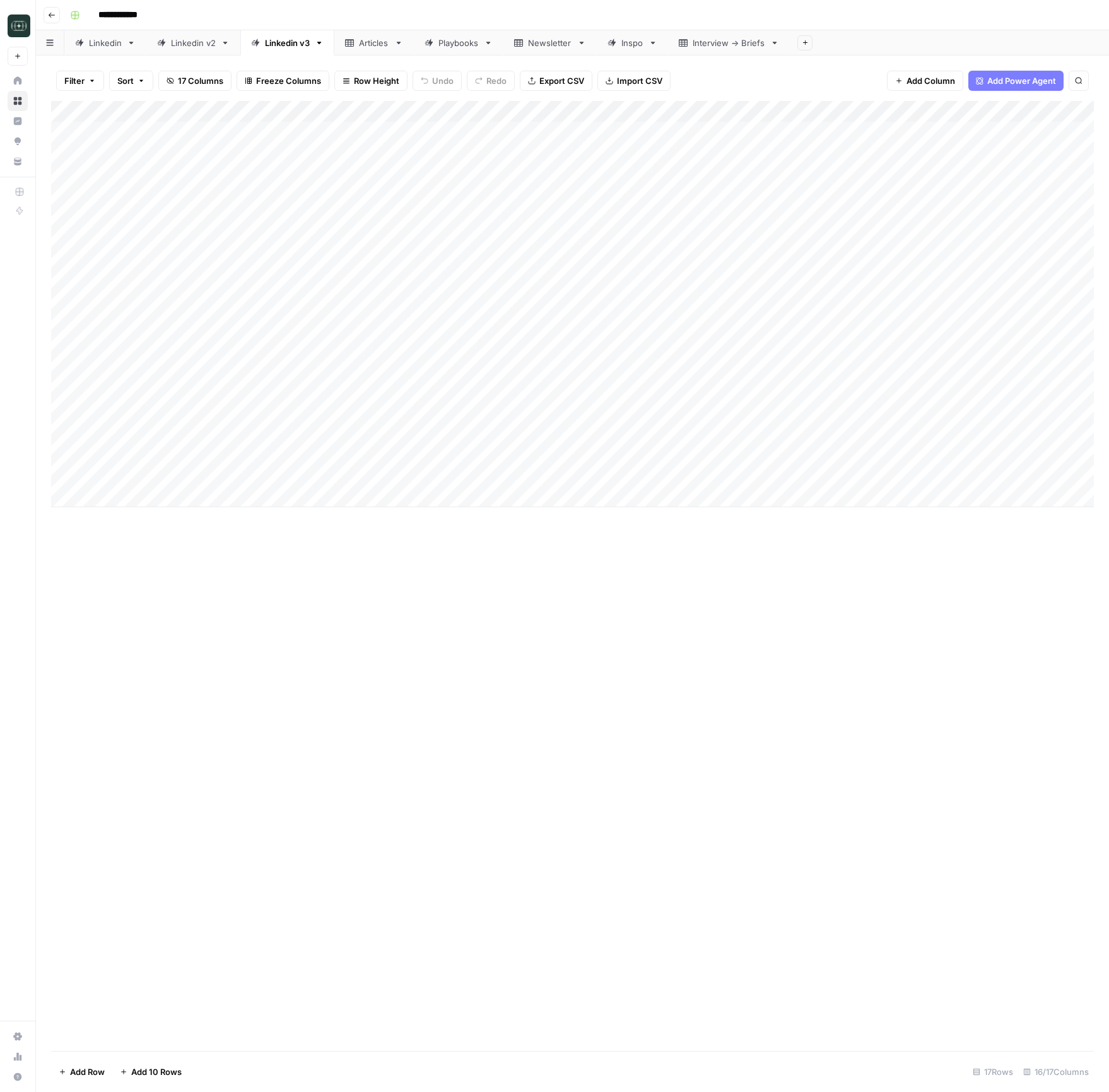
click at [547, 47] on div "Newsletter" at bounding box center [550, 43] width 44 height 13
click at [504, 405] on div "Add Column" at bounding box center [572, 576] width 1042 height 950
drag, startPoint x: 716, startPoint y: 352, endPoint x: 729, endPoint y: 381, distance: 31.8
click at [719, 359] on div "Add Column" at bounding box center [572, 576] width 1042 height 950
click at [847, 786] on div "Add Column" at bounding box center [572, 576] width 1042 height 950
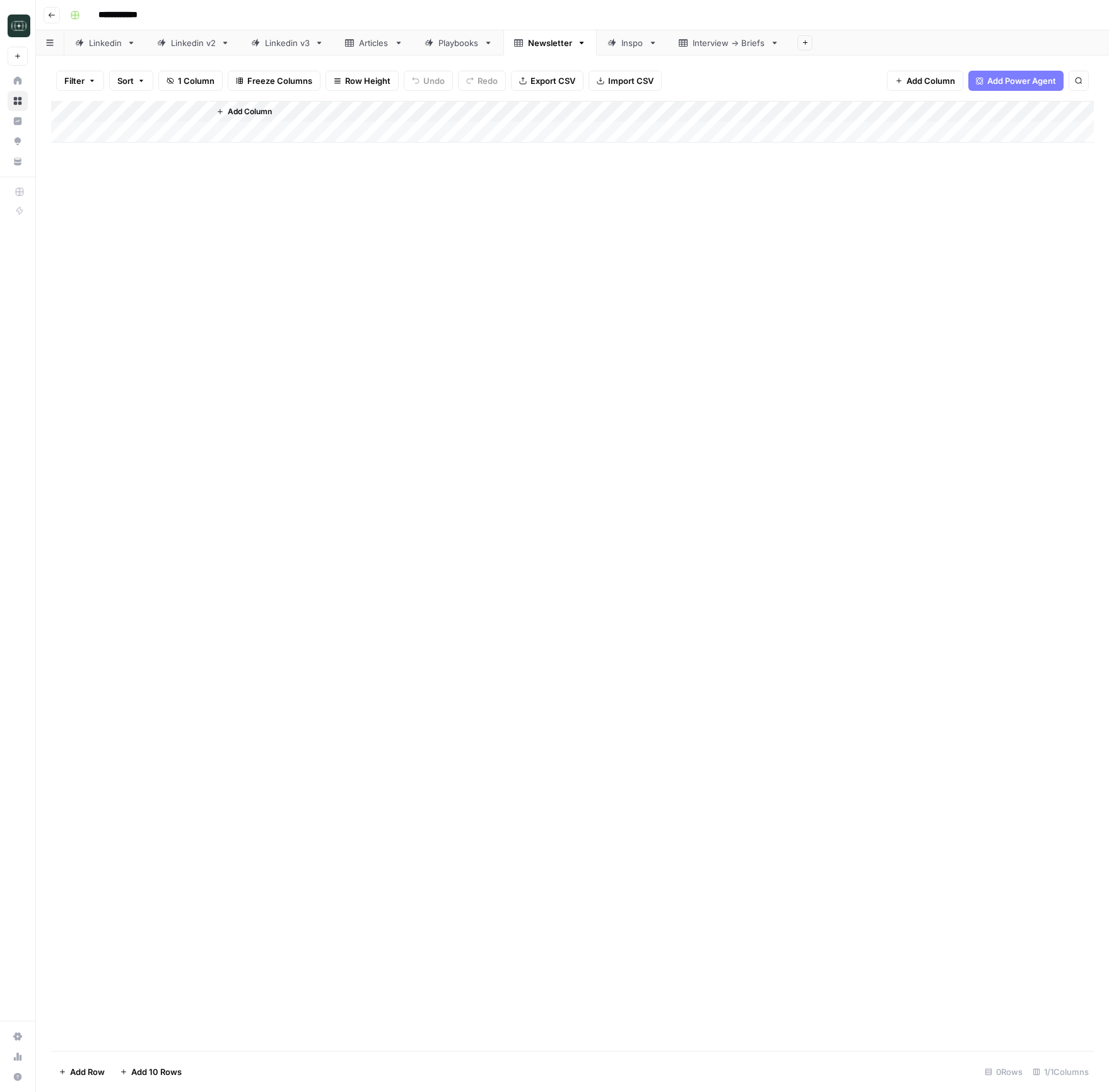
drag, startPoint x: 520, startPoint y: 362, endPoint x: 501, endPoint y: 344, distance: 26.2
click at [516, 358] on div "Add Column" at bounding box center [572, 576] width 1042 height 950
click at [280, 48] on div "Linkedin v3" at bounding box center [287, 43] width 44 height 13
click at [133, 45] on icon at bounding box center [131, 43] width 9 height 9
click at [133, 41] on icon "button" at bounding box center [131, 43] width 9 height 9
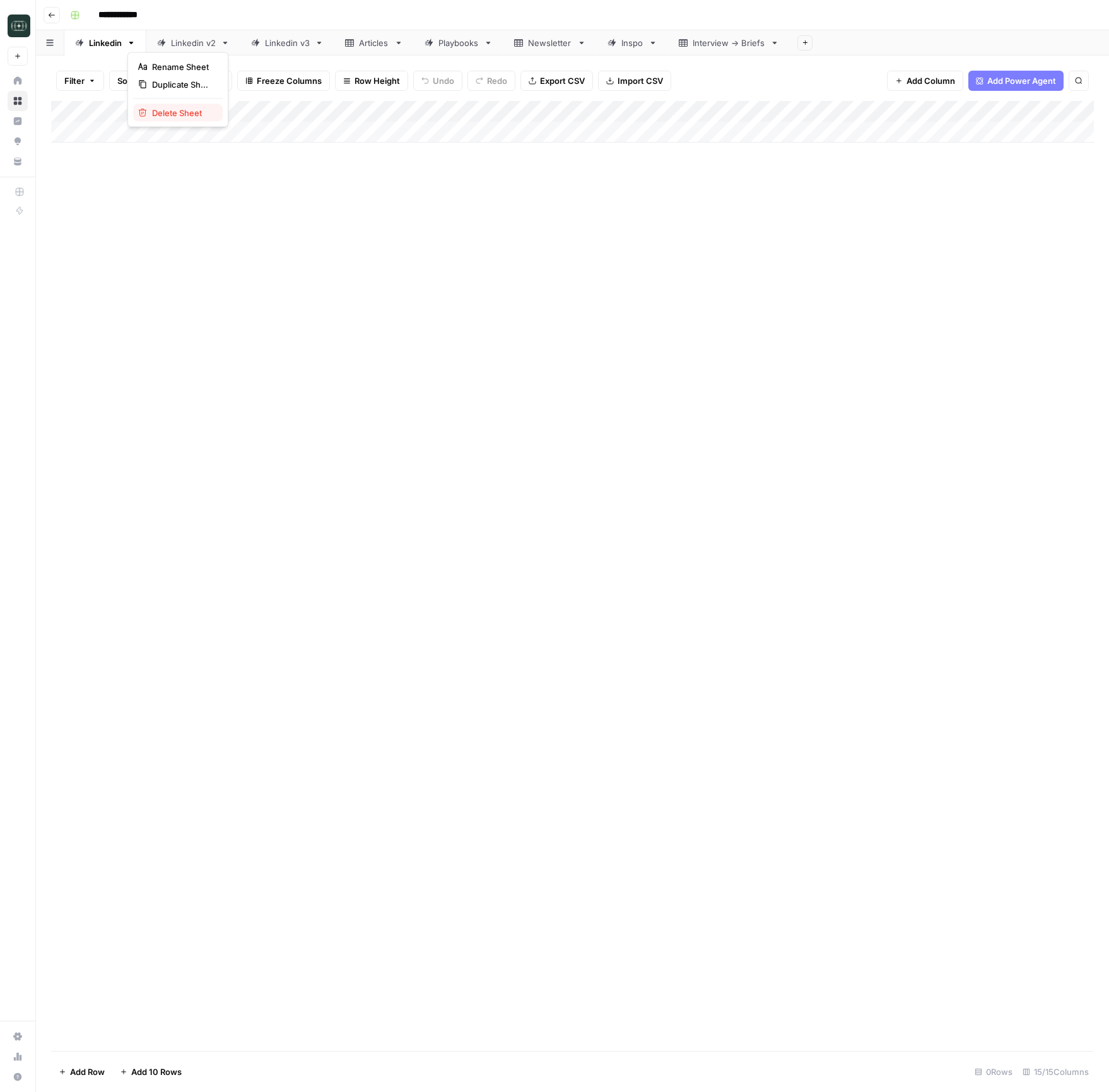
click at [156, 113] on span "Delete Sheet" at bounding box center [182, 113] width 61 height 13
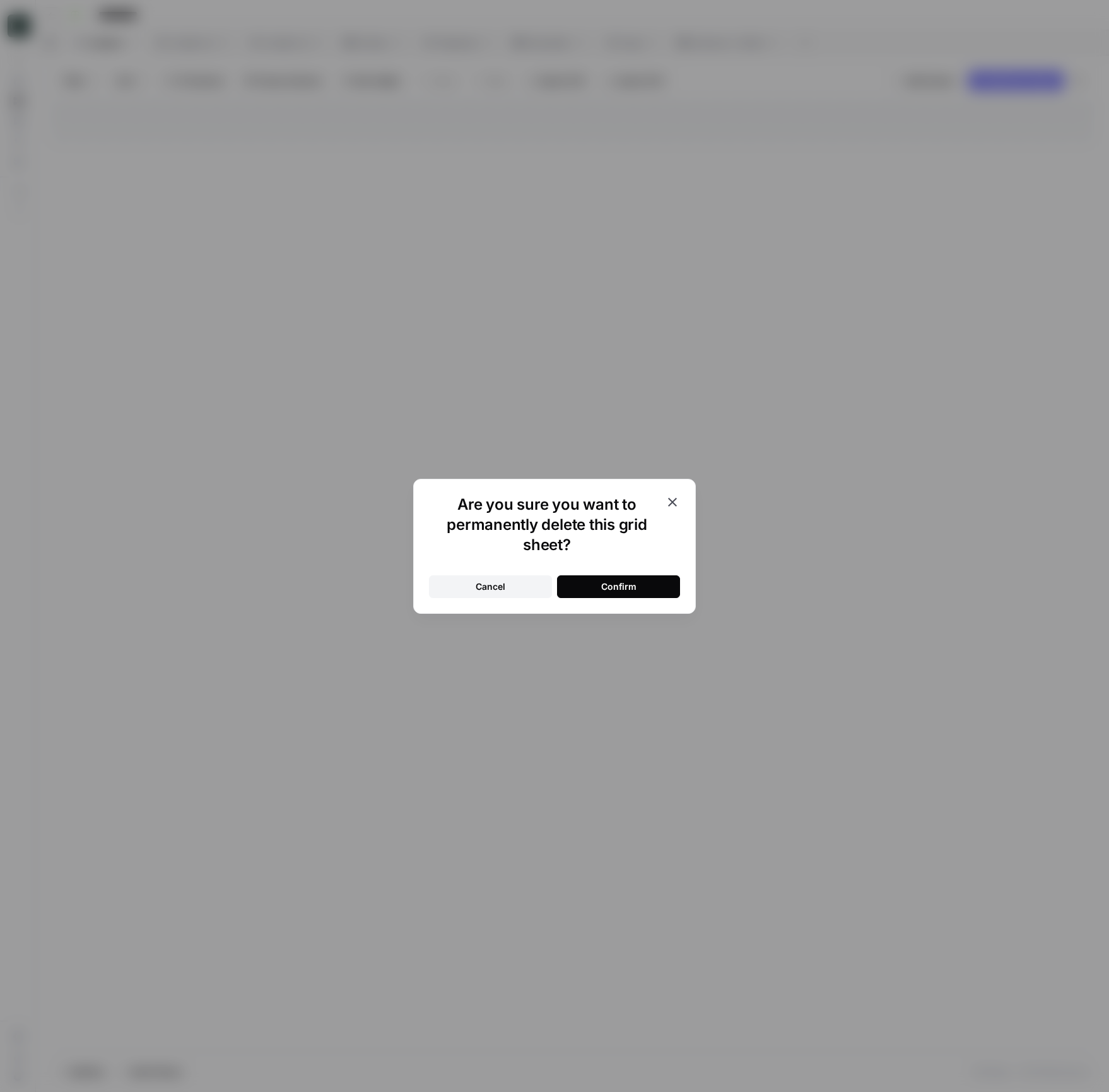
click at [631, 595] on button "Confirm" at bounding box center [618, 587] width 123 height 23
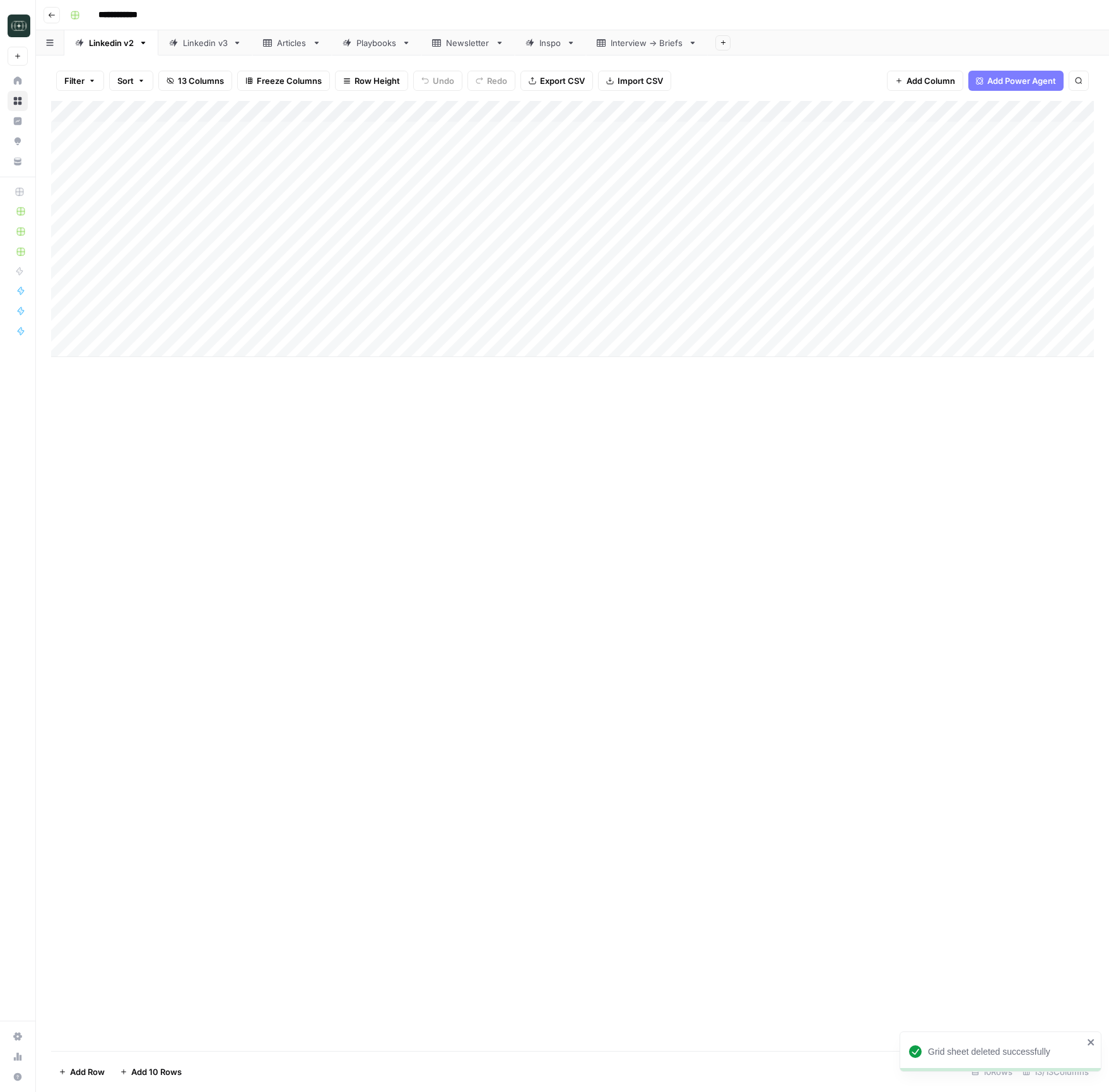
click at [189, 44] on div "Linkedin v3" at bounding box center [205, 43] width 44 height 13
click at [879, 696] on div "Add Column" at bounding box center [572, 576] width 1042 height 950
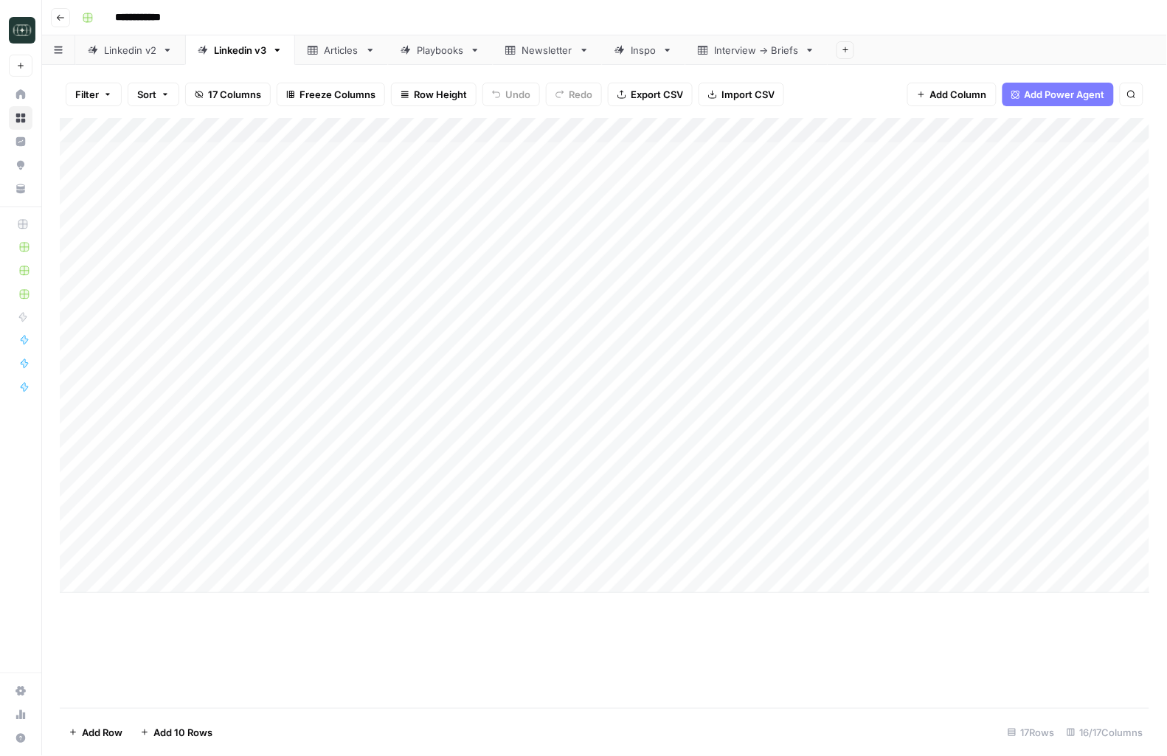
click at [473, 536] on div "Add Column" at bounding box center [605, 355] width 1090 height 475
click at [401, 534] on div "Add Column" at bounding box center [605, 355] width 1090 height 475
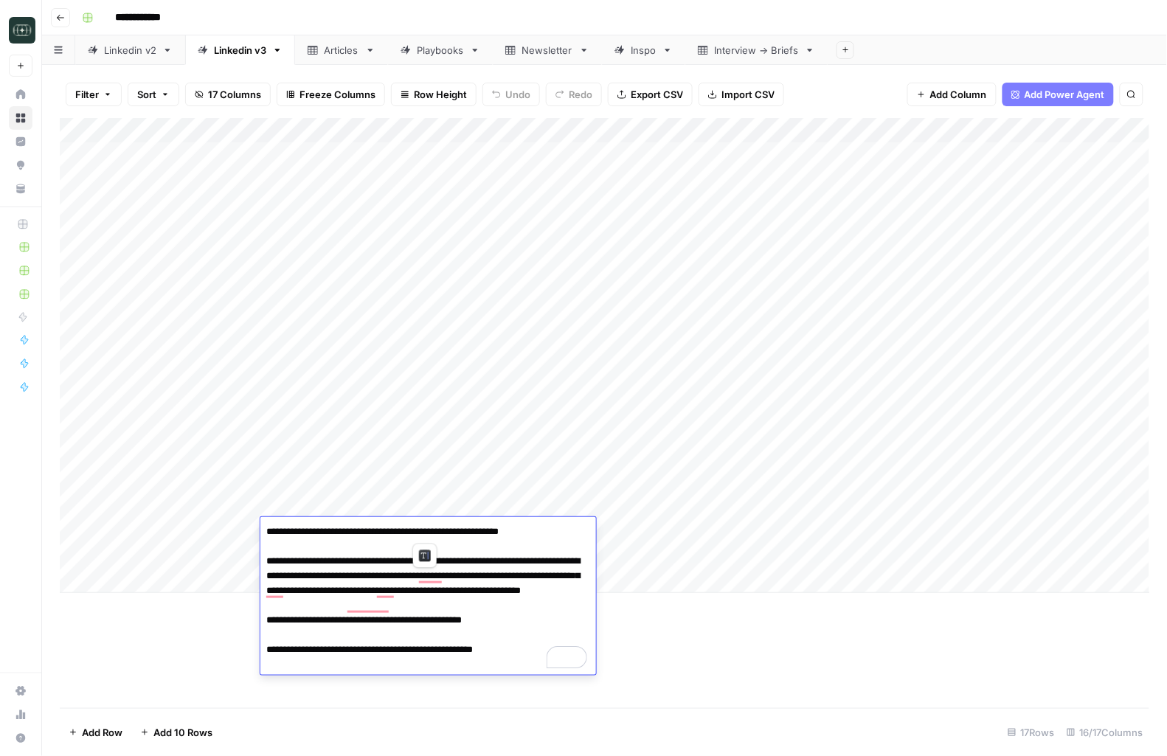
click at [706, 643] on div "Add Column" at bounding box center [605, 413] width 1090 height 590
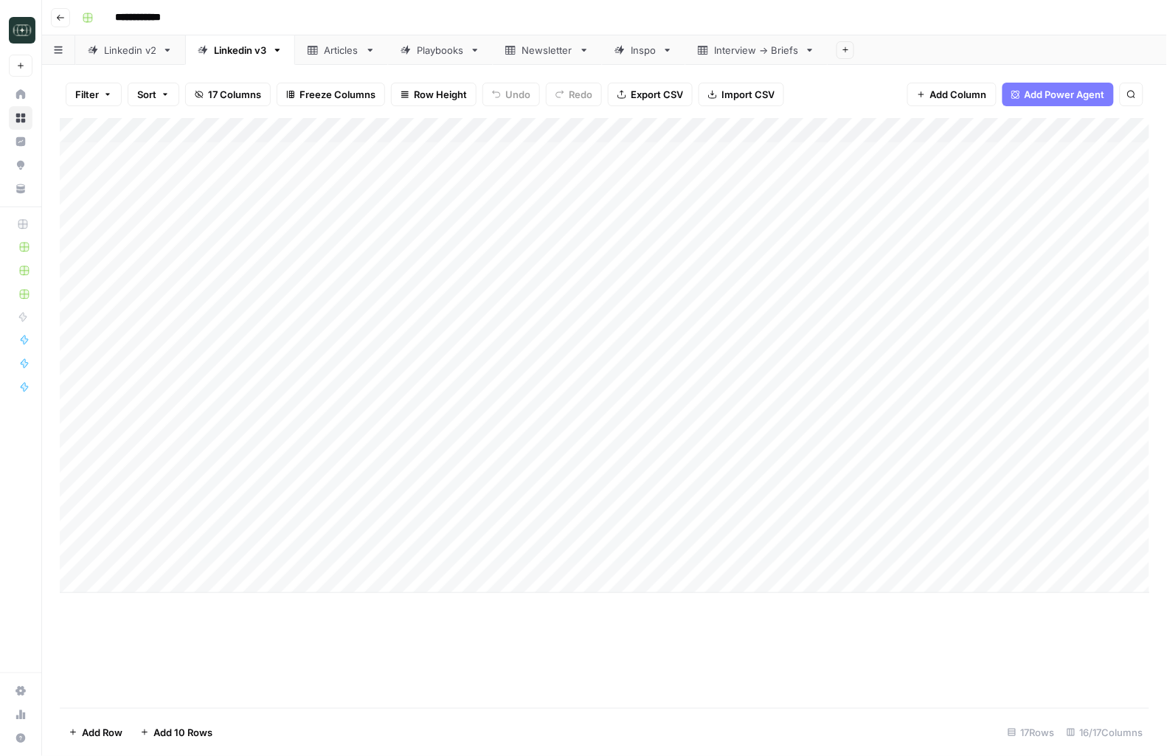
click at [367, 459] on div "Add Column" at bounding box center [605, 355] width 1090 height 475
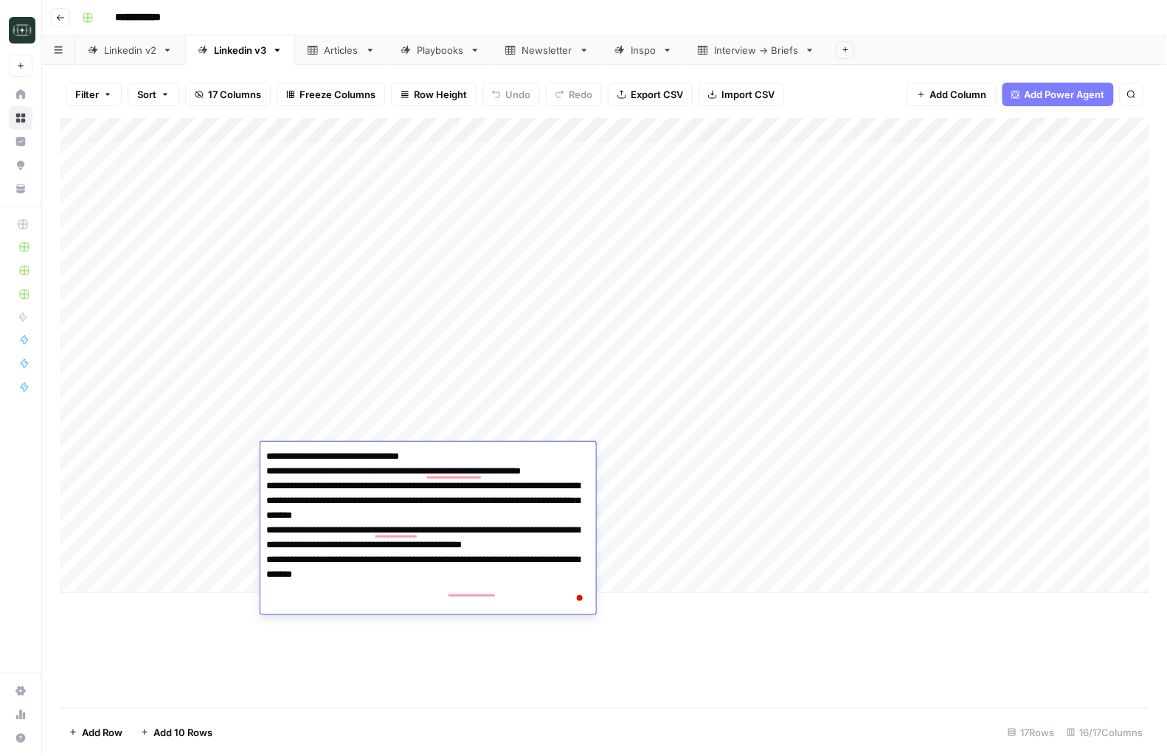
click at [406, 638] on div "Add Column" at bounding box center [605, 413] width 1090 height 590
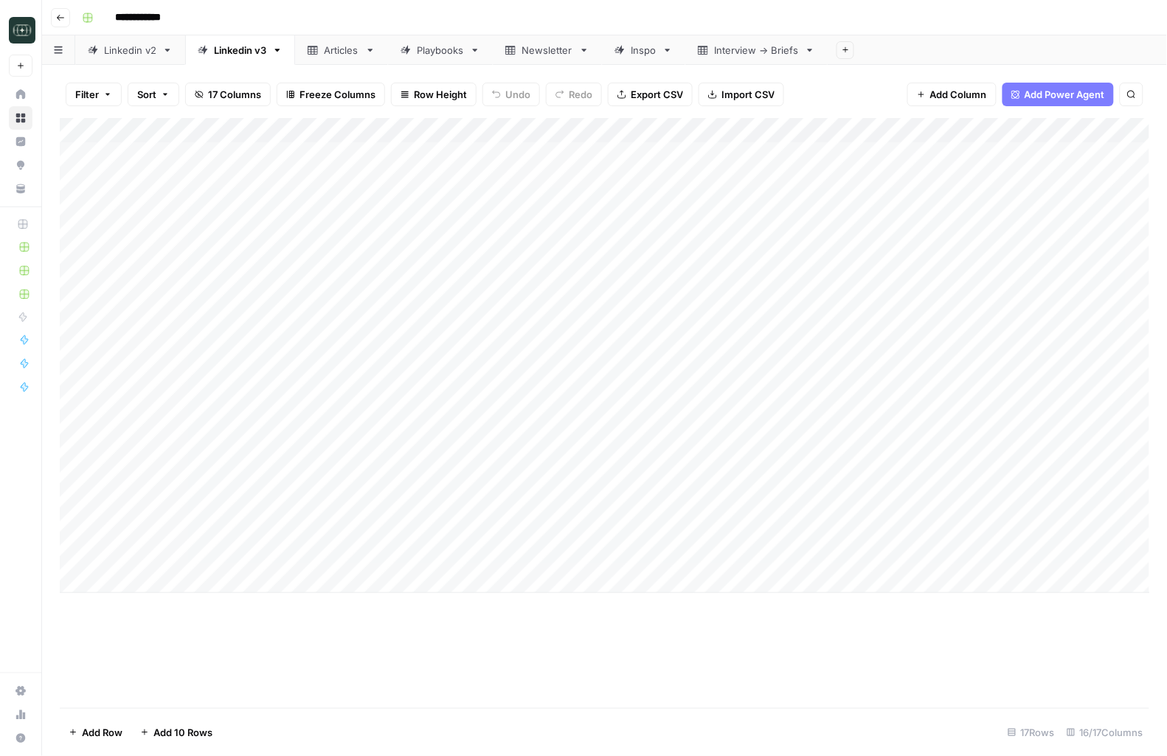
click at [356, 529] on div "Add Column" at bounding box center [605, 355] width 1090 height 475
drag, startPoint x: 795, startPoint y: 629, endPoint x: 637, endPoint y: 519, distance: 192.4
click at [793, 627] on div "Add Column" at bounding box center [605, 413] width 1090 height 590
click at [409, 455] on div "Add Column" at bounding box center [605, 355] width 1090 height 475
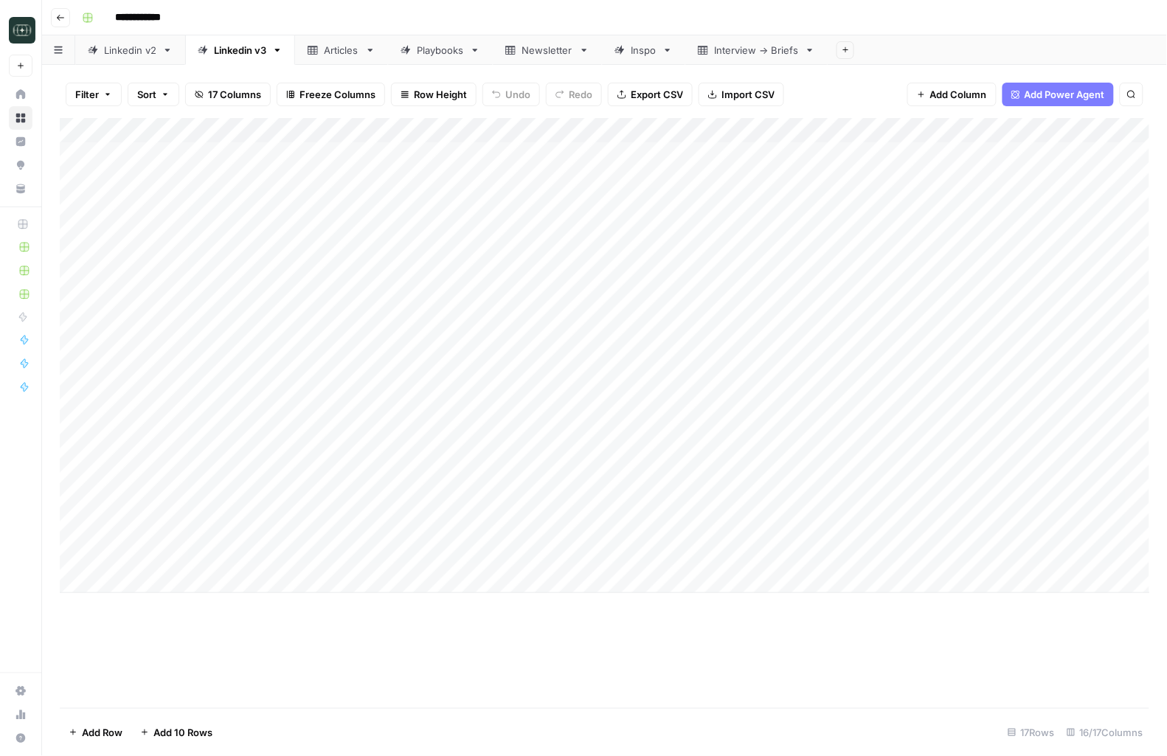
click at [374, 453] on div "Add Column" at bounding box center [605, 355] width 1090 height 475
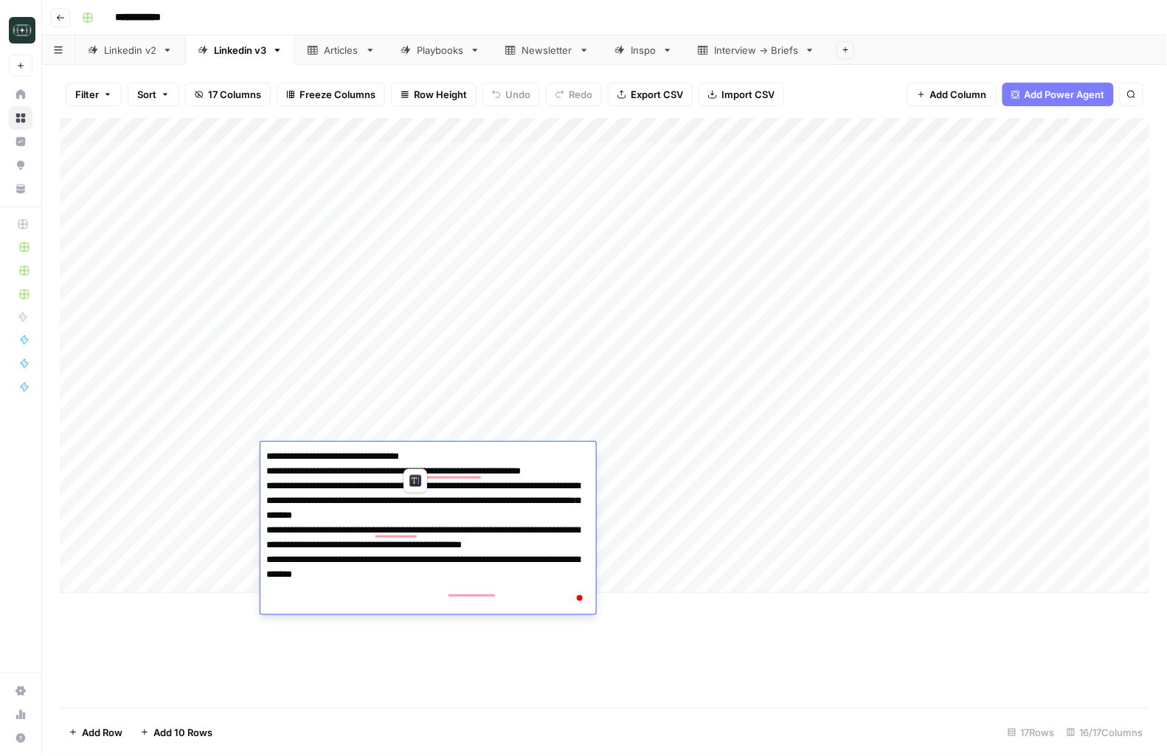
click at [416, 542] on textarea "**********" at bounding box center [428, 530] width 336 height 168
click at [712, 681] on div "Add Column" at bounding box center [605, 413] width 1090 height 590
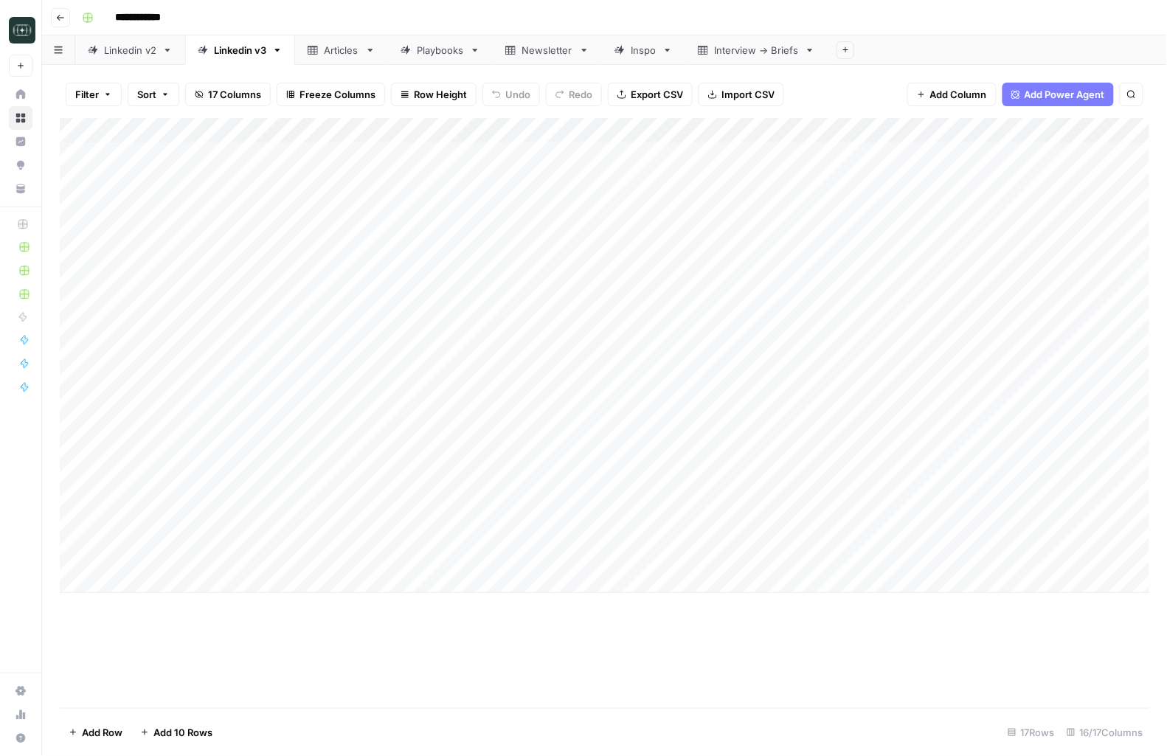
click at [764, 454] on div "Add Column" at bounding box center [605, 355] width 1090 height 475
drag, startPoint x: 932, startPoint y: 617, endPoint x: 927, endPoint y: 595, distance: 22.9
click at [932, 616] on div "Add Column" at bounding box center [605, 413] width 1090 height 590
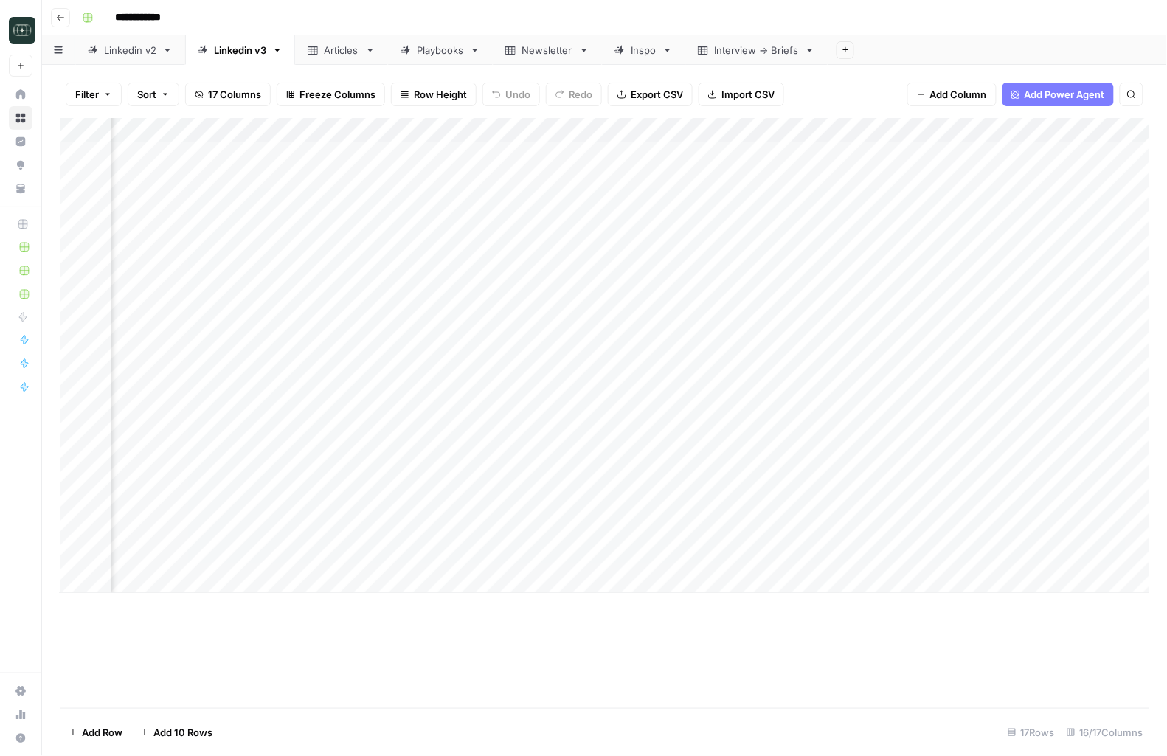
click at [732, 459] on div "Add Column" at bounding box center [605, 355] width 1090 height 475
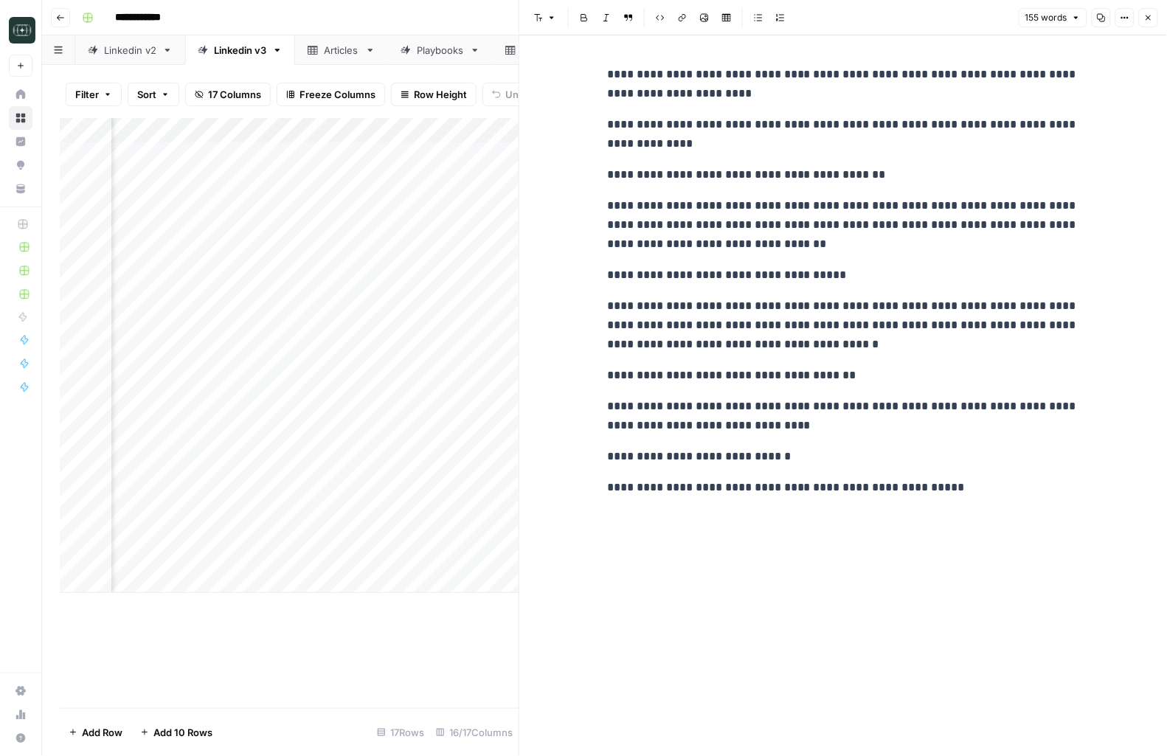
click at [1152, 19] on icon "button" at bounding box center [1148, 17] width 9 height 9
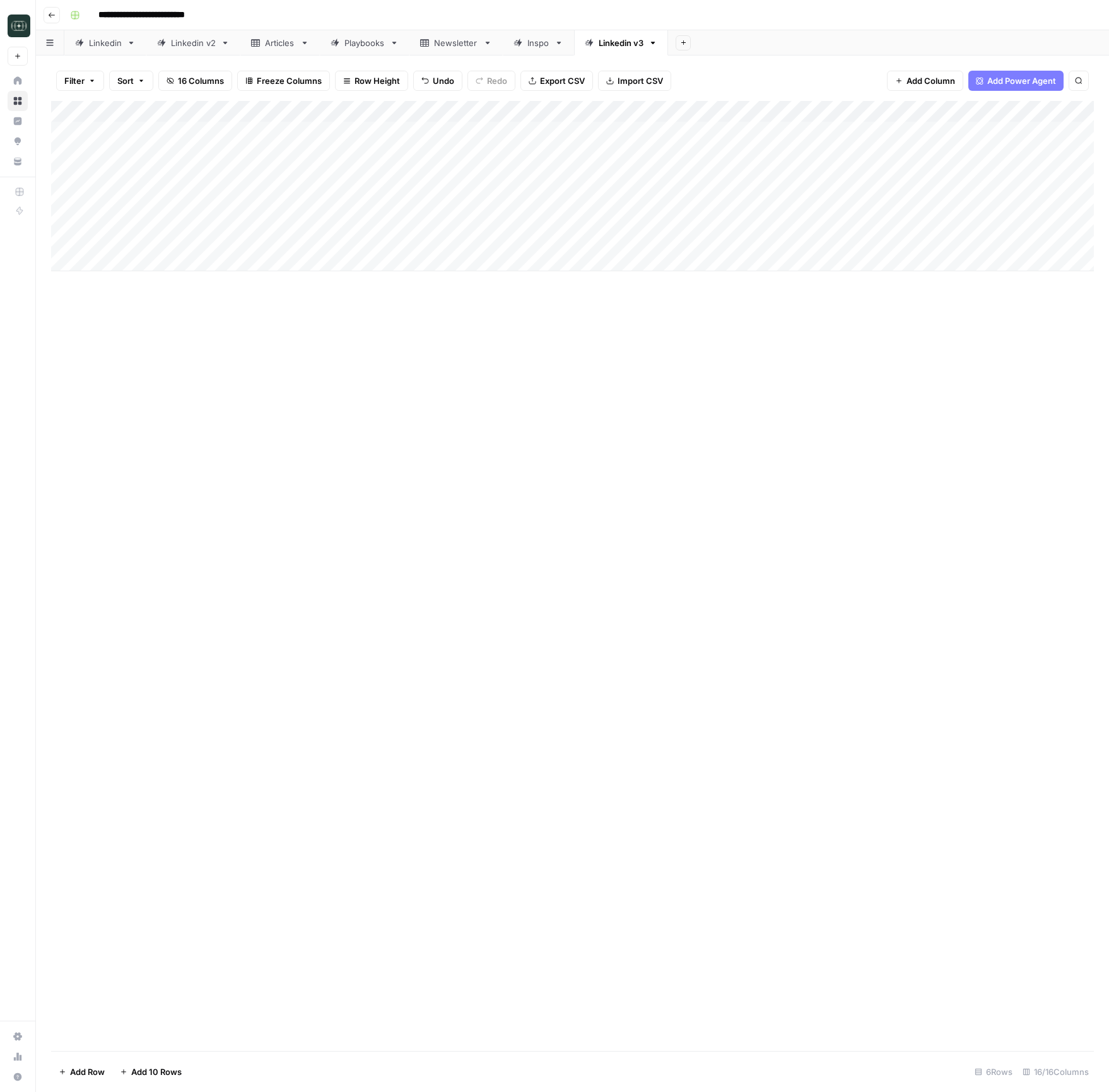
click at [997, 218] on div "Add Column" at bounding box center [572, 186] width 1042 height 170
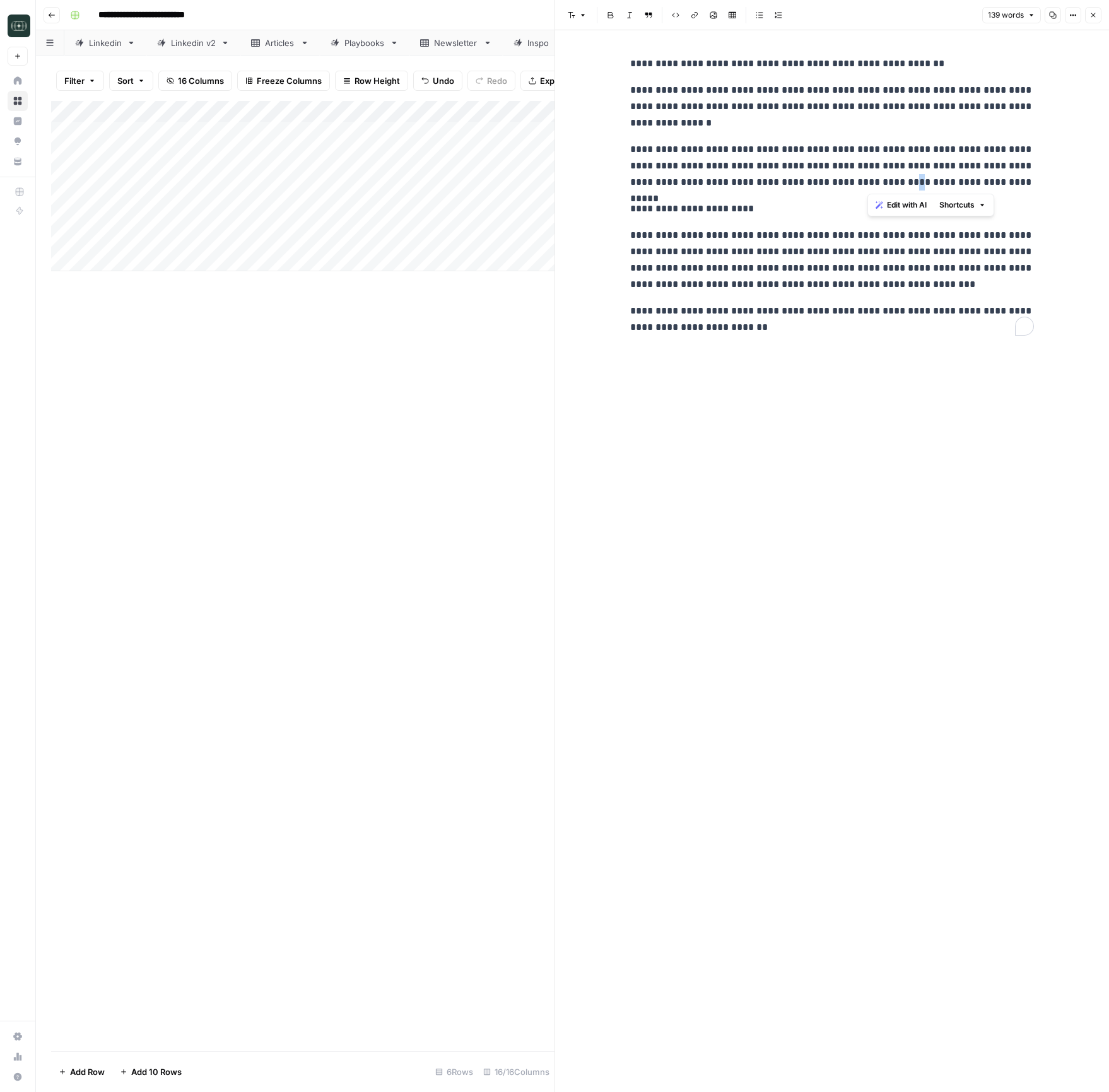
drag, startPoint x: 876, startPoint y: 186, endPoint x: 869, endPoint y: 186, distance: 7.0
click at [869, 186] on p "**********" at bounding box center [832, 166] width 404 height 50
click at [687, 183] on p "**********" at bounding box center [832, 166] width 404 height 50
click at [851, 418] on div "**********" at bounding box center [832, 561] width 419 height 1062
click at [1089, 14] on icon "button" at bounding box center [1093, 15] width 8 height 8
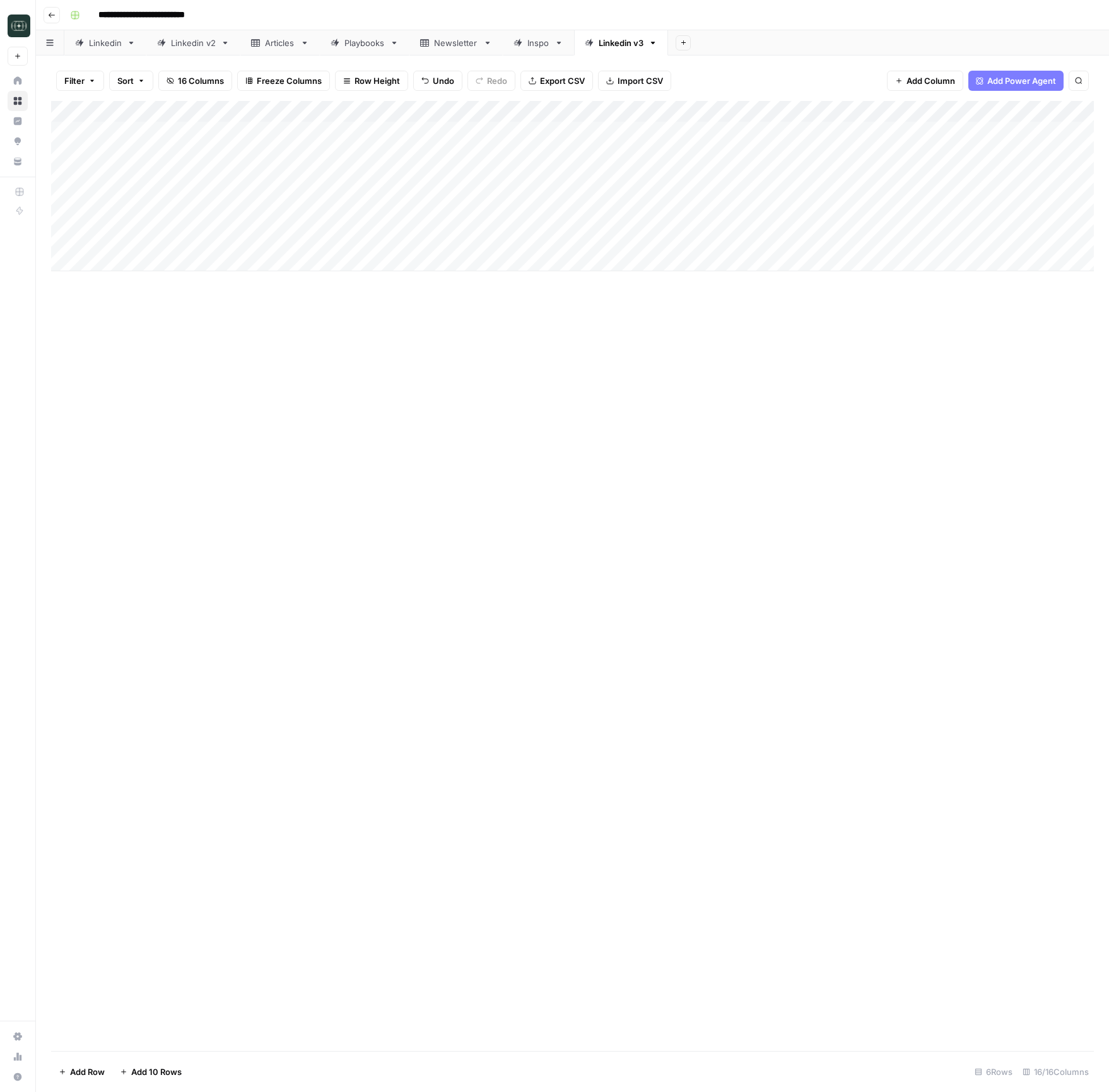
click at [994, 196] on div "Add Column" at bounding box center [572, 186] width 1042 height 170
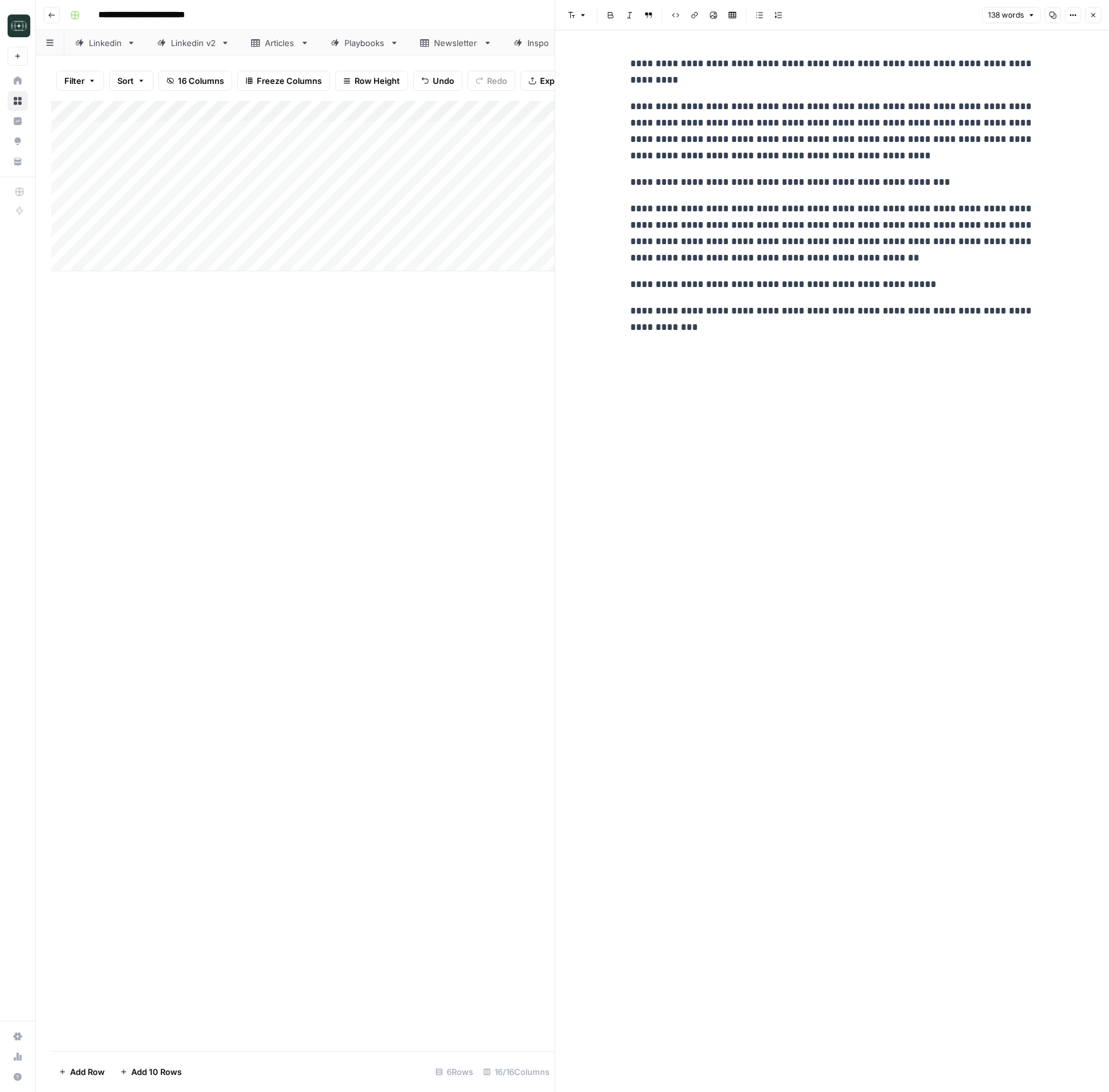
click at [1094, 13] on icon "button" at bounding box center [1093, 15] width 8 height 8
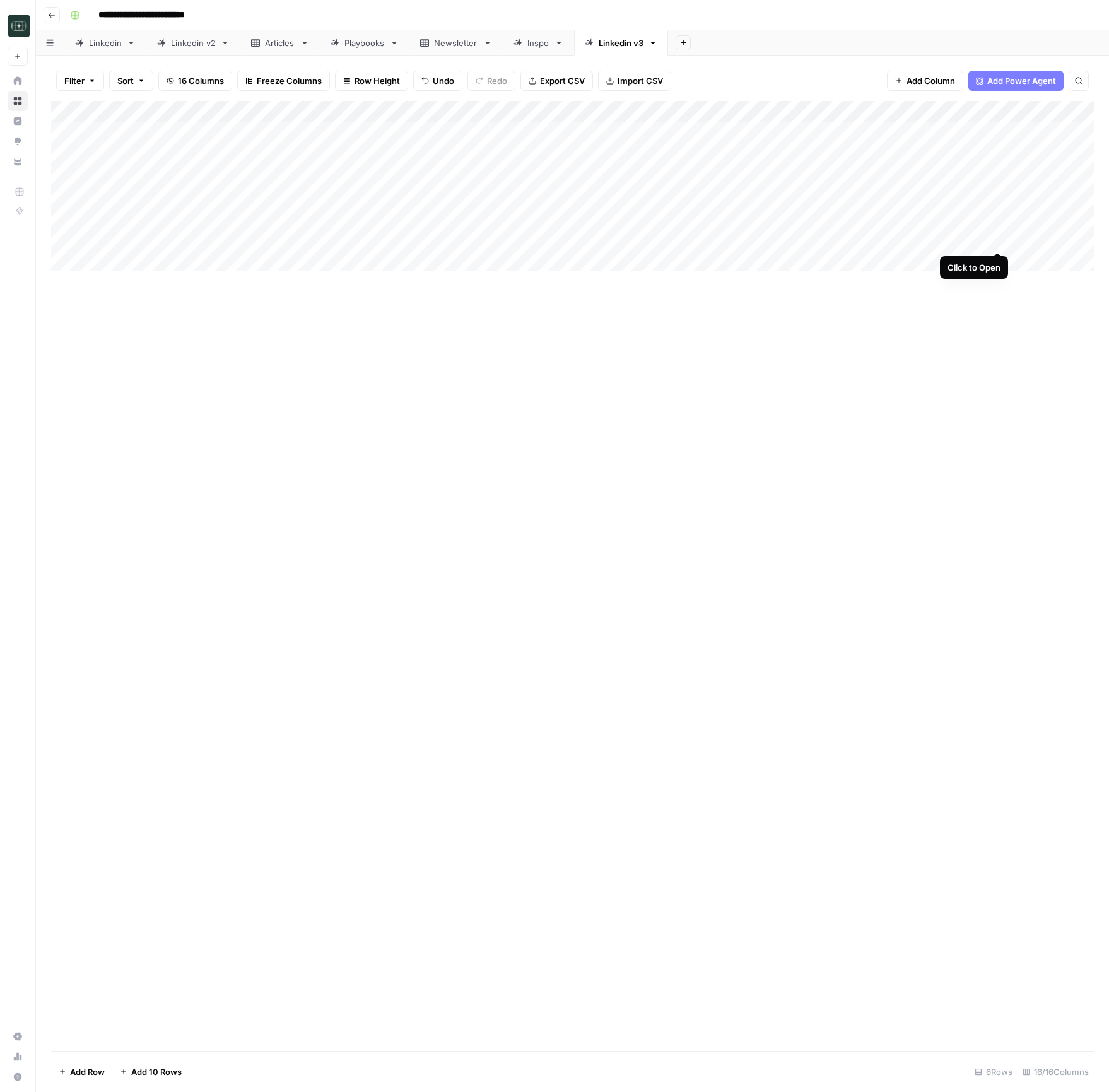
click at [997, 238] on div "Add Column" at bounding box center [572, 186] width 1042 height 170
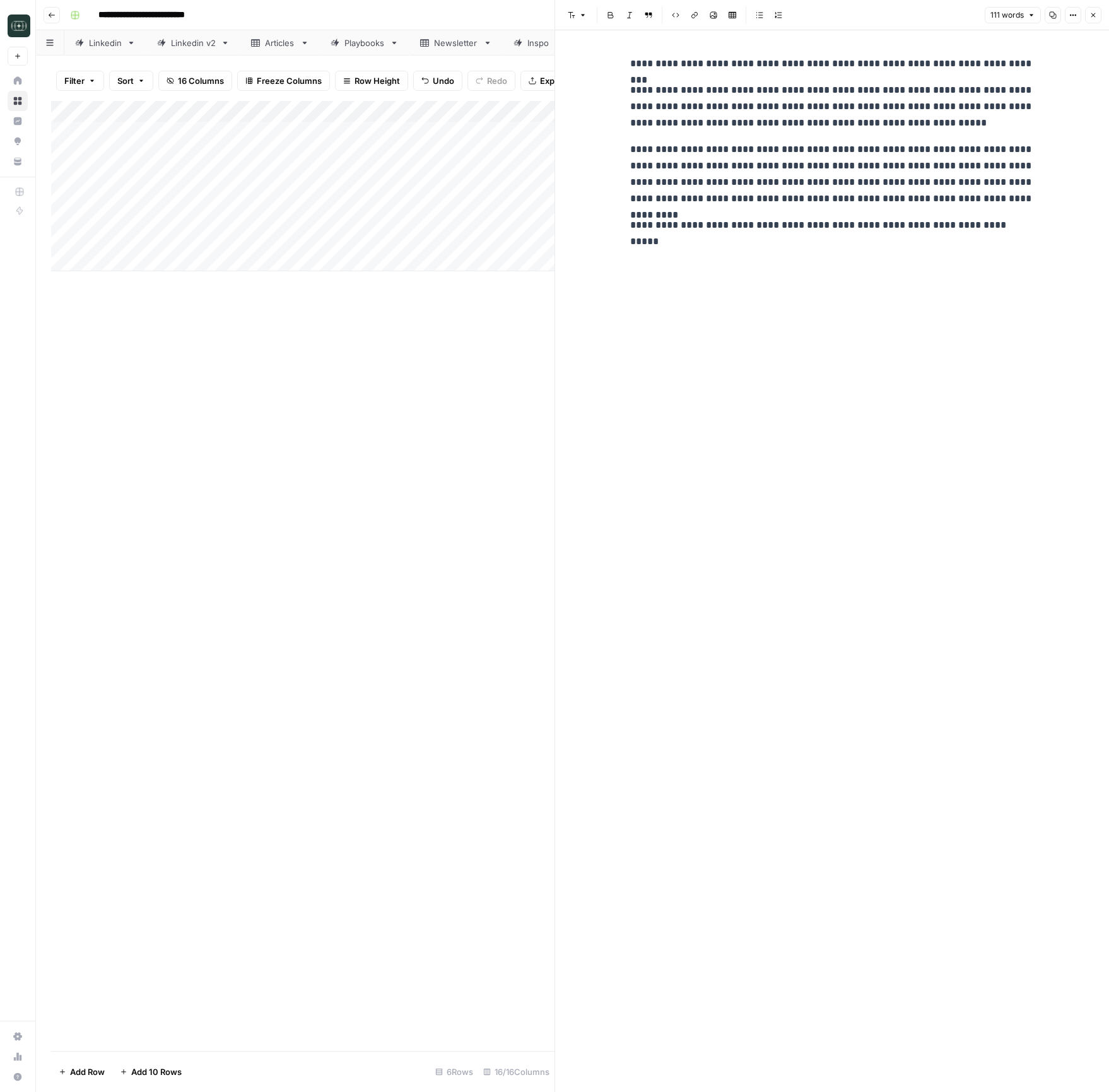
click at [995, 233] on p "**********" at bounding box center [832, 225] width 404 height 16
click at [1094, 13] on icon "button" at bounding box center [1093, 15] width 8 height 8
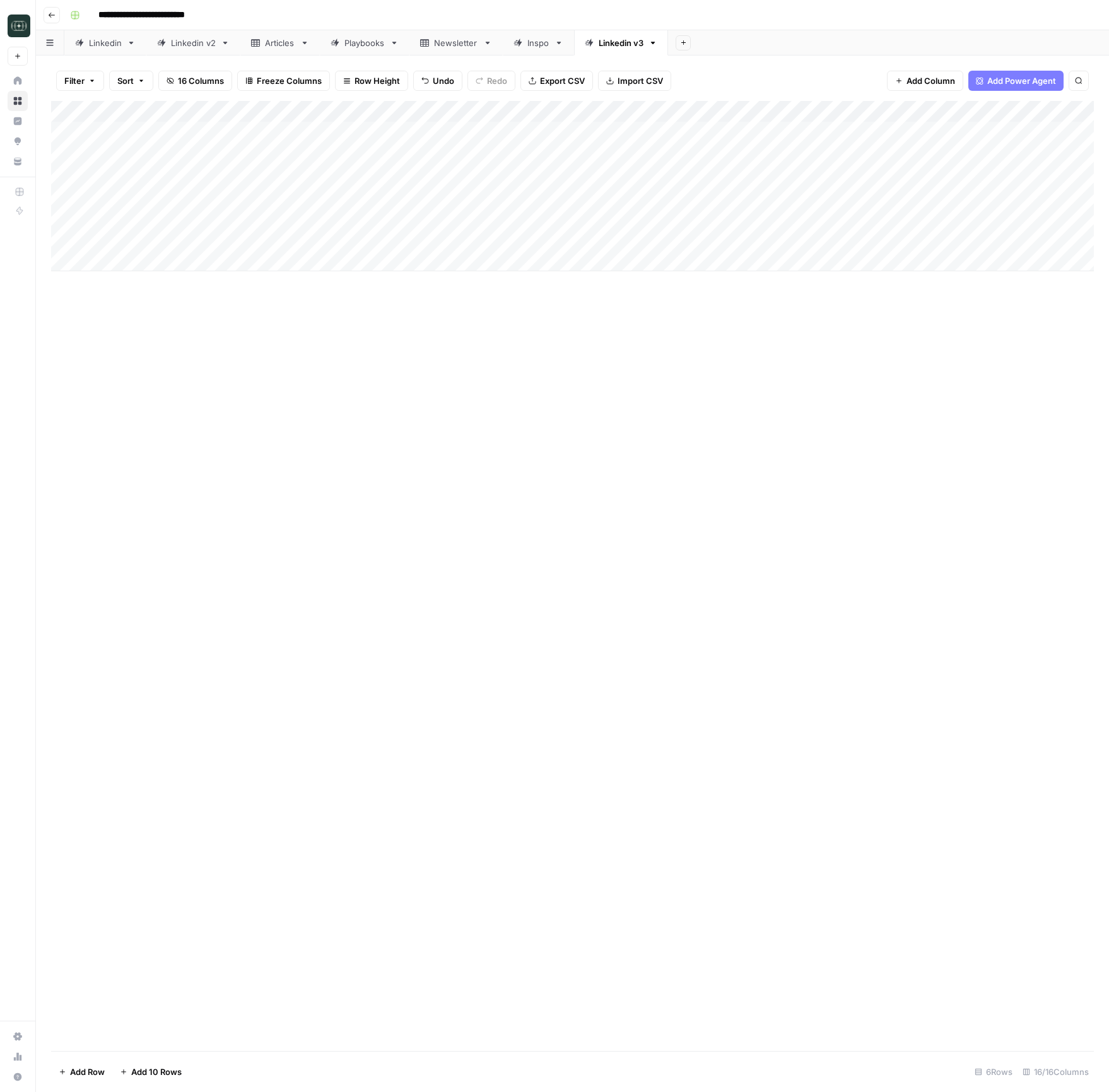
click at [811, 485] on div "Add Column" at bounding box center [572, 576] width 1042 height 950
click at [511, 357] on div "Add Column" at bounding box center [572, 576] width 1042 height 950
click at [753, 489] on div "Add Column" at bounding box center [572, 576] width 1042 height 950
drag, startPoint x: 1000, startPoint y: 218, endPoint x: 959, endPoint y: 213, distance: 41.3
click at [945, 213] on div "Add Column" at bounding box center [572, 186] width 1042 height 170
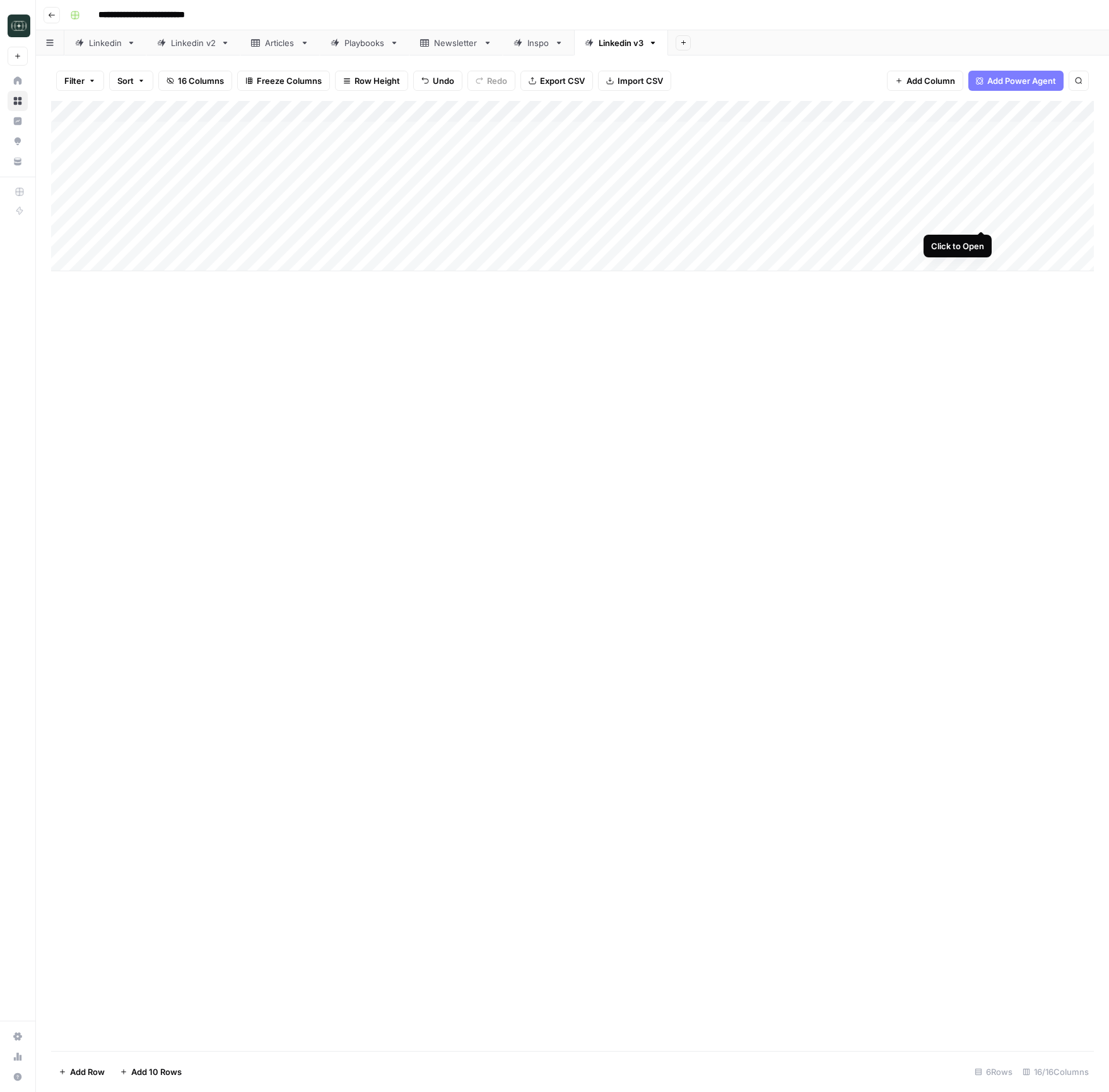
click at [977, 215] on div "Add Column" at bounding box center [572, 186] width 1042 height 170
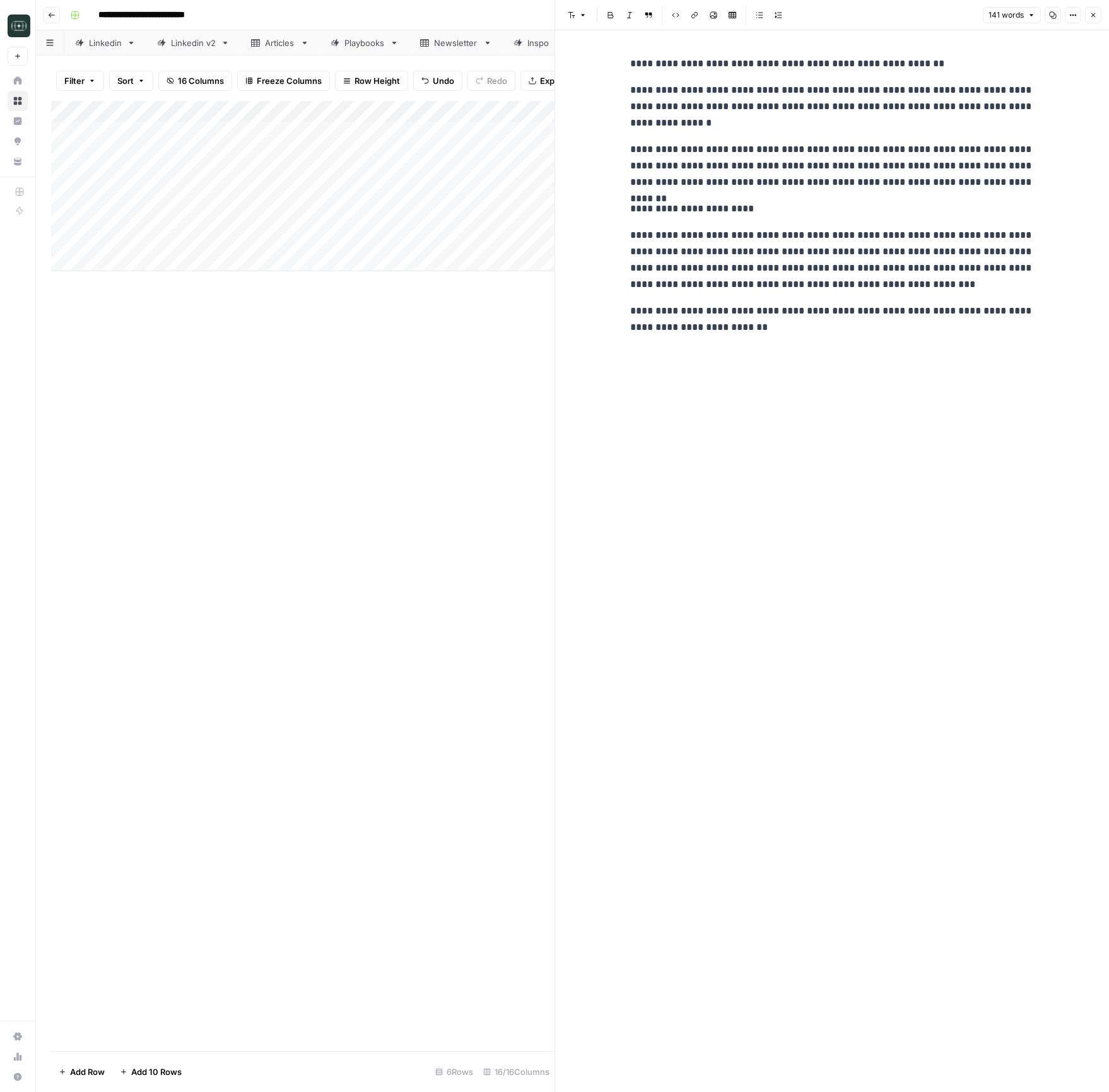
click at [1088, 17] on button "Close" at bounding box center [1093, 15] width 16 height 16
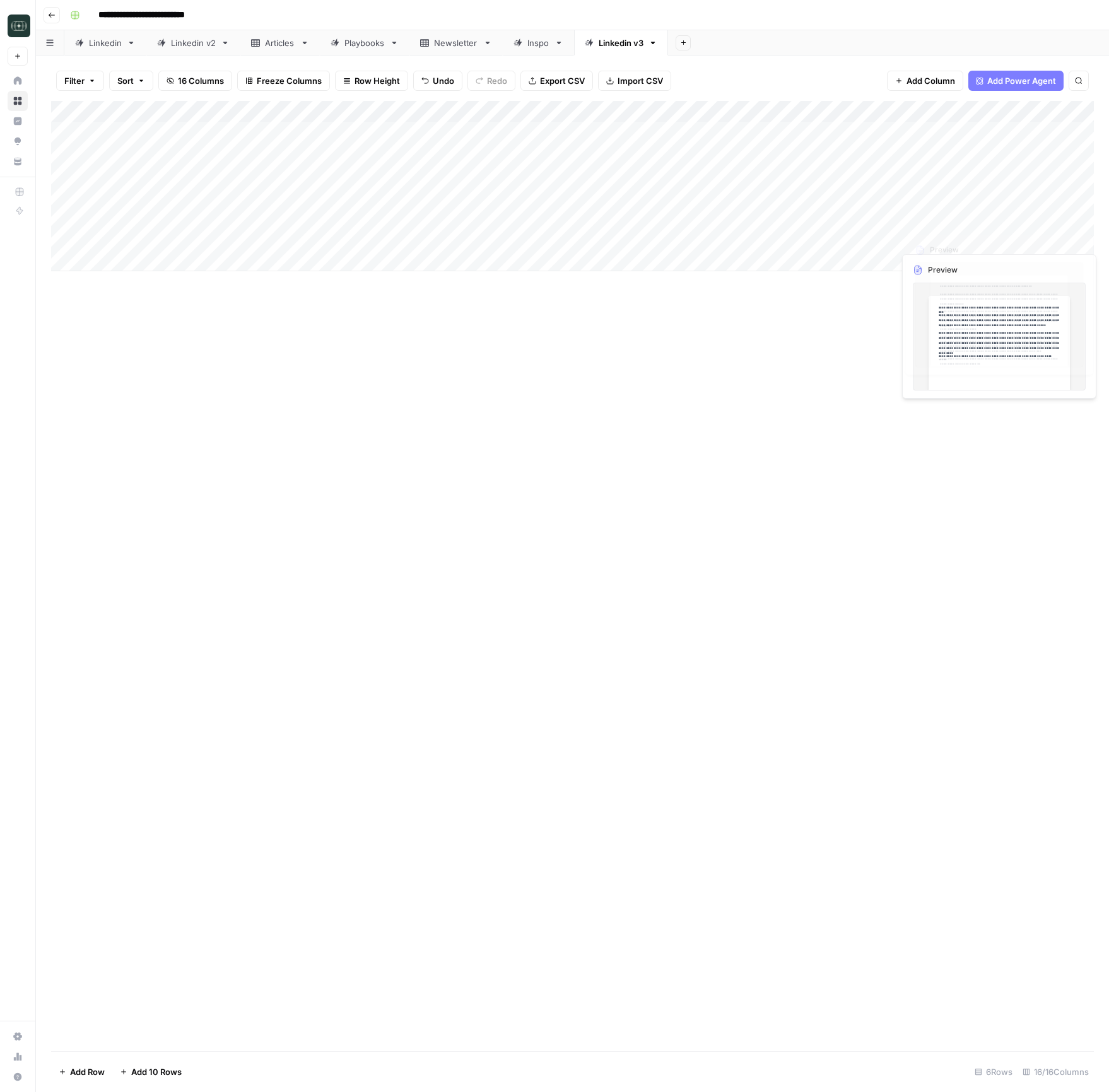
click at [947, 189] on div "Add Column" at bounding box center [572, 186] width 1042 height 170
click at [948, 189] on div "Add Column" at bounding box center [572, 186] width 1042 height 170
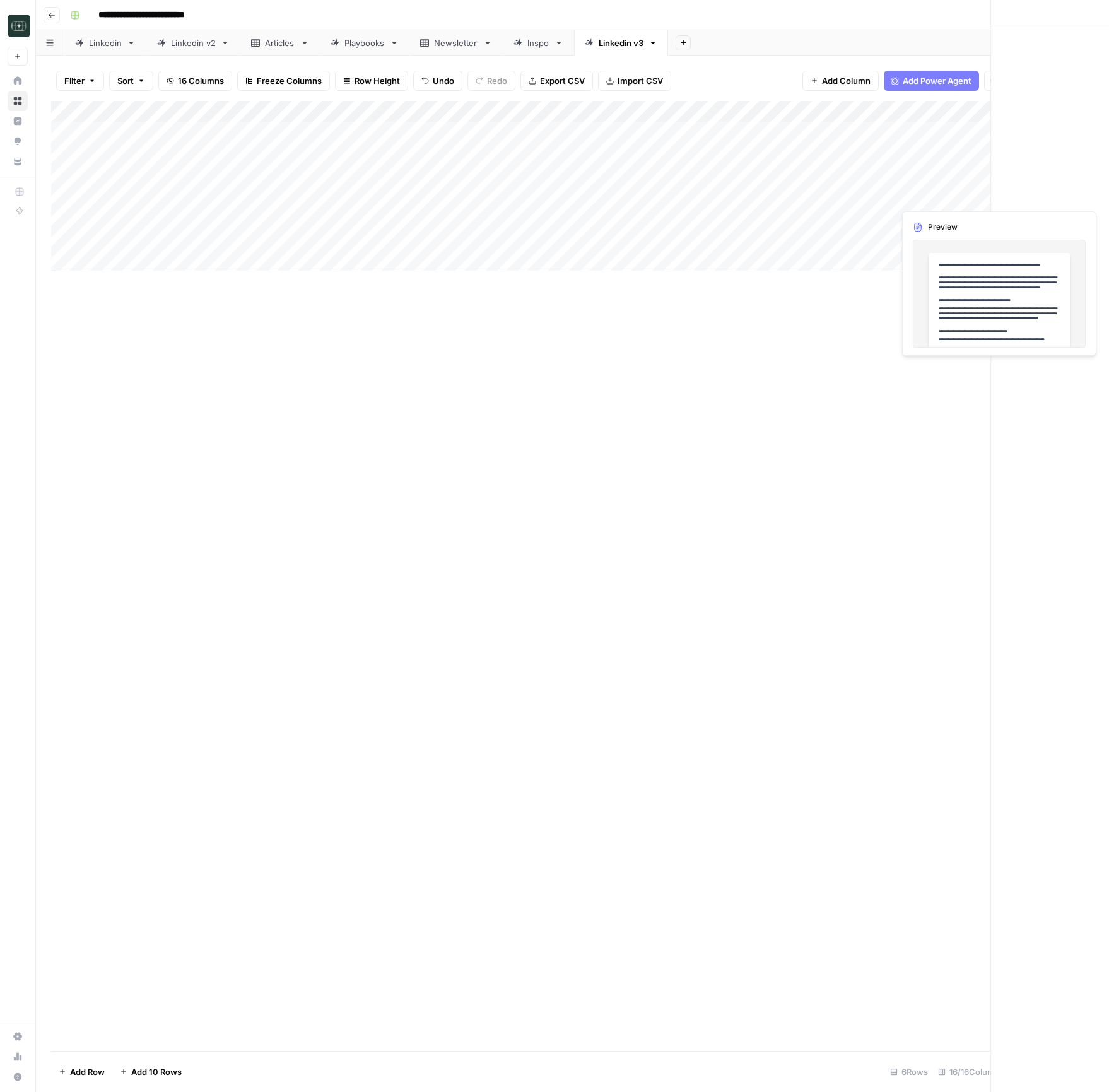
click at [948, 189] on div at bounding box center [953, 196] width 115 height 23
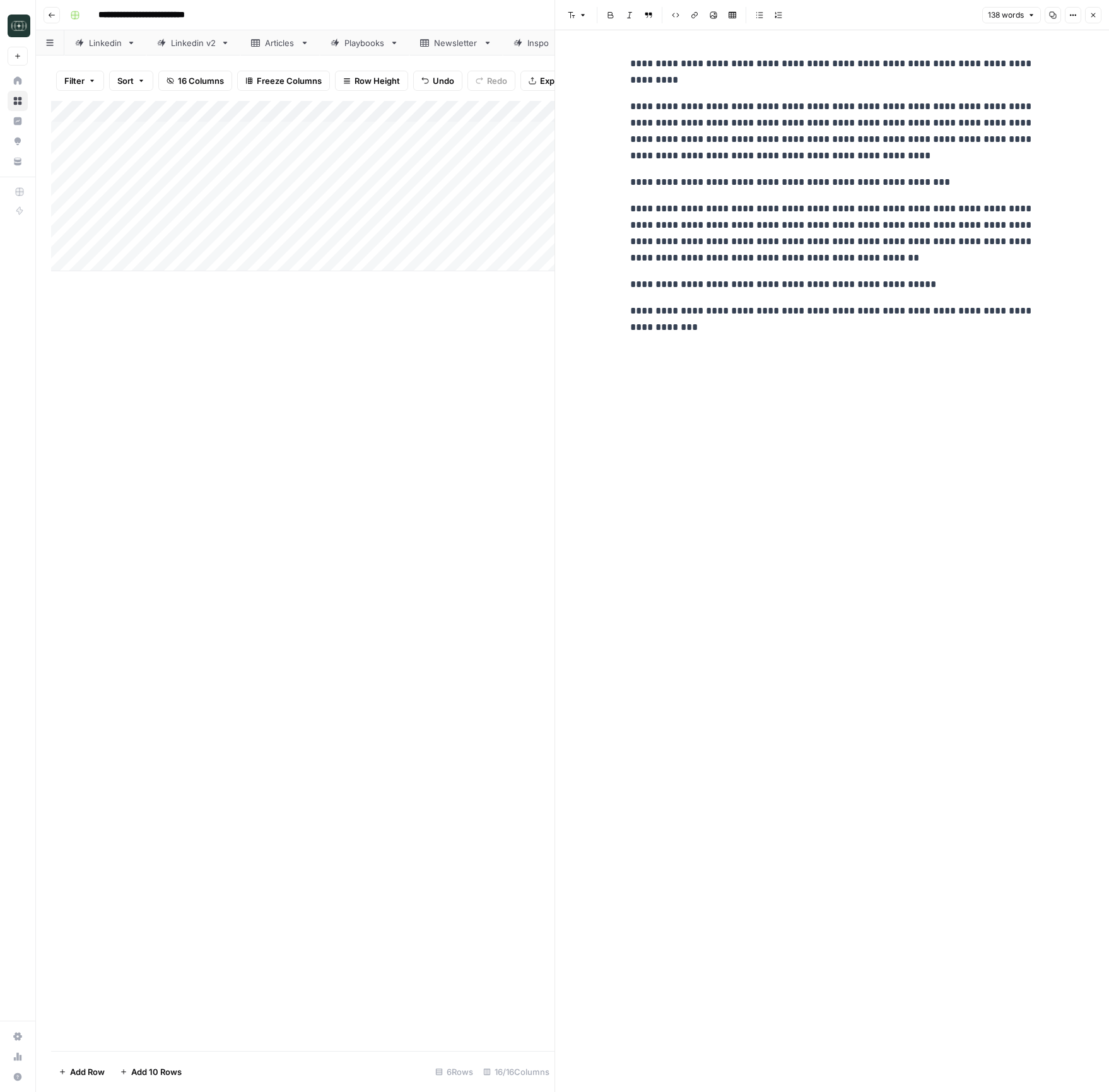
click at [1091, 17] on icon "button" at bounding box center [1093, 15] width 8 height 8
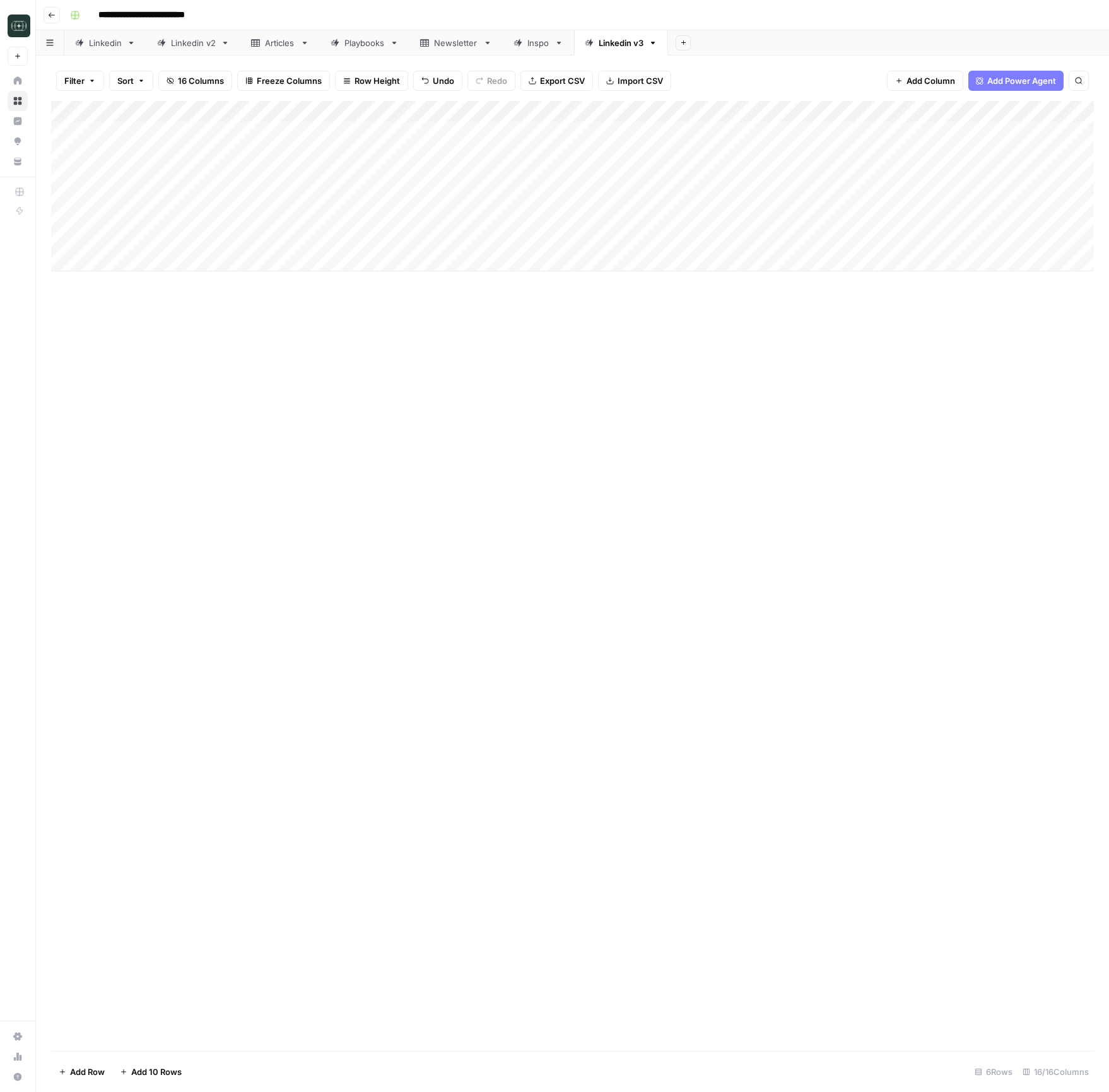
click at [997, 175] on div "Add Column" at bounding box center [572, 186] width 1042 height 170
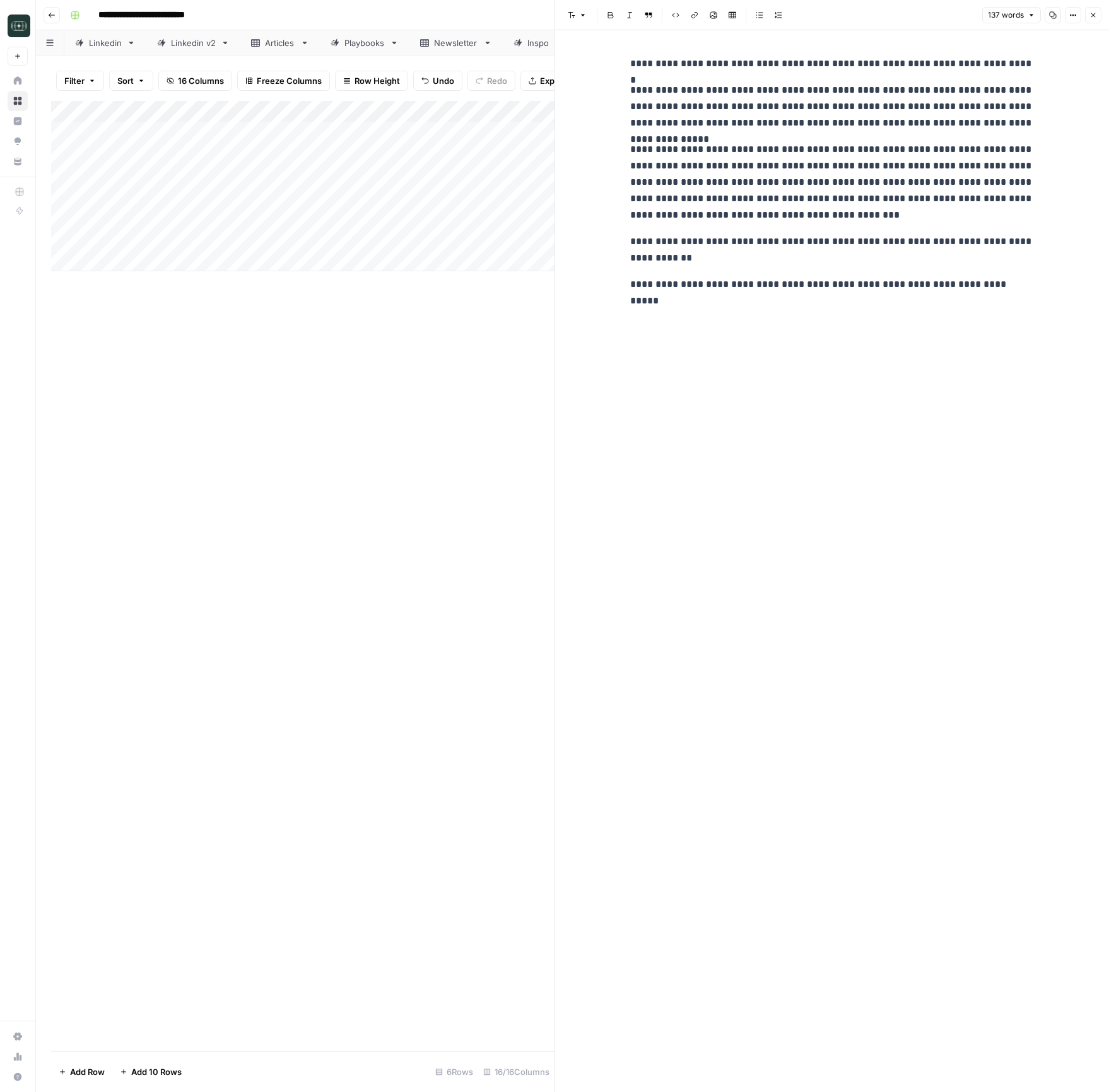
click at [1088, 13] on button "Close" at bounding box center [1093, 15] width 16 height 16
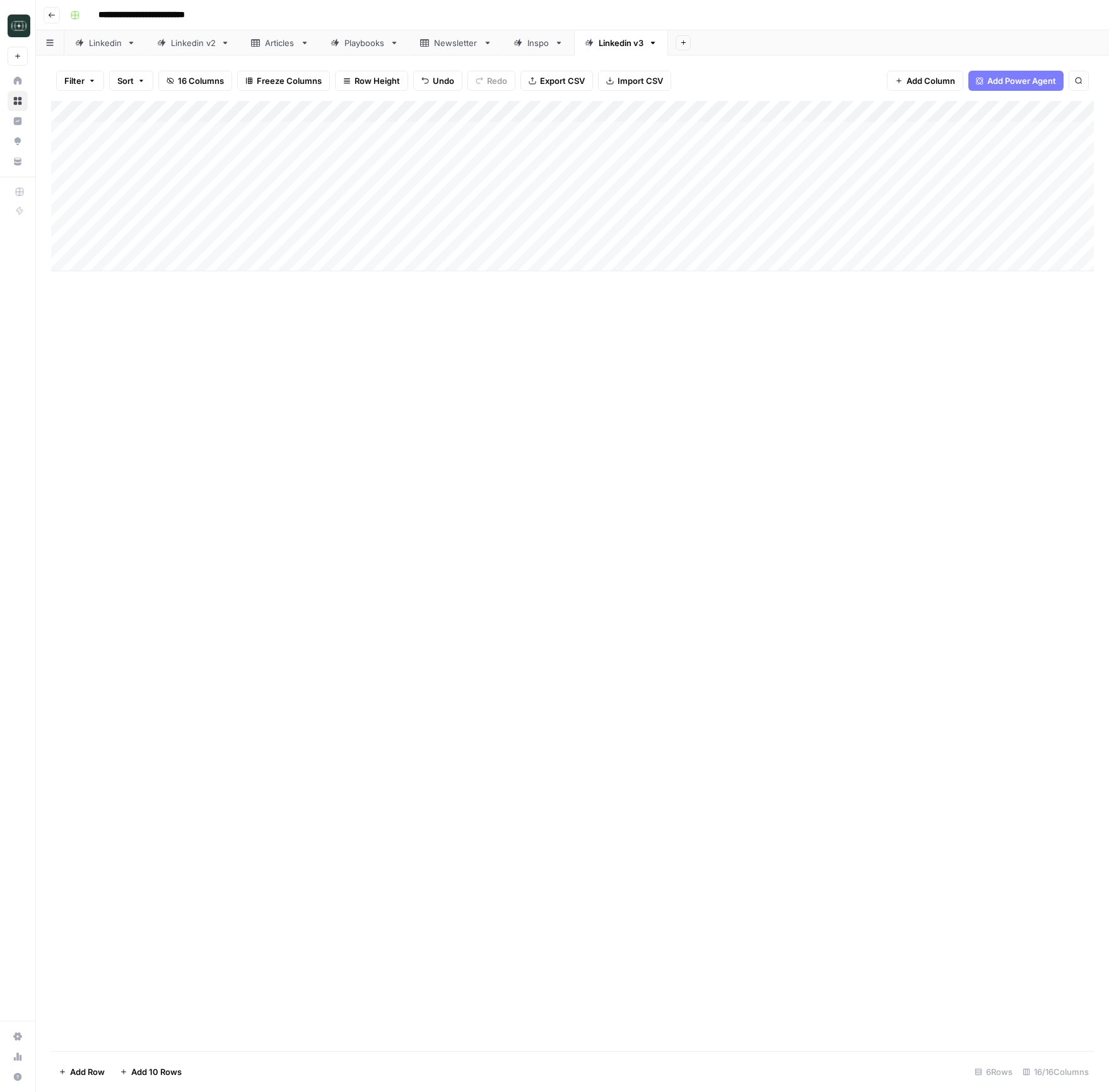
click at [686, 480] on div "Add Column" at bounding box center [572, 576] width 1042 height 950
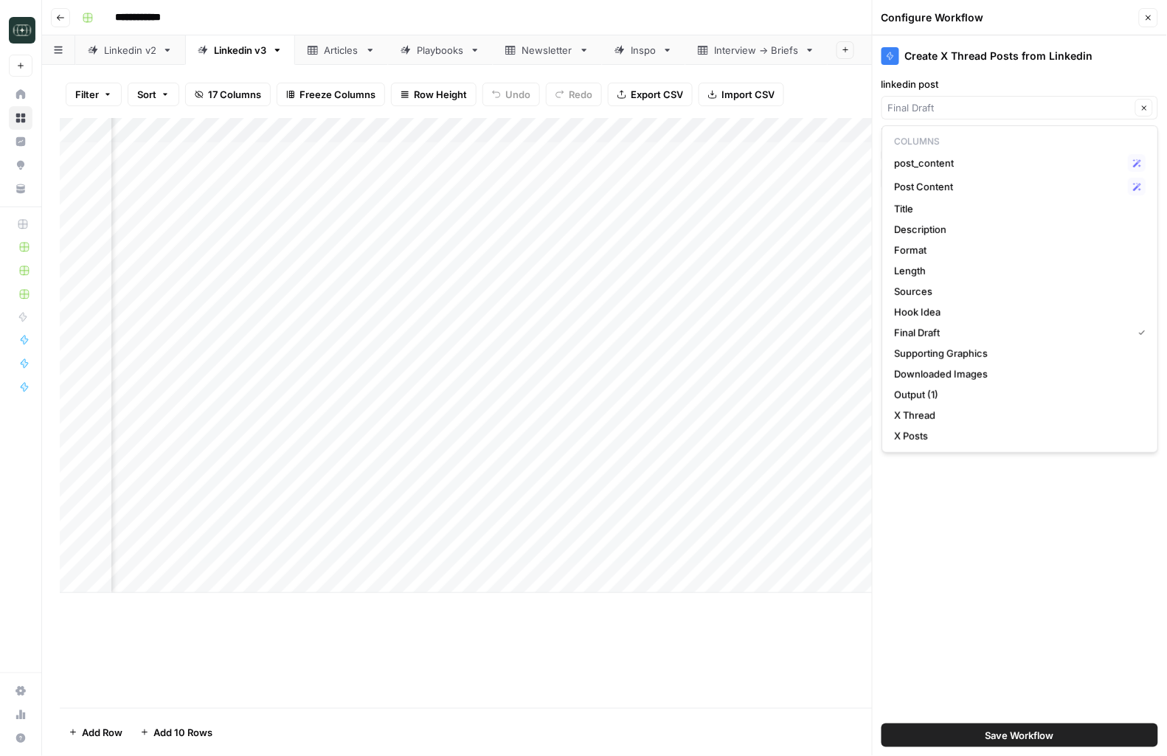
scroll to position [0, 863]
click at [966, 179] on span "Post Content" at bounding box center [1008, 186] width 228 height 15
type input "Post Content"
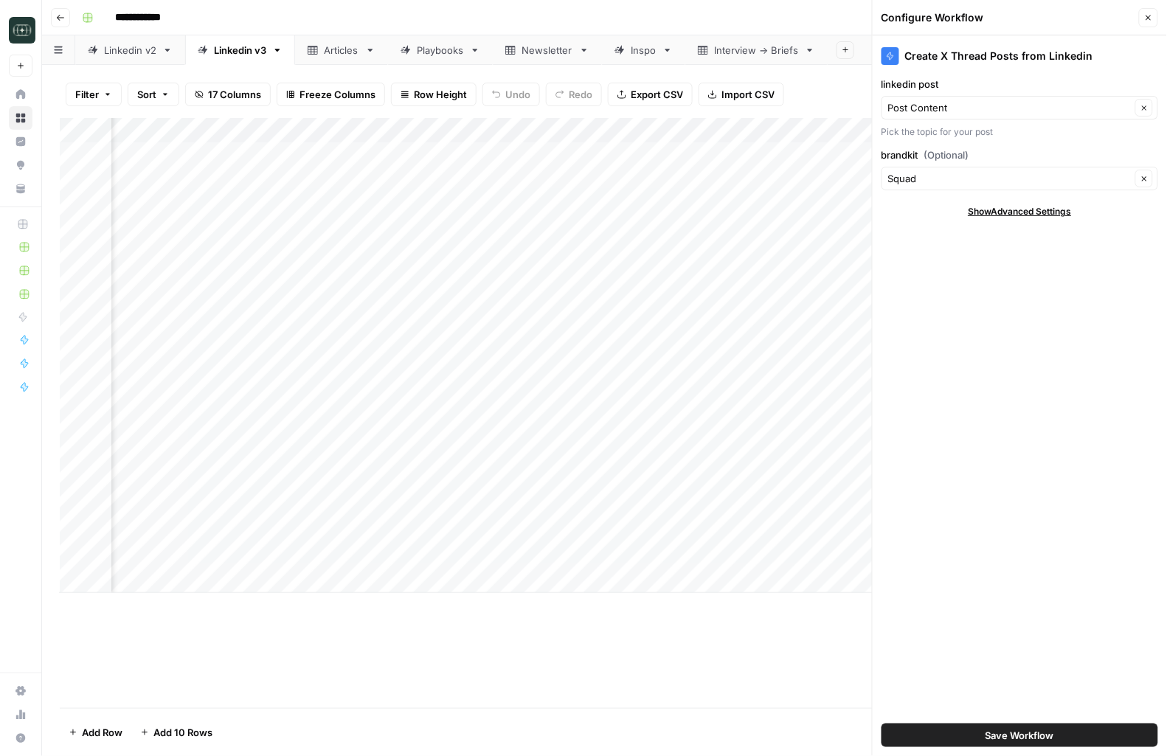
click at [1017, 746] on button "Save Workflow" at bounding box center [1020, 736] width 277 height 24
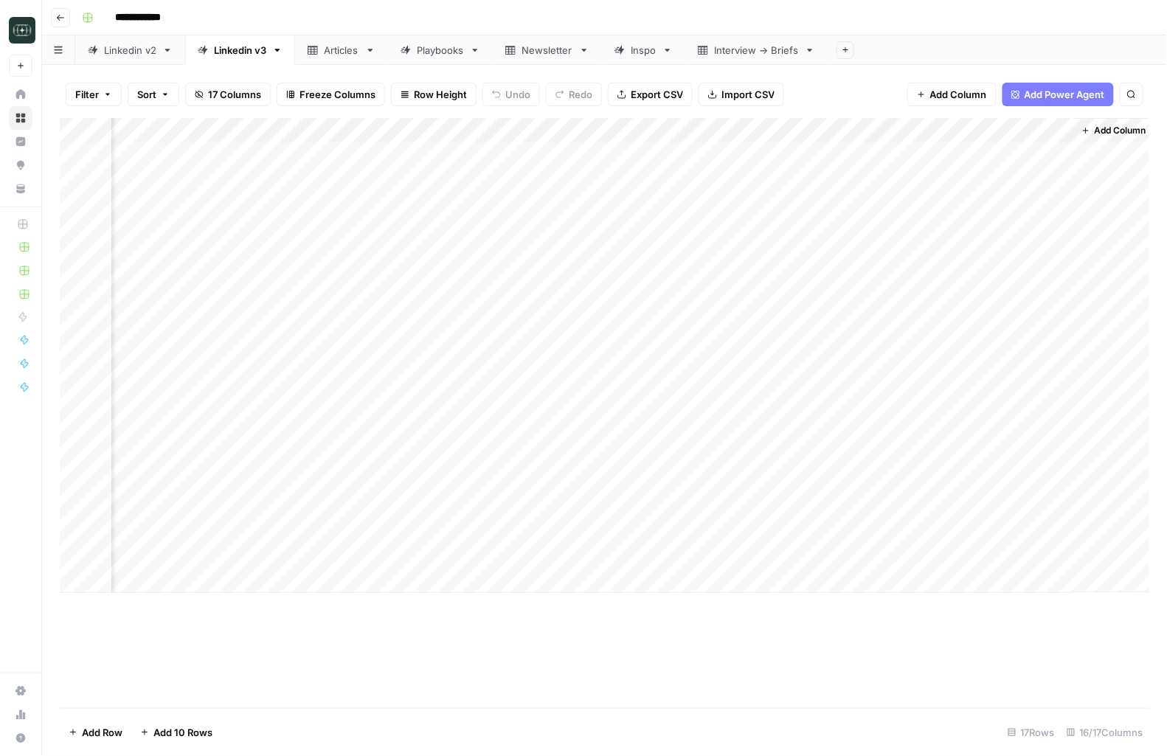
scroll to position [0, 1545]
click at [766, 462] on div "Add Column" at bounding box center [605, 355] width 1090 height 475
click at [789, 356] on div "Add Column" at bounding box center [605, 355] width 1090 height 475
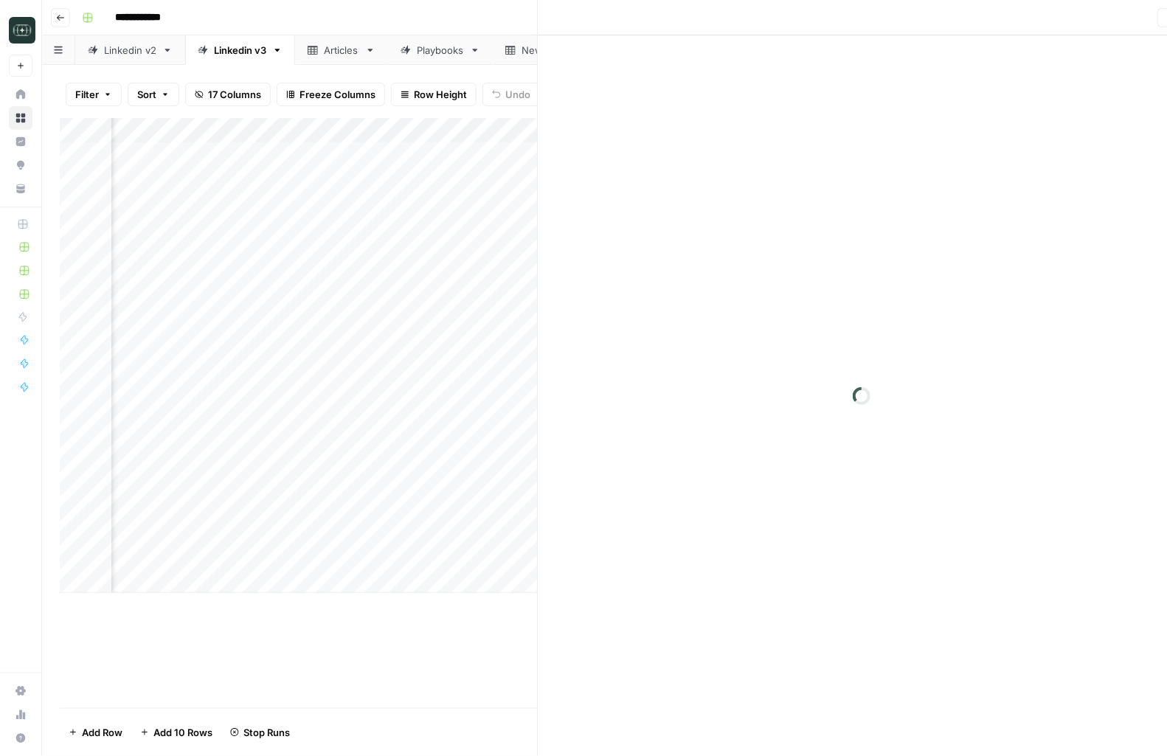
scroll to position [0, 1541]
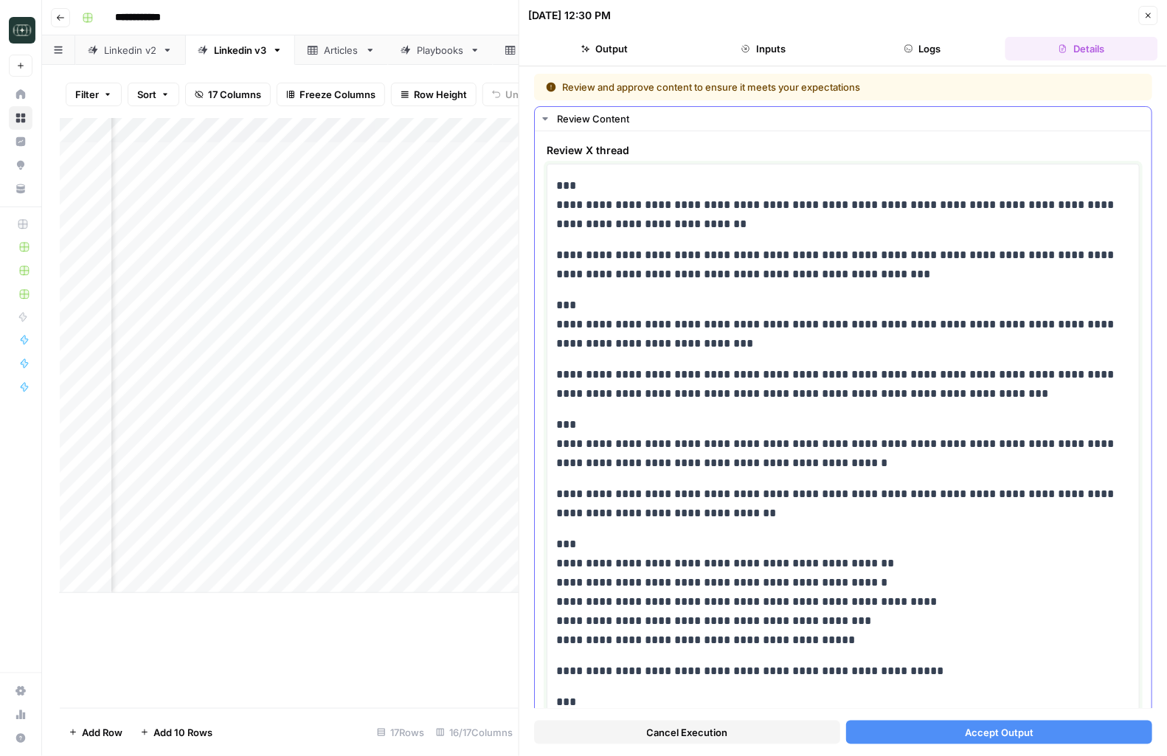
click at [558, 182] on p "**********" at bounding box center [843, 205] width 574 height 58
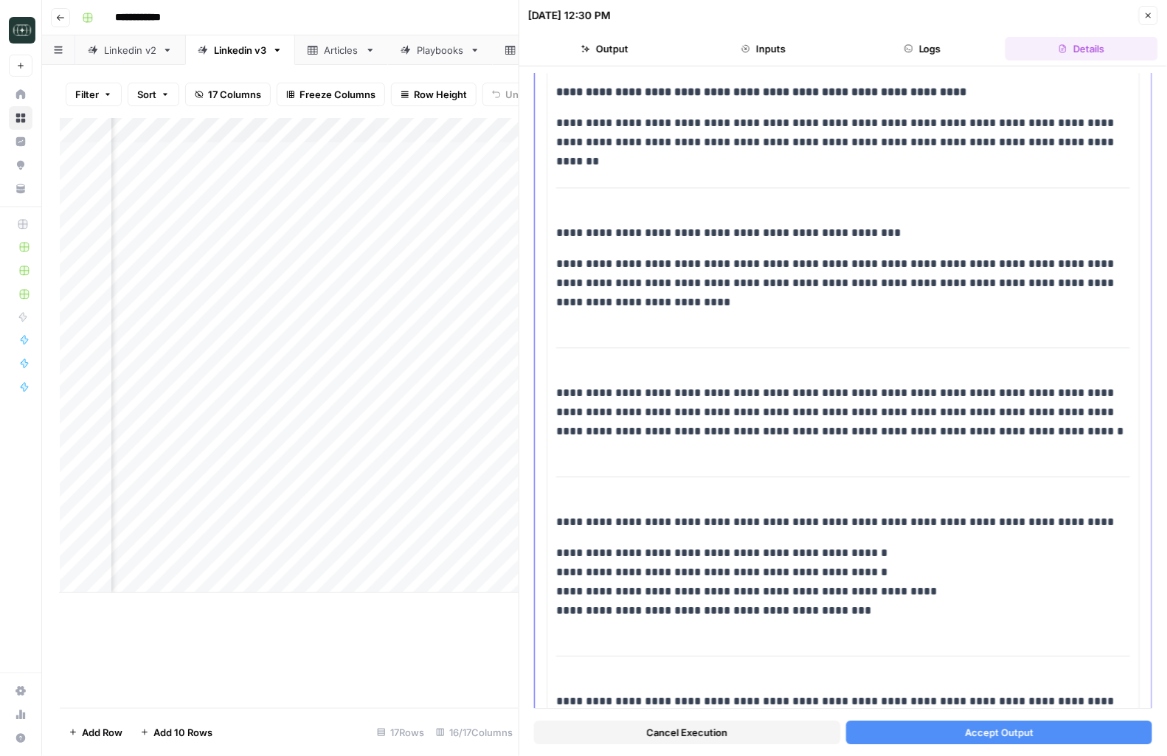
scroll to position [1008, 0]
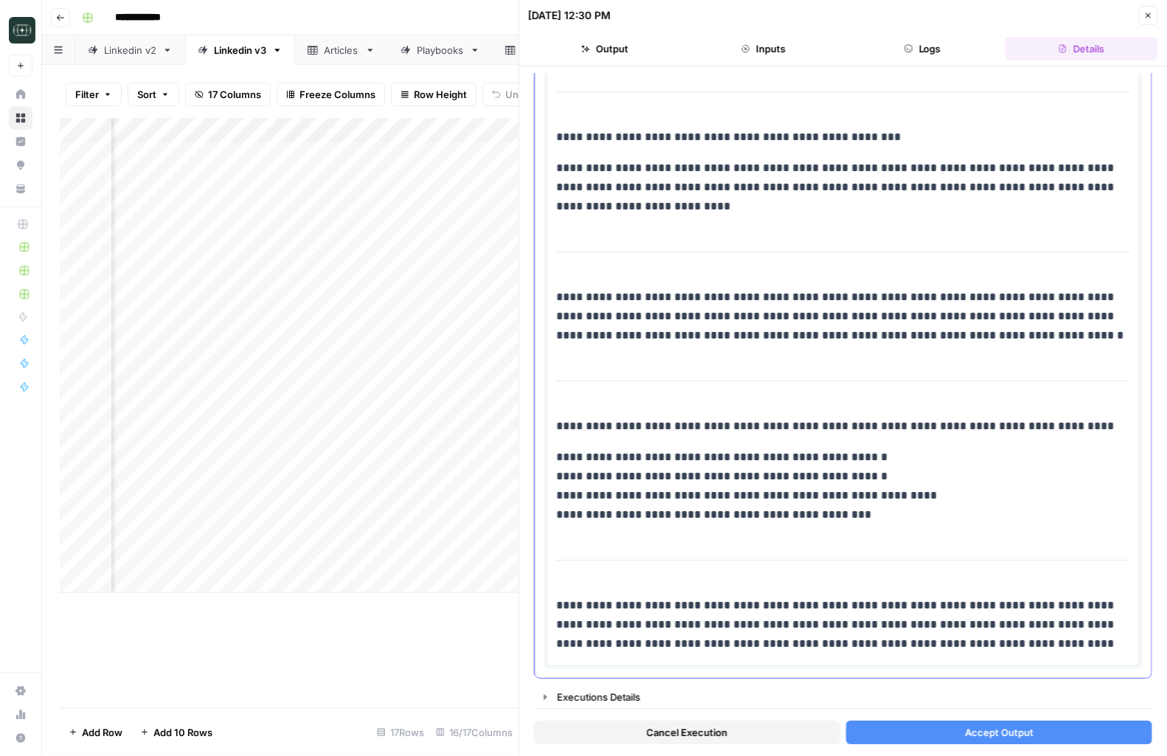
click at [1049, 648] on p "**********" at bounding box center [843, 625] width 574 height 58
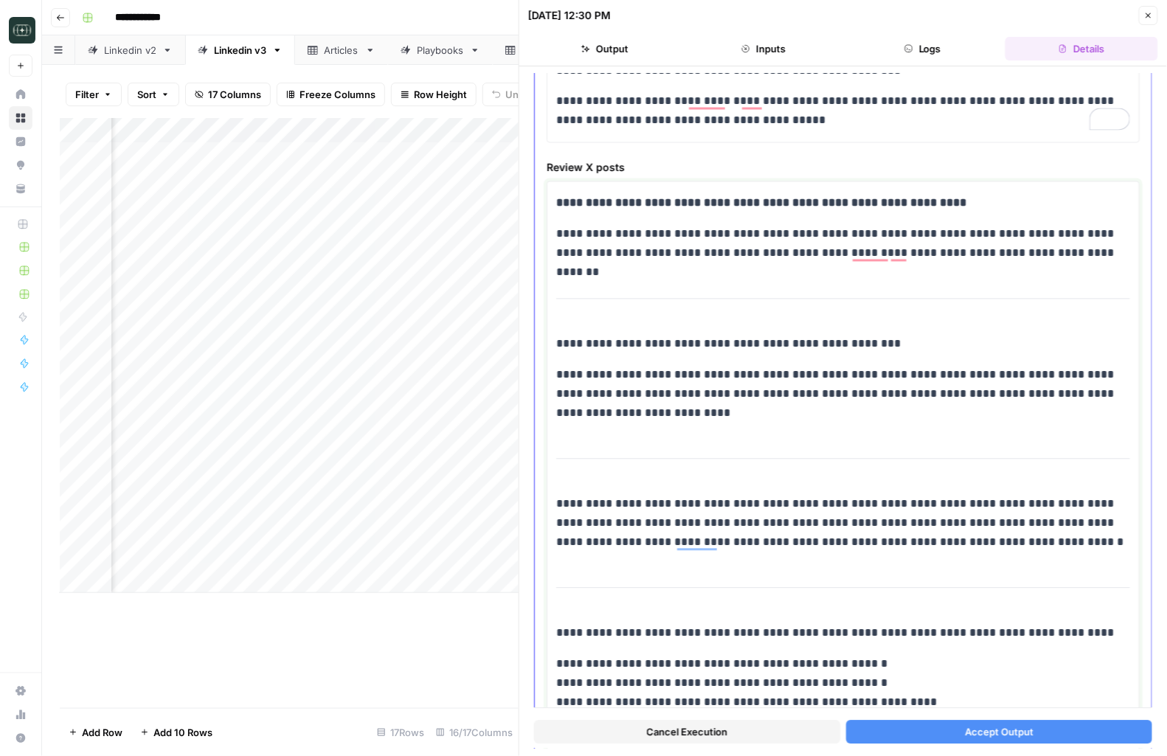
scroll to position [661, 0]
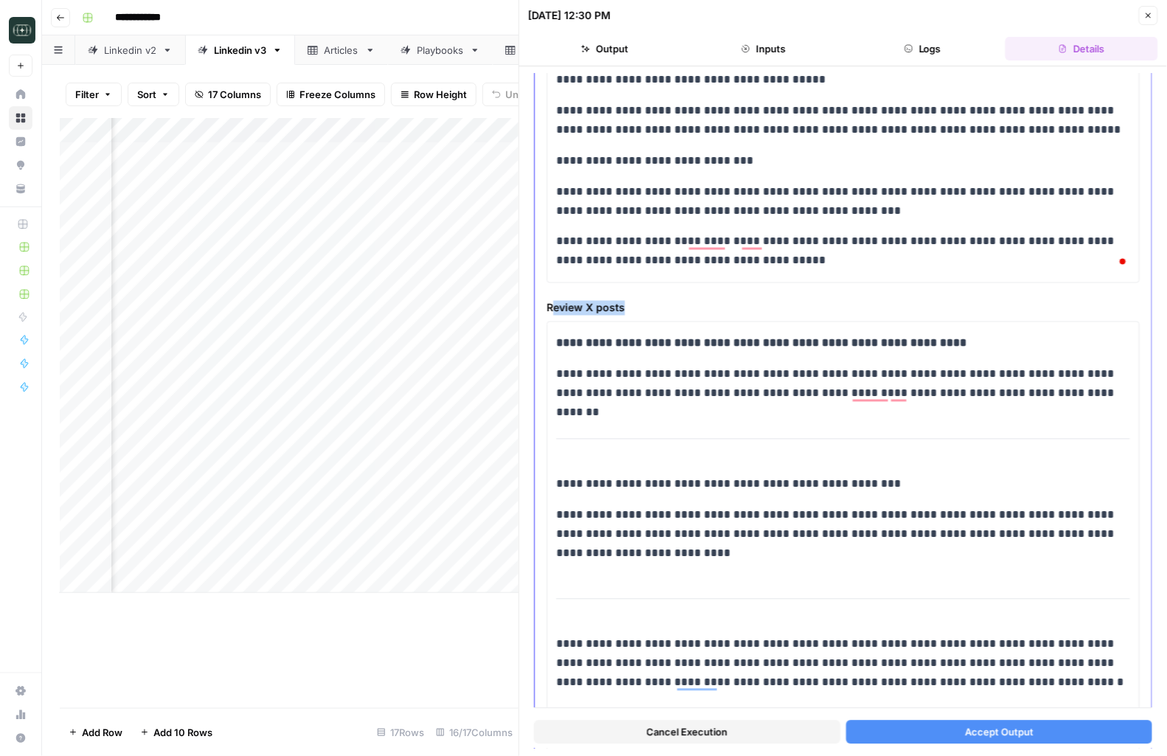
drag, startPoint x: 553, startPoint y: 303, endPoint x: 645, endPoint y: 301, distance: 92.2
click at [645, 301] on span "Review X posts" at bounding box center [843, 308] width 593 height 15
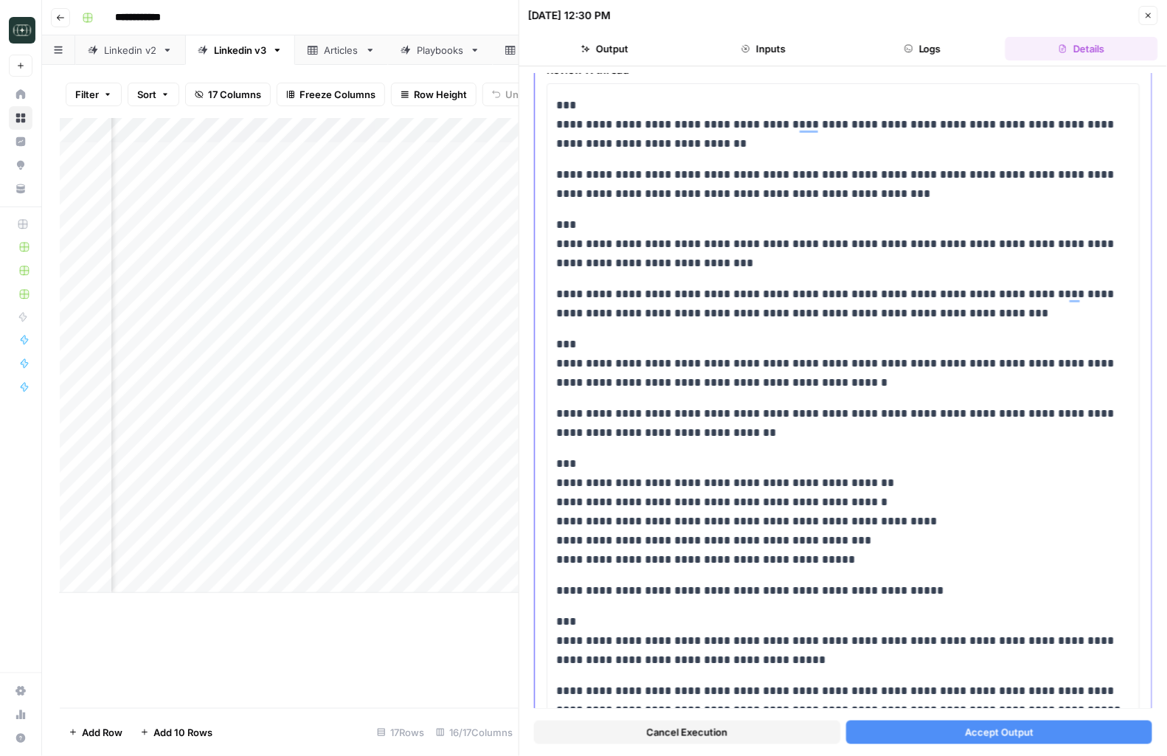
scroll to position [0, 0]
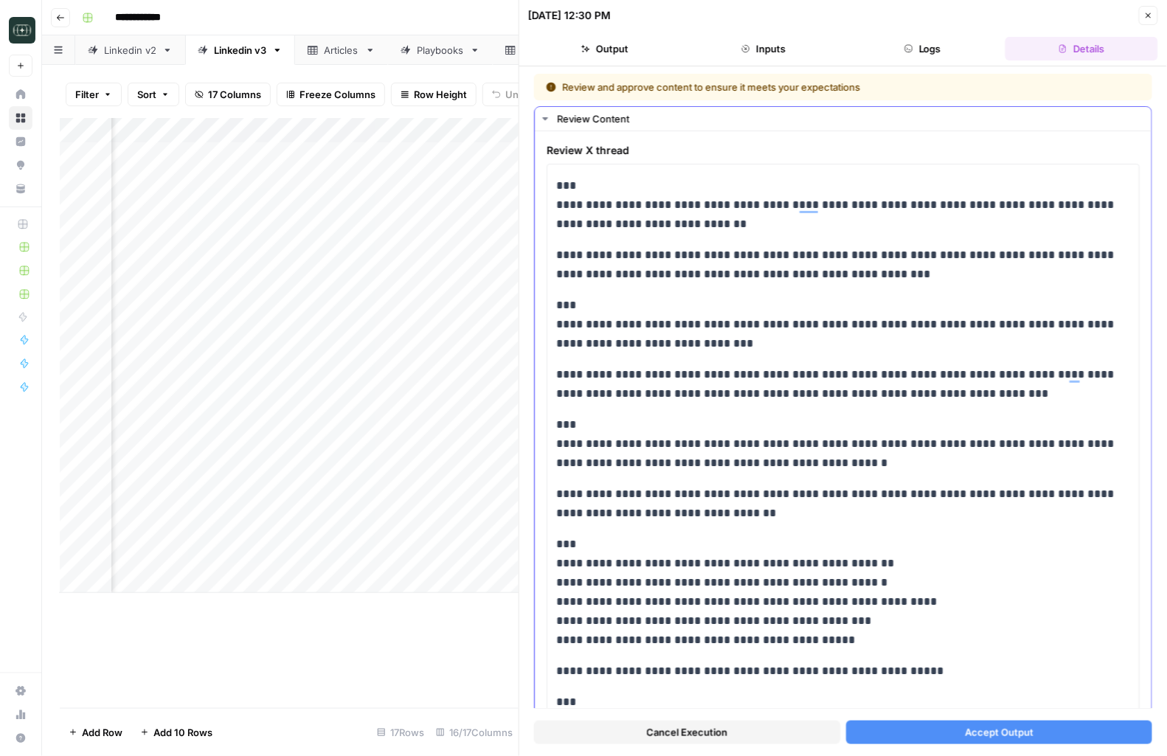
click at [578, 157] on span "Review X thread" at bounding box center [843, 150] width 593 height 15
click at [1017, 737] on span "Accept Output" at bounding box center [999, 732] width 69 height 15
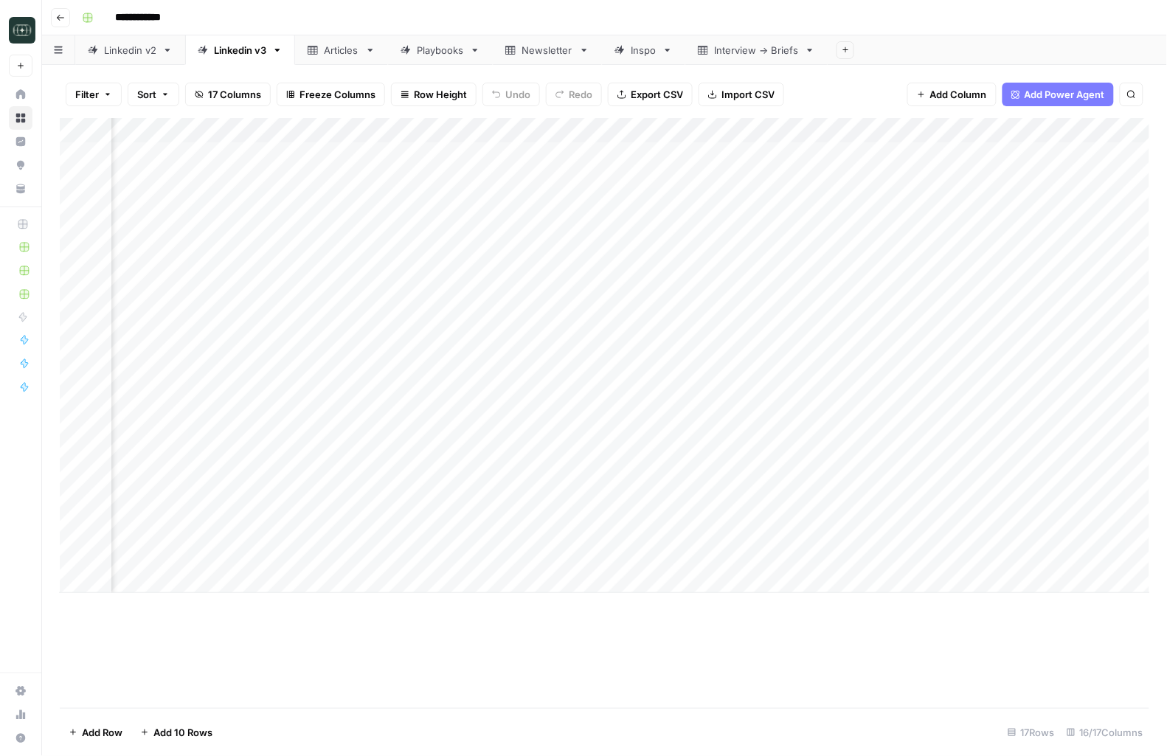
scroll to position [0, 512]
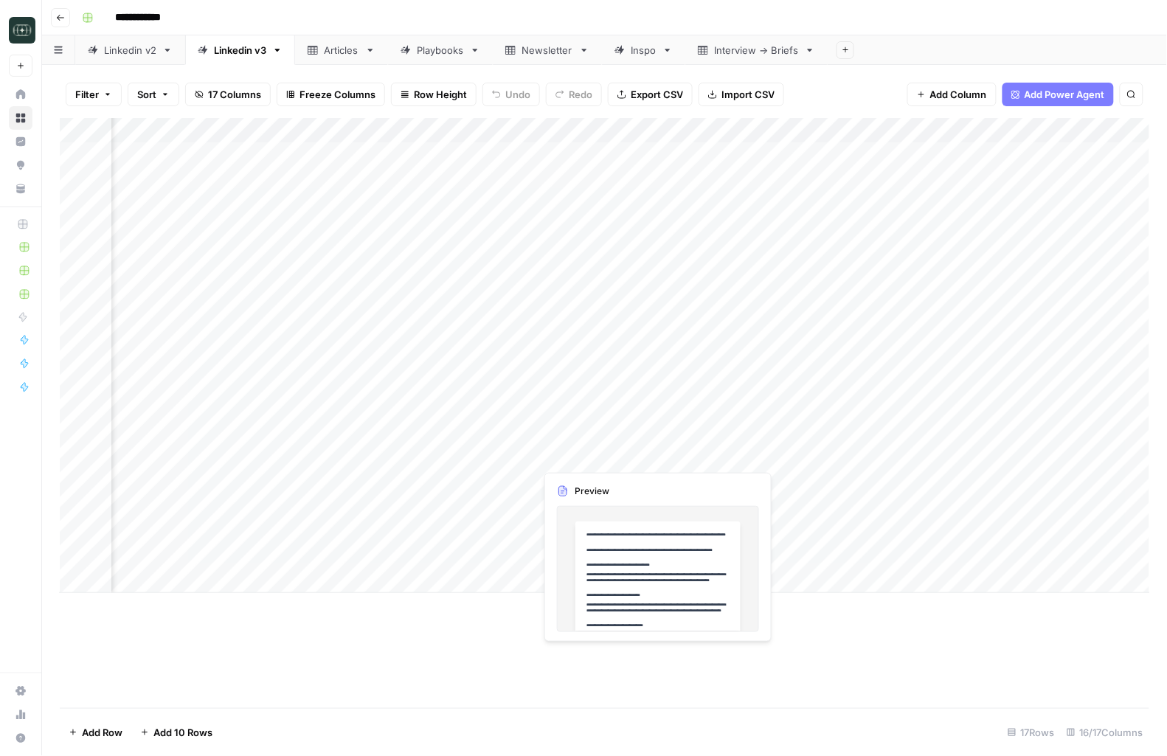
click at [591, 450] on div "Add Column" at bounding box center [605, 355] width 1090 height 475
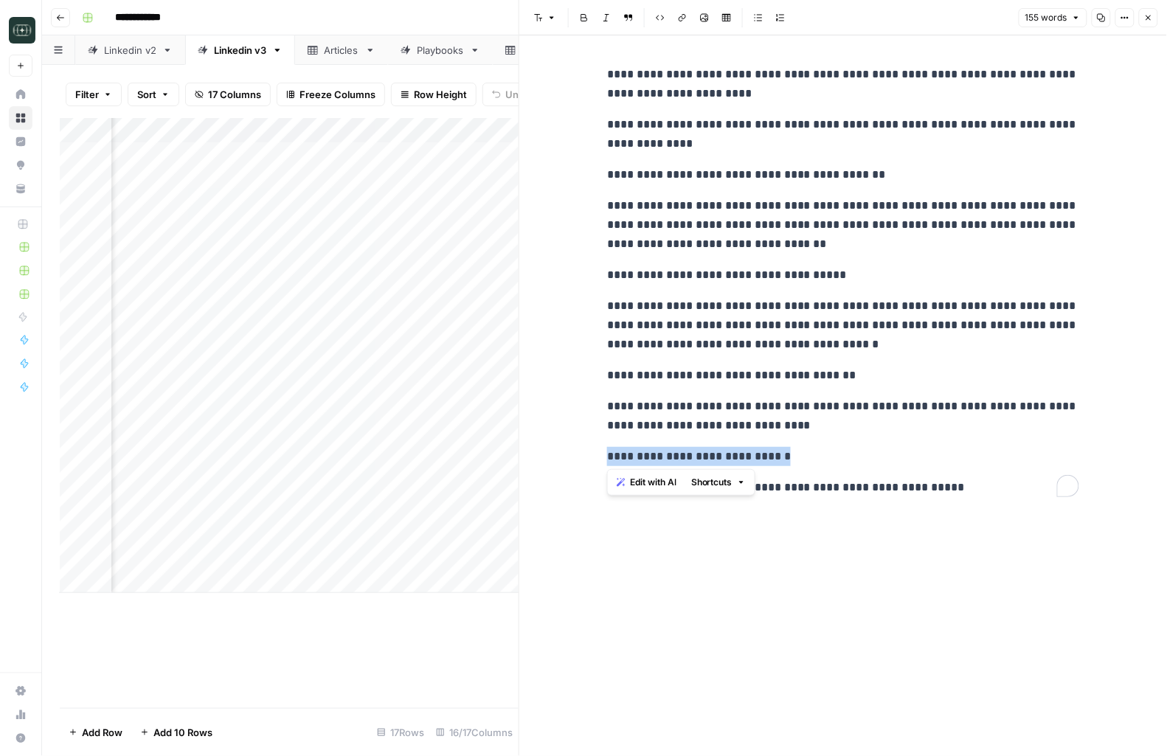
drag, startPoint x: 807, startPoint y: 463, endPoint x: 573, endPoint y: 460, distance: 233.9
click at [573, 460] on div "**********" at bounding box center [843, 395] width 648 height 721
click at [873, 561] on div "**********" at bounding box center [843, 395] width 490 height 721
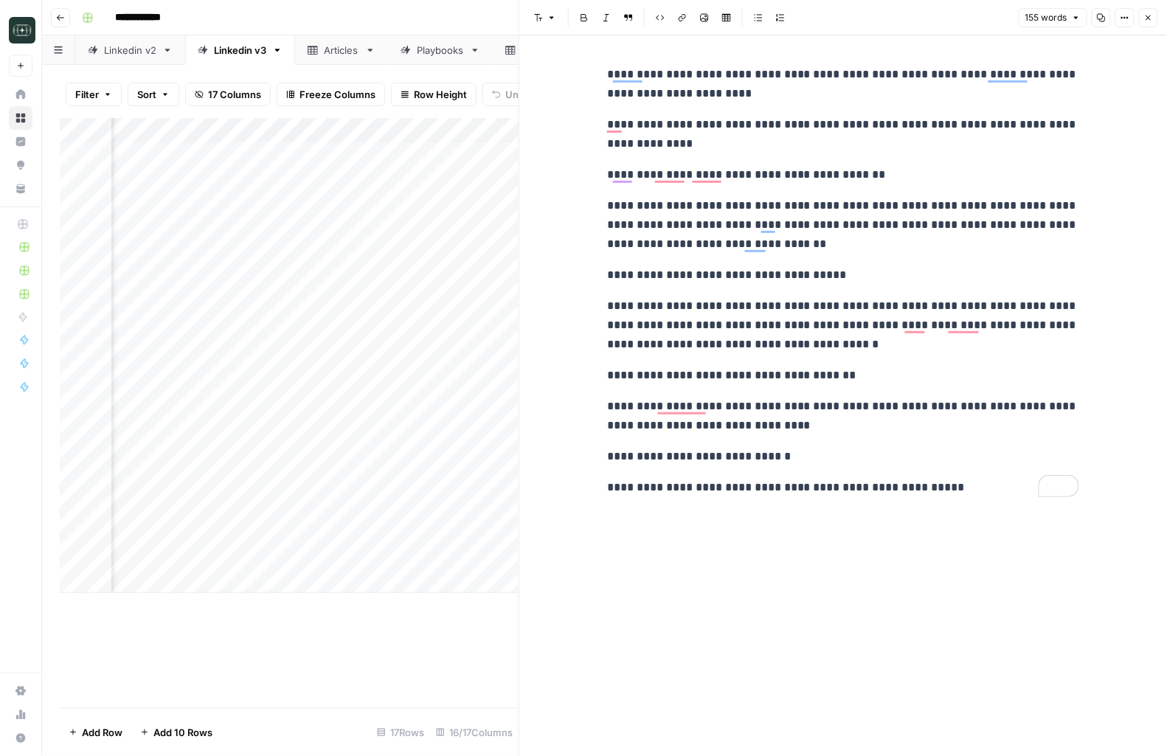
drag, startPoint x: 972, startPoint y: 531, endPoint x: 625, endPoint y: 134, distance: 527.0
click at [595, 118] on div "**********" at bounding box center [843, 395] width 648 height 721
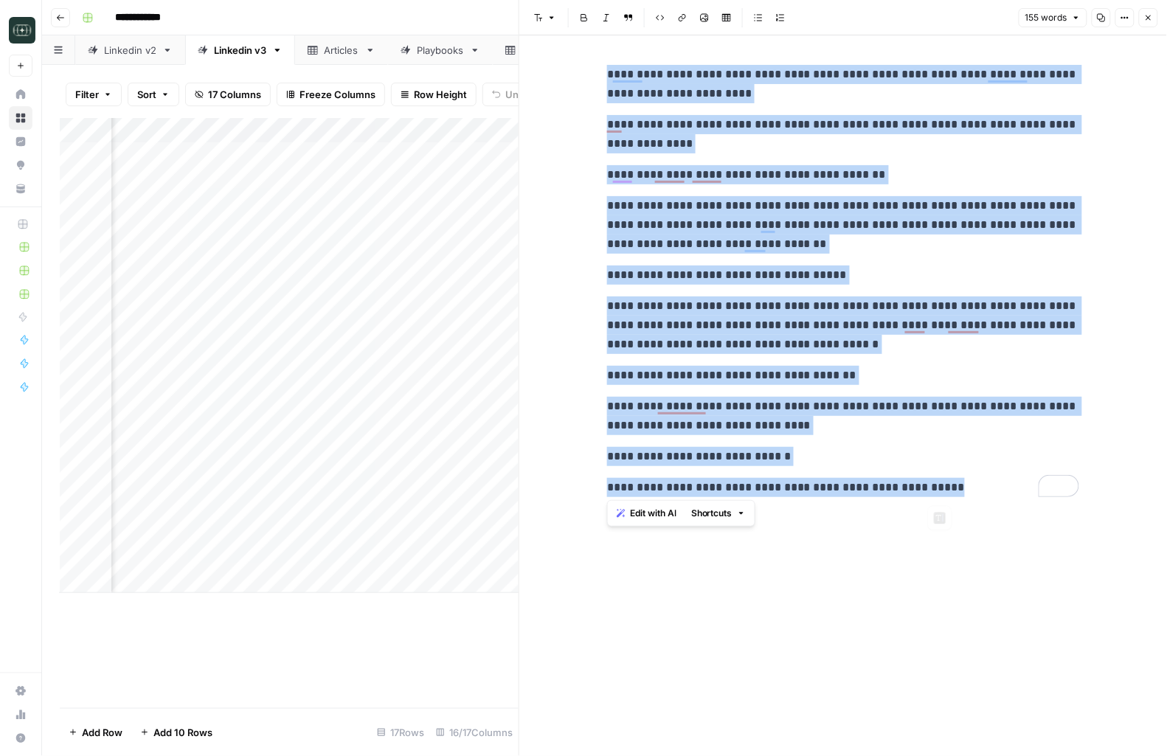
drag, startPoint x: 606, startPoint y: 74, endPoint x: 989, endPoint y: 527, distance: 593.1
click at [989, 527] on div "**********" at bounding box center [843, 395] width 490 height 721
click at [994, 499] on div "**********" at bounding box center [843, 281] width 490 height 444
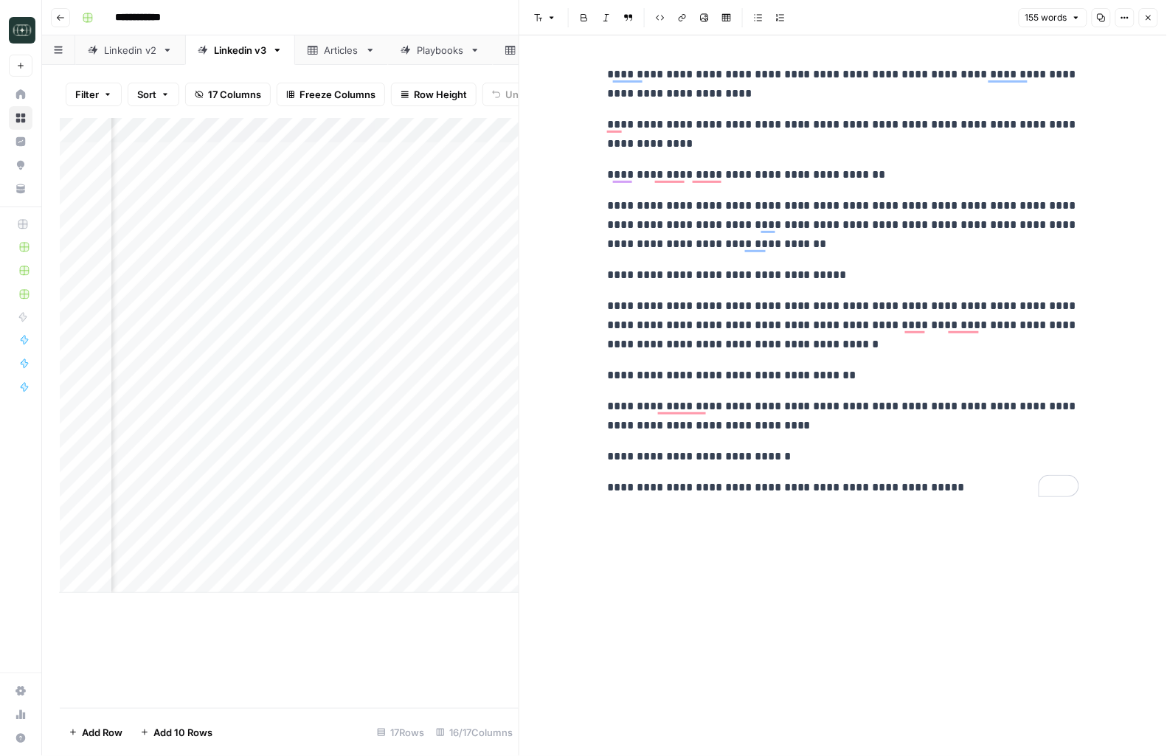
click at [1148, 18] on icon "button" at bounding box center [1148, 17] width 5 height 5
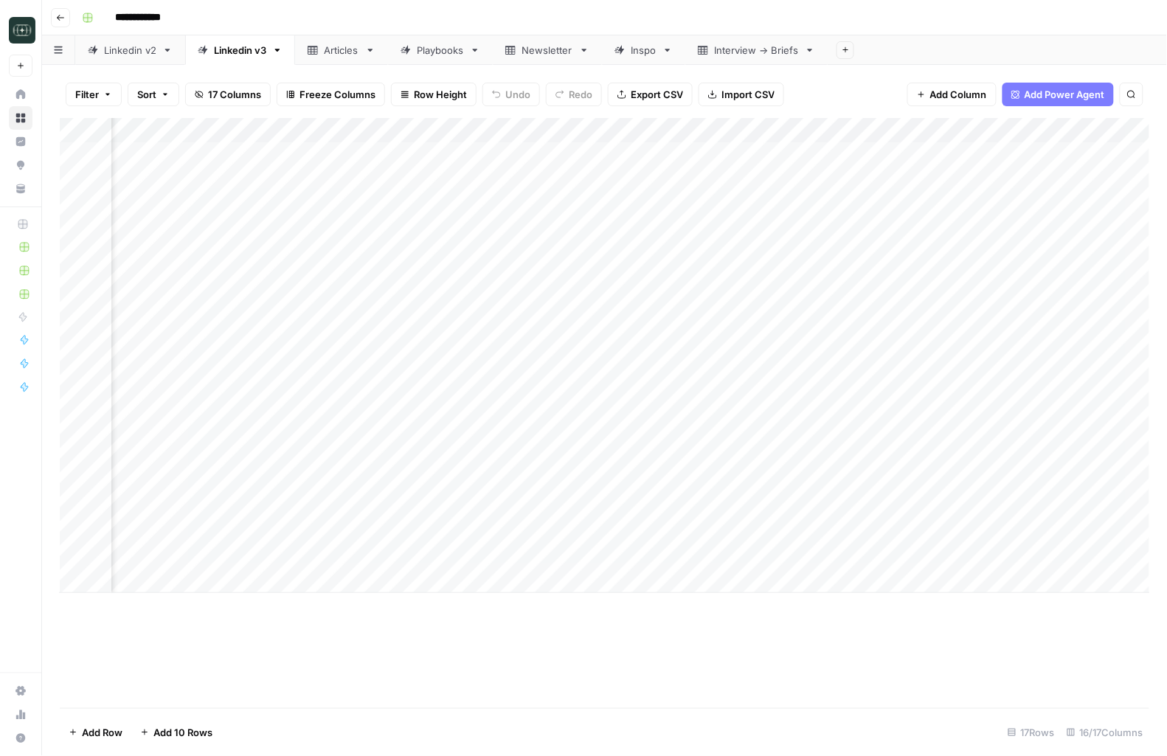
scroll to position [0, 1048]
click at [786, 130] on div "Add Column" at bounding box center [605, 355] width 1090 height 475
click at [733, 279] on span "Remove Column" at bounding box center [756, 275] width 129 height 15
click at [544, 148] on span "Delete" at bounding box center [531, 152] width 32 height 15
click at [784, 131] on div "Add Column" at bounding box center [605, 355] width 1090 height 475
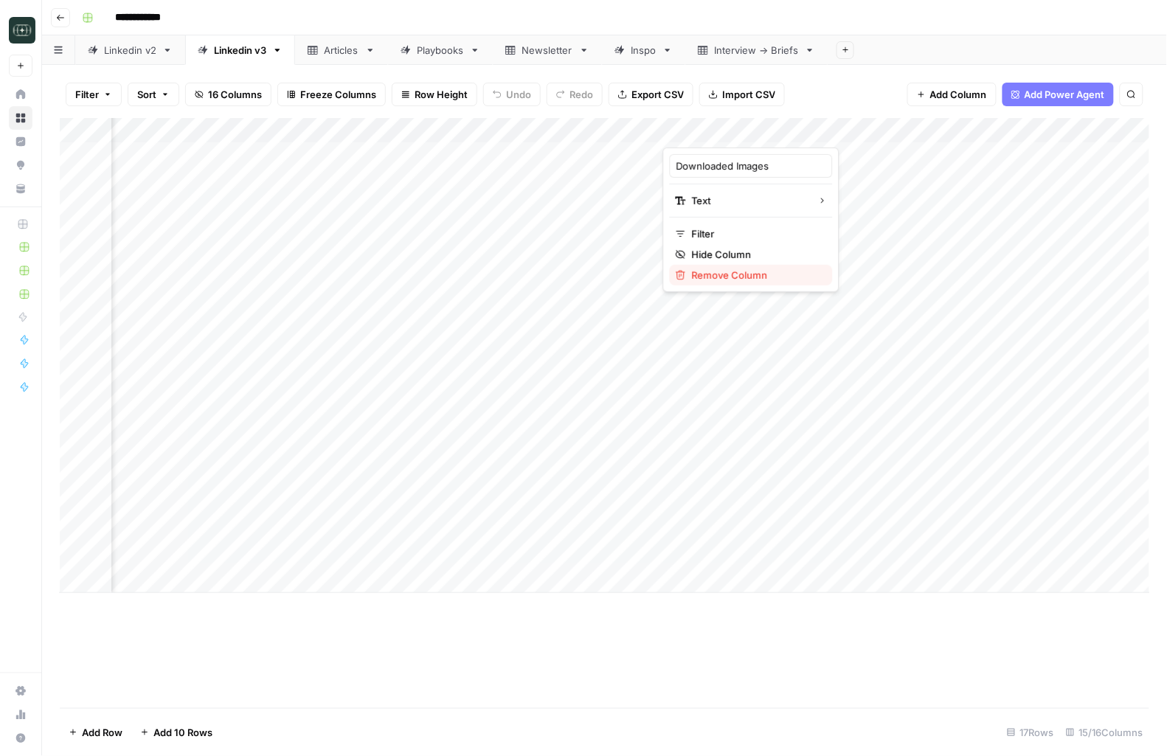
click at [756, 272] on span "Remove Column" at bounding box center [756, 275] width 129 height 15
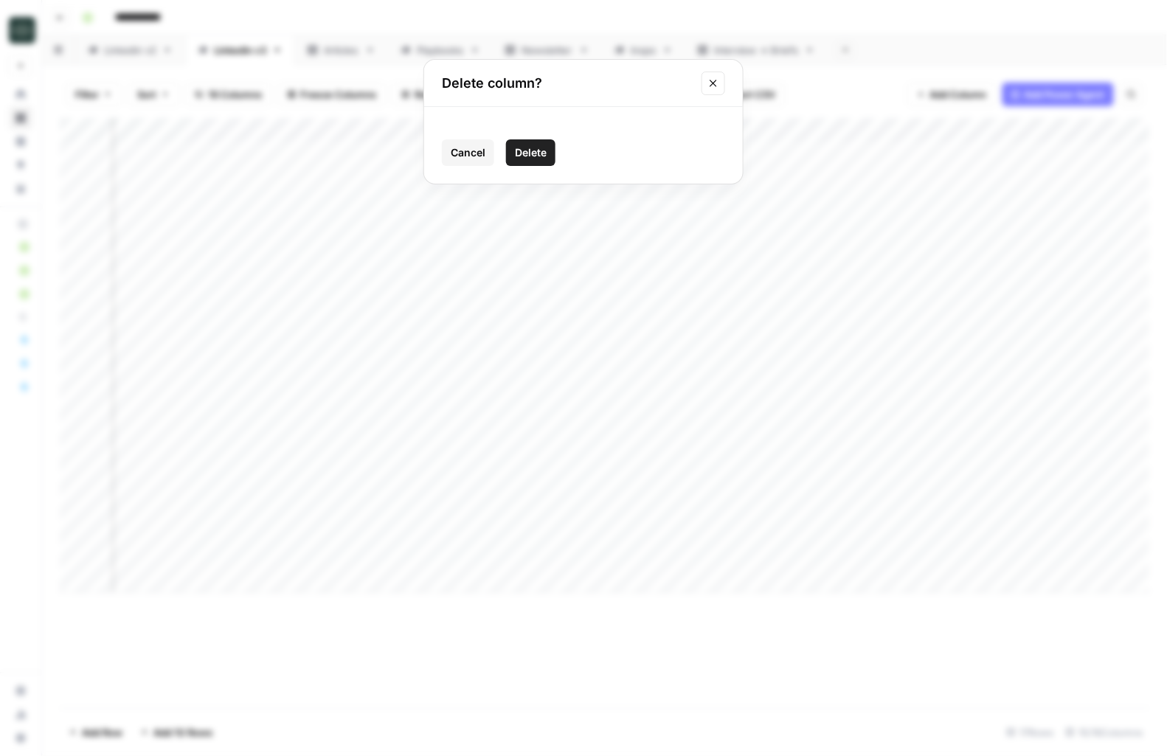
click at [536, 156] on span "Delete" at bounding box center [531, 152] width 32 height 15
click at [783, 133] on div "Add Column" at bounding box center [605, 355] width 1090 height 475
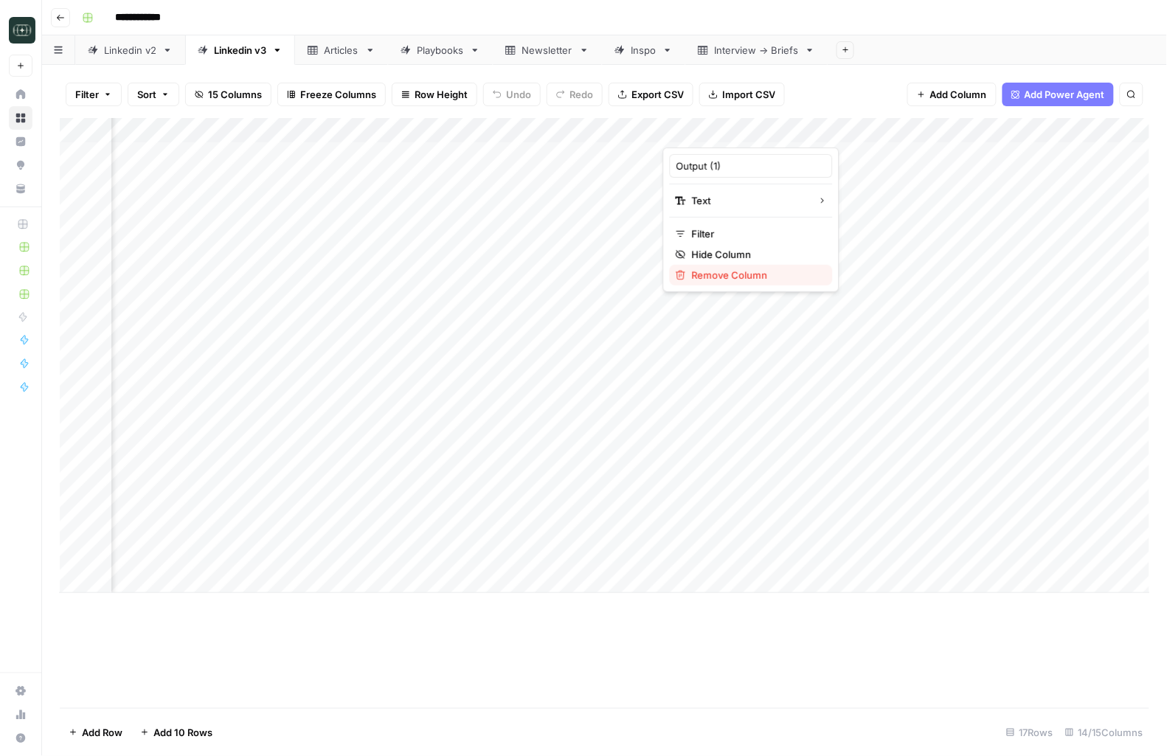
click at [739, 280] on span "Remove Column" at bounding box center [756, 275] width 129 height 15
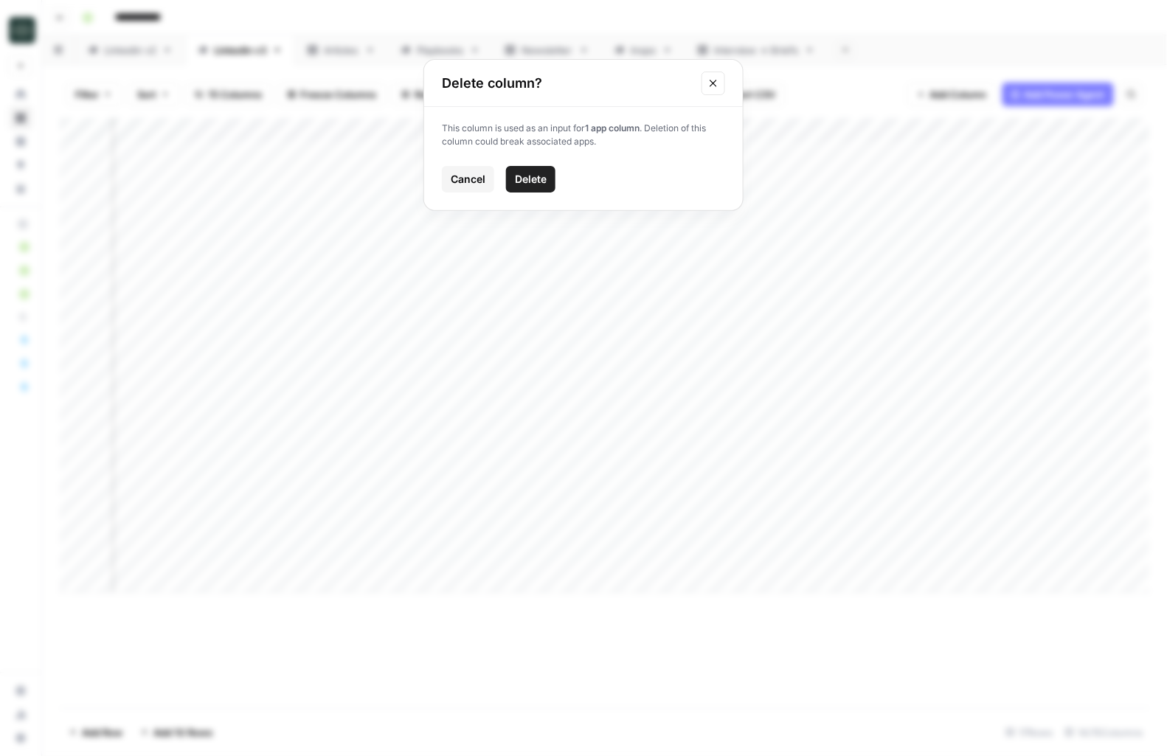
click at [519, 186] on span "Delete" at bounding box center [531, 179] width 32 height 15
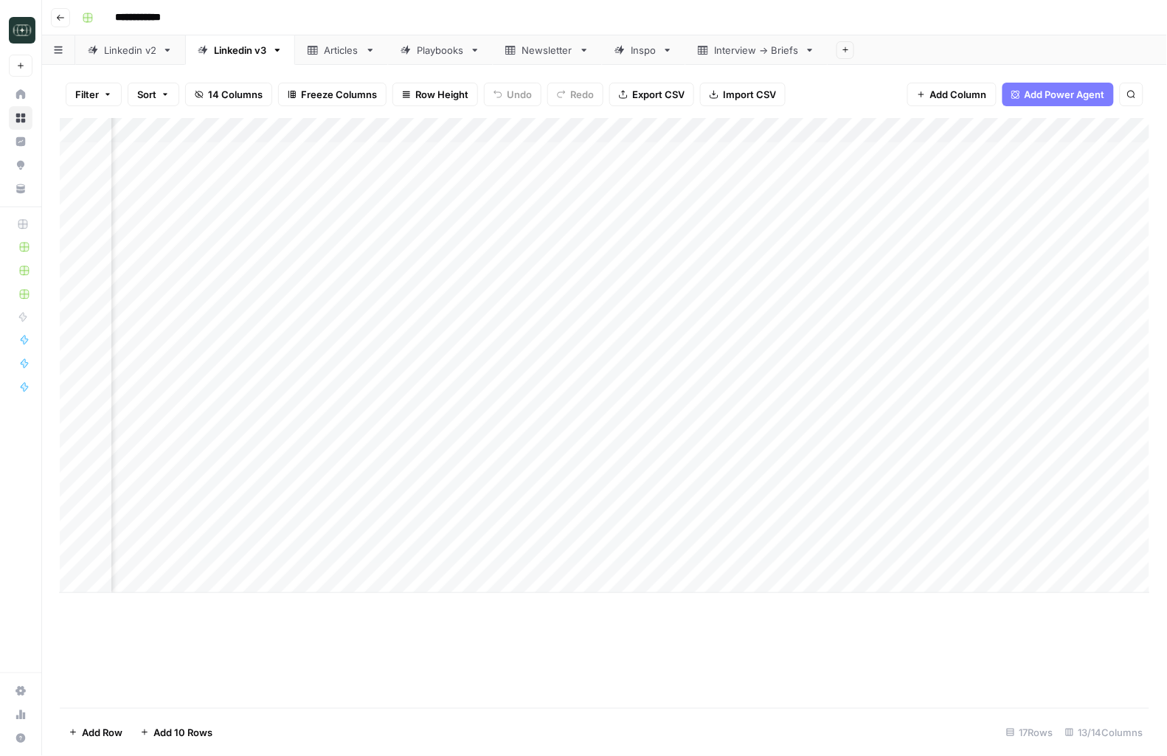
scroll to position [0, 1147]
click at [867, 356] on div "Add Column" at bounding box center [605, 355] width 1090 height 475
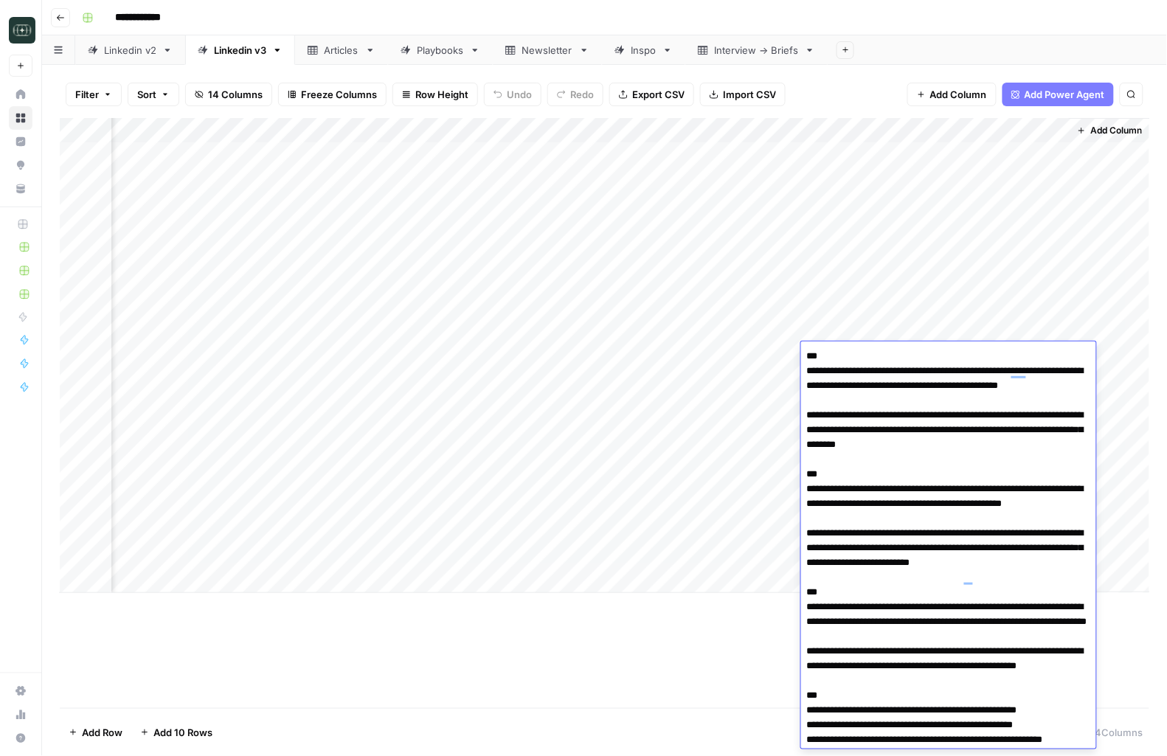
scroll to position [443, 0]
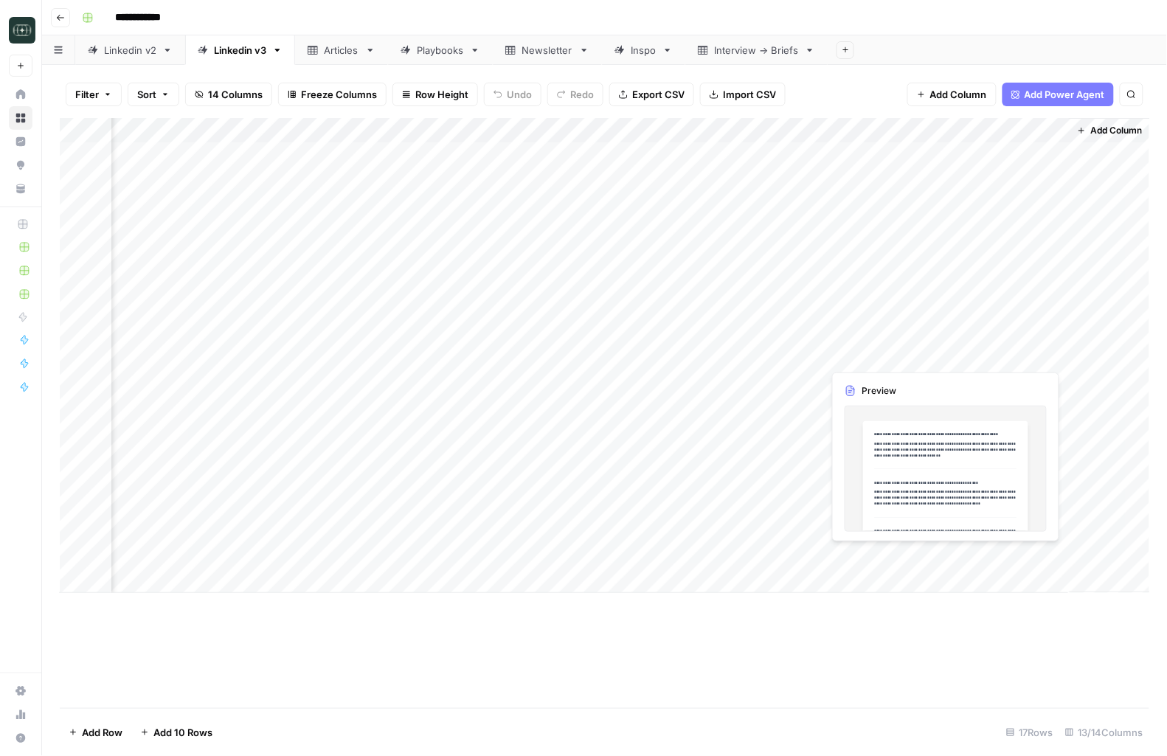
click at [988, 361] on div "Add Column" at bounding box center [605, 355] width 1090 height 475
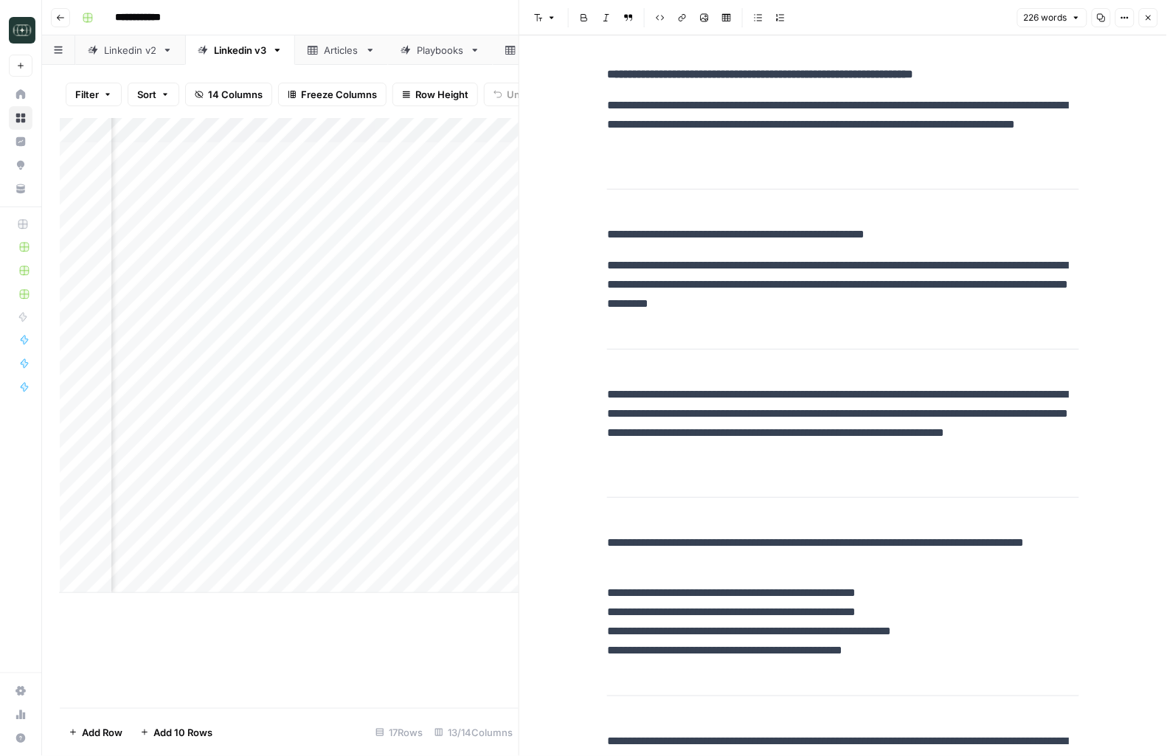
click at [848, 324] on div "**********" at bounding box center [843, 436] width 490 height 755
click at [1149, 12] on button "Close" at bounding box center [1148, 17] width 19 height 19
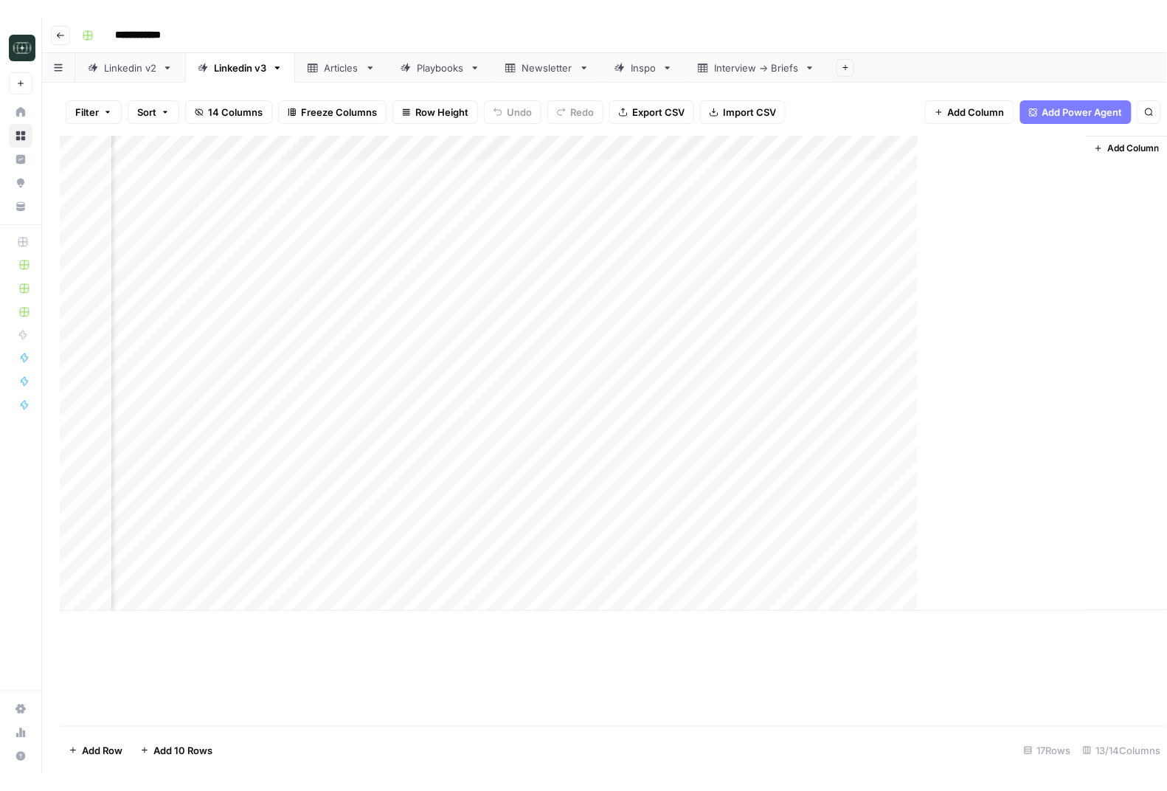
scroll to position [0, 1129]
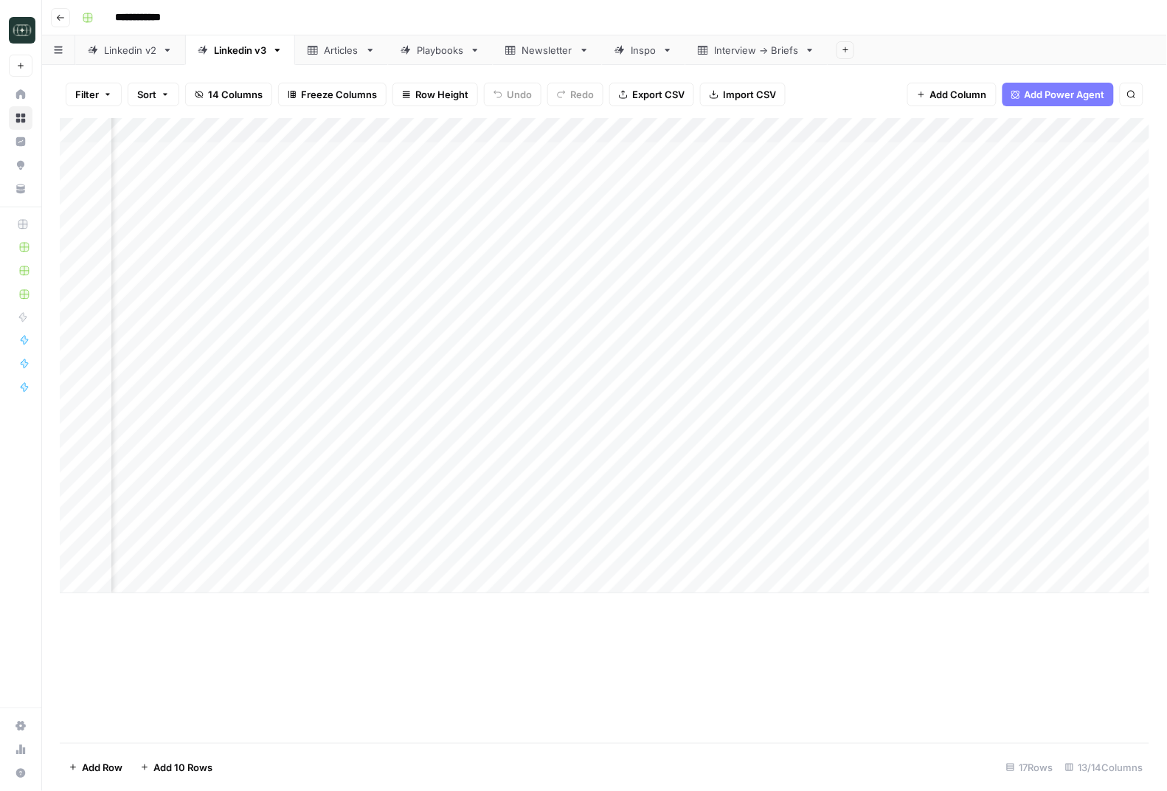
scroll to position [0, 1129]
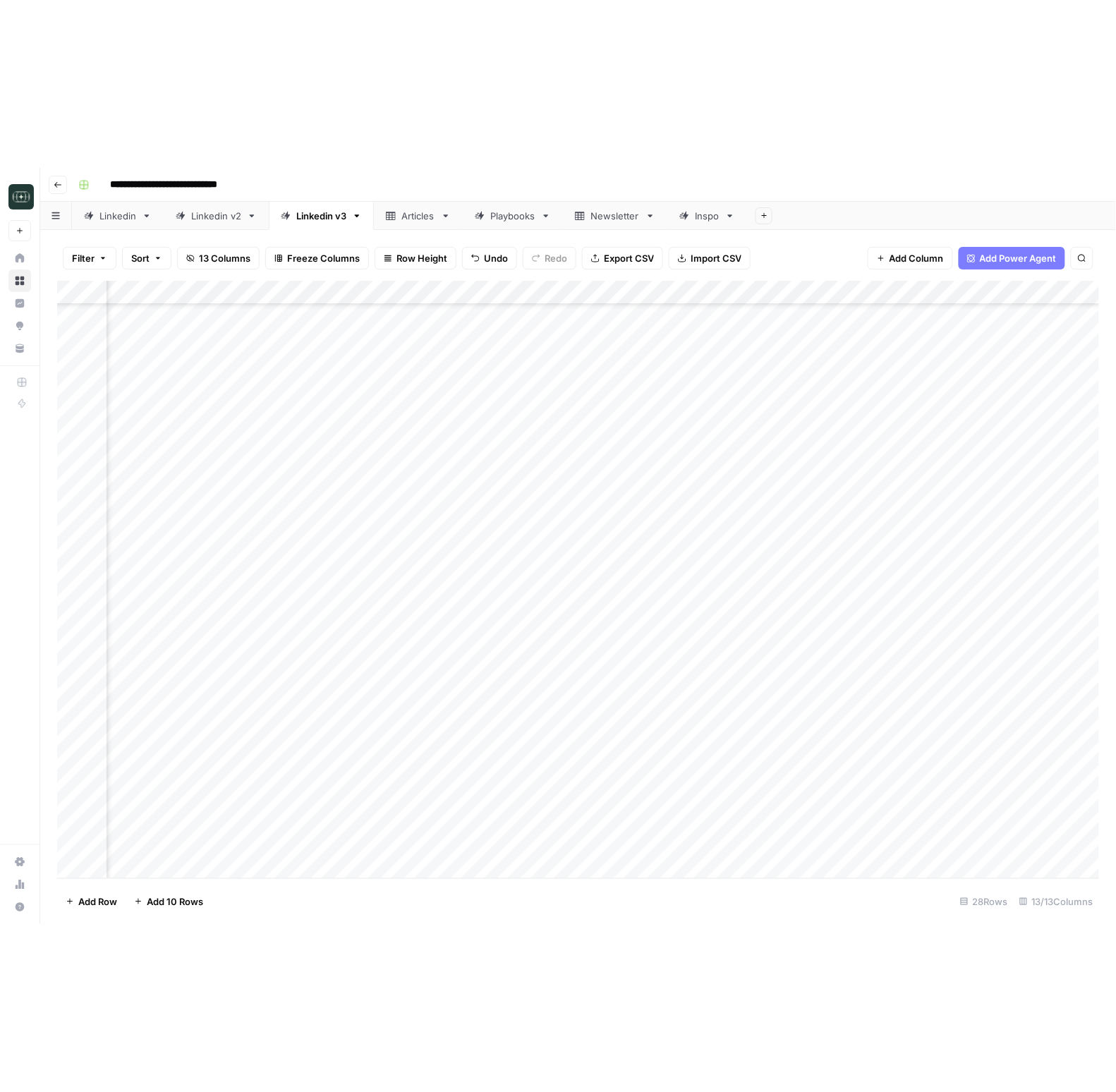
scroll to position [120, 77]
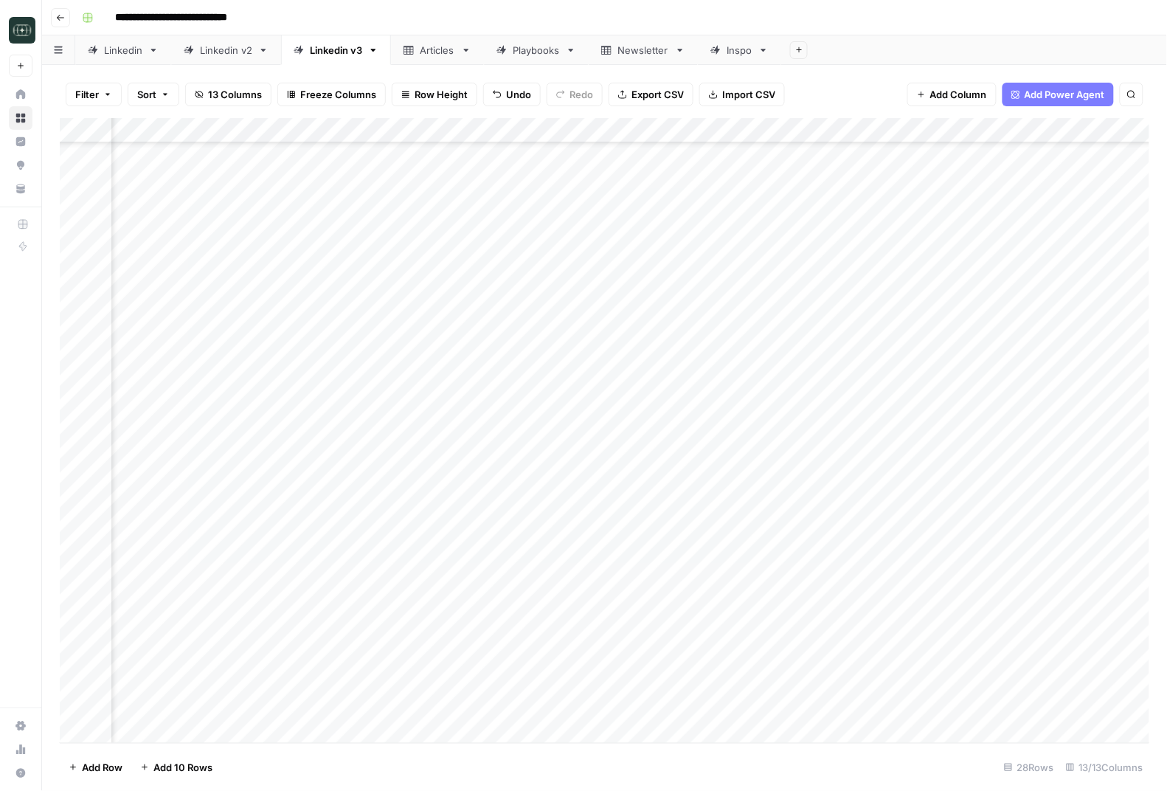
click at [1011, 682] on div "Add Column" at bounding box center [605, 431] width 1090 height 626
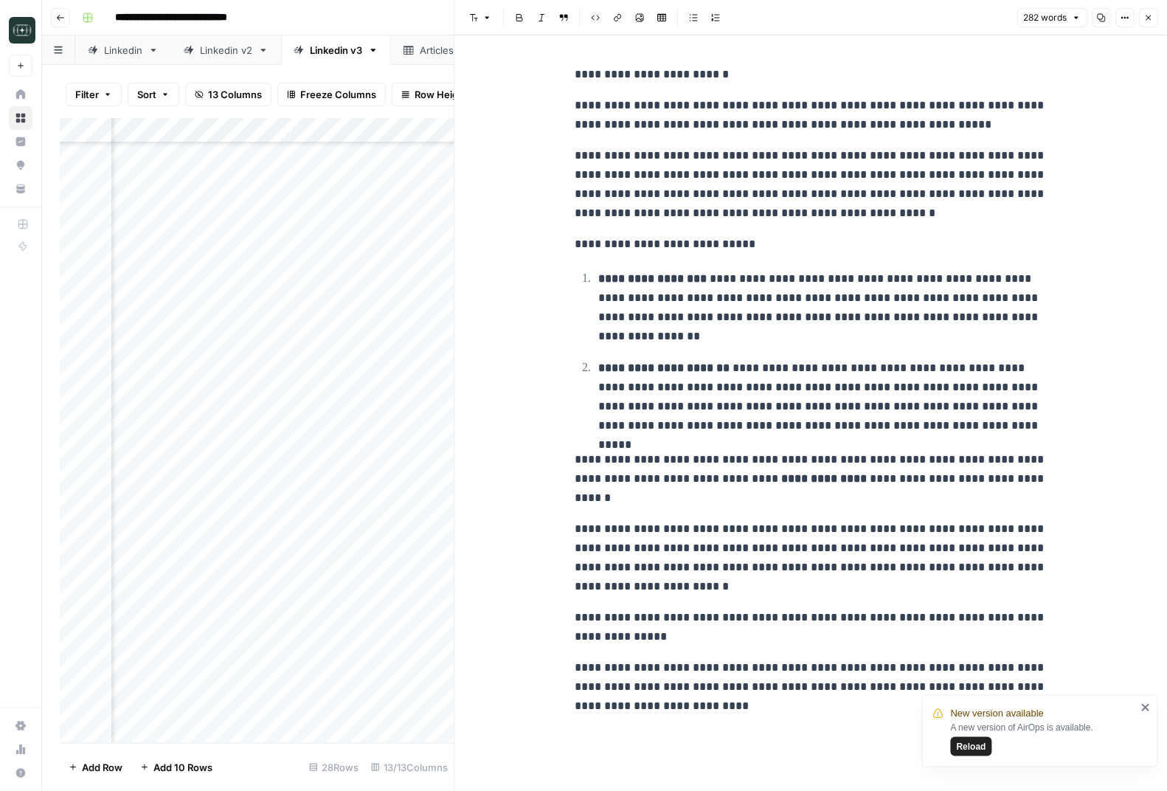
click at [747, 420] on p "**********" at bounding box center [822, 397] width 449 height 77
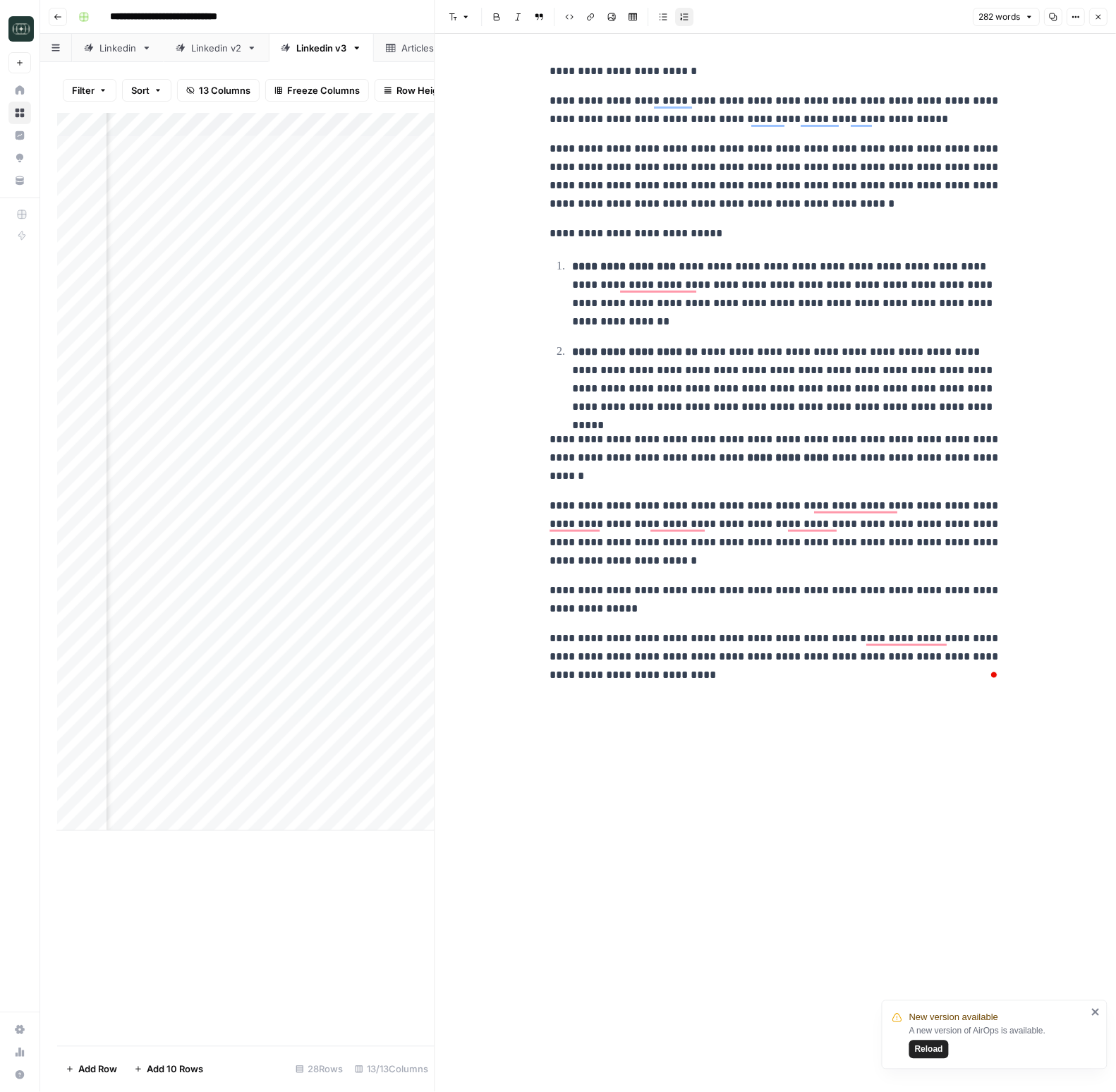
scroll to position [0, 77]
